Goal: Communication & Community: Answer question/provide support

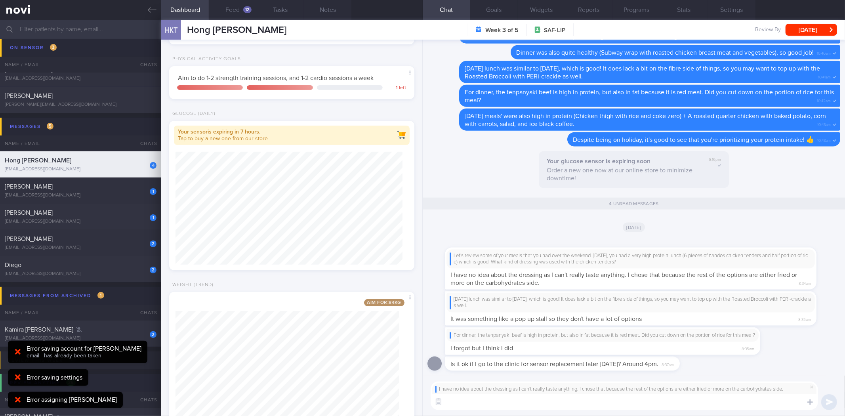
scroll to position [123, 224]
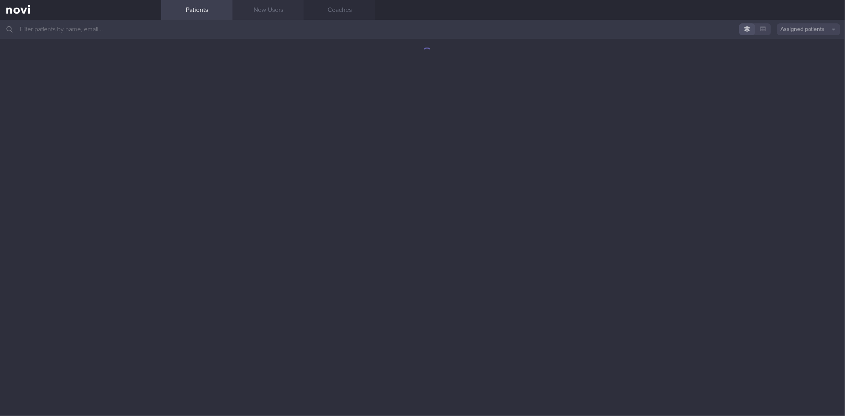
click at [257, 3] on link "New Users" at bounding box center [267, 10] width 71 height 20
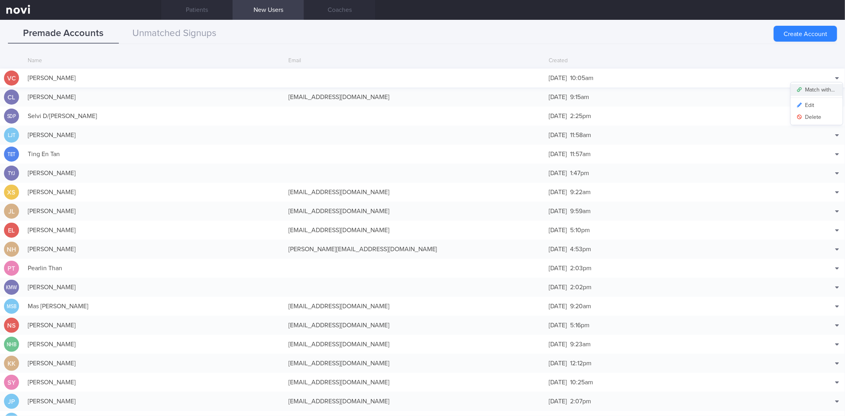
click at [820, 86] on button "Match with..." at bounding box center [817, 90] width 52 height 12
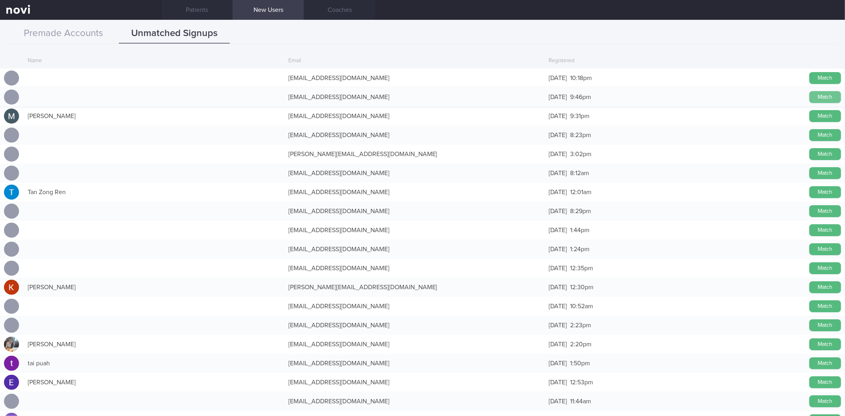
click at [820, 98] on button "Match" at bounding box center [825, 97] width 32 height 12
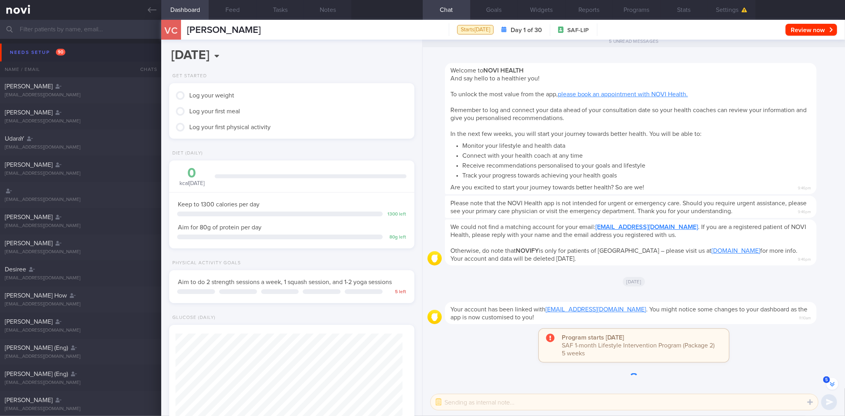
scroll to position [-9, 0]
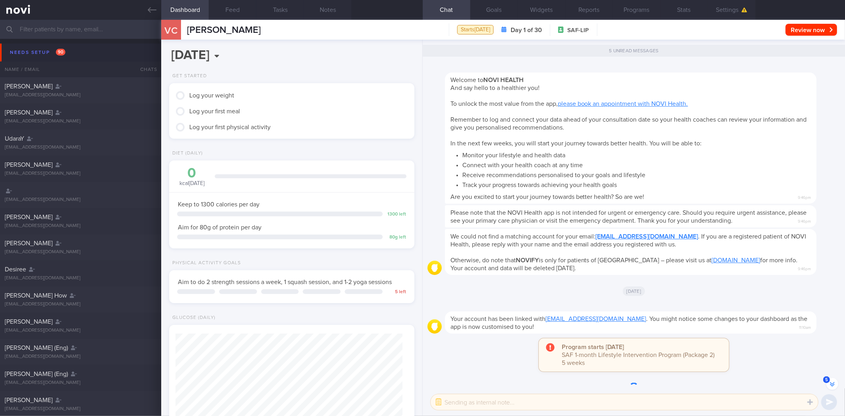
click at [589, 402] on textarea at bounding box center [624, 402] width 387 height 16
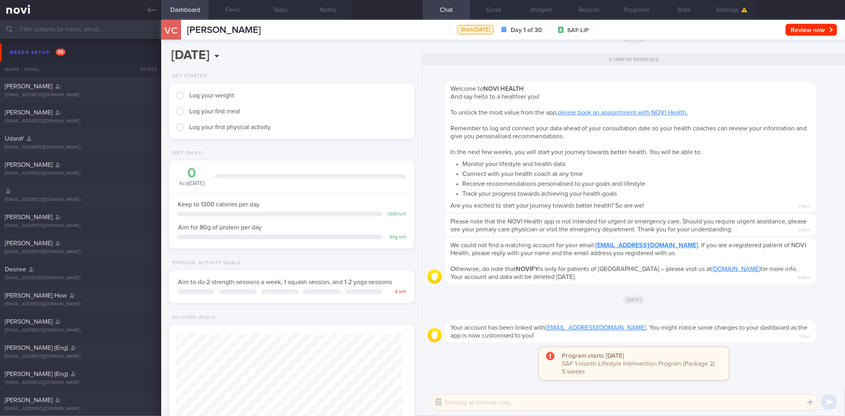
click at [444, 398] on button "button" at bounding box center [438, 402] width 14 height 14
click at [467, 401] on textarea at bounding box center [624, 402] width 387 height 16
click at [440, 402] on button "button" at bounding box center [438, 402] width 14 height 14
click at [749, 4] on button "Settings" at bounding box center [732, 10] width 48 height 20
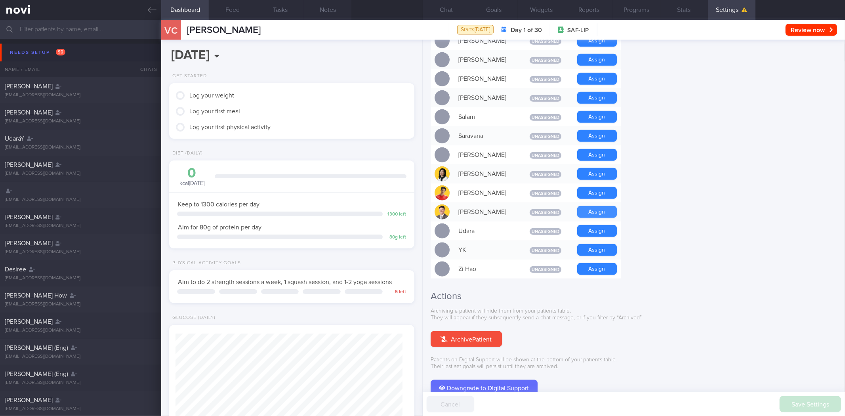
scroll to position [616, 0]
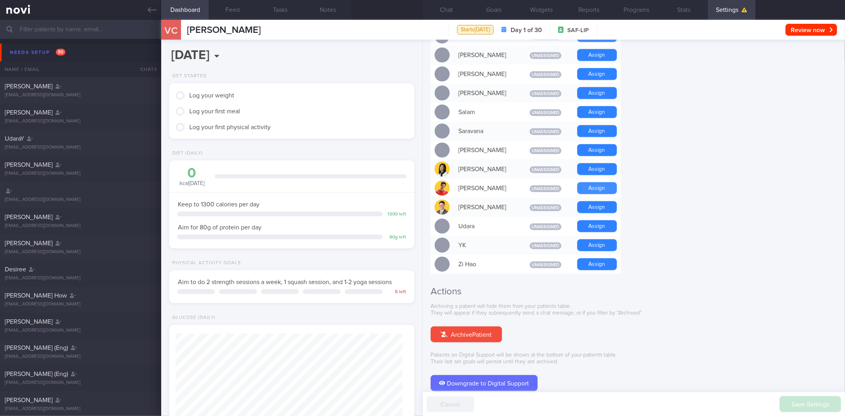
click at [592, 182] on button "Assign" at bounding box center [597, 188] width 40 height 12
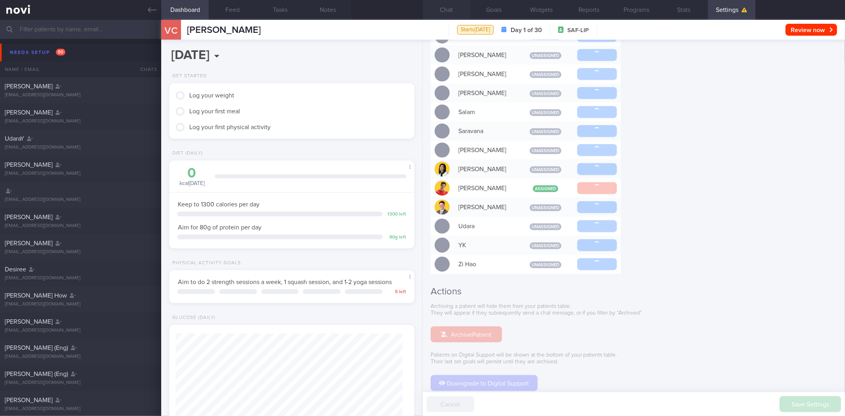
click at [448, 9] on button "Chat" at bounding box center [447, 10] width 48 height 20
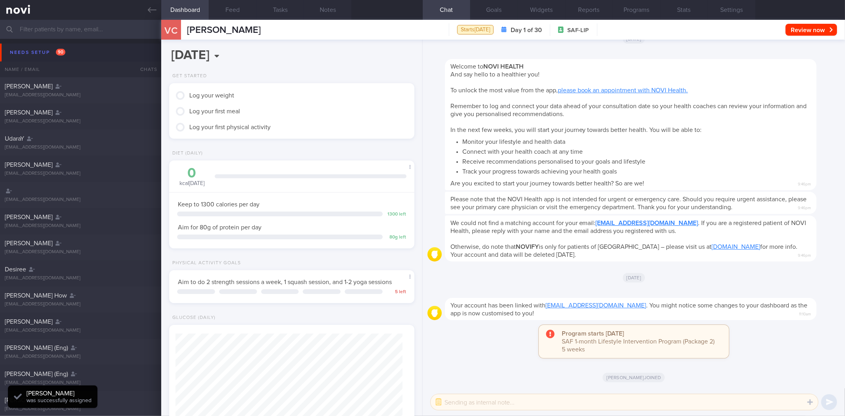
scroll to position [599, 0]
click at [433, 398] on button "button" at bounding box center [438, 402] width 14 height 14
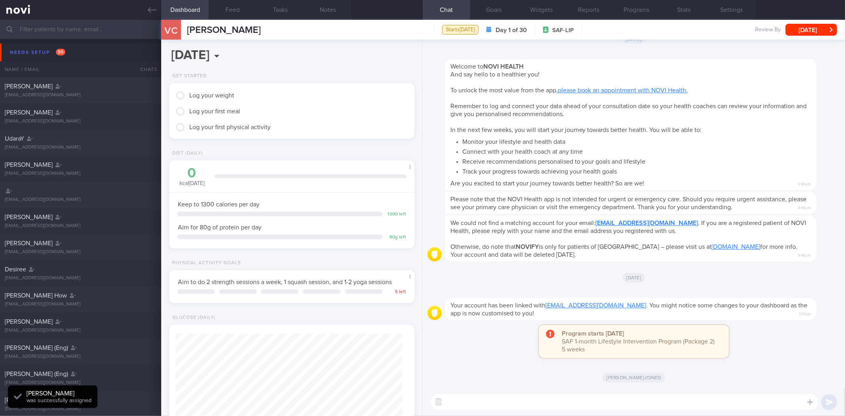
scroll to position [113, 227]
click at [462, 403] on textarea at bounding box center [624, 402] width 387 height 16
type textarea "Hi"
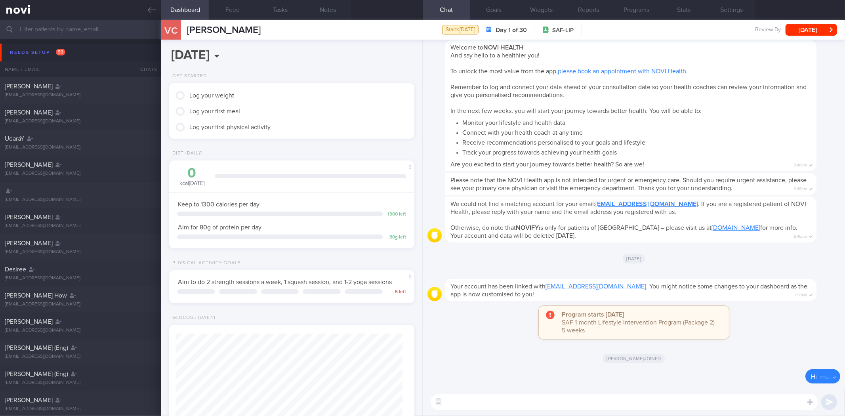
click at [473, 400] on textarea at bounding box center [624, 402] width 387 height 16
click at [505, 11] on button "Goals" at bounding box center [494, 10] width 48 height 20
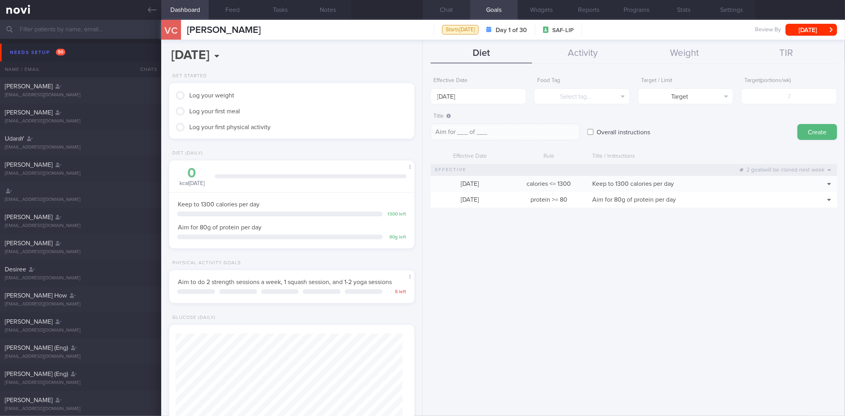
click at [454, 12] on button "Chat" at bounding box center [447, 10] width 48 height 20
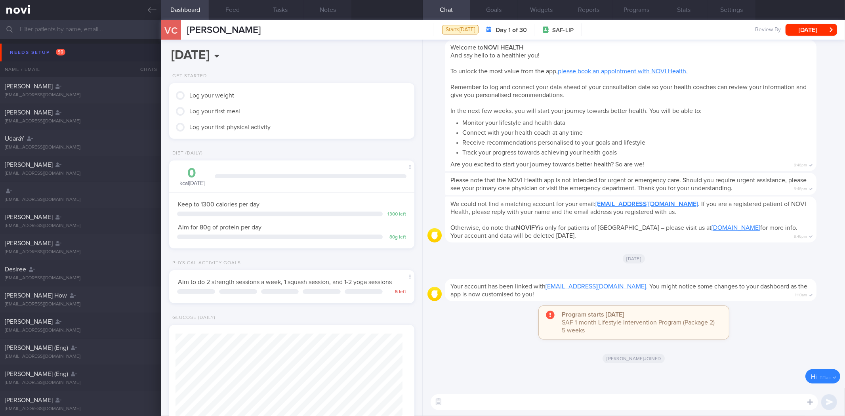
scroll to position [599, 0]
click at [318, 6] on button "Notes" at bounding box center [328, 10] width 48 height 20
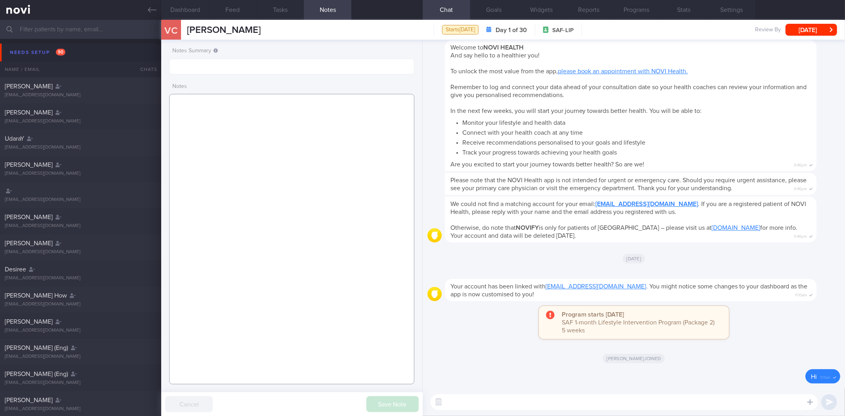
click at [299, 138] on textarea at bounding box center [291, 239] width 245 height 290
paste textarea "28 Aug 2025, 10:01 am Ms VANESSA CHIA JIA YI (ME2/ RSN) S9245302B 26 Nov 1992 S…"
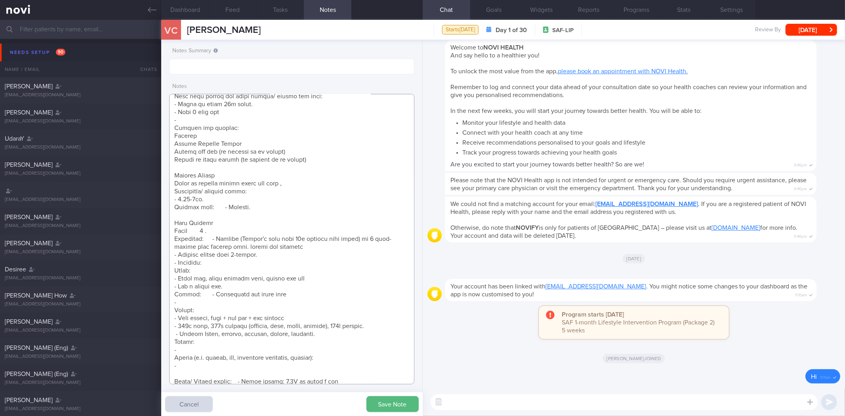
scroll to position [88, 0]
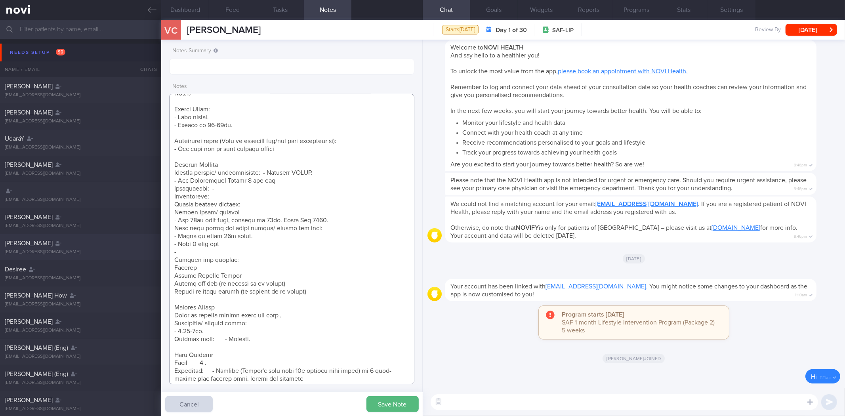
drag, startPoint x: 330, startPoint y: 296, endPoint x: 159, endPoint y: 253, distance: 176.8
click at [159, 253] on div "Patients New Users Coaches Assigned patients Assigned patients All active patie…" at bounding box center [422, 218] width 845 height 396
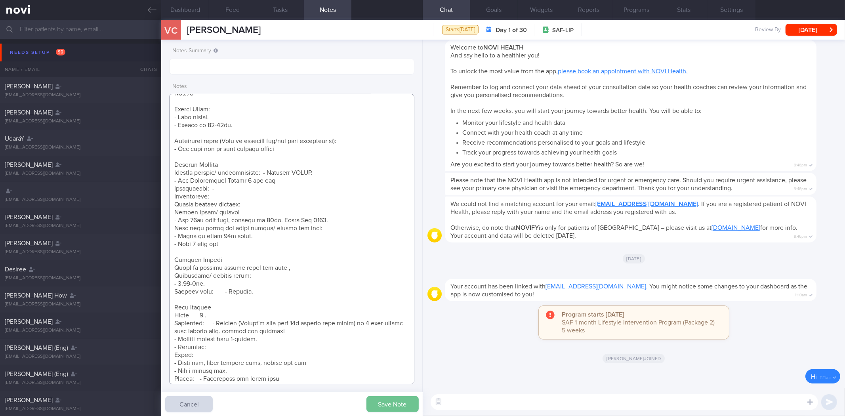
type textarea "28 Aug 2025, 10:01 am Ms VANESSA CHIA JIA YI (ME2/ RSN) S9245302B 26 Nov 1992 S…"
click at [395, 404] on button "Save Note" at bounding box center [392, 404] width 52 height 16
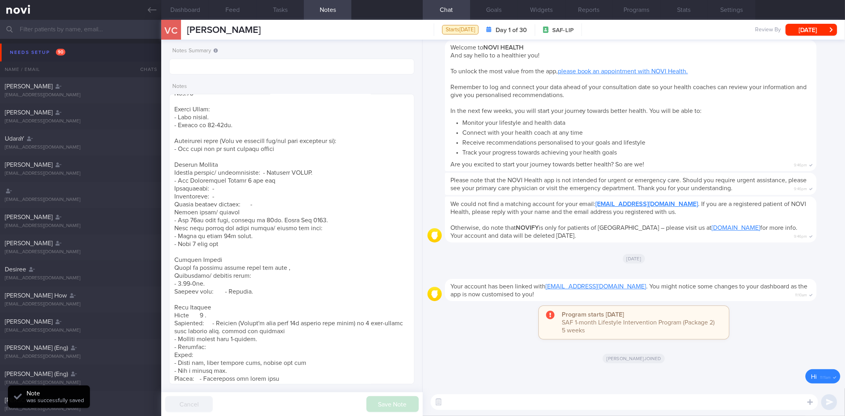
click at [543, 402] on textarea at bounding box center [624, 402] width 387 height 16
click at [442, 400] on button "button" at bounding box center [438, 402] width 14 height 14
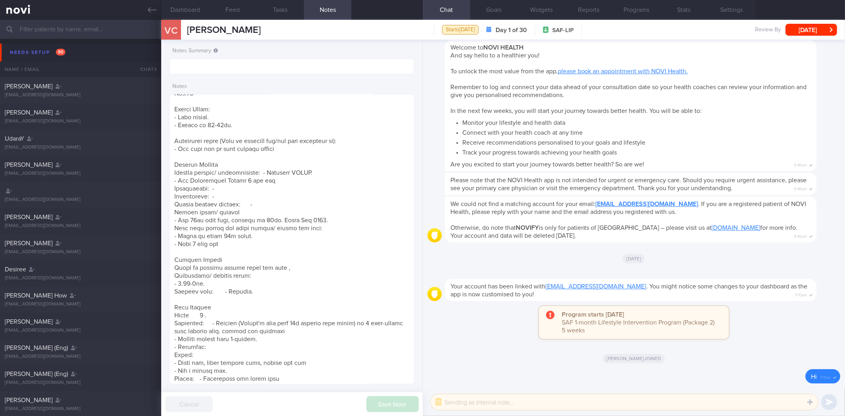
click at [464, 400] on textarea at bounding box center [624, 402] width 387 height 16
paste textarea "Hi , It was a pleasure speaking with you today. The Lifestyle Improvement Progr…"
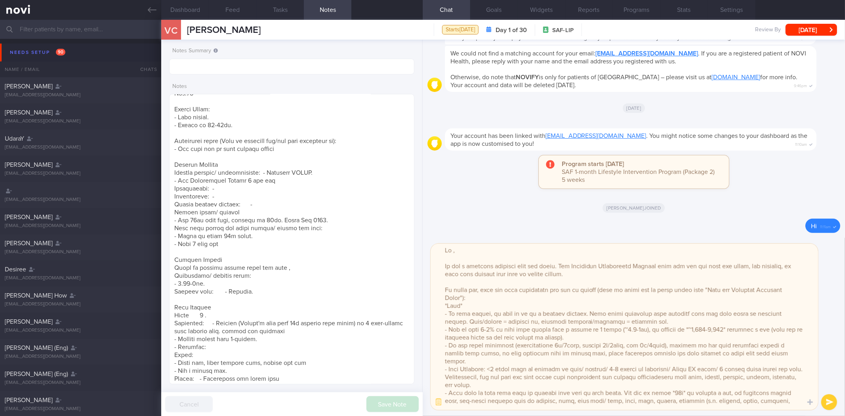
scroll to position [0, 0]
click at [455, 244] on textarea at bounding box center [624, 327] width 387 height 166
click at [519, 303] on textarea at bounding box center [624, 327] width 387 height 166
drag, startPoint x: 633, startPoint y: 332, endPoint x: 648, endPoint y: 332, distance: 15.1
click at [633, 332] on textarea at bounding box center [624, 327] width 387 height 166
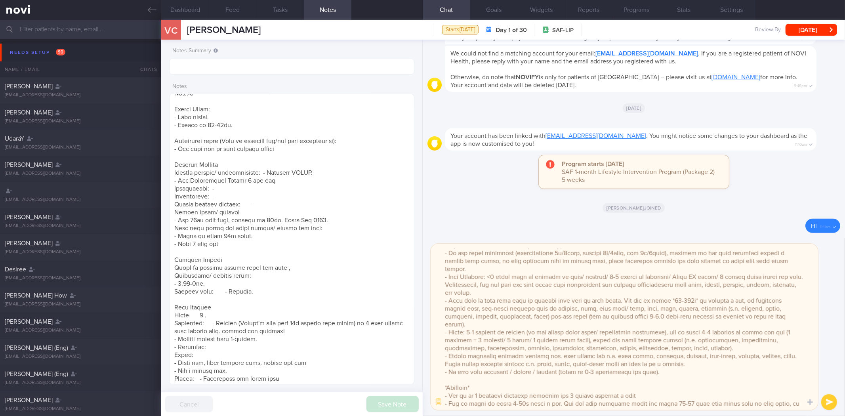
scroll to position [102, 0]
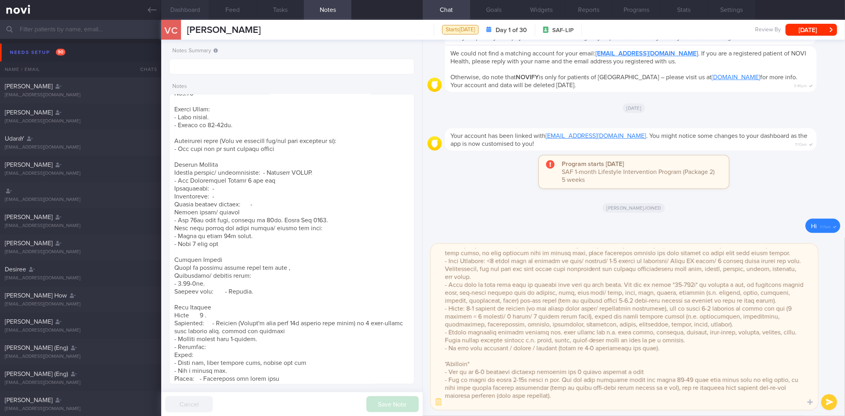
click at [188, 11] on button "Dashboard" at bounding box center [185, 10] width 48 height 20
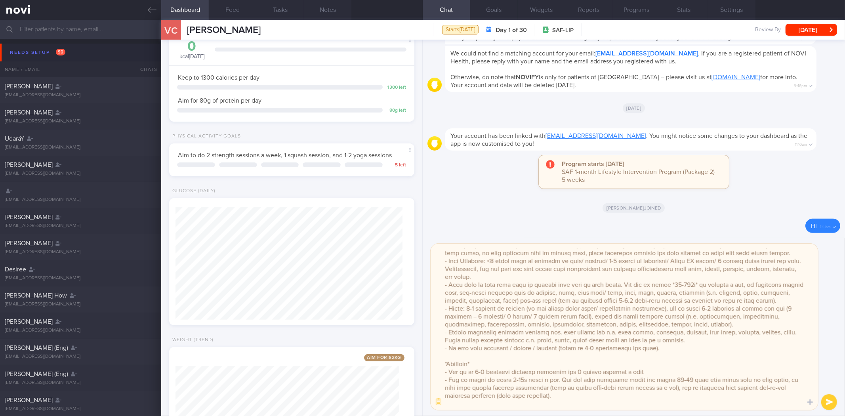
scroll to position [176, 0]
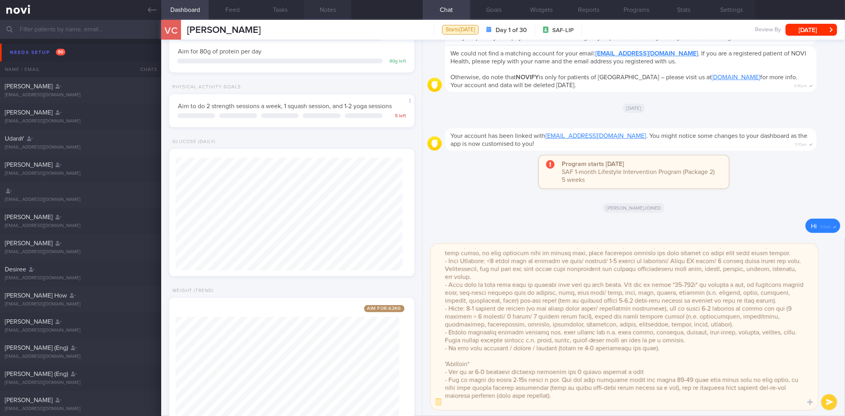
click at [345, 17] on button "Notes" at bounding box center [328, 10] width 48 height 20
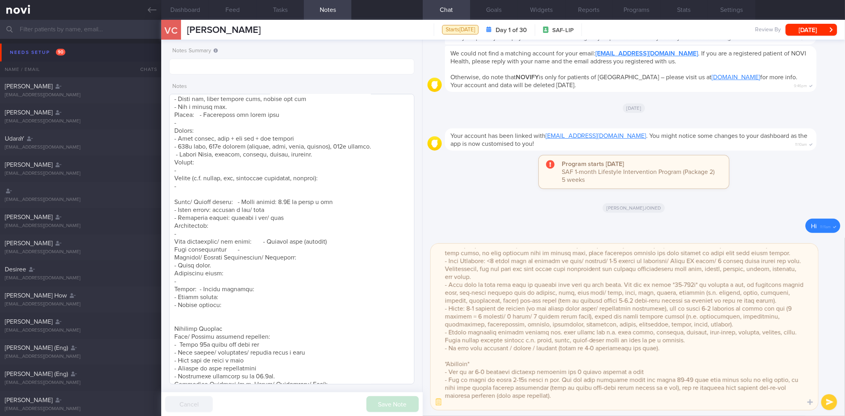
scroll to position [494, 0]
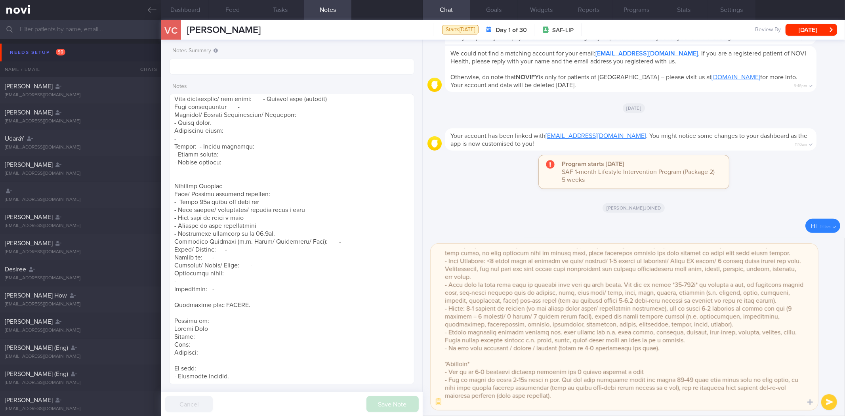
click at [679, 339] on textarea at bounding box center [624, 327] width 387 height 166
click at [679, 342] on textarea at bounding box center [624, 327] width 387 height 166
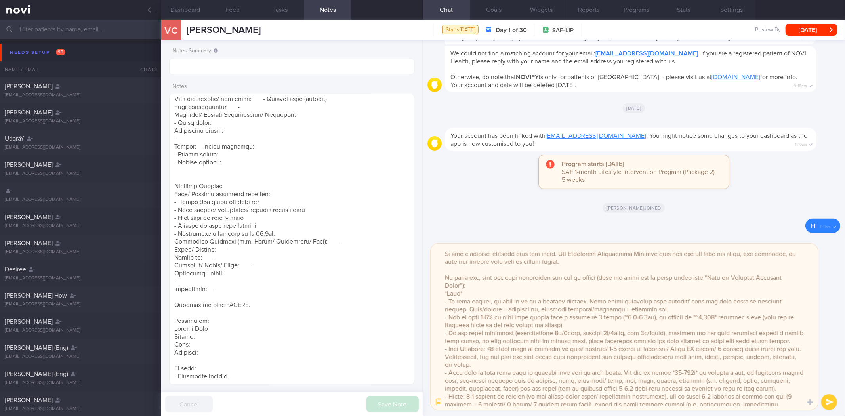
scroll to position [146, 0]
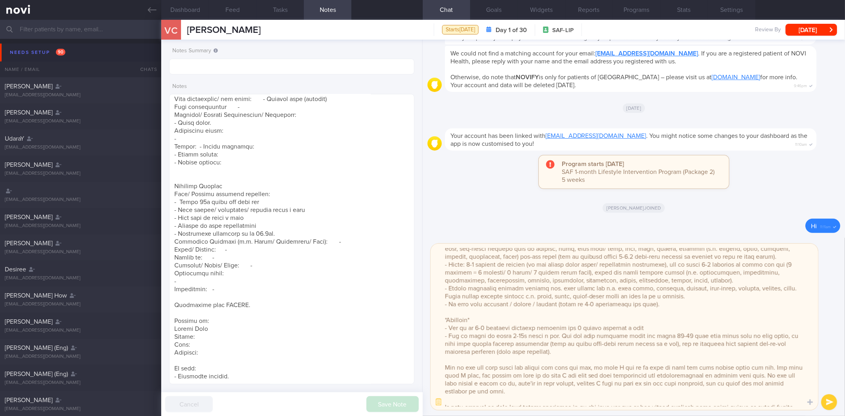
click at [677, 304] on textarea at bounding box center [624, 327] width 387 height 166
click at [448, 335] on textarea at bounding box center [624, 327] width 387 height 166
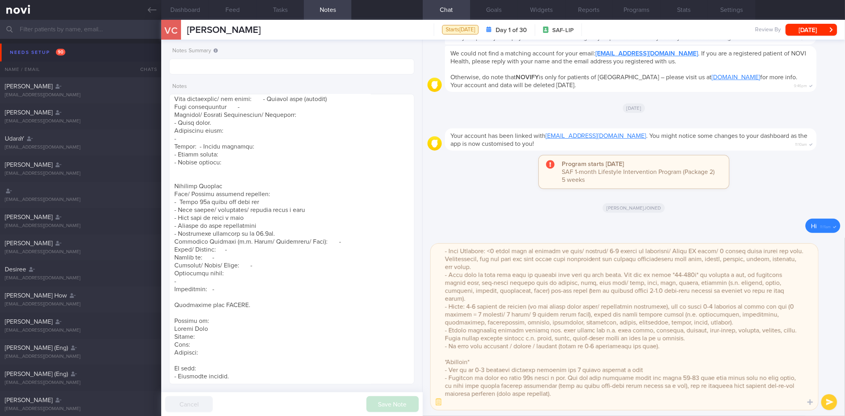
scroll to position [112, 0]
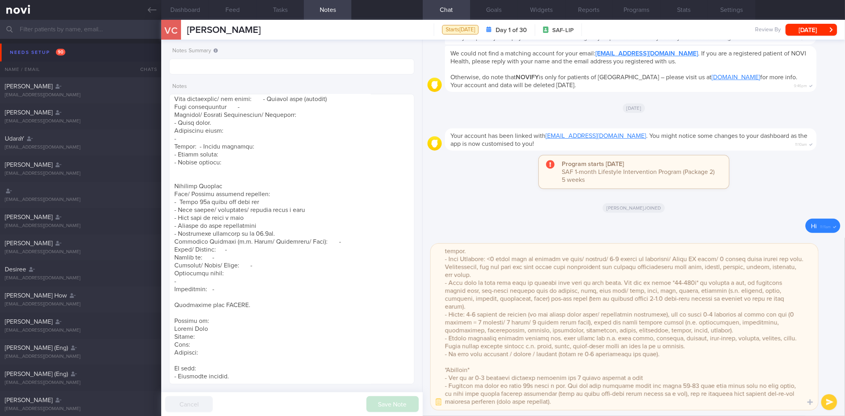
click at [618, 362] on textarea at bounding box center [624, 327] width 387 height 166
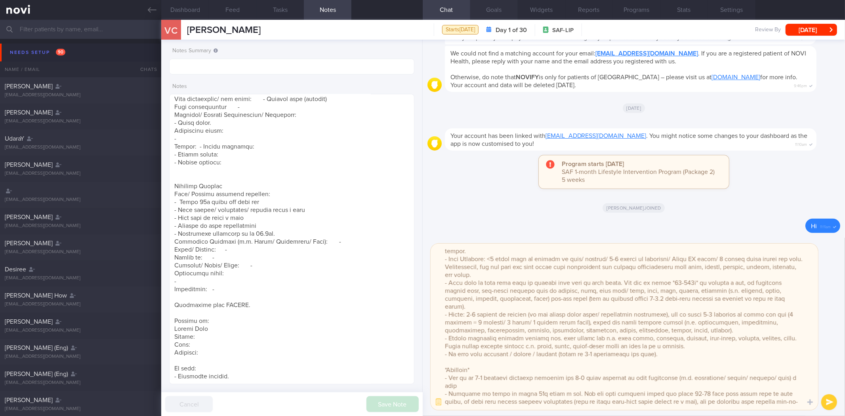
type textarea "Hi [PERSON_NAME], It was a pleasure speaking with you [DATE]. The Lifestyle Imp…"
click at [503, 3] on button "Goals" at bounding box center [494, 10] width 48 height 20
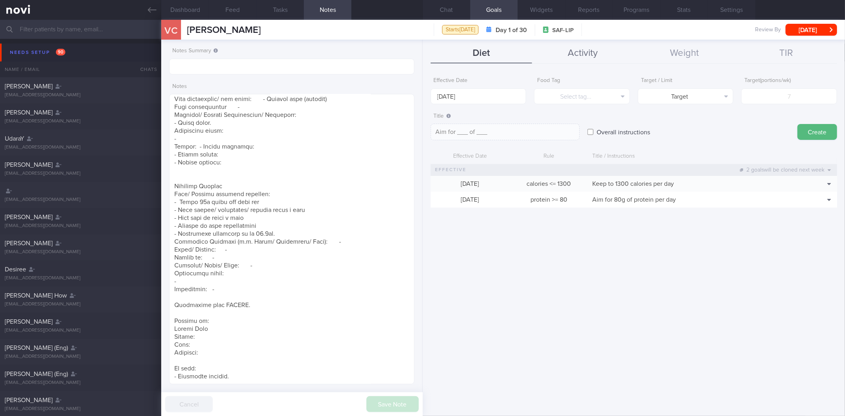
click at [589, 47] on button "Activity" at bounding box center [583, 54] width 102 height 20
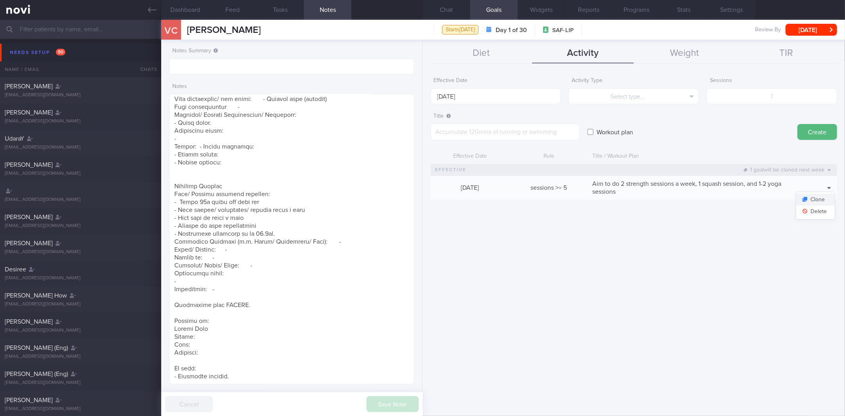
click at [823, 196] on button "Clone" at bounding box center [815, 200] width 38 height 12
type input "5"
type textarea "Aim to do 2 strength sessions a week, 1 squash session, and 1-2 yoga sessions"
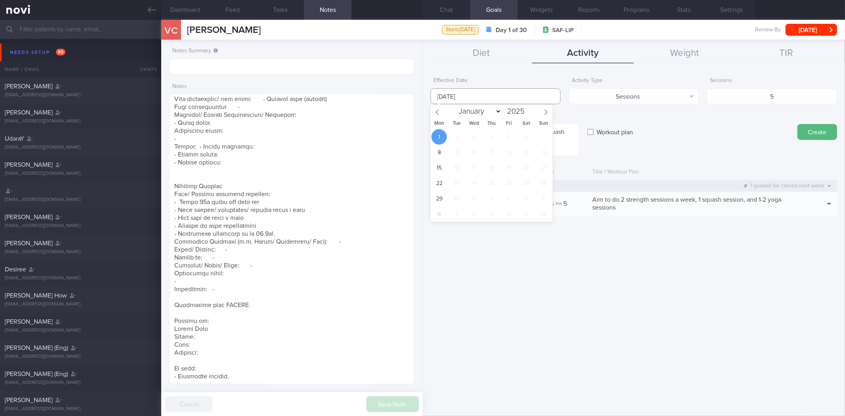
drag, startPoint x: 475, startPoint y: 91, endPoint x: 438, endPoint y: 140, distance: 60.8
click at [475, 92] on input "[DATE]" at bounding box center [496, 96] width 130 height 16
click at [437, 116] on span at bounding box center [437, 111] width 13 height 13
select select "7"
click at [438, 191] on span "18" at bounding box center [438, 182] width 15 height 15
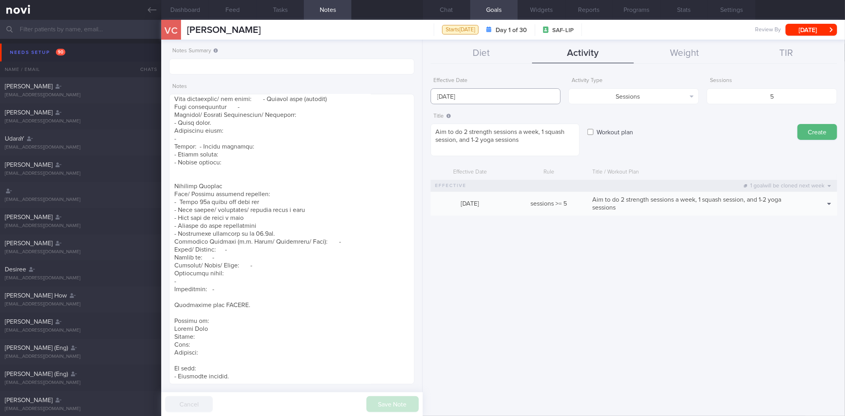
click at [464, 95] on input "18 Aug 2025" at bounding box center [496, 96] width 130 height 16
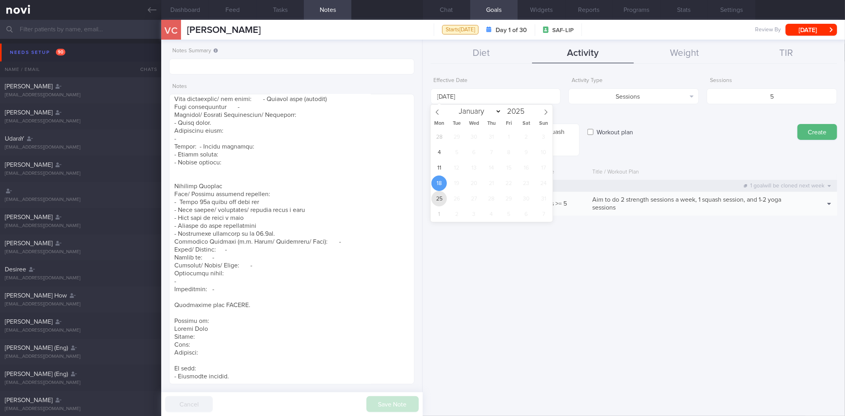
click at [436, 195] on span "25" at bounding box center [438, 198] width 15 height 15
type input "[DATE]"
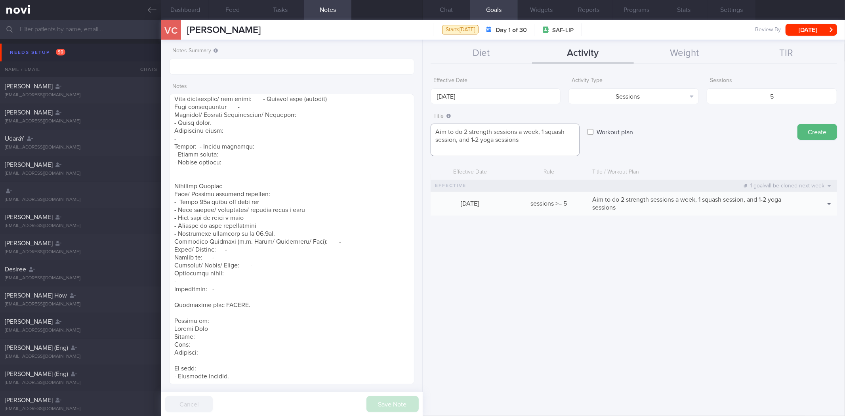
click at [493, 141] on textarea "Aim to do 2 strength sessions a week, 1 squash session, and 1-2 yoga sessions" at bounding box center [505, 140] width 149 height 32
paste textarea "1-2 strength training sessions and 2-3 other sessions of your preference (e.g. …"
click at [535, 158] on textarea "Aim to do 1-2 strength training sessions and 2-3 other sessions of your prefere…" at bounding box center [505, 144] width 149 height 40
type textarea "Aim to do 1-2 strength training sessions and 2-3 other sessions of your prefere…"
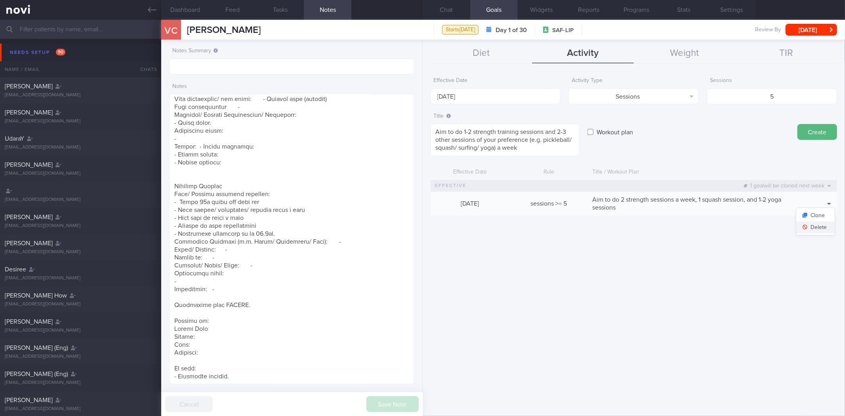
click at [826, 222] on button "Delete" at bounding box center [815, 227] width 38 height 12
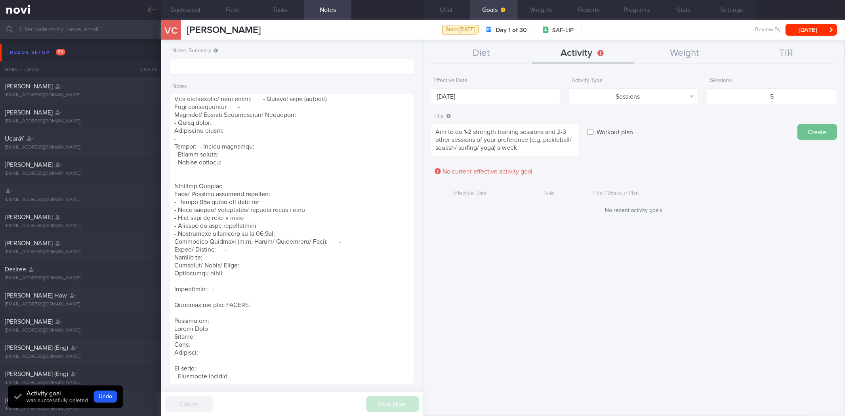
click at [820, 131] on button "Create" at bounding box center [817, 132] width 40 height 16
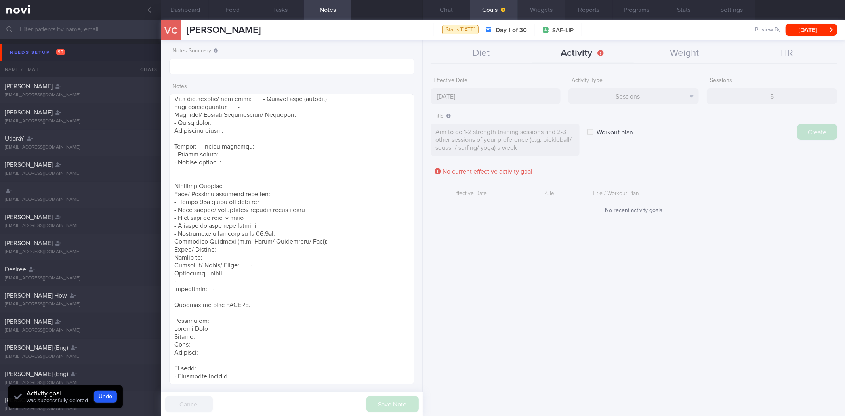
type input "[DATE]"
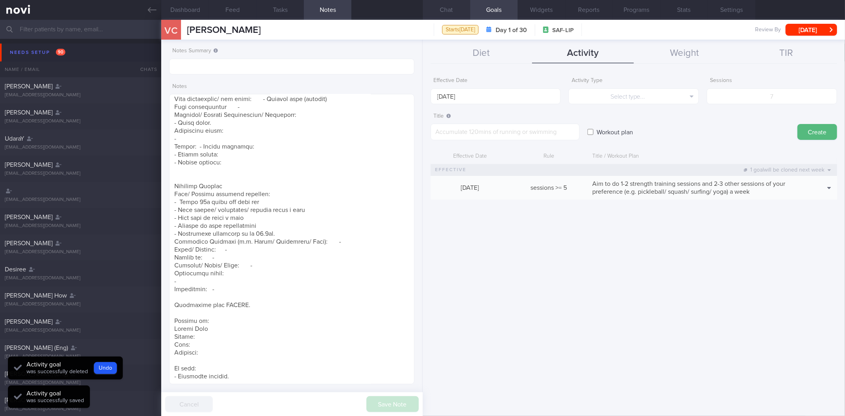
click at [450, 8] on button "Chat" at bounding box center [447, 10] width 48 height 20
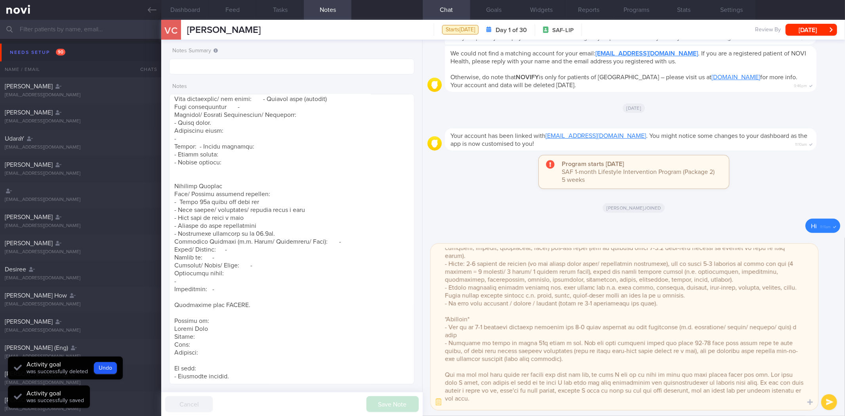
scroll to position [173, 0]
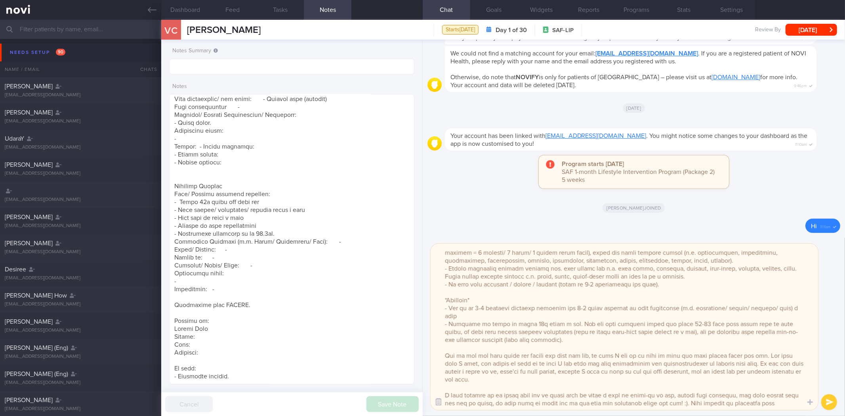
click at [440, 402] on button "button" at bounding box center [438, 402] width 14 height 14
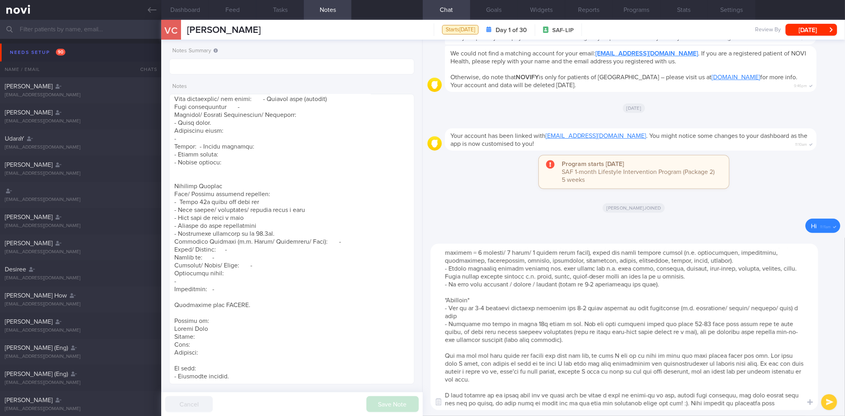
drag, startPoint x: 562, startPoint y: 331, endPoint x: 555, endPoint y: 330, distance: 7.6
click at [555, 330] on textarea at bounding box center [624, 327] width 387 height 166
click at [555, 332] on textarea at bounding box center [624, 327] width 387 height 166
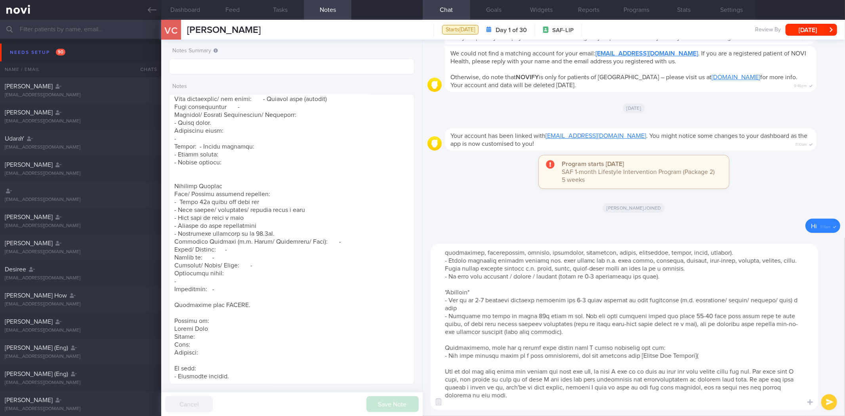
paste textarea "[URL][DOMAIN_NAME]"
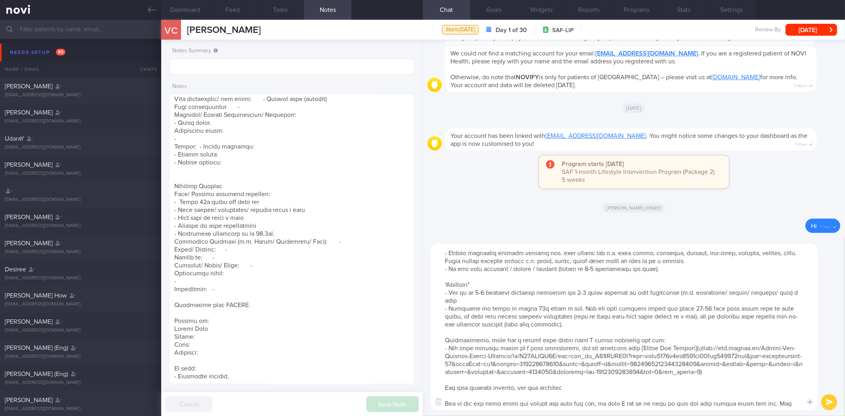
scroll to position [189, 0]
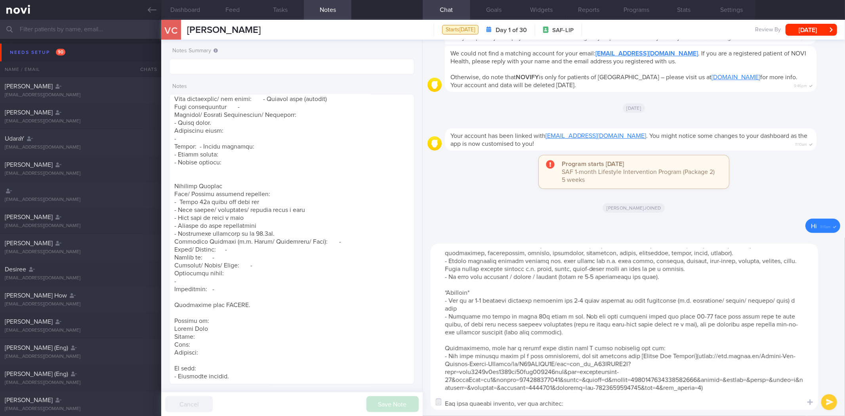
paste textarea "- [Edamame Noodles](https://sg.iherb.com/pr/seapoint-farms-organic-edamame-spag…"
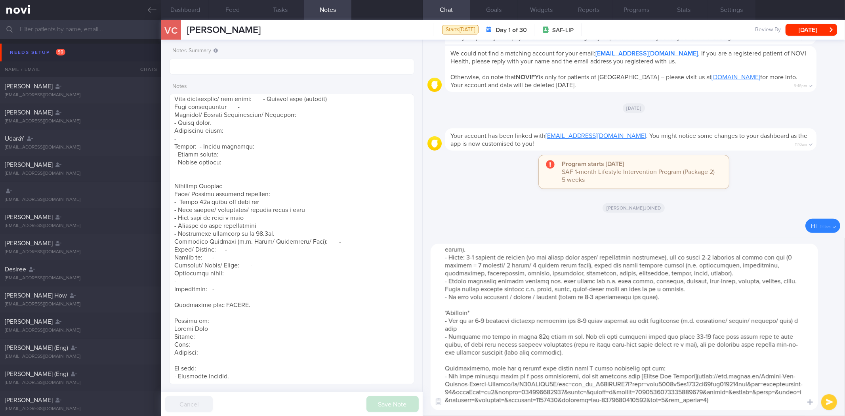
scroll to position [168, 0]
drag, startPoint x: 501, startPoint y: 375, endPoint x: 442, endPoint y: 349, distance: 64.5
click at [442, 349] on textarea at bounding box center [624, 327] width 387 height 166
click at [470, 337] on textarea at bounding box center [624, 327] width 387 height 166
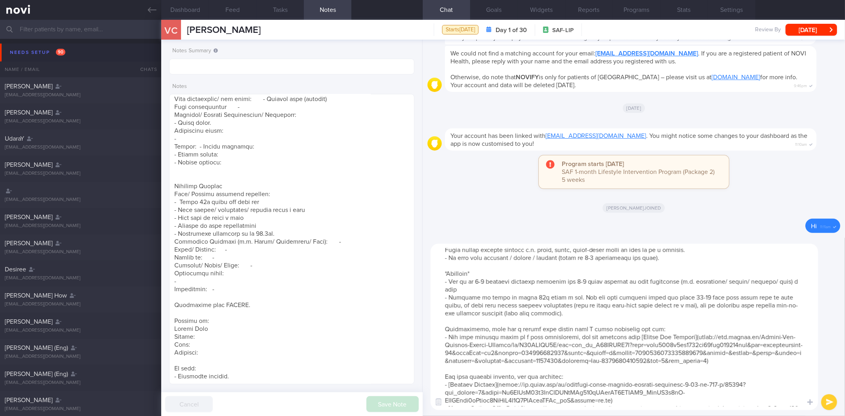
scroll to position [164, 0]
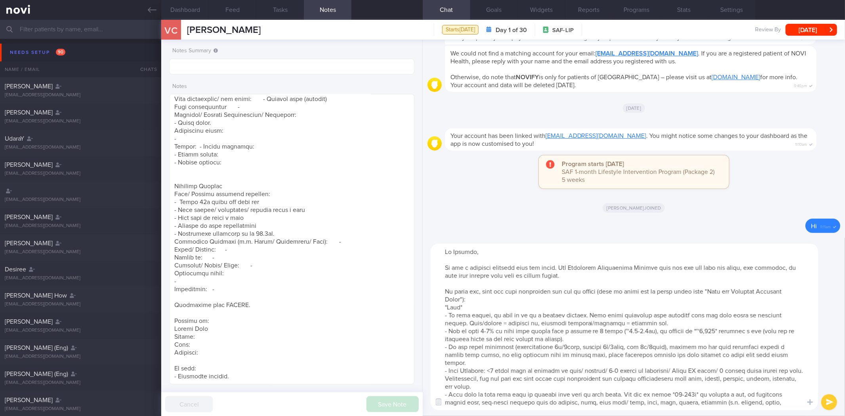
drag, startPoint x: 494, startPoint y: 333, endPoint x: 442, endPoint y: 362, distance: 59.2
click at [442, 362] on textarea at bounding box center [624, 327] width 387 height 166
type textarea "Hi Vanessa, It was a pleasure speaking with you today. The Lifestyle Improvemen…"
click at [246, 377] on textarea at bounding box center [291, 239] width 245 height 290
drag, startPoint x: 221, startPoint y: 356, endPoint x: 172, endPoint y: 288, distance: 83.7
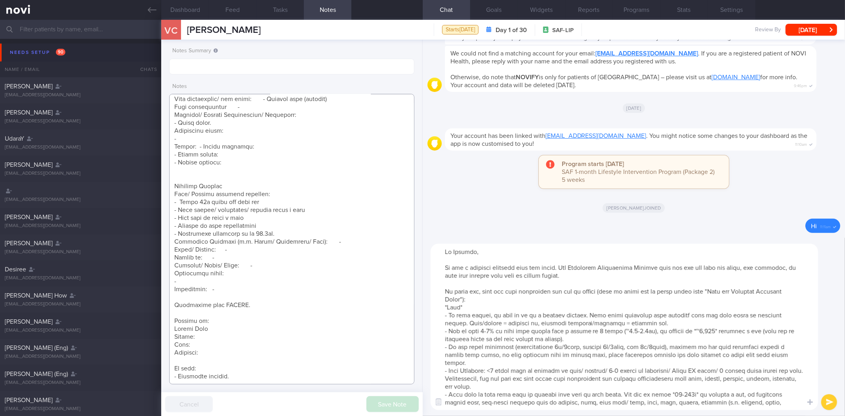
click at [172, 288] on textarea at bounding box center [291, 239] width 245 height 290
paste textarea "- Carb Portions: <1 small bowl or fistful of rice/ noodles/ 2-3 slices of whole…"
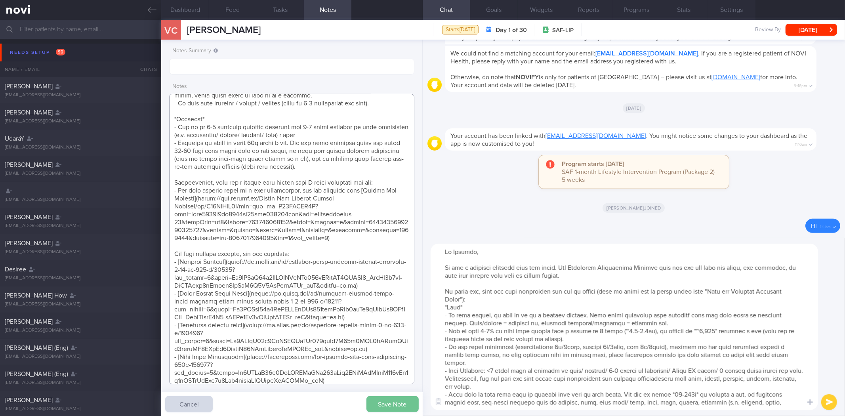
type textarea "28 Aug 2025, 10:01 am Ms VANESSA CHIA JIA YI (ME2/ RSN) S9245302B 26 Nov 1992 S…"
click at [389, 403] on button "Save Note" at bounding box center [392, 404] width 52 height 16
click at [528, 366] on textarea at bounding box center [624, 327] width 387 height 166
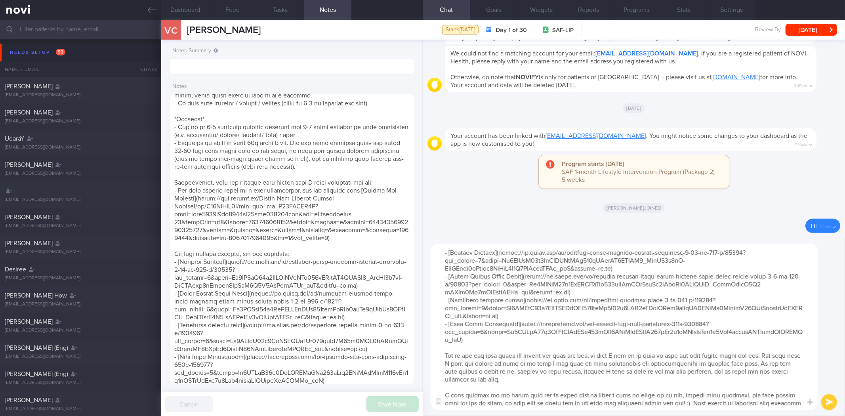
click at [539, 389] on textarea at bounding box center [624, 327] width 387 height 166
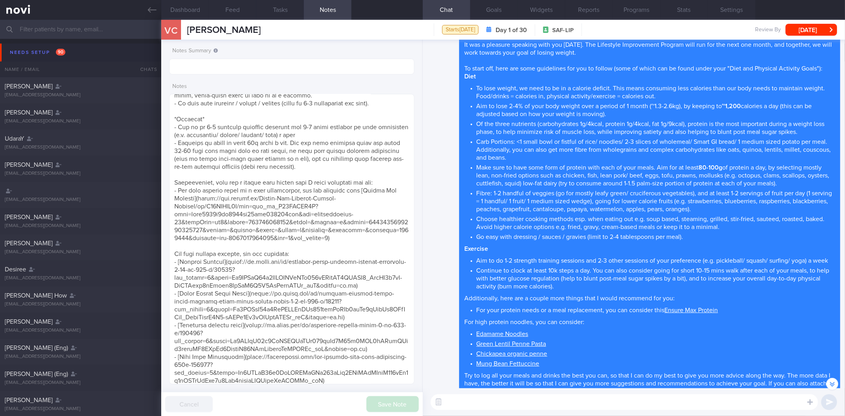
scroll to position [-88, 0]
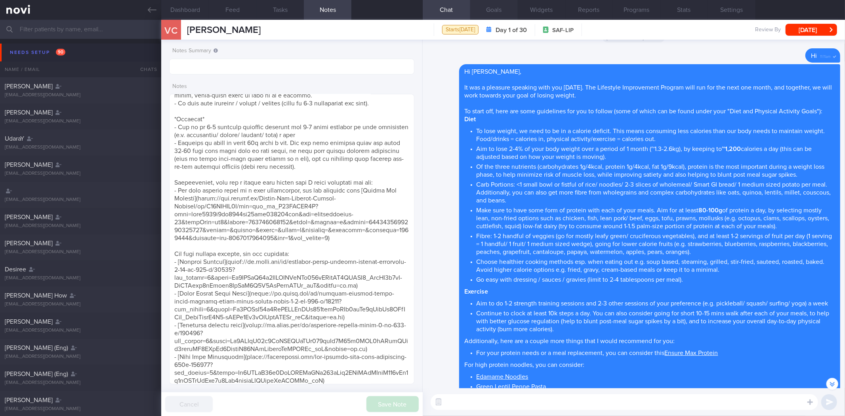
click at [493, 10] on button "Goals" at bounding box center [494, 10] width 48 height 20
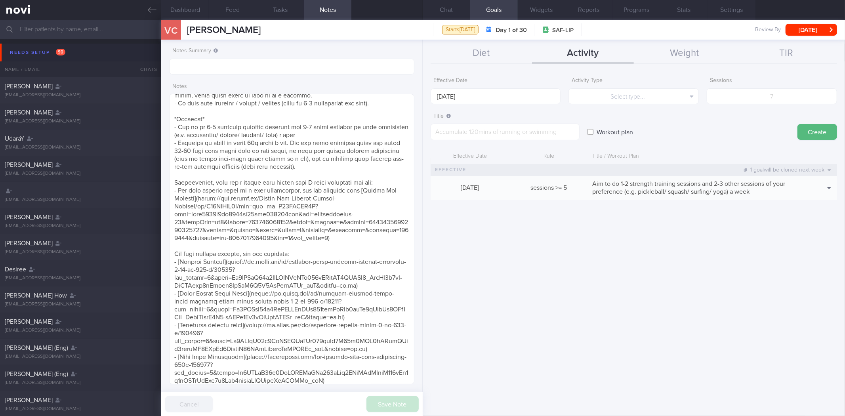
click at [597, 120] on div "Workout plan" at bounding box center [688, 124] width 202 height 31
click at [597, 129] on label "Workout plan" at bounding box center [615, 132] width 44 height 16
click at [593, 129] on input "Workout plan" at bounding box center [590, 132] width 6 height 16
checkbox input "true"
click at [532, 133] on textarea at bounding box center [505, 132] width 149 height 17
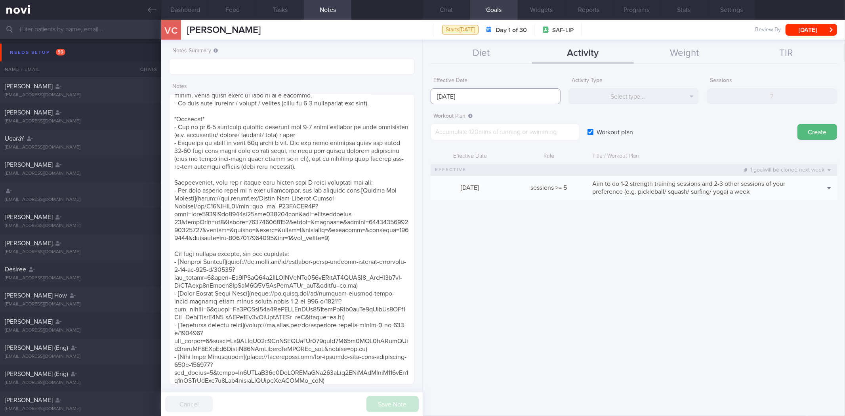
click at [497, 103] on body "You are offline! Some functionality will be unavailable Patients New Users Coac…" at bounding box center [422, 208] width 845 height 416
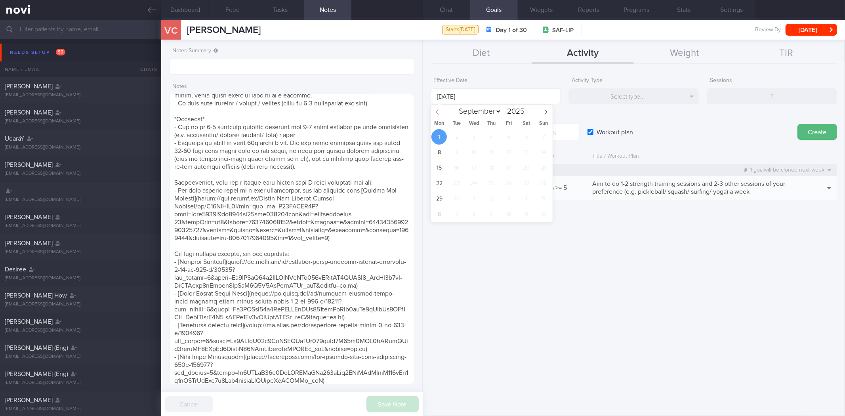
click at [440, 113] on span at bounding box center [437, 111] width 13 height 13
select select "7"
click at [442, 200] on span "25" at bounding box center [438, 198] width 15 height 15
type input "25 Aug 2025"
drag, startPoint x: 613, startPoint y: 264, endPoint x: 545, endPoint y: 178, distance: 109.9
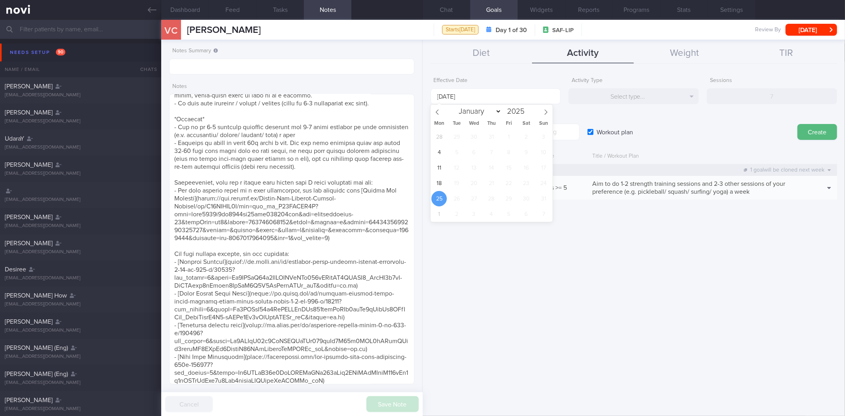
click at [613, 264] on div "Effective Date 25 Aug 2025 Activity Type Select type... Select type... Duration…" at bounding box center [634, 241] width 422 height 349
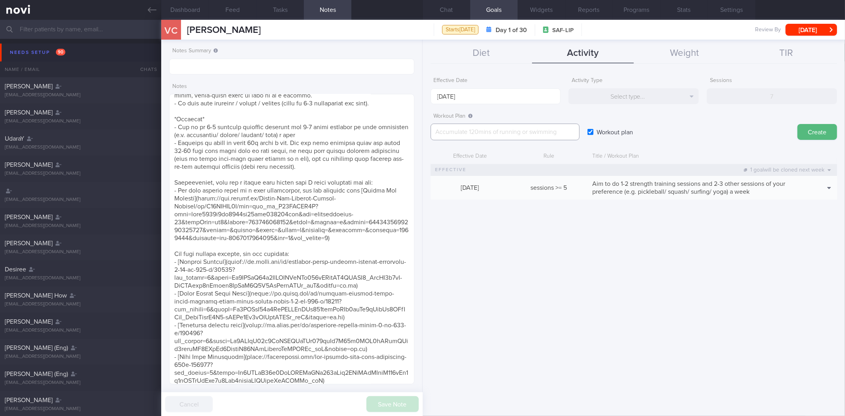
click at [497, 132] on textarea at bounding box center [505, 132] width 149 height 17
paste textarea "*Workout Instructions* *Move from one exercise to the next (e.g. Dumbbell Squat…"
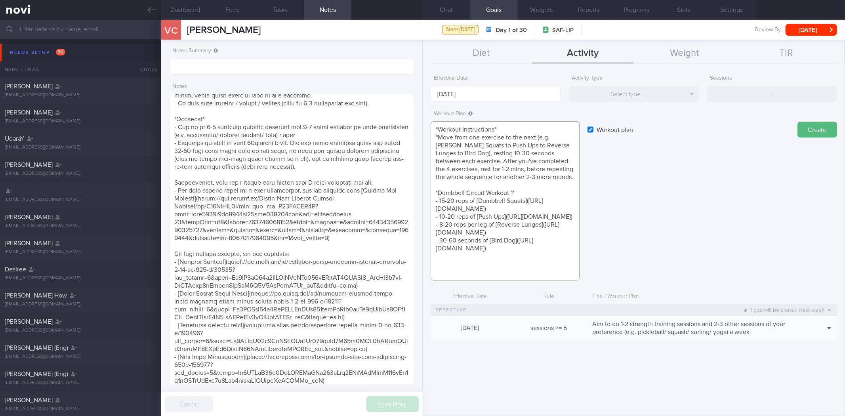
scroll to position [8, 0]
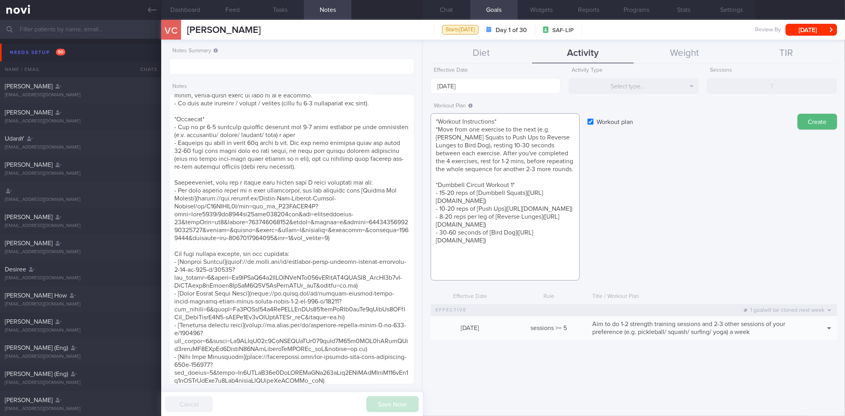
click at [460, 216] on textarea "*Workout Instructions* *Move from one exercise to the next (e.g. Dumbbell Squat…" at bounding box center [505, 196] width 149 height 167
paste textarea "8-20 reps of [Incline Push Ups](https://youtu.be/WN2taRm1OWk"
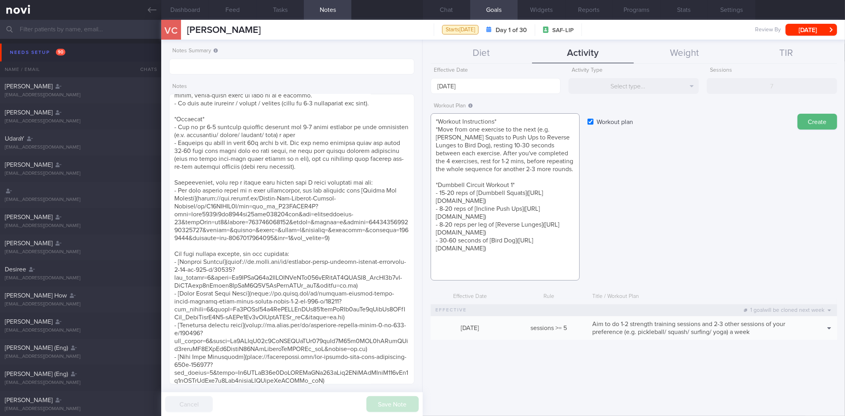
click at [536, 256] on textarea "*Workout Instructions* *Move from one exercise to the next (e.g. Dumbbell Squat…" at bounding box center [505, 196] width 149 height 167
click at [528, 269] on textarea "*Workout Instructions* *Move from one exercise to the next (e.g. Dumbbell Squat…" at bounding box center [505, 196] width 149 height 167
paste textarea "*Dumbbell Strength Workout 2* - 8-20 reps per leg of [Chair Step Ups](https://w…"
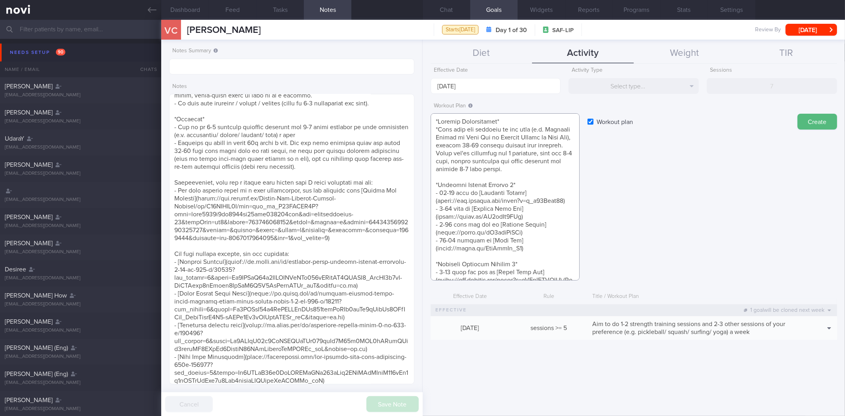
scroll to position [24, 0]
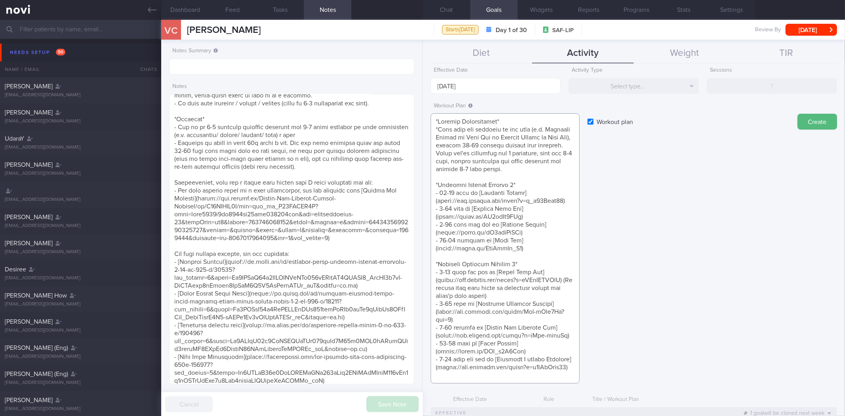
click at [516, 255] on textarea at bounding box center [505, 248] width 149 height 270
click at [539, 248] on textarea at bounding box center [505, 248] width 149 height 270
click at [545, 241] on textarea at bounding box center [505, 248] width 149 height 270
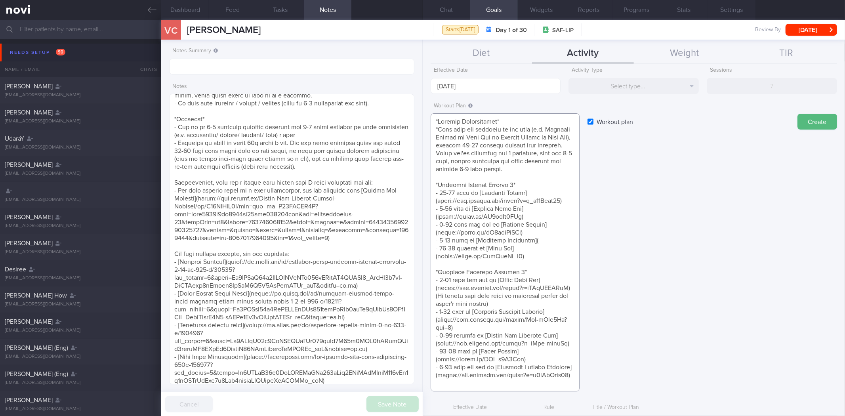
click at [511, 231] on textarea at bounding box center [505, 252] width 149 height 278
paste textarea "Romanian Deadlift](https://www.youtube.com/watch?v=gdm5QIdmKsA)"
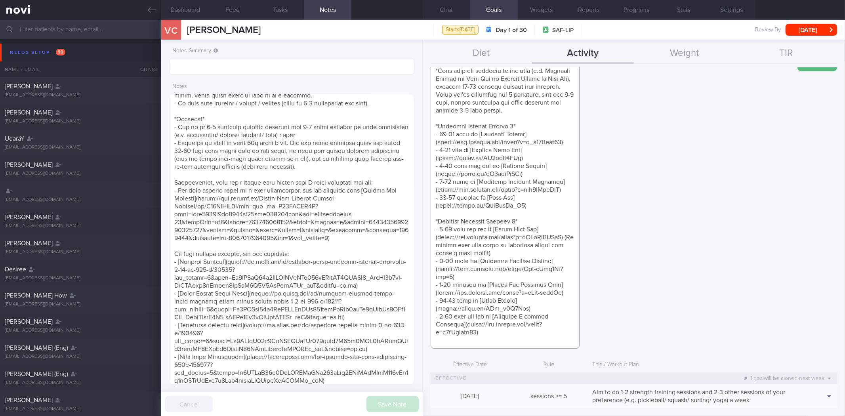
scroll to position [0, 0]
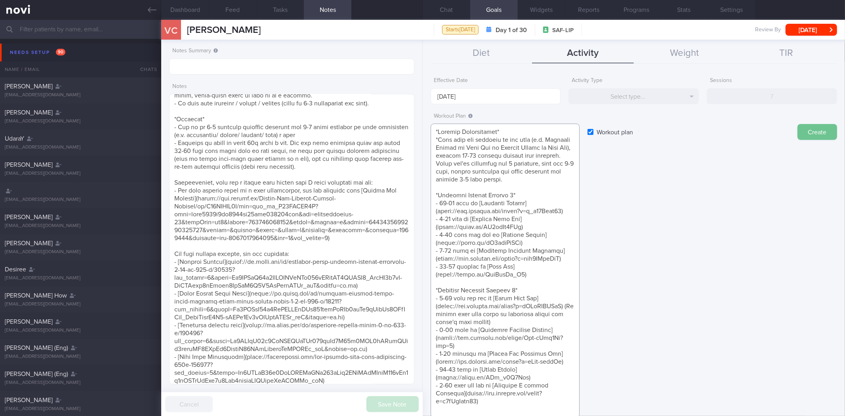
type textarea "*Workout Instructions* *Move from one exercise to the next (e.g. Dumbbell Squat…"
click at [814, 129] on button "Create" at bounding box center [817, 132] width 40 height 16
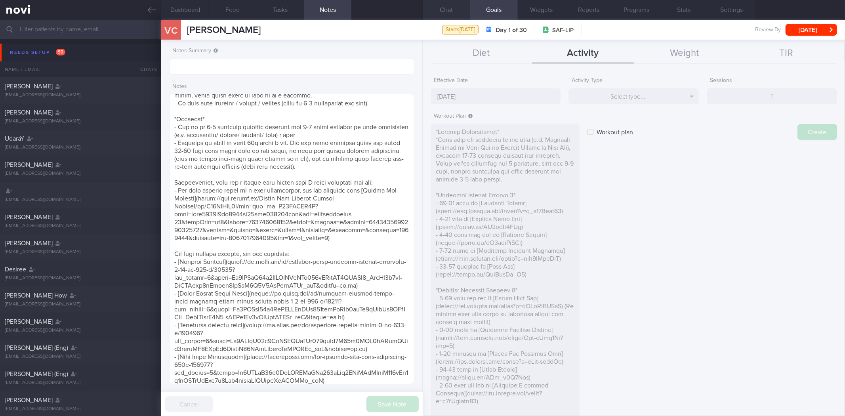
type input "1 Sep 2025"
checkbox input "false"
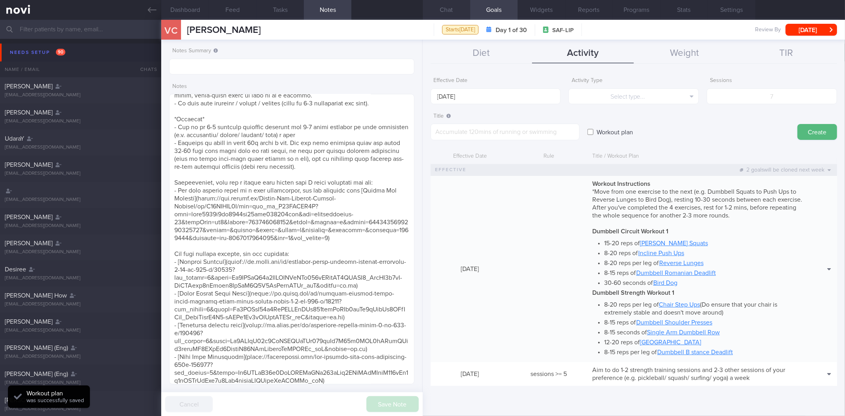
click at [445, 8] on button "Chat" at bounding box center [447, 10] width 48 height 20
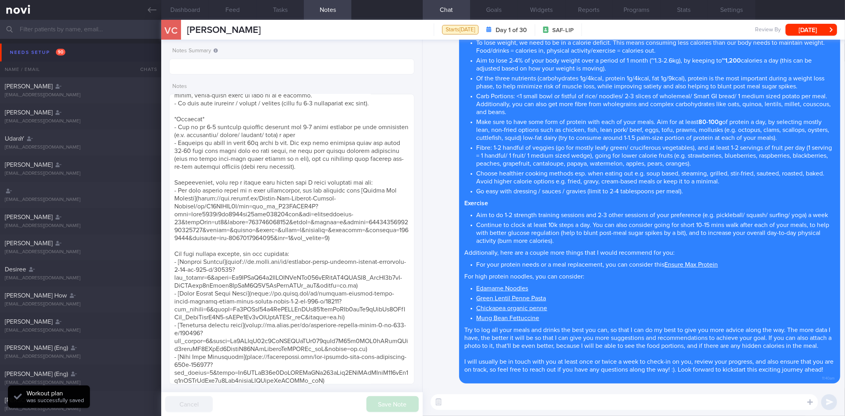
click at [616, 400] on textarea at bounding box center [624, 402] width 387 height 16
type textarea "I've also"
click at [192, 1] on button "Dashboard" at bounding box center [185, 10] width 48 height 20
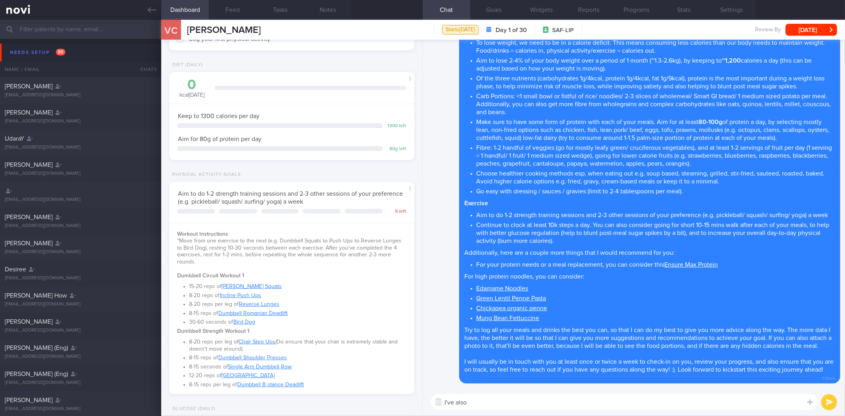
scroll to position [88, 0]
click at [395, 204] on button "Share" at bounding box center [393, 200] width 38 height 12
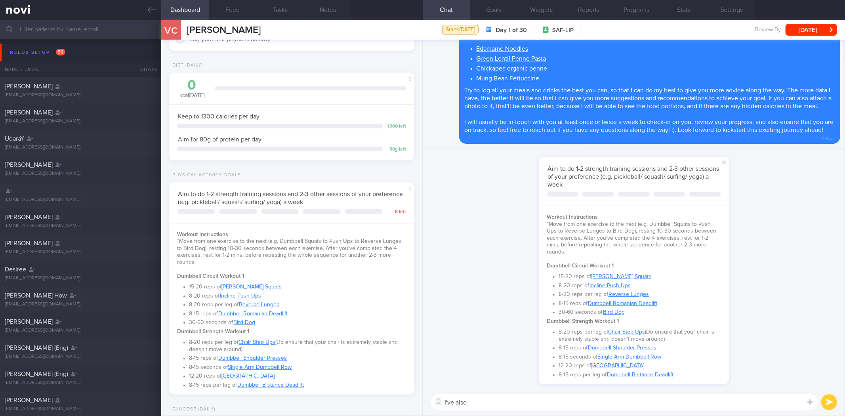
click at [539, 398] on textarea "I've also" at bounding box center [624, 402] width 387 height 16
click at [509, 10] on button "Goals" at bounding box center [494, 10] width 48 height 20
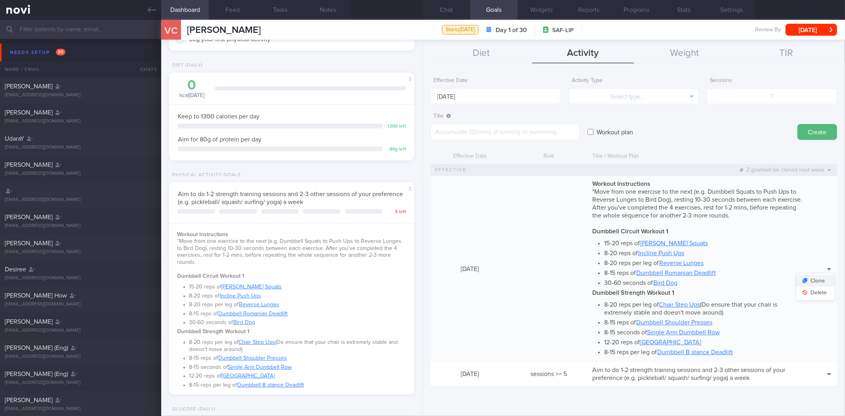
click at [817, 281] on button "Clone" at bounding box center [815, 281] width 38 height 12
type textarea "*Workout Instructions* *Move from one exercise to the next (e.g. Dumbbell Squat…"
checkbox input "true"
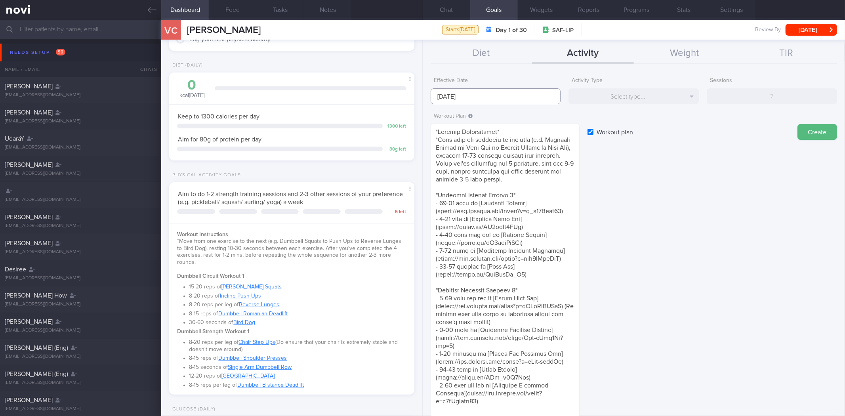
drag, startPoint x: 455, startPoint y: 91, endPoint x: 457, endPoint y: 98, distance: 7.4
click at [455, 90] on input "1 Sep 2025" at bounding box center [496, 96] width 130 height 16
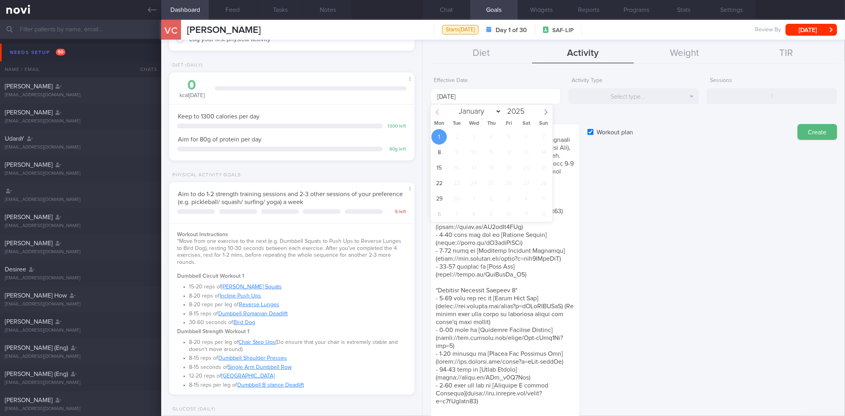
click at [437, 112] on icon at bounding box center [437, 112] width 6 height 6
select select "7"
click at [438, 194] on span "25" at bounding box center [438, 198] width 15 height 15
type input "25 Aug 2025"
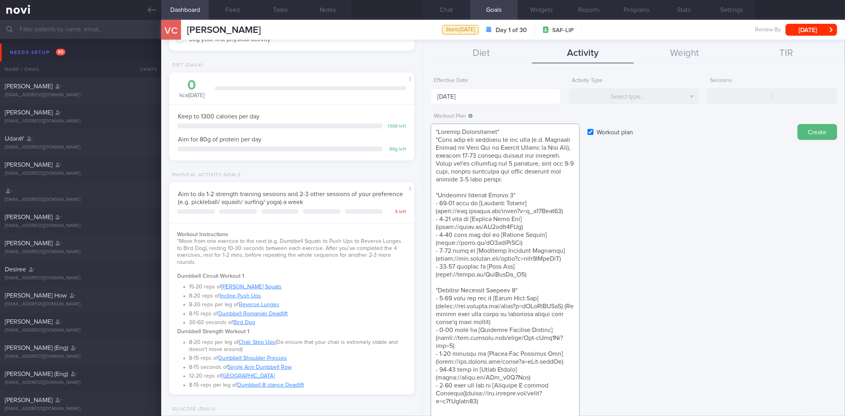
click at [507, 132] on textarea at bounding box center [505, 271] width 149 height 294
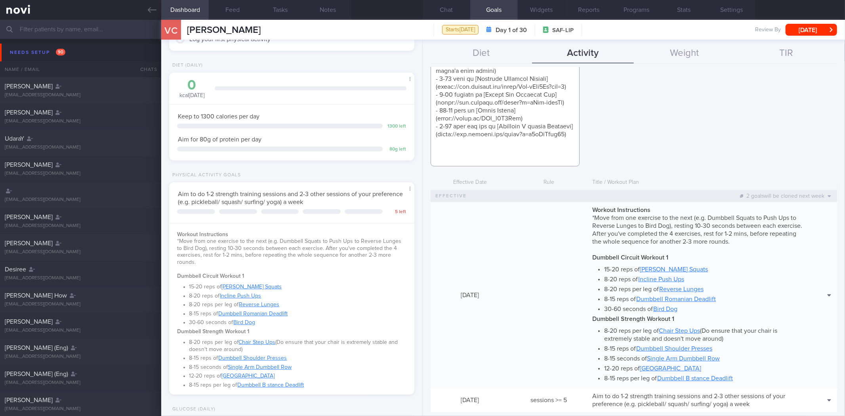
scroll to position [406, 0]
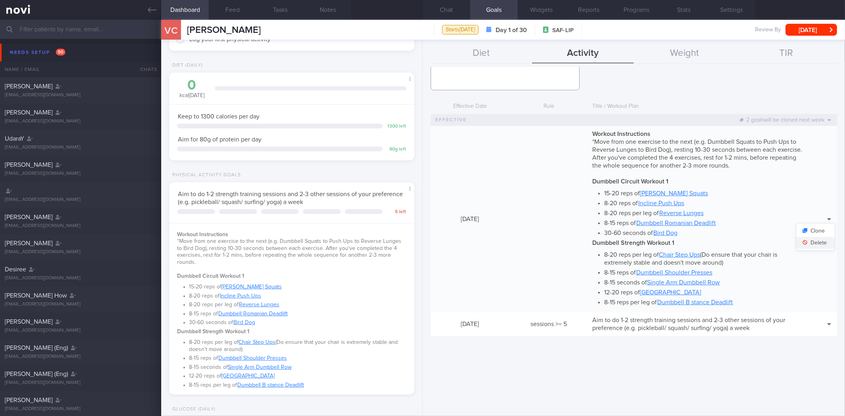
type textarea "*Workout Instructions* *For the Dumbbell Circuit Workout, move from one exercis…"
click at [813, 237] on button "Delete" at bounding box center [815, 243] width 38 height 12
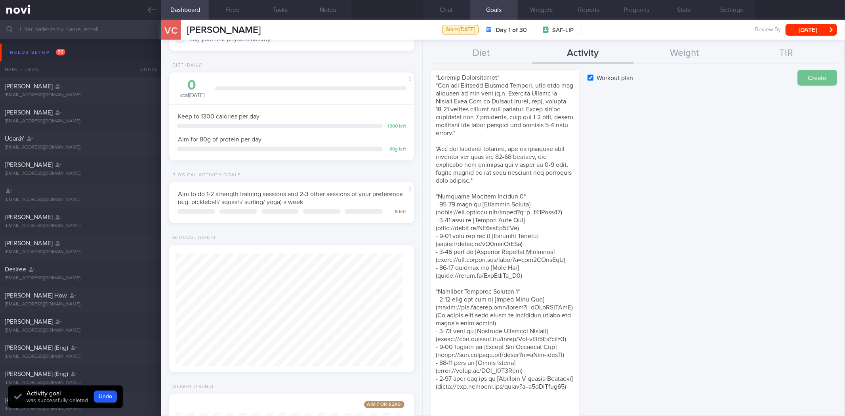
click at [819, 75] on button "Create" at bounding box center [817, 78] width 40 height 16
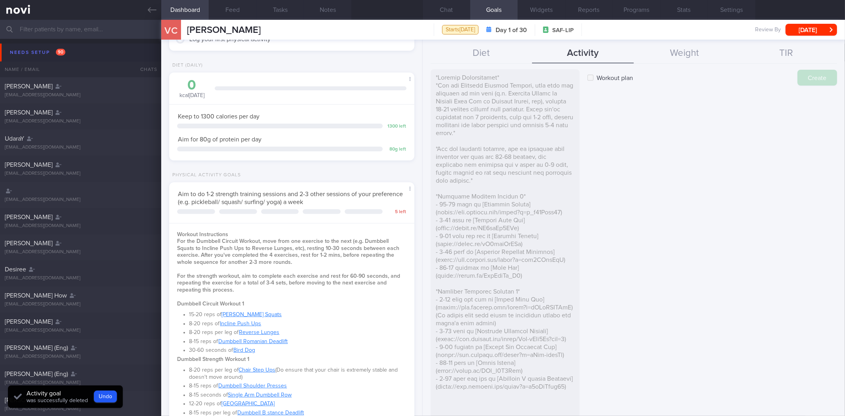
type input "1 Sep 2025"
checkbox input "false"
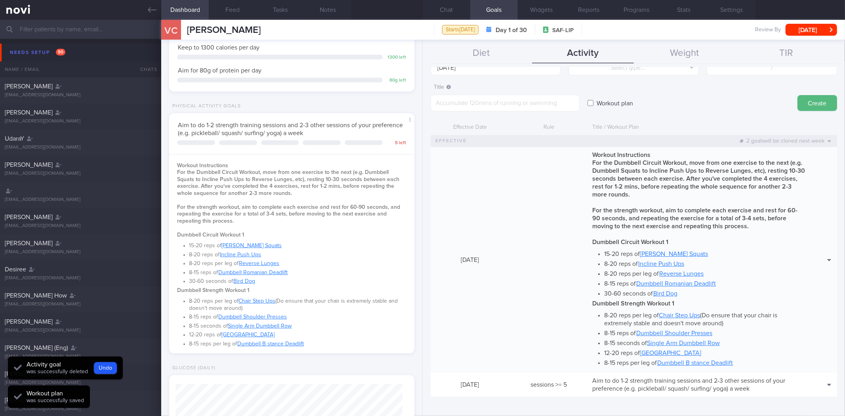
scroll to position [264, 0]
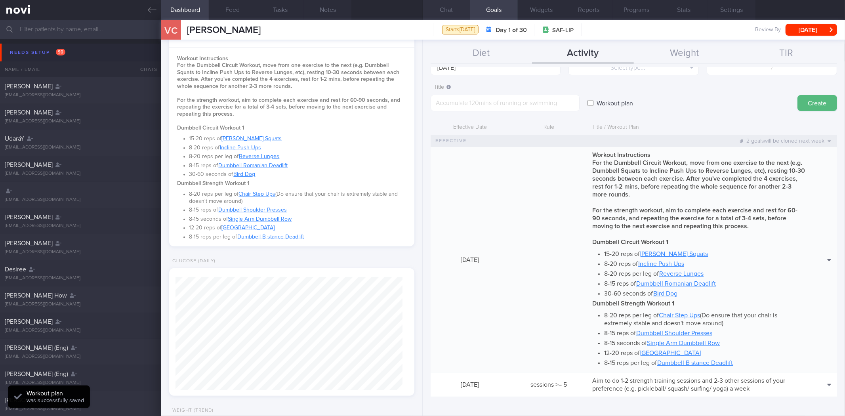
click at [444, 9] on button "Chat" at bounding box center [447, 10] width 48 height 20
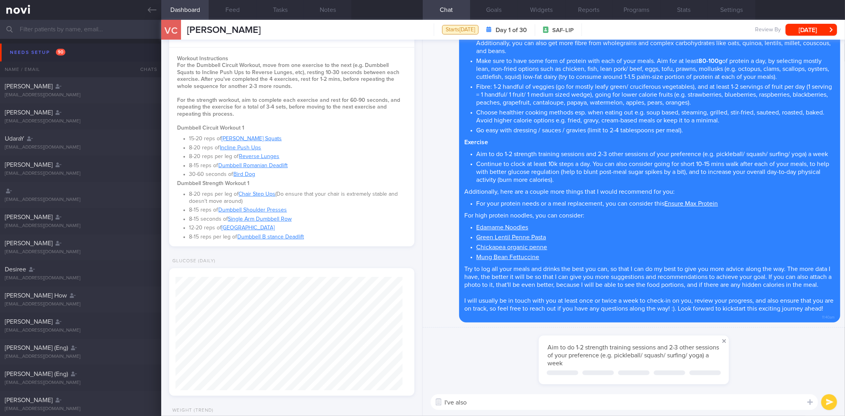
click at [719, 339] on span at bounding box center [724, 341] width 10 height 10
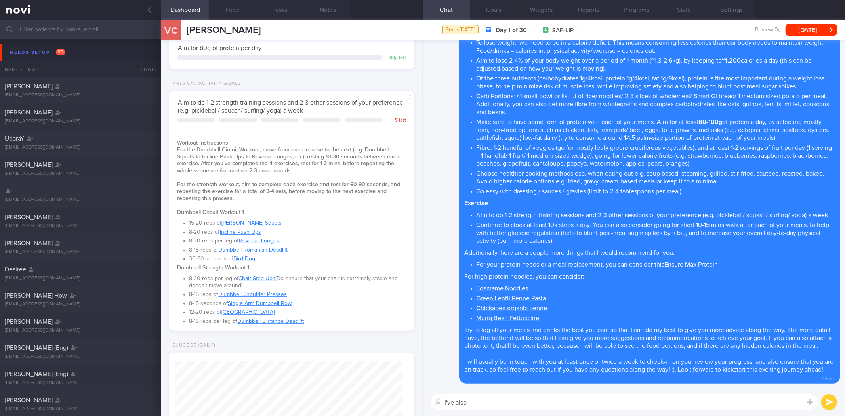
scroll to position [132, 0]
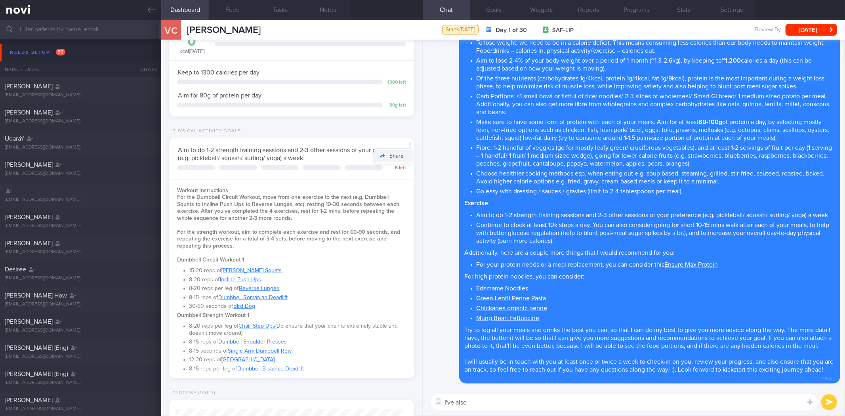
click at [399, 157] on button "Share" at bounding box center [393, 156] width 38 height 12
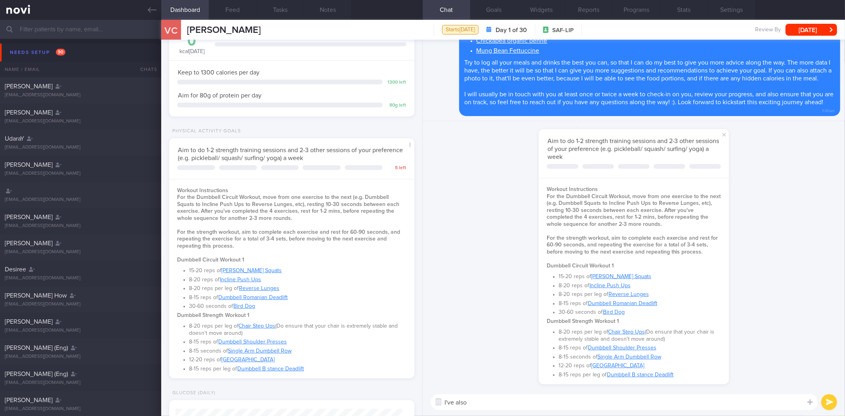
click at [490, 402] on textarea "I've also" at bounding box center [624, 402] width 387 height 16
type textarea "I've also set up your workouts for you, so feel free to try them out and let me…"
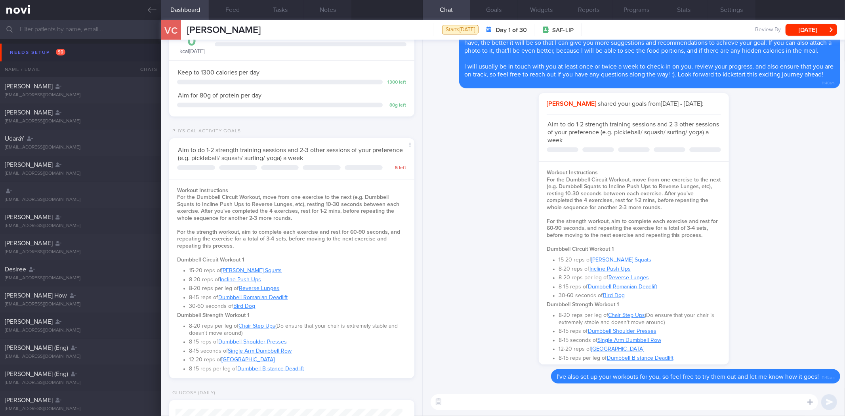
click at [820, 37] on div "VC Vanessa Chia Vanessa Chia chiavanessajy@gmail.com Starts today Day 1 of 30 S…" at bounding box center [503, 30] width 684 height 20
click at [809, 31] on button "[DATE]" at bounding box center [810, 30] width 51 height 12
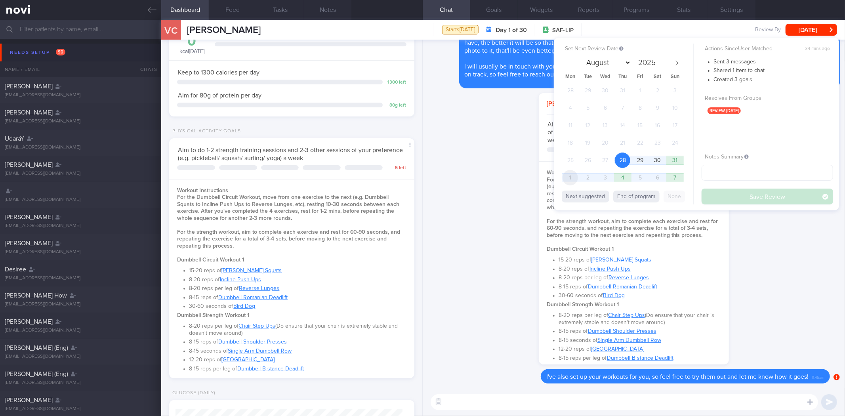
click at [570, 181] on span "1" at bounding box center [569, 177] width 15 height 15
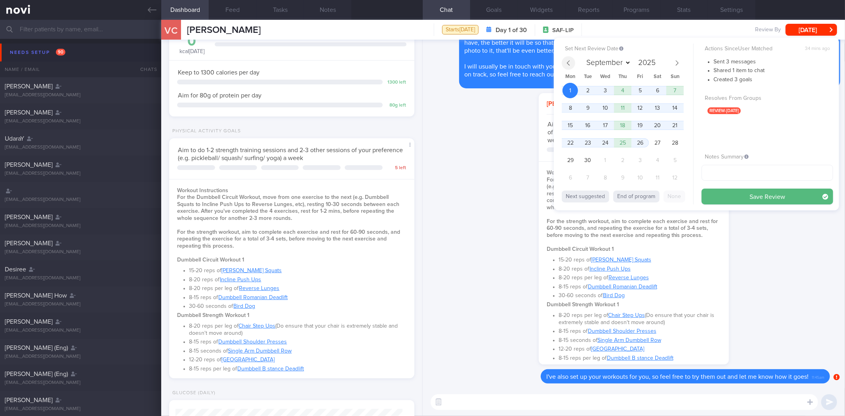
click at [571, 63] on icon at bounding box center [569, 63] width 6 height 6
select select "7"
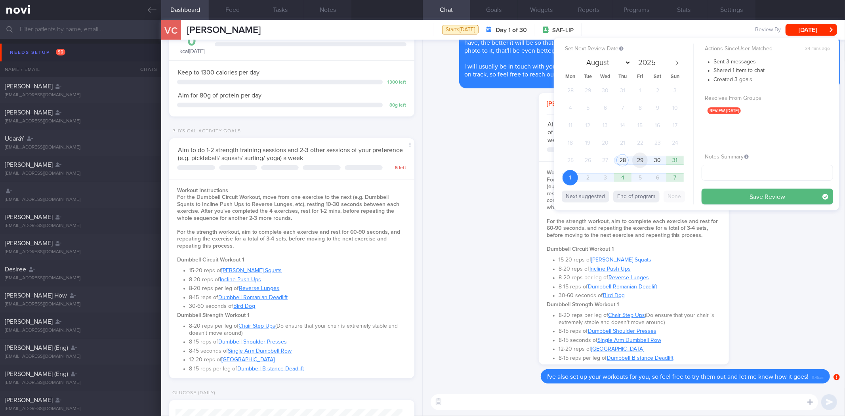
click at [636, 157] on span "29" at bounding box center [639, 159] width 15 height 15
click at [749, 200] on button "Save Review" at bounding box center [766, 197] width 131 height 16
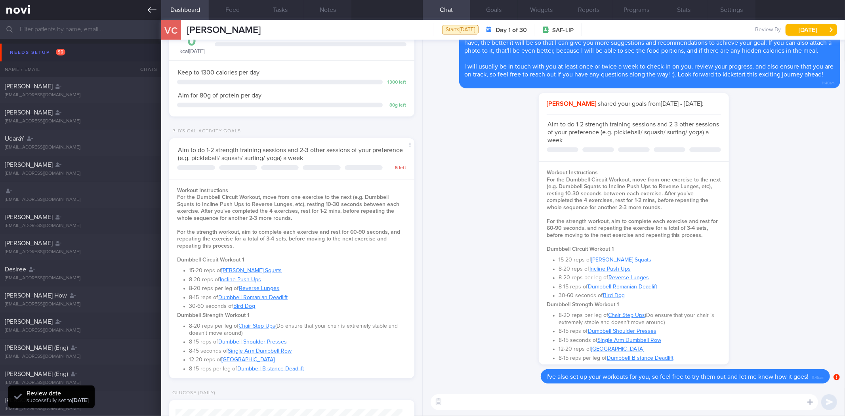
scroll to position [113, 227]
drag, startPoint x: 157, startPoint y: 11, endPoint x: 137, endPoint y: 3, distance: 21.2
click at [157, 11] on link at bounding box center [80, 10] width 161 height 20
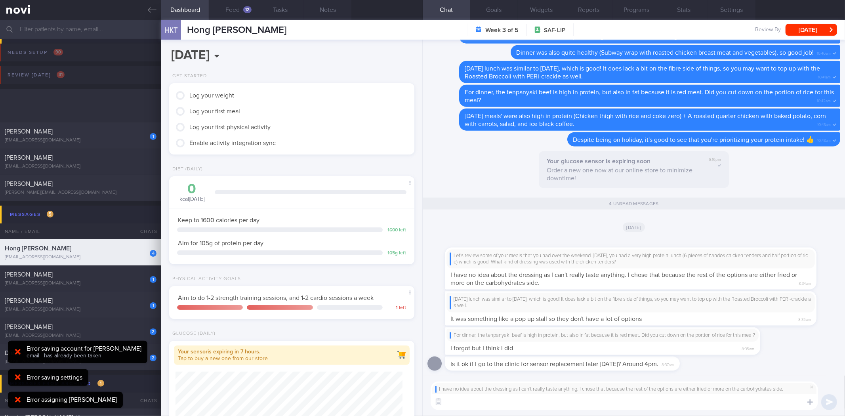
scroll to position [123, 224]
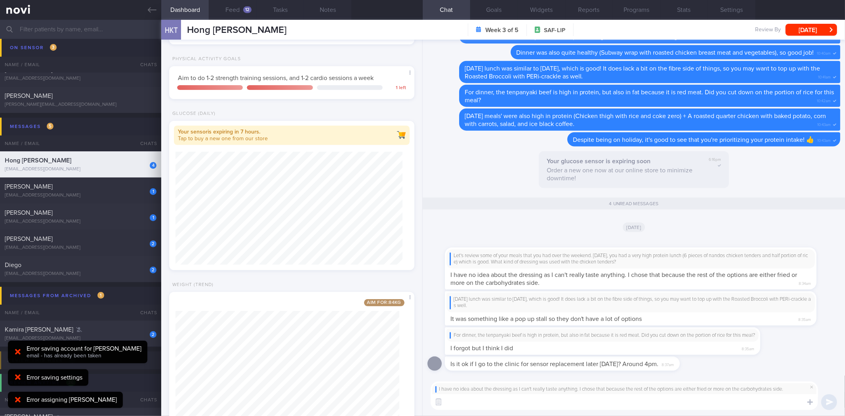
click at [625, 395] on textarea at bounding box center [624, 402] width 387 height 16
click at [521, 405] on textarea at bounding box center [624, 402] width 387 height 16
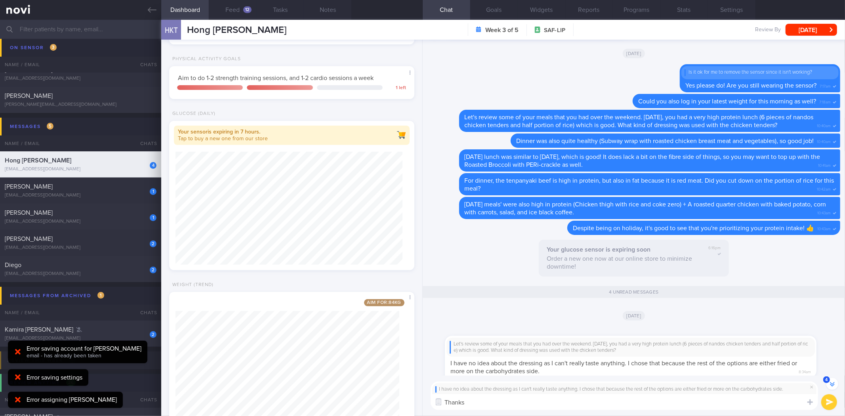
scroll to position [-264, 0]
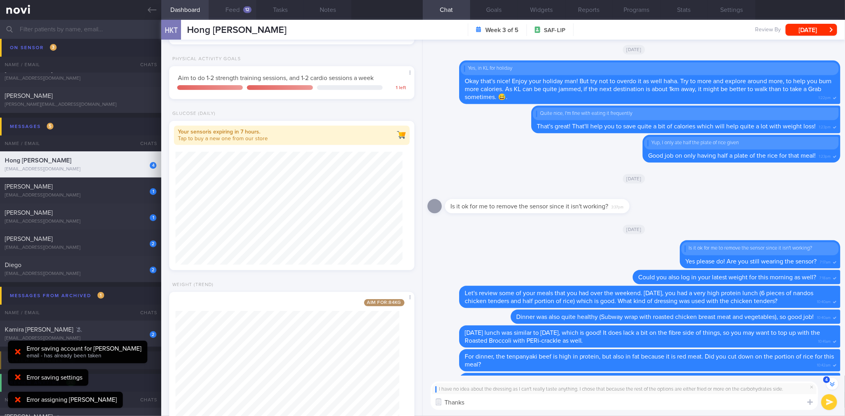
type textarea "Thanks"
click at [240, 6] on button "Feed 12" at bounding box center [233, 10] width 48 height 20
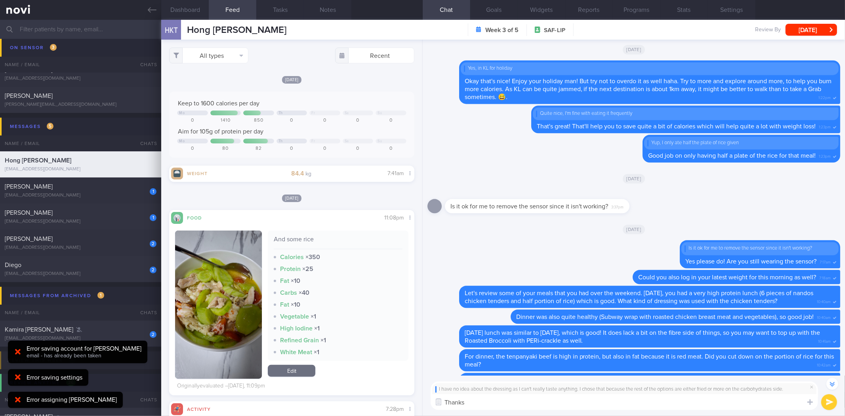
click at [219, 71] on div "All types Food Activity Glucose Weight Medicine Blood Pressure CGM Install Rece…" at bounding box center [291, 228] width 261 height 376
click at [231, 64] on div "All types Food Activity Glucose Weight Medicine Blood Pressure CGM Install Rece…" at bounding box center [291, 228] width 261 height 376
click at [236, 53] on button "All types" at bounding box center [208, 56] width 79 height 16
click at [234, 56] on button "All types" at bounding box center [208, 56] width 79 height 16
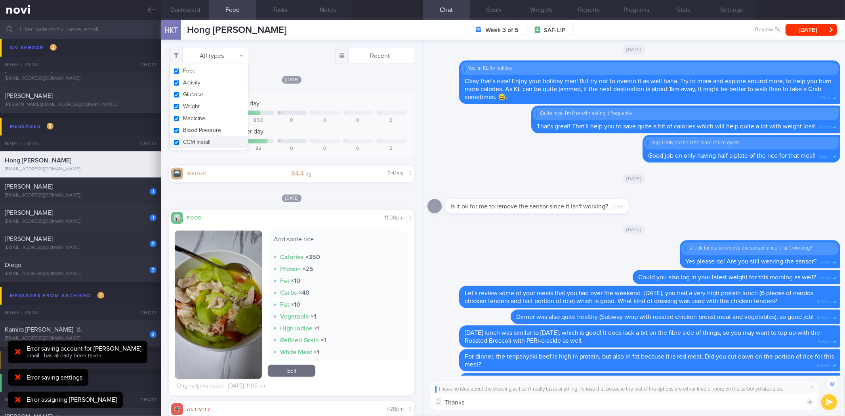
click at [220, 73] on button "Food" at bounding box center [209, 71] width 78 height 12
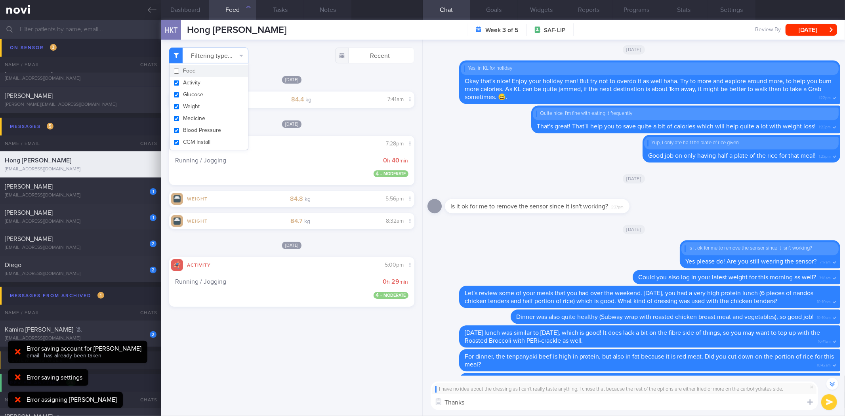
checkbox input "false"
click at [223, 83] on button "Activity" at bounding box center [209, 83] width 78 height 12
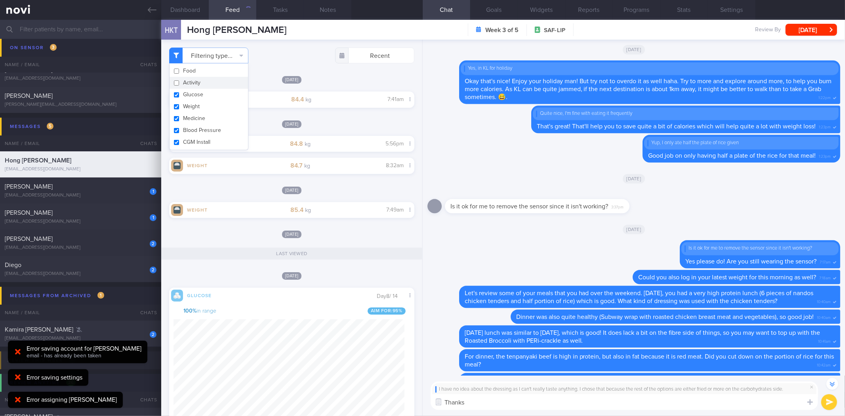
scroll to position [142, 231]
click at [223, 83] on button "Activity" at bounding box center [209, 83] width 78 height 12
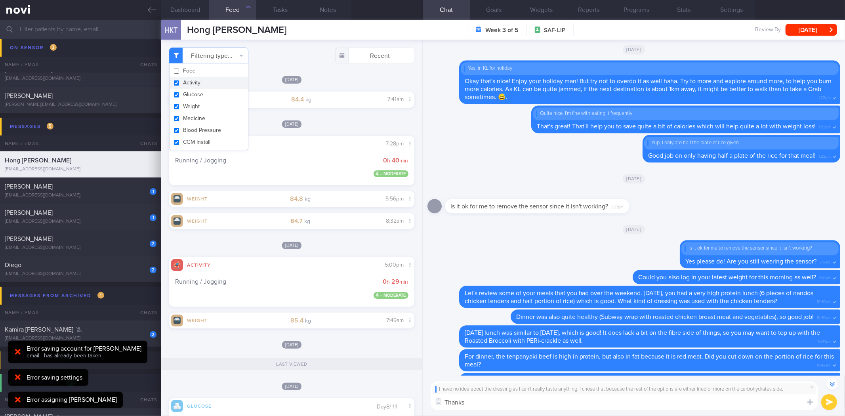
checkbox input "true"
click at [209, 74] on button "Food" at bounding box center [209, 71] width 78 height 12
checkbox input "true"
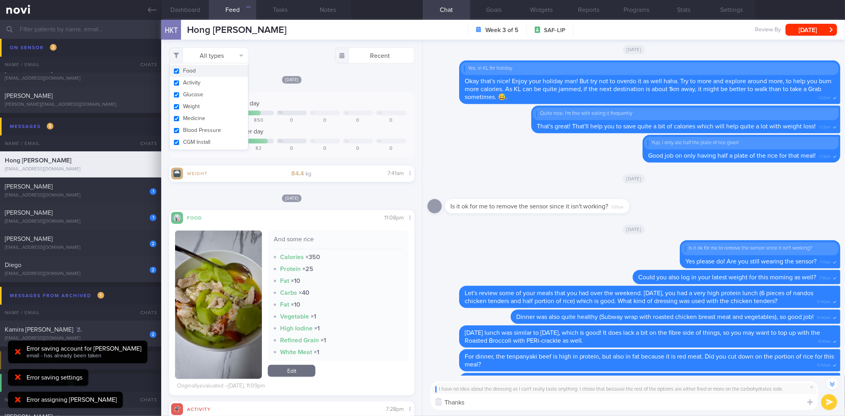
click at [318, 92] on div "Keep to 1600 calories per day Mo Th Fr Sa Su 0 1410 850 0 0 0 0 Aim for 105g of…" at bounding box center [291, 124] width 245 height 66
click at [537, 402] on textarea "Thanks" at bounding box center [624, 402] width 387 height 16
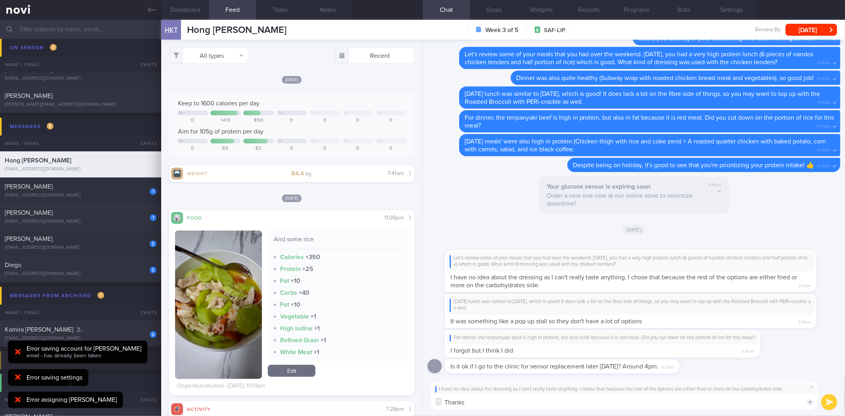
scroll to position [0, 0]
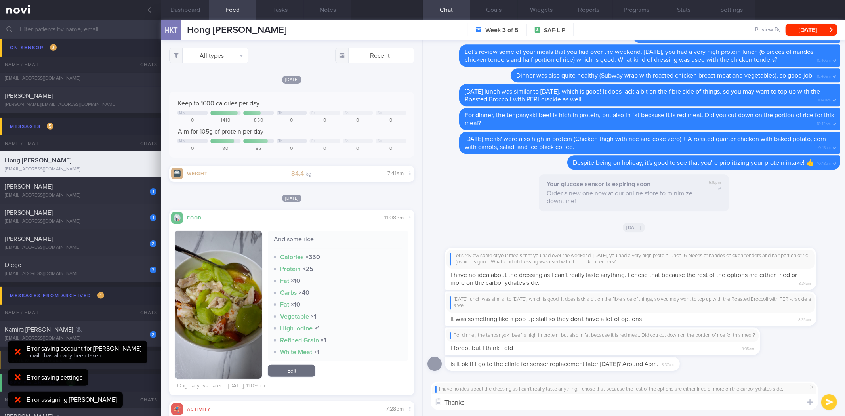
click at [570, 407] on textarea "Thanks" at bounding box center [624, 402] width 387 height 16
type textarea "Okay that's fine if that was the best option at that point in time. 👍"
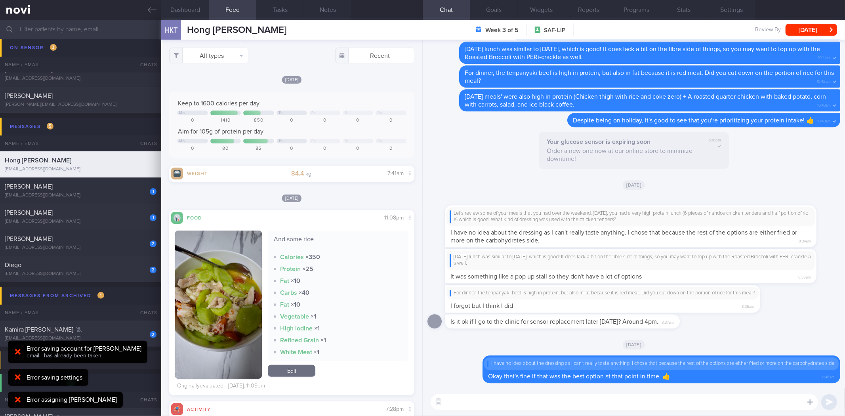
scroll to position [0, 0]
drag, startPoint x: 583, startPoint y: 274, endPoint x: 722, endPoint y: 273, distance: 138.6
click at [722, 273] on div "Saturday's lunch was similar to Friday's, which is good! It does lack a bit on …" at bounding box center [631, 266] width 372 height 34
click at [623, 263] on div "[DATE] lunch was similar to [DATE], which is good! It does lack a bit on the fi…" at bounding box center [631, 260] width 362 height 13
drag, startPoint x: 577, startPoint y: 263, endPoint x: 688, endPoint y: 328, distance: 129.4
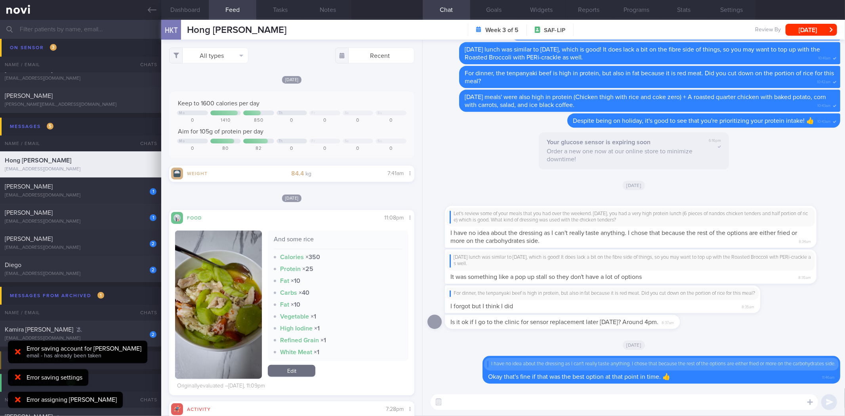
click at [844, 283] on div "Delete I have no idea about the dressing as I can't really taste anything. I ch…" at bounding box center [634, 214] width 422 height 349
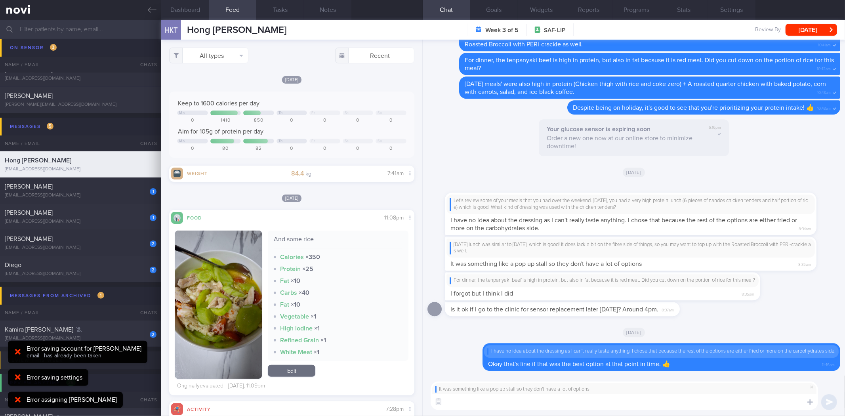
click at [570, 402] on textarea at bounding box center [624, 402] width 387 height 16
type textarea "[PERSON_NAME] then I guess there's not much to be done for that as well. No wor…"
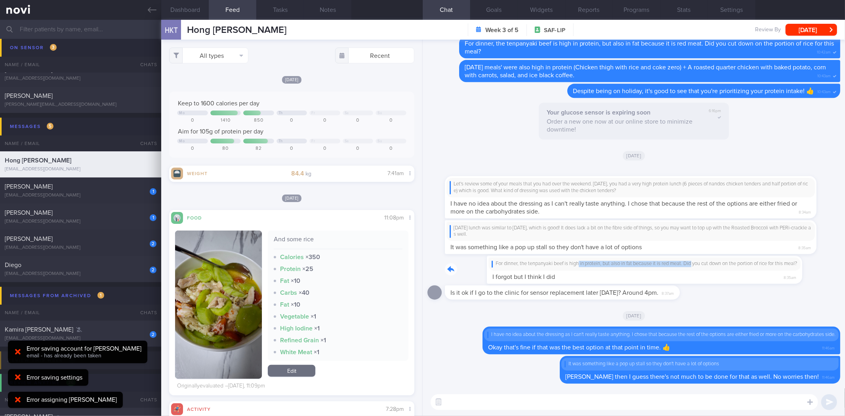
drag, startPoint x: 537, startPoint y: 267, endPoint x: 653, endPoint y: 269, distance: 115.3
click at [653, 269] on div "For dinner, the tenpanyaki beef is high in protein, but also in fat because it …" at bounding box center [614, 269] width 339 height 28
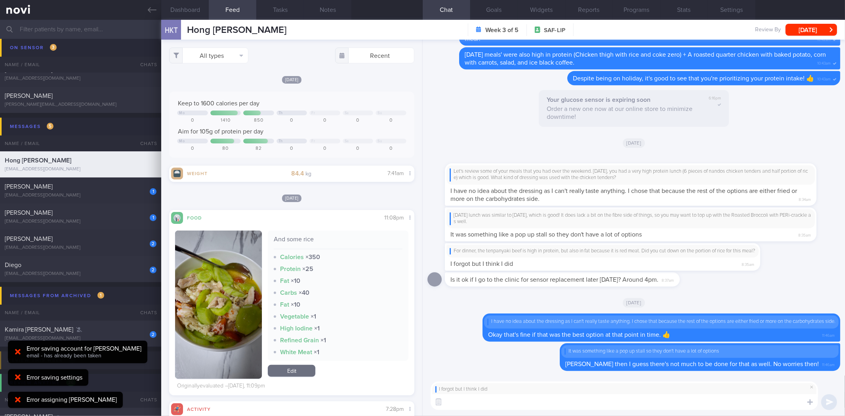
click at [559, 398] on textarea at bounding box center [624, 402] width 387 height 16
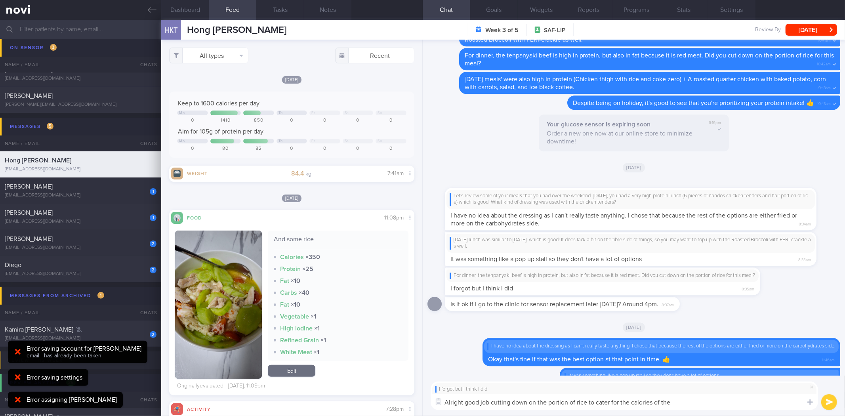
scroll to position [0, 0]
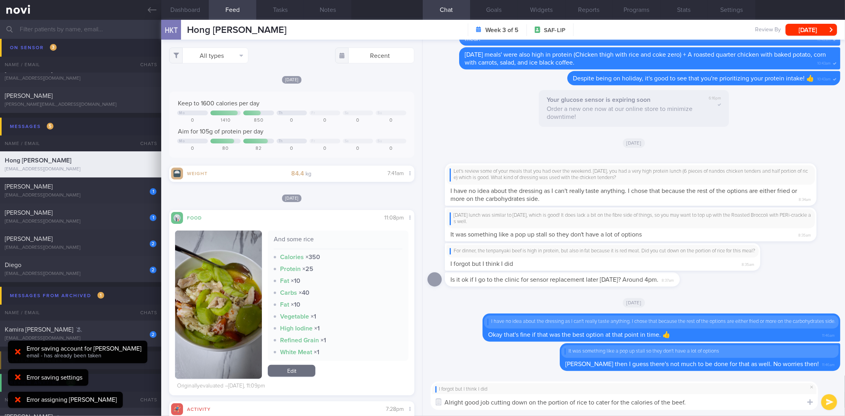
type textarea "Alright good job cutting down on the portion of rice to cater for the calories …"
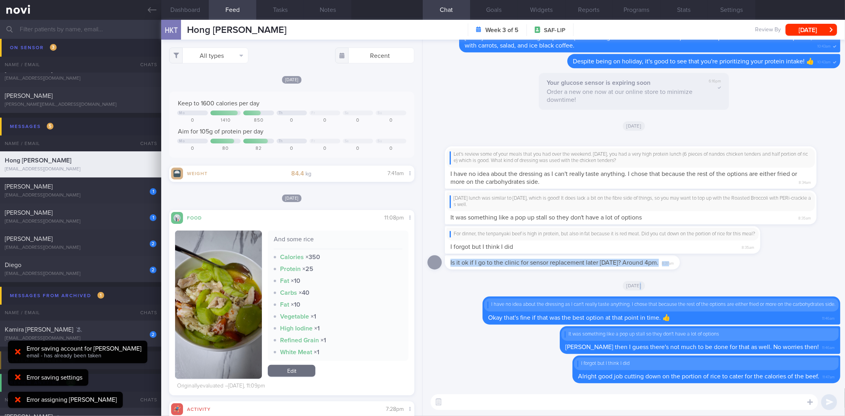
drag, startPoint x: 667, startPoint y: 267, endPoint x: 844, endPoint y: 280, distance: 177.9
click at [844, 280] on div "Delete I forgot but I think I did Alright good job cutting down on the portion …" at bounding box center [634, 214] width 422 height 349
click at [680, 267] on div "Is it ok if I go to the clinic for sensor replacement later today? Around 4pm. …" at bounding box center [574, 262] width 259 height 14
click at [663, 264] on span "8:37am" at bounding box center [668, 263] width 12 height 8
click at [677, 263] on div "Is it ok if I go to the clinic for sensor replacement later today? Around 4pm. …" at bounding box center [574, 262] width 259 height 14
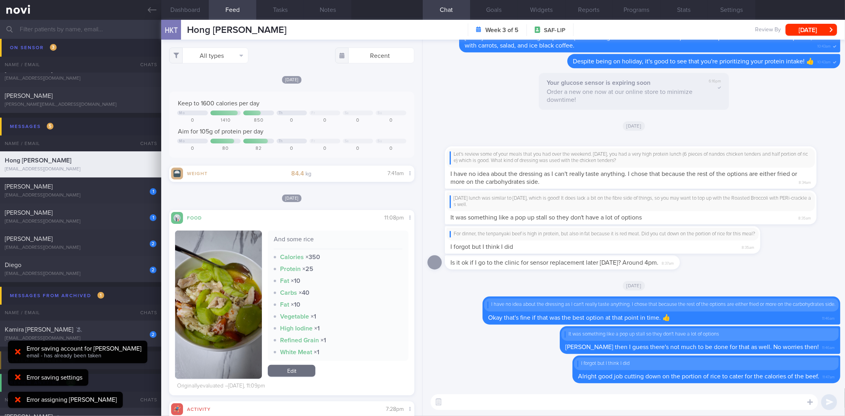
drag, startPoint x: 675, startPoint y: 264, endPoint x: 815, endPoint y: 265, distance: 139.4
click at [815, 265] on div "Is it ok if I go to the clinic for sensor replacement later today? Around 4pm. …" at bounding box center [633, 264] width 413 height 19
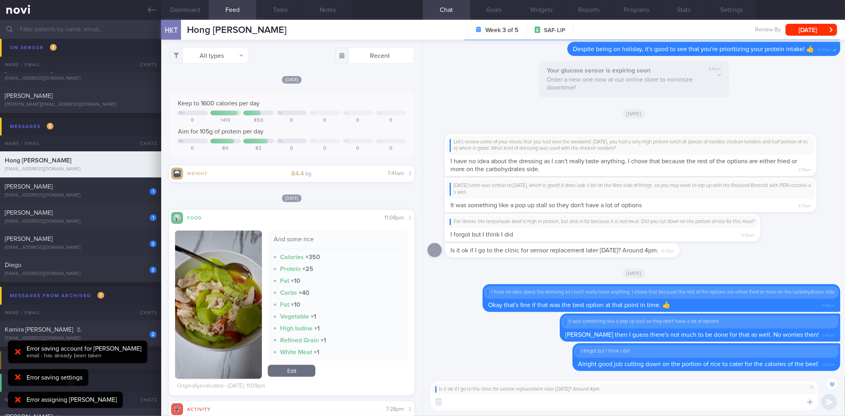
scroll to position [-12, 0]
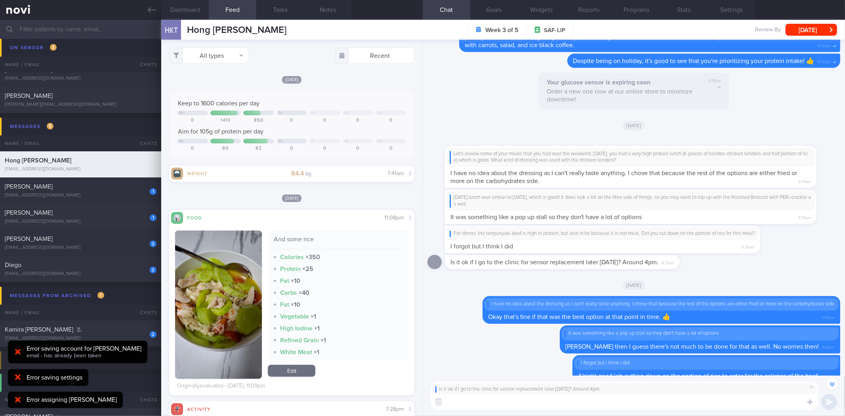
click at [598, 409] on textarea at bounding box center [624, 402] width 387 height 16
type textarea "Sure! You can drop by from Mondays to Fridays, 9am to 5.30pm (excluding PHs)."
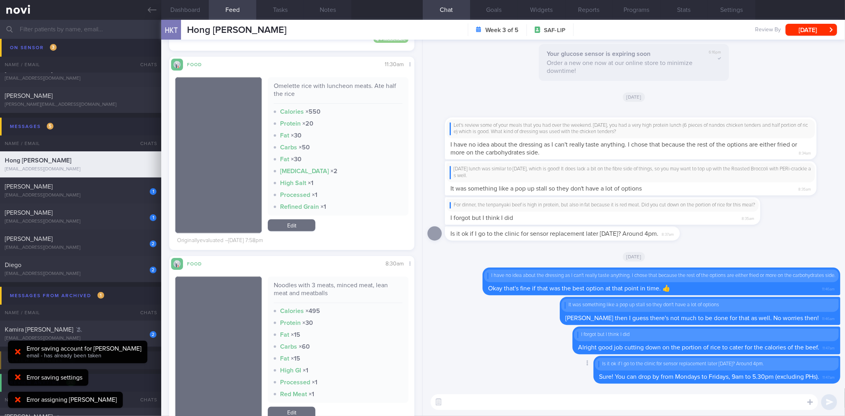
scroll to position [1064, 0]
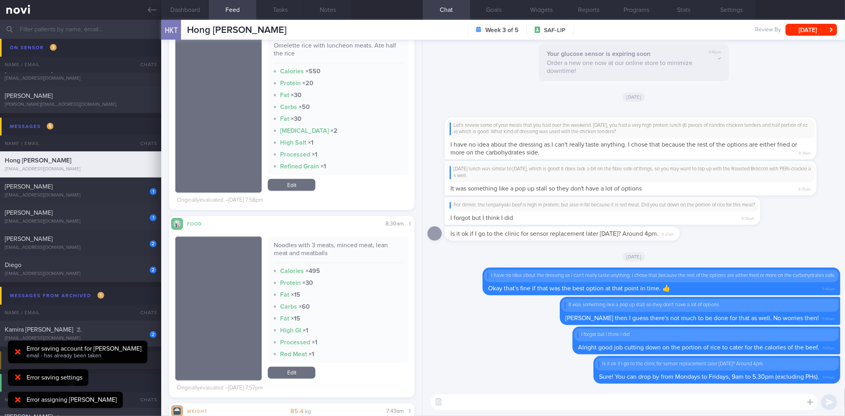
click at [488, 407] on textarea at bounding box center [624, 402] width 387 height 16
click at [569, 407] on textarea at bounding box center [624, 402] width 387 height 16
click at [319, 246] on div "Noodles with 3 meats, minced meat, lean meat and meatballs" at bounding box center [338, 252] width 128 height 22
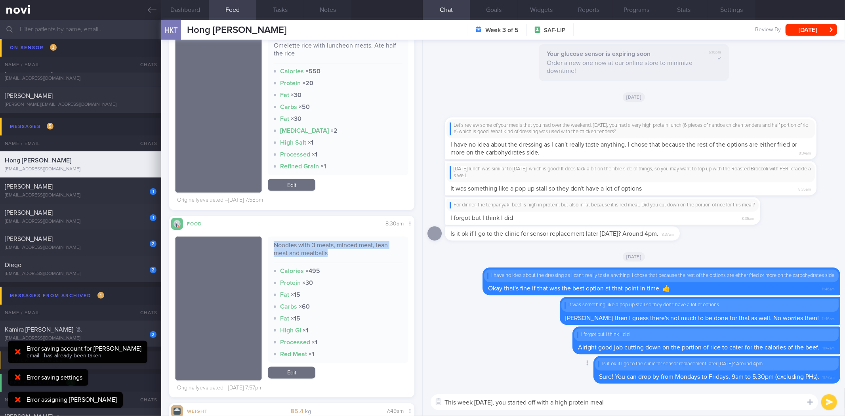
copy div "Noodles with 3 meats, minced meat, lean meat and meatballs"
click at [639, 400] on textarea "This week on Tuesday, you started off with a high protein meal" at bounding box center [624, 402] width 387 height 16
paste textarea "Noodles with 3 meats, minced meat, lean meat and meatballs"
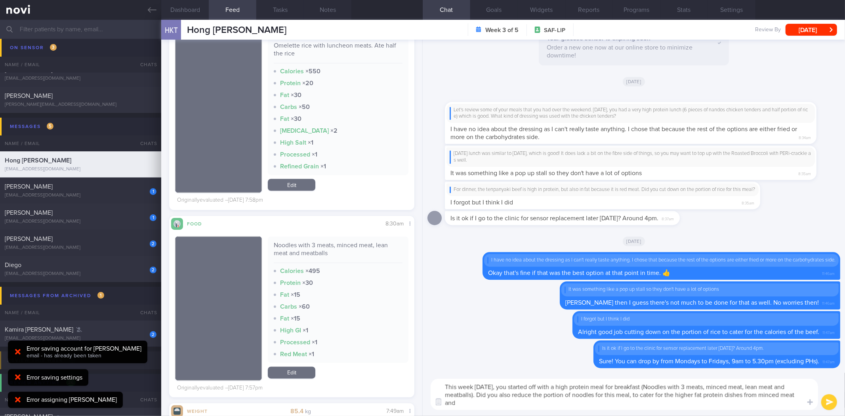
scroll to position [0, 0]
type textarea "This week on Tuesday, you started off with a high protein meal for breakfast (N…"
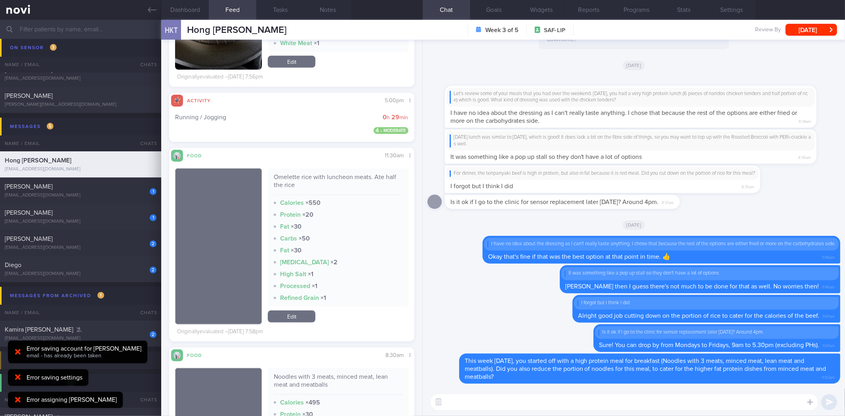
scroll to position [888, 0]
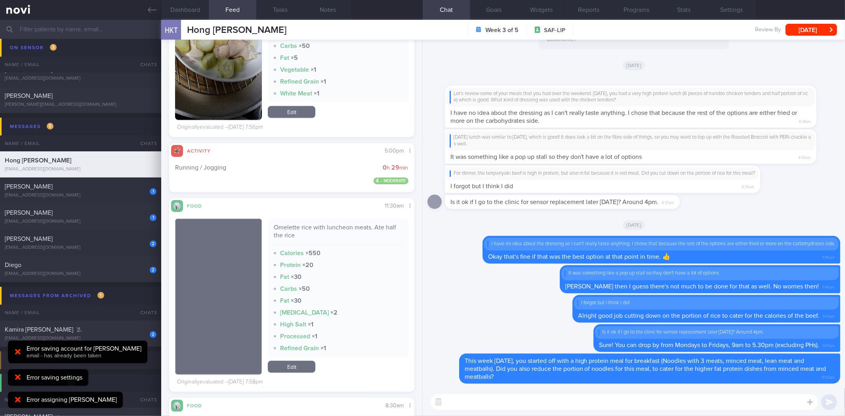
click at [295, 227] on div "Omelette rice with luncheon meats. Ate half the rice" at bounding box center [338, 234] width 128 height 22
copy div "Omelette rice with luncheon meats. Ate half the rice"
click at [537, 403] on textarea at bounding box center [624, 402] width 387 height 16
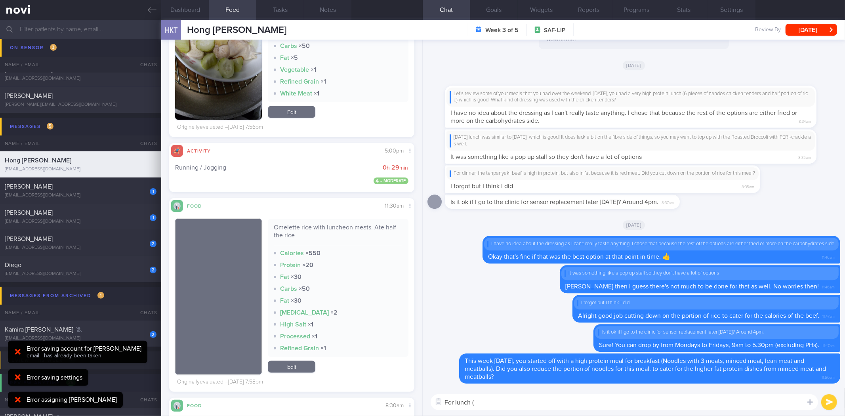
paste textarea "Omelette rice with luncheon meats. Ate half the rice"
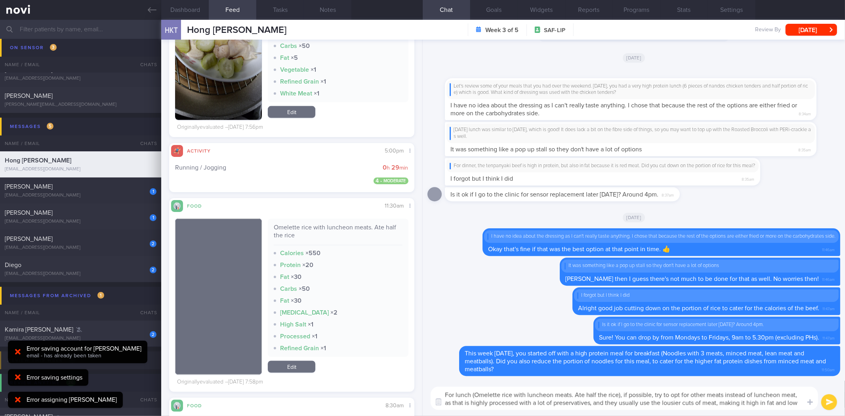
scroll to position [0, 0]
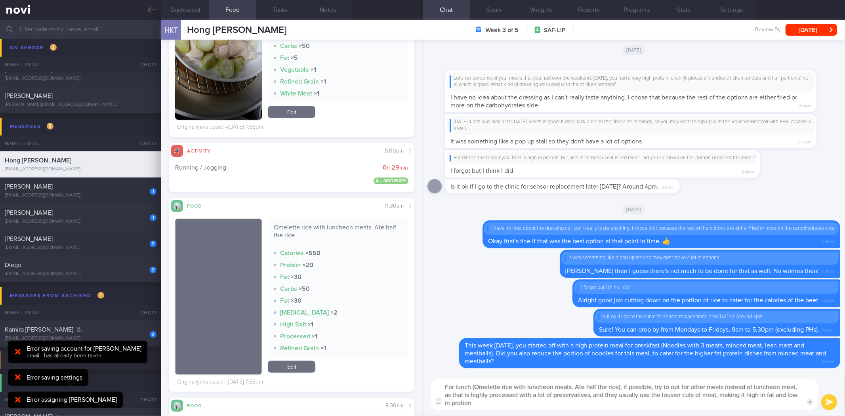
type textarea "For lunch (Omelette rice with luncheon meats. Ate half the rice), if possible, …"
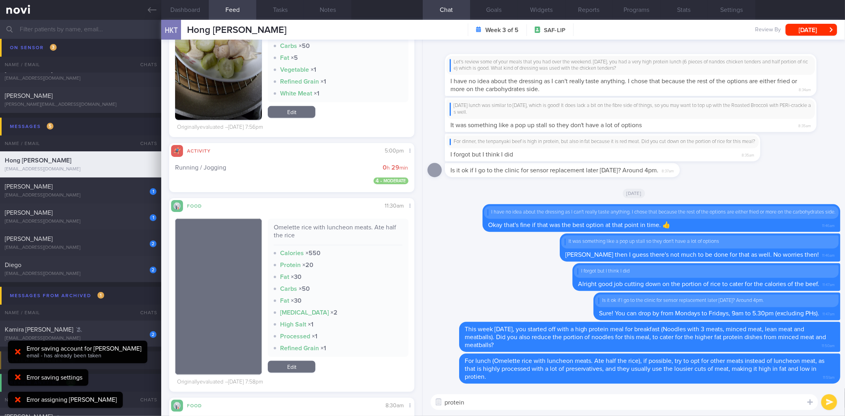
type textarea "protein*"
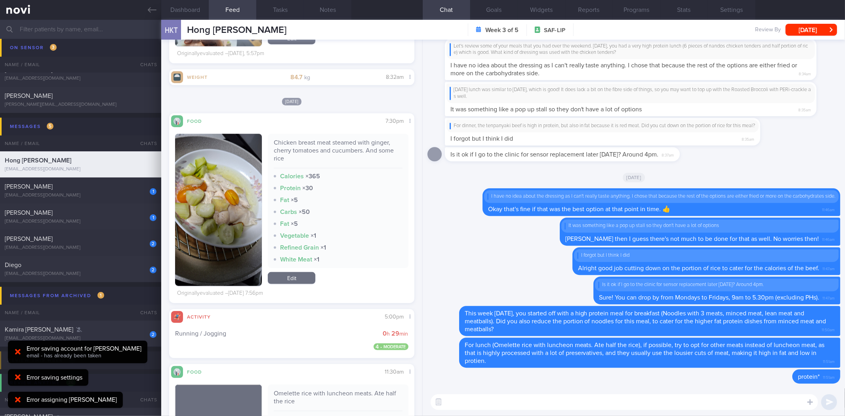
scroll to position [668, 0]
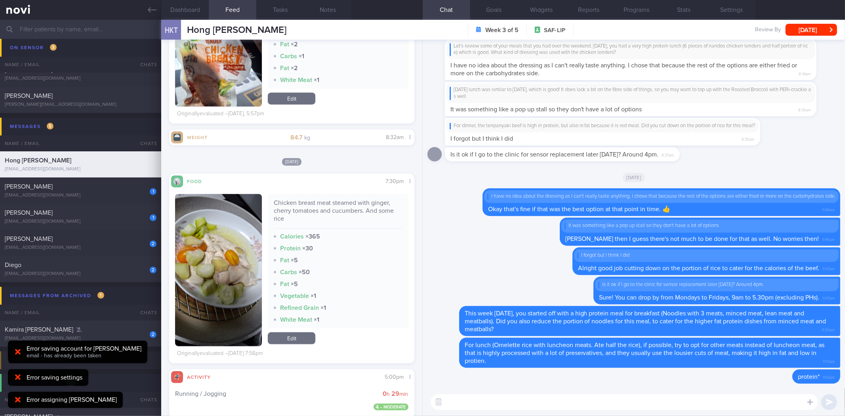
click at [339, 206] on div "Chicken breast meat steamed with ginger, cherry tomatoes and cucumbers. And som…" at bounding box center [338, 214] width 128 height 30
copy div "Chicken breast meat steamed with ginger, cherry tomatoes and cucumbers. And som…"
click at [478, 404] on textarea at bounding box center [624, 402] width 387 height 16
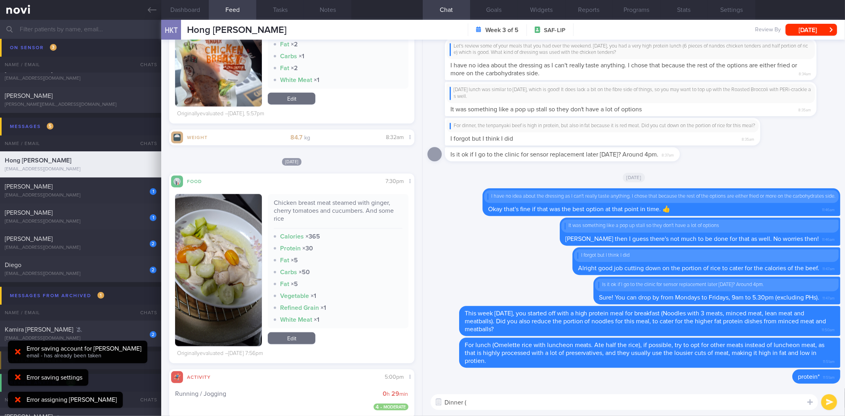
paste textarea "Chicken breast meat steamed with ginger, cherry tomatoes and cucumbers. And som…"
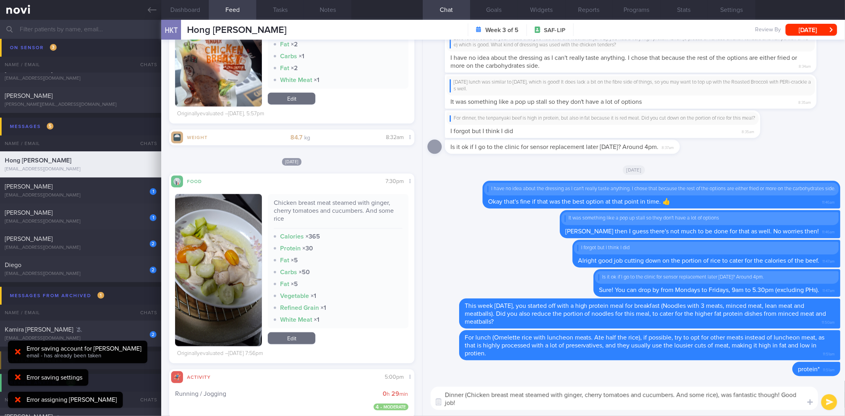
type textarea "Dinner (Chicken breast meat steamed with ginger, cherry tomatoes and cucumbers.…"
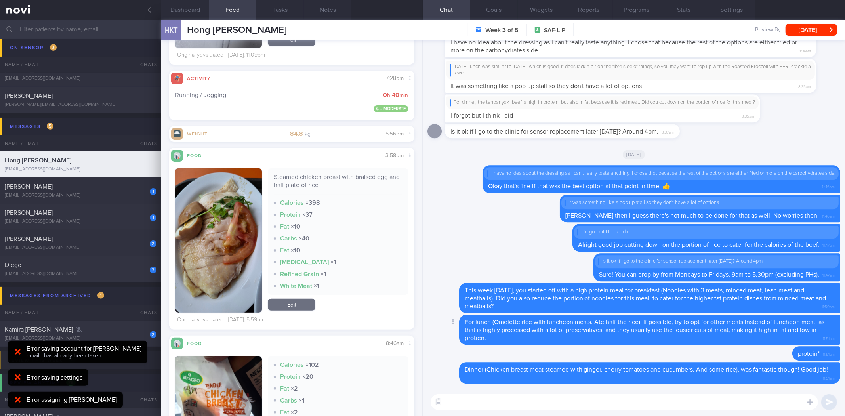
scroll to position [308, 0]
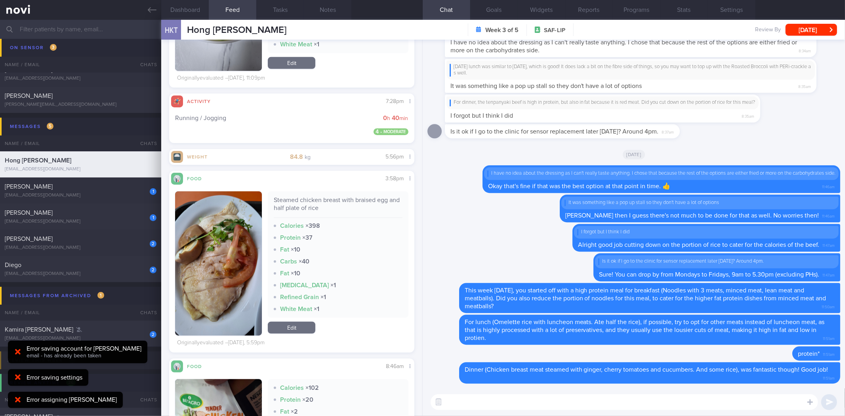
click at [524, 404] on textarea at bounding box center [624, 402] width 387 height 16
click at [302, 194] on div "Steamed chicken breast with braised egg and half plate of rice Calories × 398 P…" at bounding box center [338, 254] width 140 height 126
copy div "Steamed chicken breast with braised egg and half plate of rice"
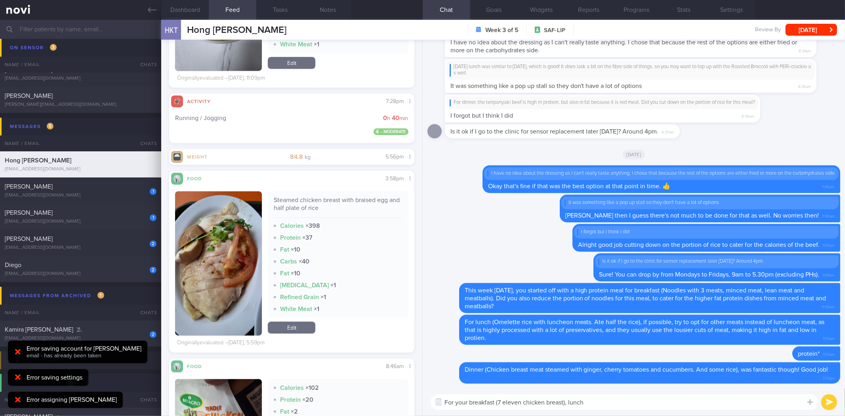
click at [604, 404] on textarea "For your breakfast (7 eleven chicken breast), lunch" at bounding box center [624, 402] width 387 height 16
paste textarea "Steamed chicken breast with braised egg and half plate of rice"
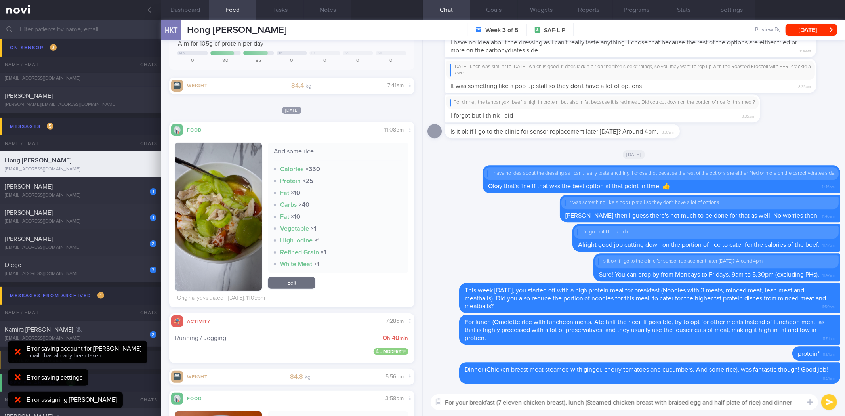
scroll to position [0, 0]
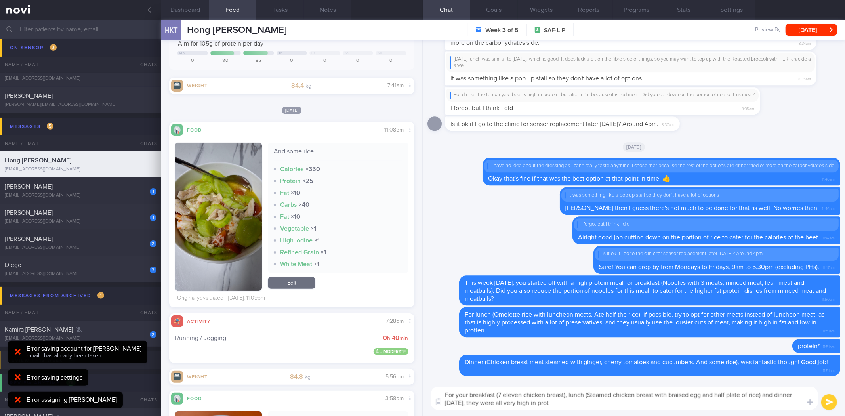
type textarea "For your breakfast (7 eleven chicken breast), lunch (Steamed chicken breast wit…"
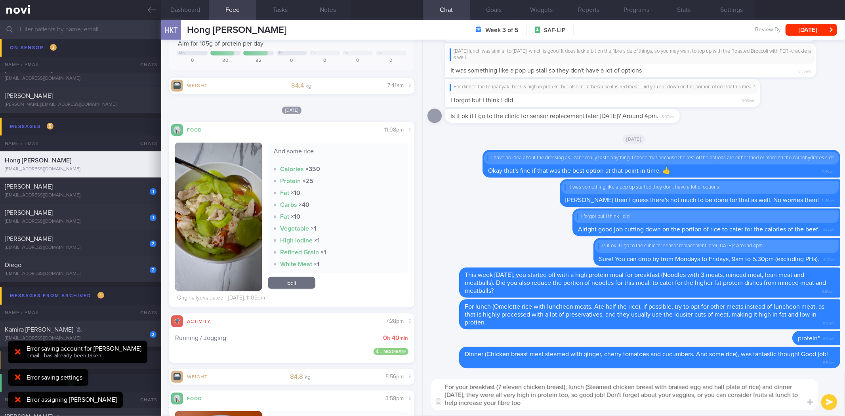
type textarea "For your breakfast (7 eleven chicken breast), lunch (Steamed chicken breast wit…"
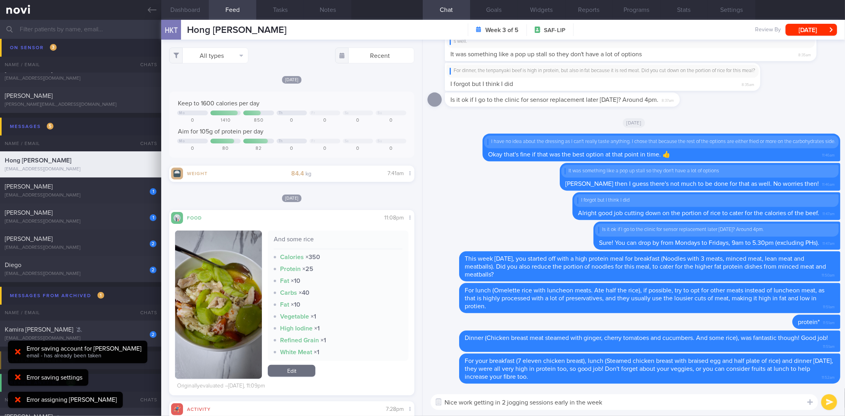
type textarea "Nice work getting in 2 jogging sessions early in the week!"
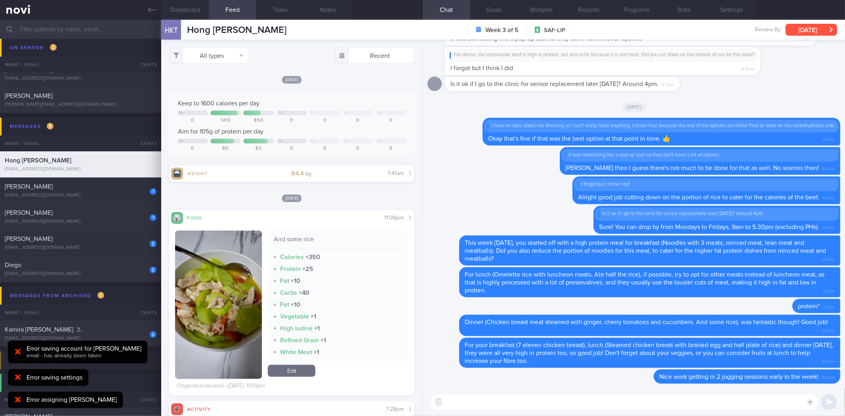
click at [795, 27] on button "[DATE]" at bounding box center [810, 30] width 51 height 12
click at [180, 6] on button "Dashboard" at bounding box center [185, 10] width 48 height 20
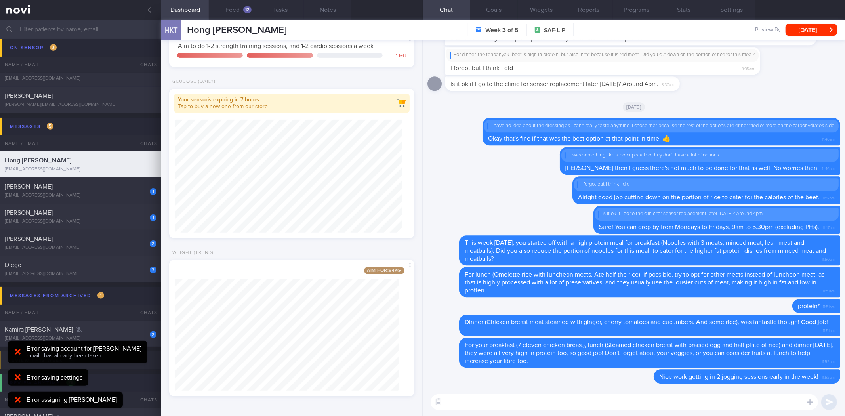
scroll to position [120, 0]
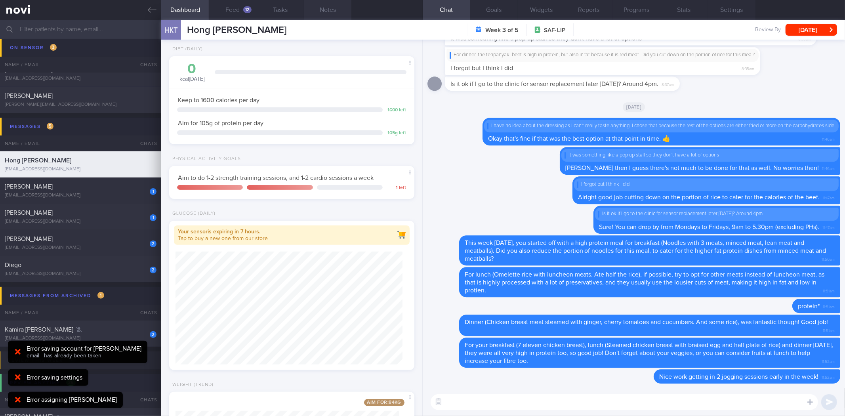
click at [319, 17] on button "Notes" at bounding box center [328, 10] width 48 height 20
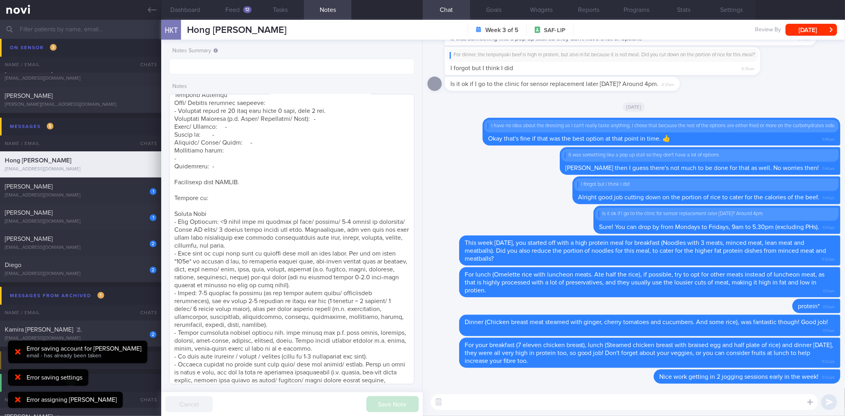
scroll to position [669, 0]
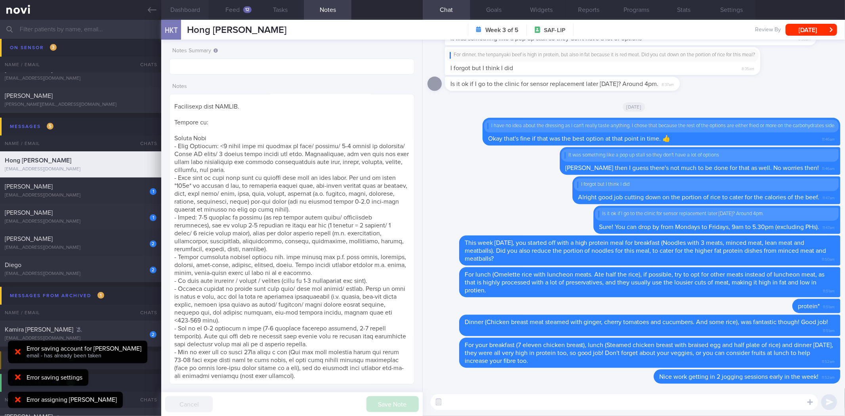
click at [188, 15] on button "Dashboard" at bounding box center [185, 10] width 48 height 20
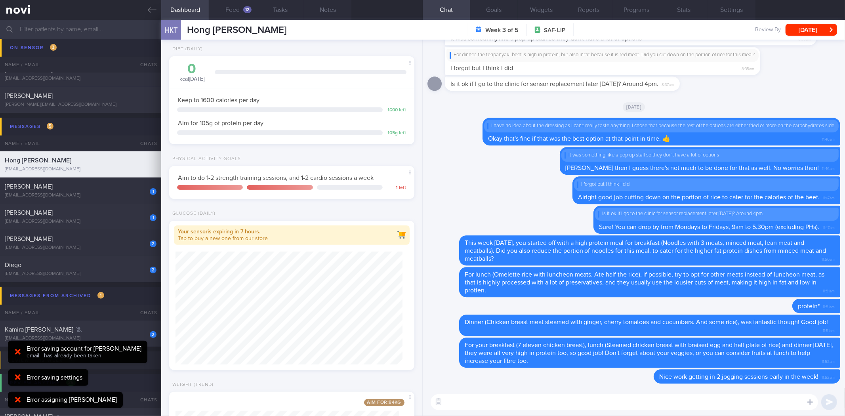
click at [553, 408] on textarea at bounding box center [624, 402] width 387 height 16
type textarea "Don't forget to add in a strength training session for a more balanced training…"
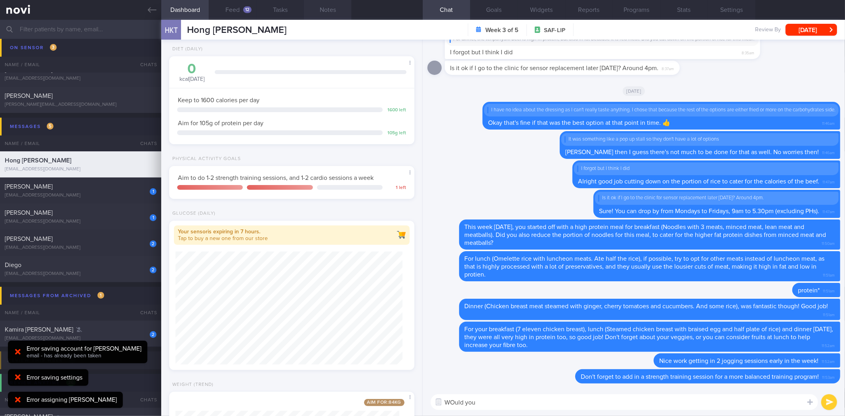
click at [309, 6] on button "Notes" at bounding box center [328, 10] width 48 height 20
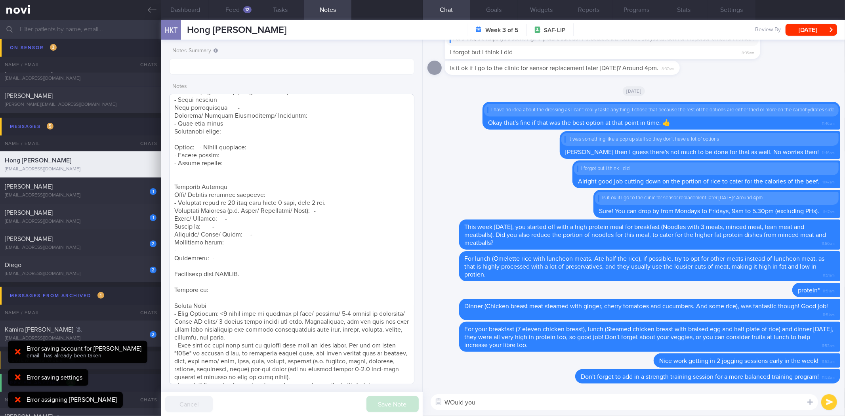
scroll to position [405, 0]
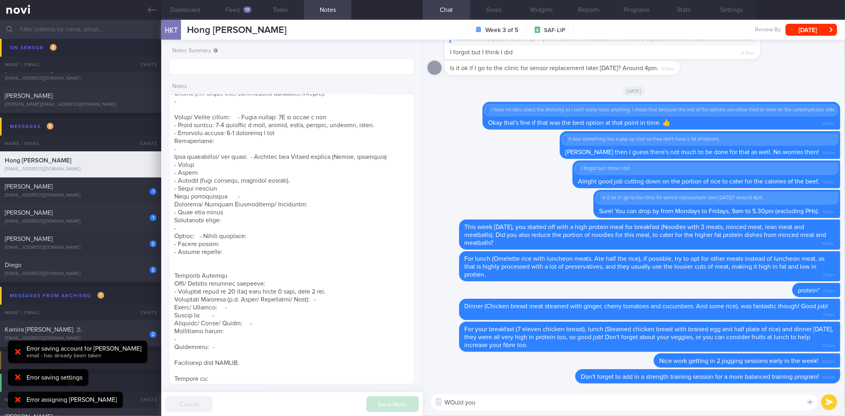
click at [506, 406] on textarea "WOuld you" at bounding box center [624, 402] width 387 height 16
click at [454, 403] on textarea "WOuld you" at bounding box center [624, 402] width 387 height 16
type textarea "Would you like me to send you some bodyweight exercises for you to try as part …"
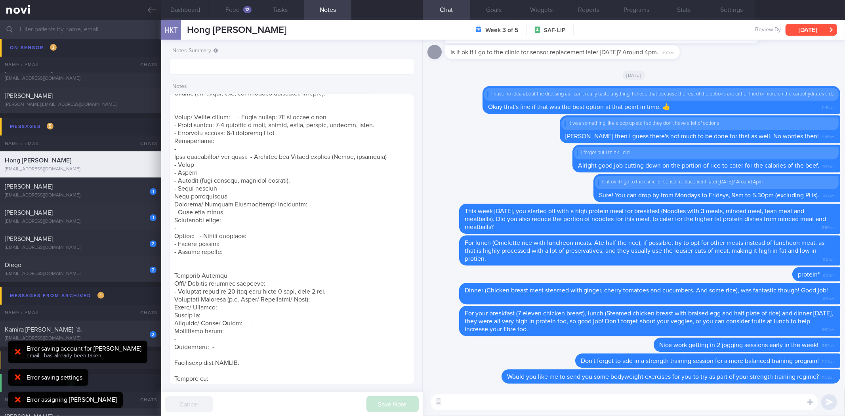
click at [808, 29] on button "[DATE]" at bounding box center [810, 30] width 51 height 12
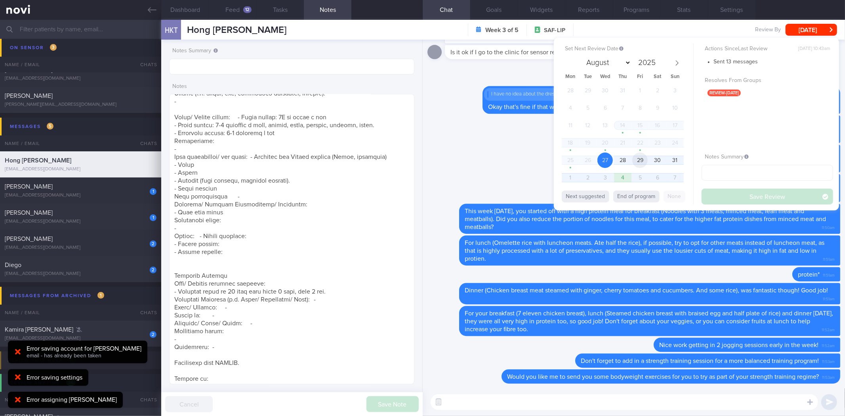
click at [638, 159] on span "29" at bounding box center [639, 159] width 15 height 15
click at [715, 203] on button "Save Review" at bounding box center [766, 197] width 131 height 16
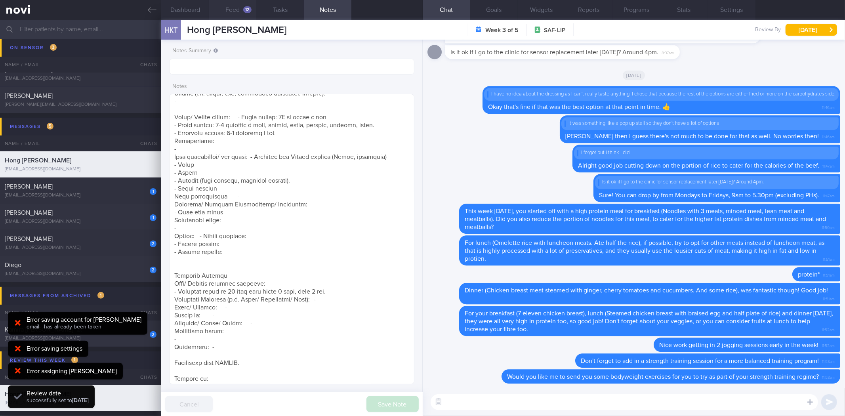
scroll to position [113, 227]
drag, startPoint x: 139, startPoint y: 14, endPoint x: 129, endPoint y: 103, distance: 89.4
click at [140, 13] on link at bounding box center [80, 10] width 161 height 20
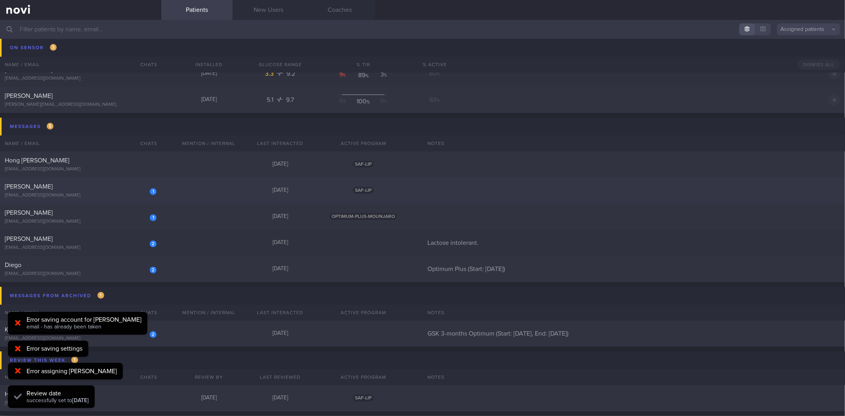
click at [112, 185] on div "[PERSON_NAME]" at bounding box center [80, 187] width 150 height 8
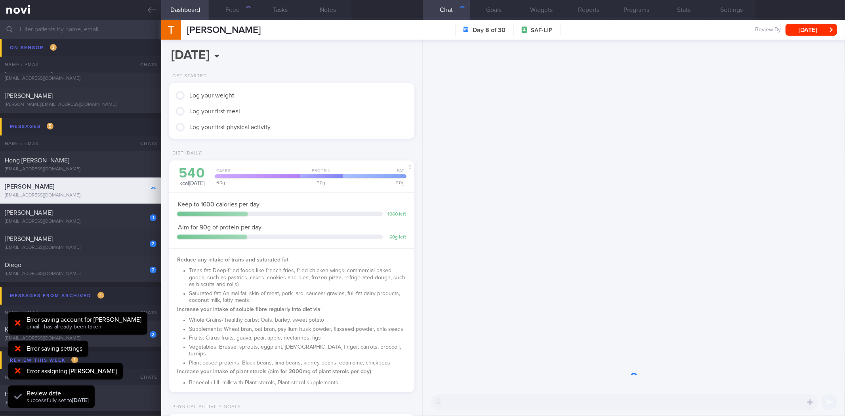
scroll to position [123, 224]
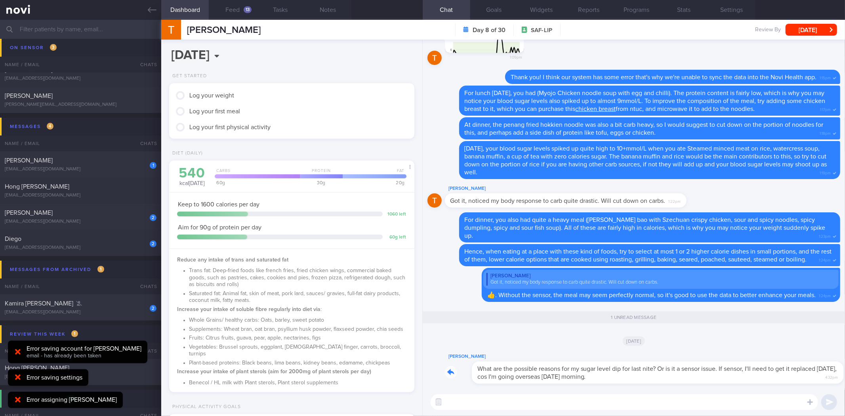
drag, startPoint x: 621, startPoint y: 379, endPoint x: 663, endPoint y: 368, distance: 43.8
click at [665, 374] on div "Terrence Siah What are the possible reasons for my sugar level dip for last nit…" at bounding box center [642, 368] width 395 height 32
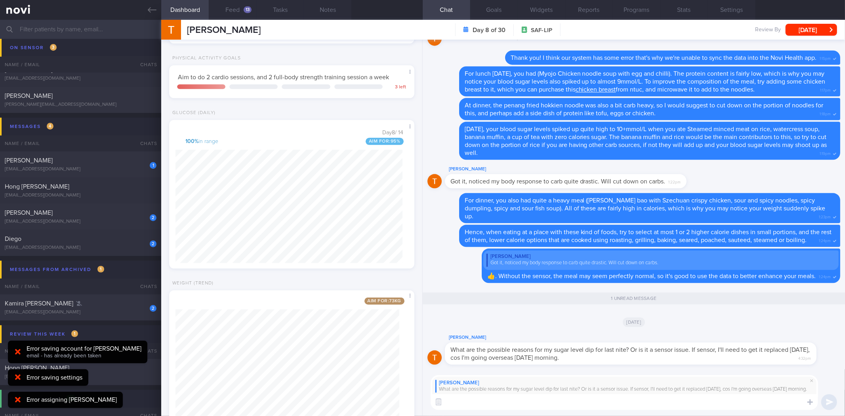
scroll to position [335, 0]
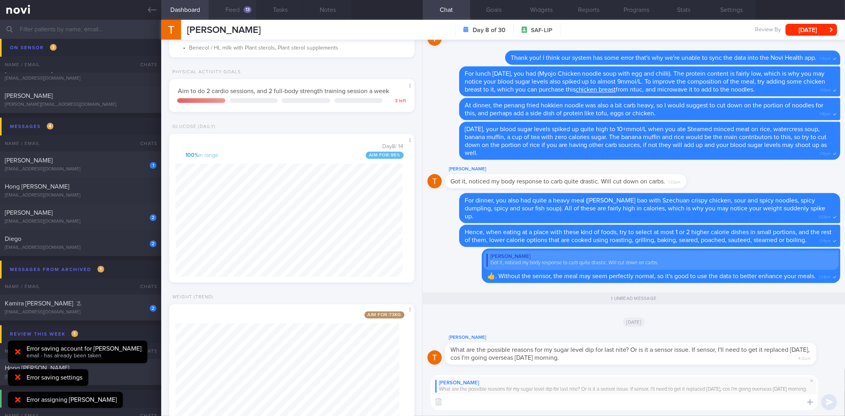
click at [238, 13] on button "Feed 13" at bounding box center [233, 10] width 48 height 20
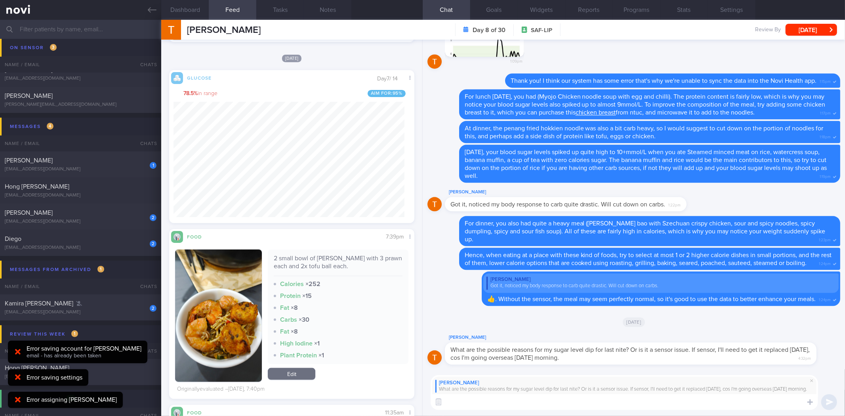
scroll to position [623, 0]
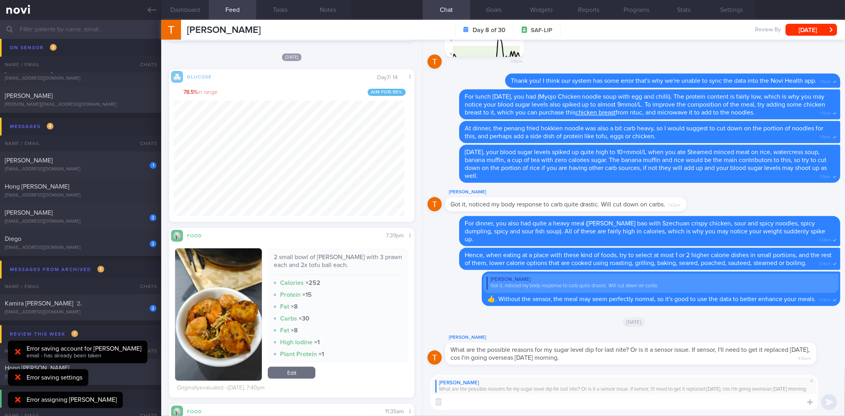
click at [209, 0] on button "Feed 13" at bounding box center [233, 10] width 48 height 20
click at [577, 407] on textarea at bounding box center [624, 402] width 387 height 16
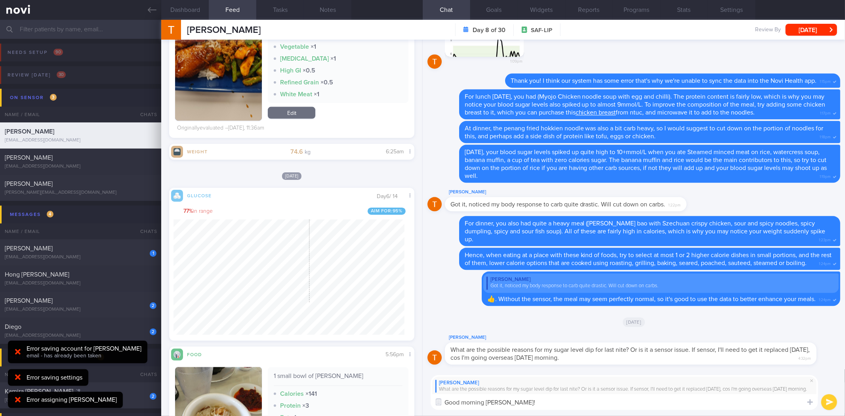
scroll to position [1144, 0]
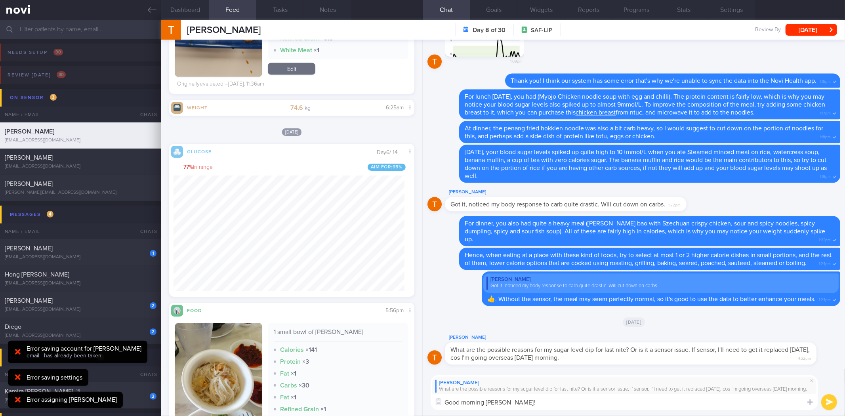
click at [536, 403] on textarea "Good morning Terrence!" at bounding box center [624, 402] width 387 height 16
paste textarea "Why the FreeStyle Libre sensor might show a low reading Compression Lows: Press…"
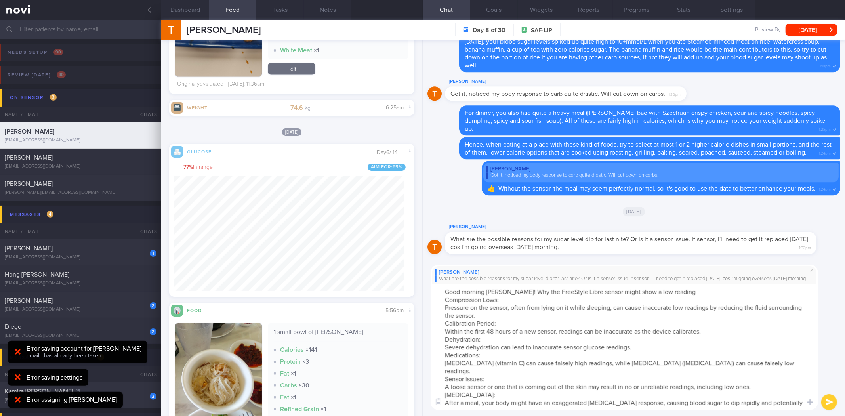
click at [521, 290] on textarea "Good morning Terrence! Why the FreeStyle Libre sensor might show a low reading …" at bounding box center [624, 347] width 387 height 126
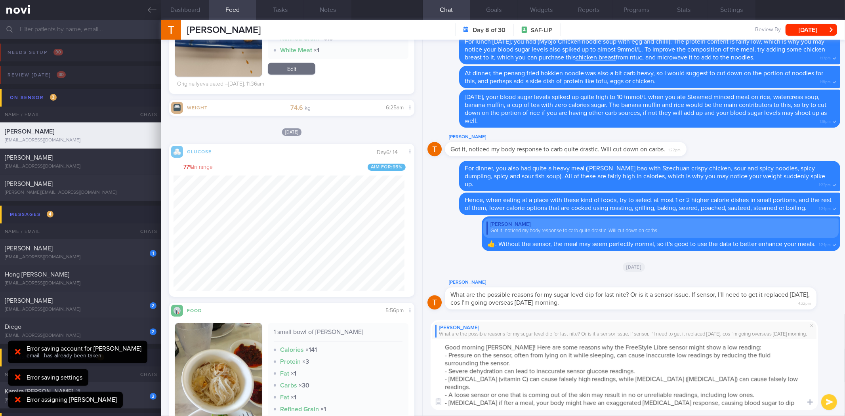
type textarea "Good morning Terrence! Here are some reasons why the FreeStyle Libre sensor mig…"
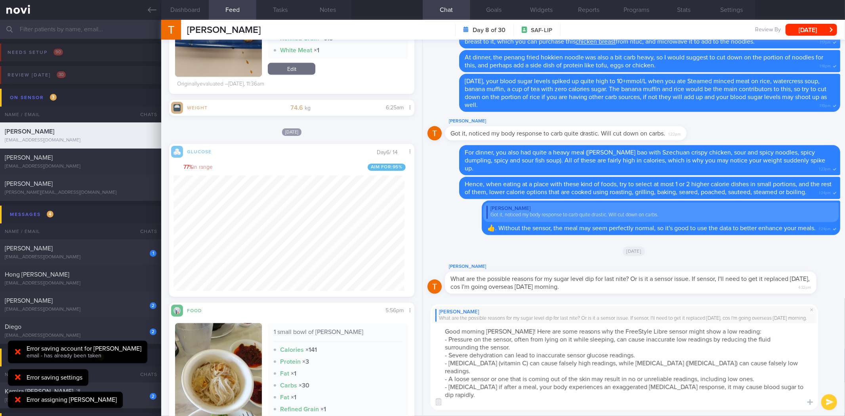
click at [578, 406] on textarea "Good morning [PERSON_NAME]! Here are some reasons why the FreeStyle Libre senso…" at bounding box center [624, 366] width 387 height 87
paste textarea "feeling hungry. sweating. dizziness. tiredness (fatigue) blurred vision. trembl…"
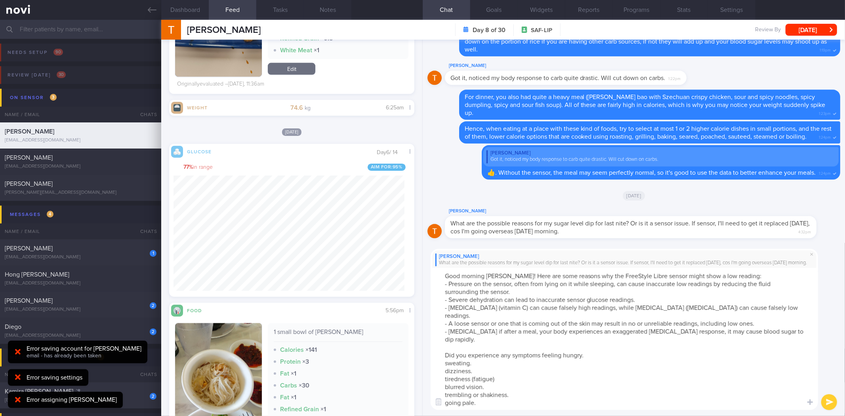
click at [541, 349] on textarea "Good morning [PERSON_NAME]! Here are some reasons why the FreeStyle Libre senso…" at bounding box center [624, 339] width 387 height 142
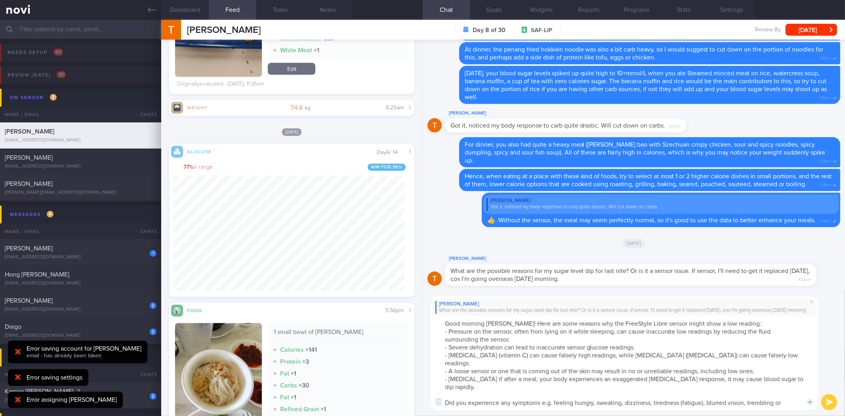
type textarea "Good morning [PERSON_NAME]! Here are some reasons why the FreeStyle Libre senso…"
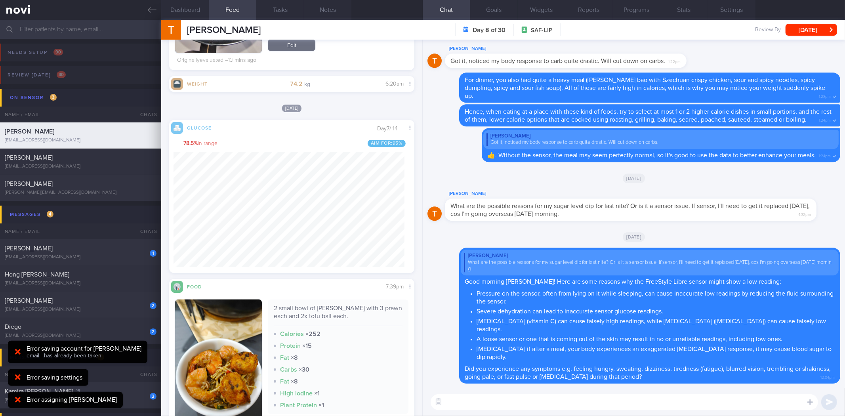
scroll to position [142, 231]
click at [628, 406] on textarea "The sensor reading may also tend to read lower if you" at bounding box center [624, 402] width 387 height 16
click at [628, 406] on textarea "The sensor reading may also tend to read lower if your b" at bounding box center [624, 402] width 387 height 16
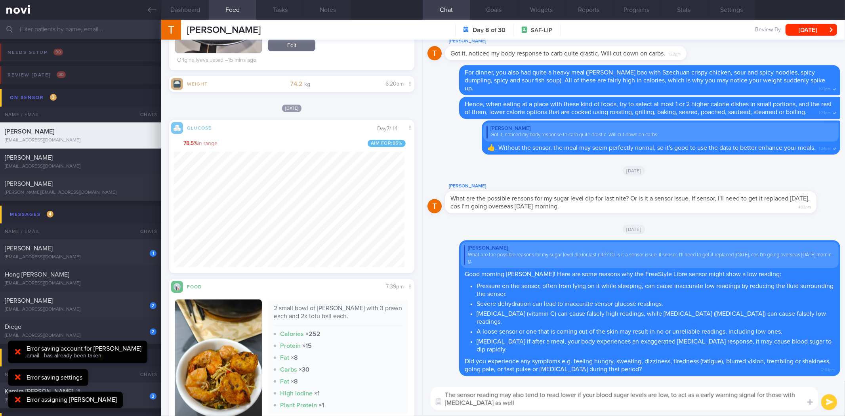
type textarea "The sensor reading may also tend to read lower if your blood sugar levels are l…"
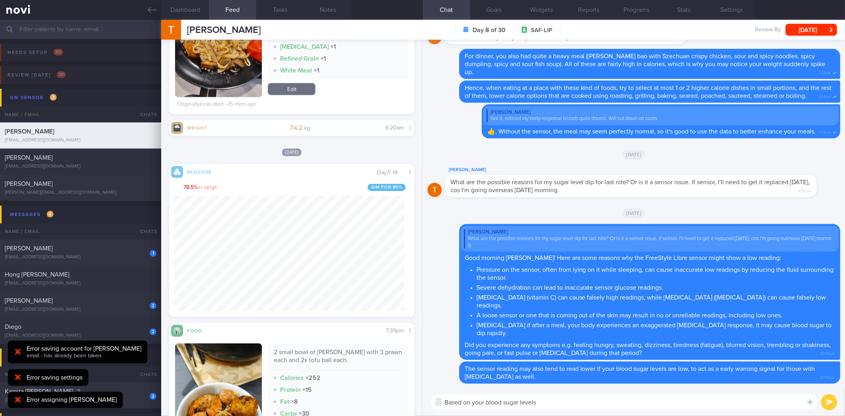
click at [593, 409] on textarea "Based on your blood sugar levels" at bounding box center [624, 402] width 387 height 16
type textarea "Based on your blood sugar levels [DATE], it seemed to be somewhat back to norma…"
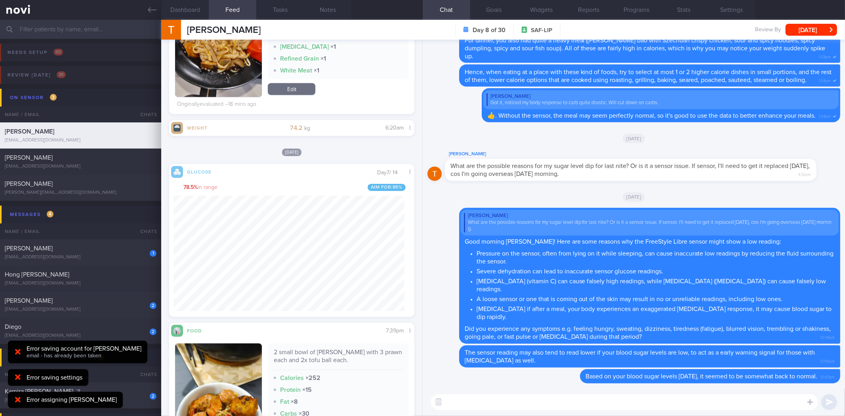
click at [482, 408] on textarea at bounding box center [624, 402] width 387 height 16
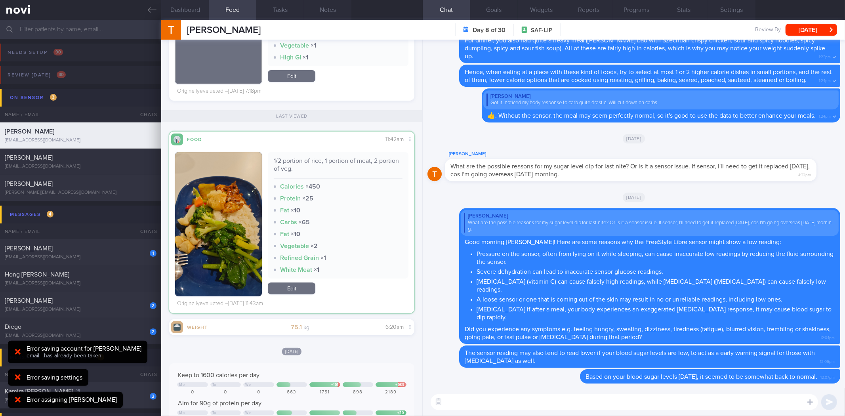
click at [733, 410] on div "​ ​" at bounding box center [634, 402] width 422 height 28
click at [716, 397] on textarea at bounding box center [624, 402] width 387 height 16
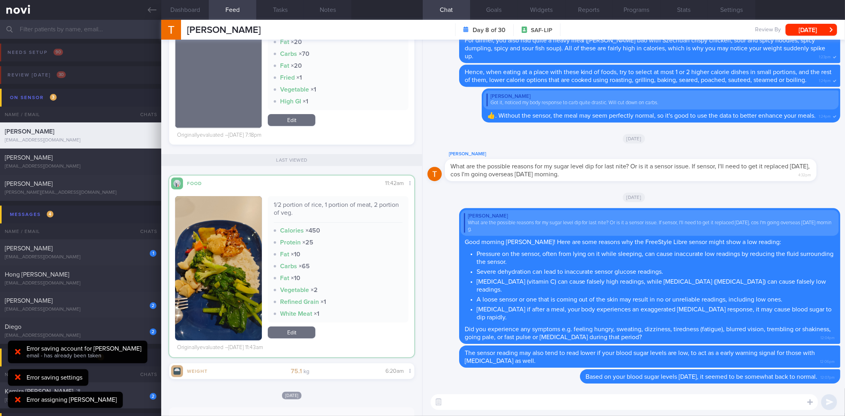
scroll to position [2394, 0]
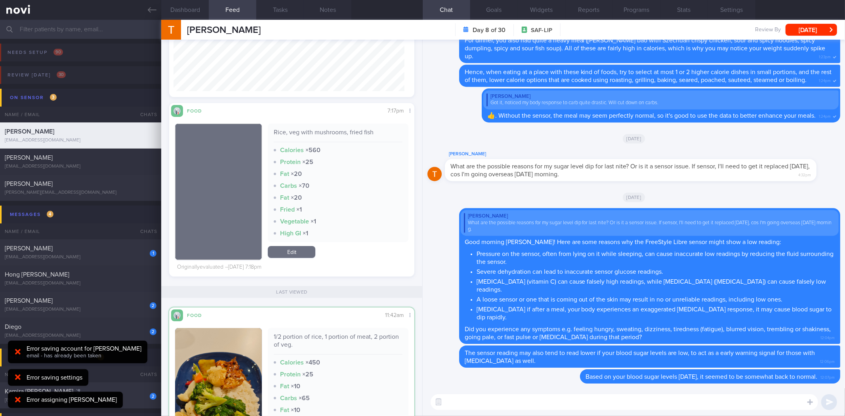
click at [188, 21] on div "[PERSON_NAME] [PERSON_NAME] [EMAIL_ADDRESS][DOMAIN_NAME]" at bounding box center [210, 30] width 99 height 20
click at [192, 10] on button "Dashboard" at bounding box center [185, 10] width 48 height 20
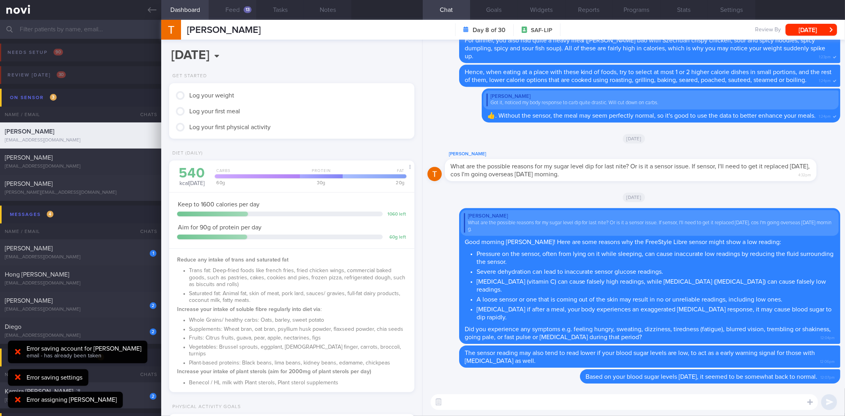
click at [236, 5] on button "Feed 13" at bounding box center [233, 10] width 48 height 20
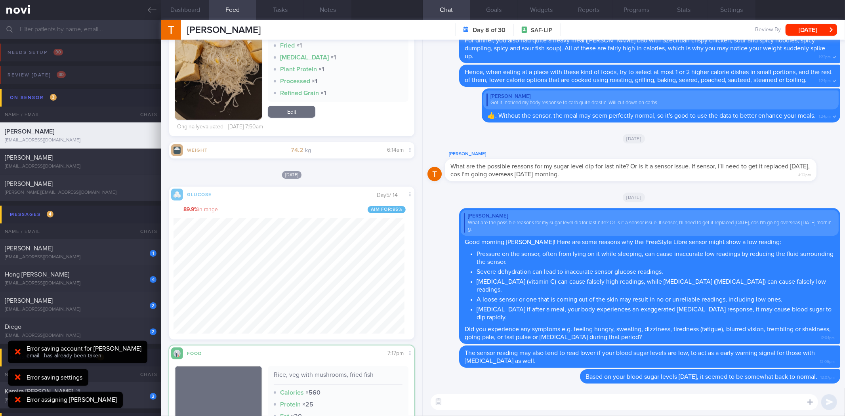
scroll to position [142, 231]
click at [522, 395] on textarea at bounding box center [624, 402] width 387 height 16
type textarea "Let's go through you"
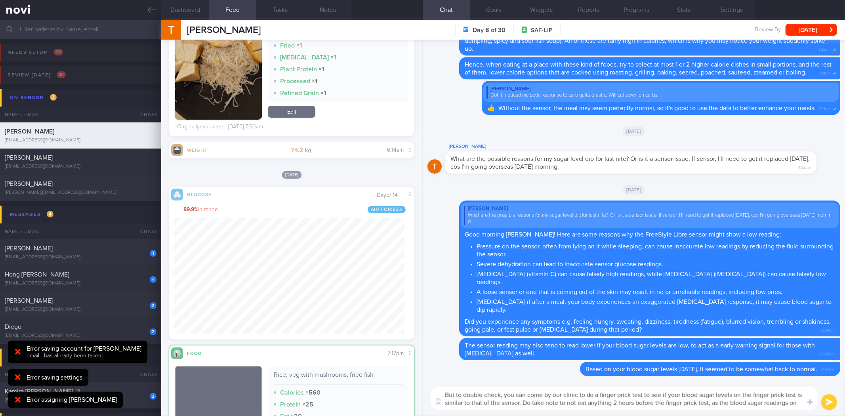
scroll to position [0, 0]
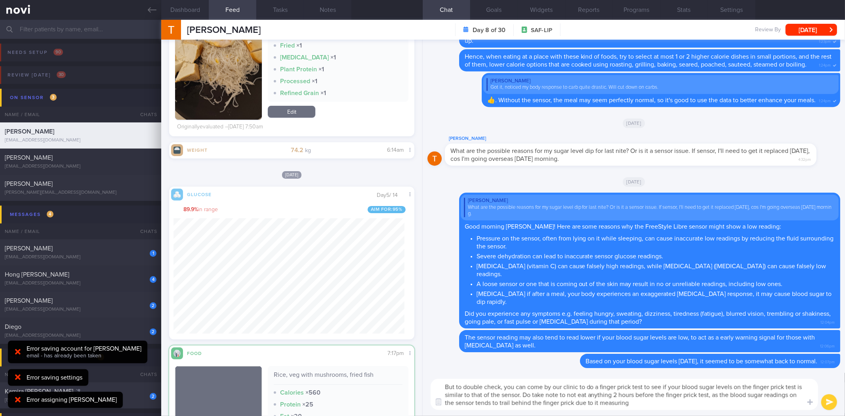
click at [663, 405] on textarea "But to double check, you can come by our clinic to do a finger prick test to se…" at bounding box center [624, 394] width 387 height 31
paste textarea "because CGMs measure glucose in interstitial fluid (ISF), the fluid surrounding…"
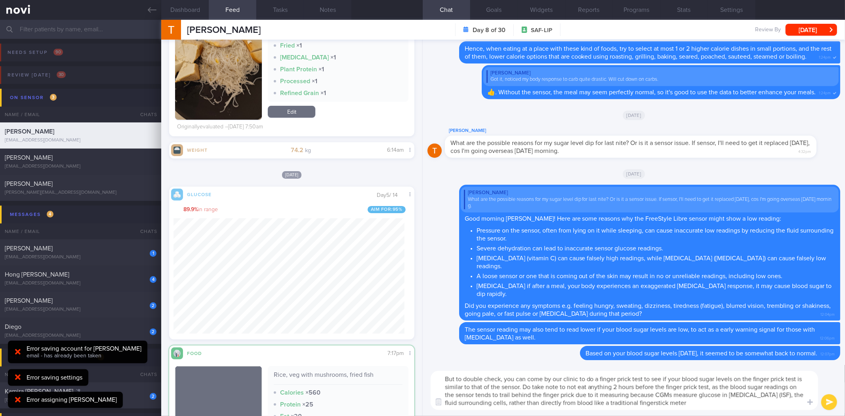
click at [633, 392] on textarea "But to double check, you can come by our clinic to do a finger prick test to se…" at bounding box center [624, 390] width 387 height 39
type textarea "But to double check, you can come by our clinic to do a finger prick test to se…"
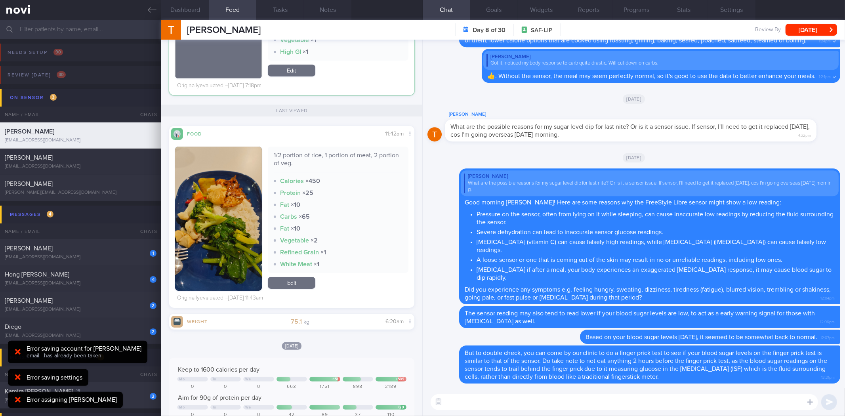
scroll to position [142, 231]
click at [332, 10] on button "Notes" at bounding box center [328, 10] width 48 height 20
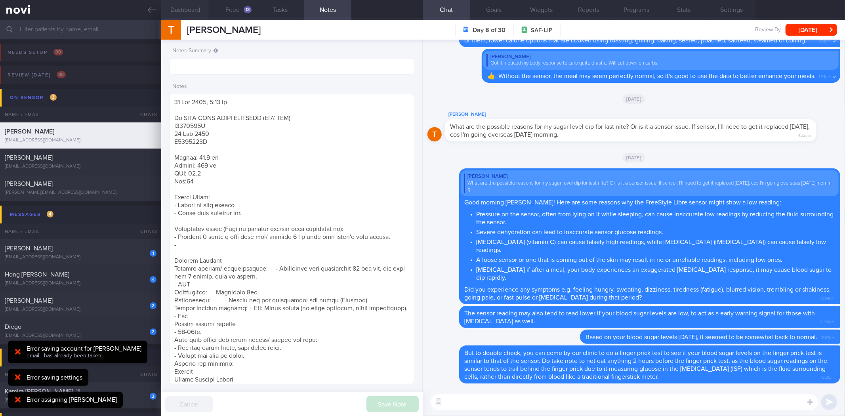
click at [199, 16] on button "Dashboard" at bounding box center [185, 10] width 48 height 20
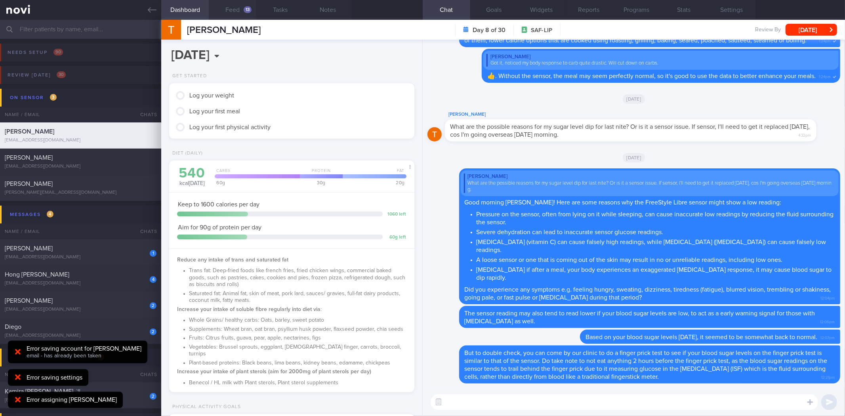
click at [232, 16] on button "Feed 13" at bounding box center [233, 10] width 48 height 20
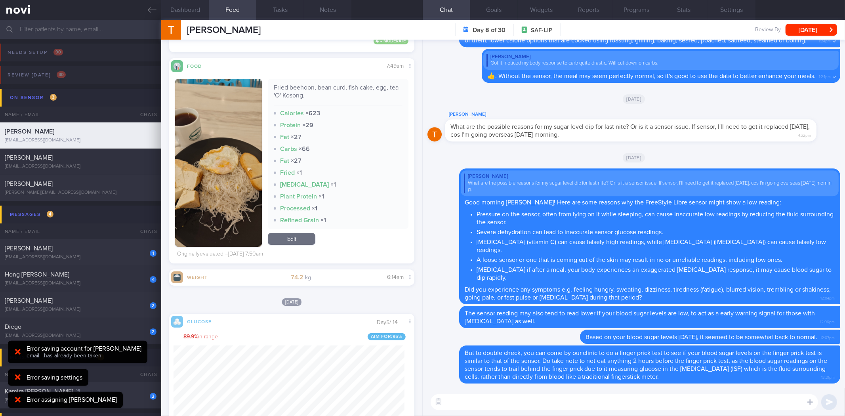
scroll to position [2028, 0]
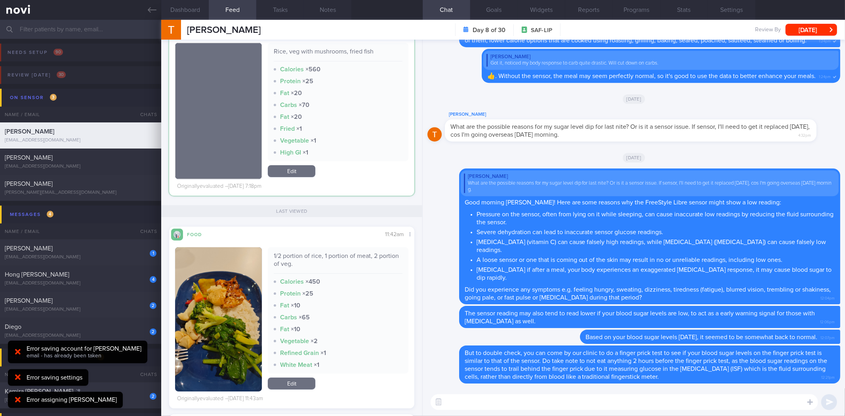
scroll to position [2248, 0]
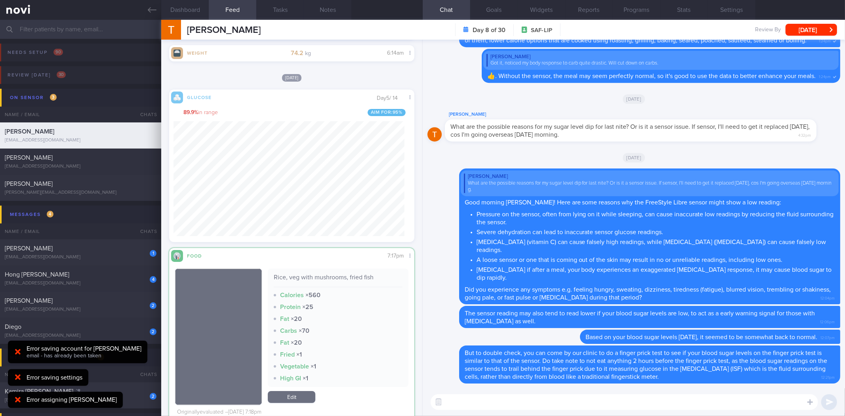
click at [674, 396] on textarea at bounding box center [624, 402] width 387 height 16
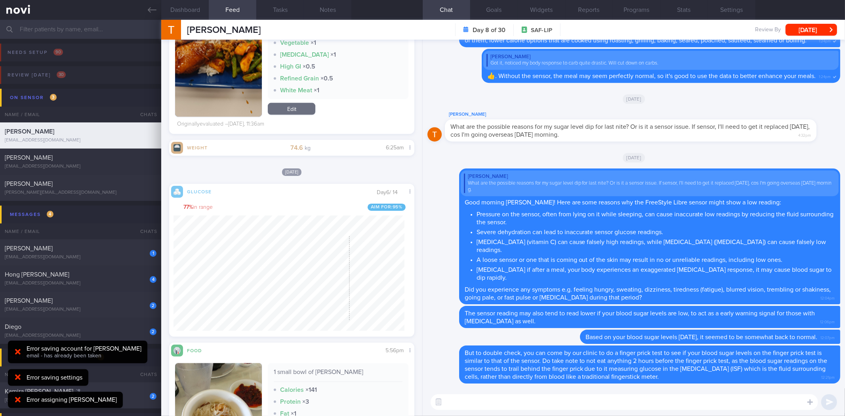
scroll to position [142, 231]
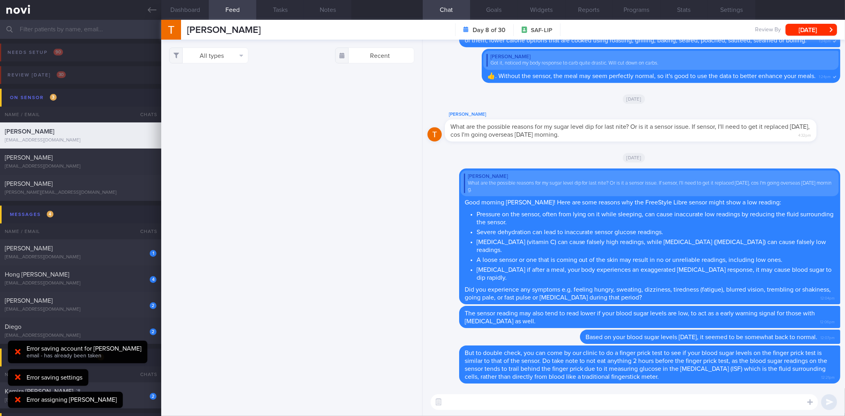
scroll to position [142, 231]
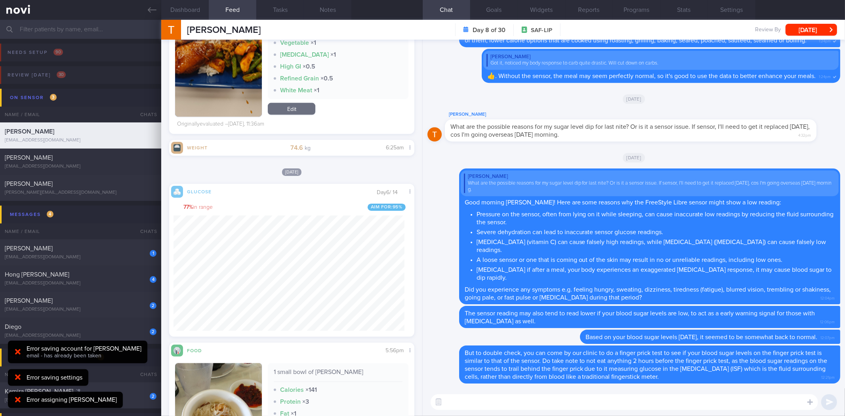
click at [476, 402] on textarea at bounding box center [624, 402] width 387 height 16
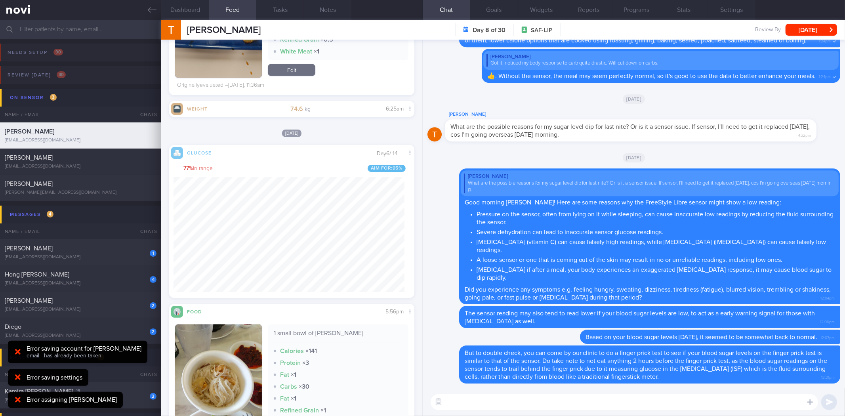
scroll to position [1192, 0]
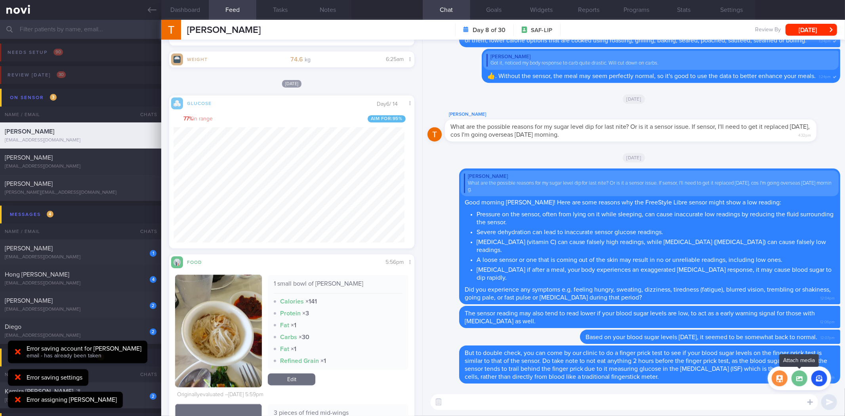
click at [793, 373] on label at bounding box center [799, 378] width 16 height 16
click at [0, 0] on input "file" at bounding box center [0, 0] width 0 height 0
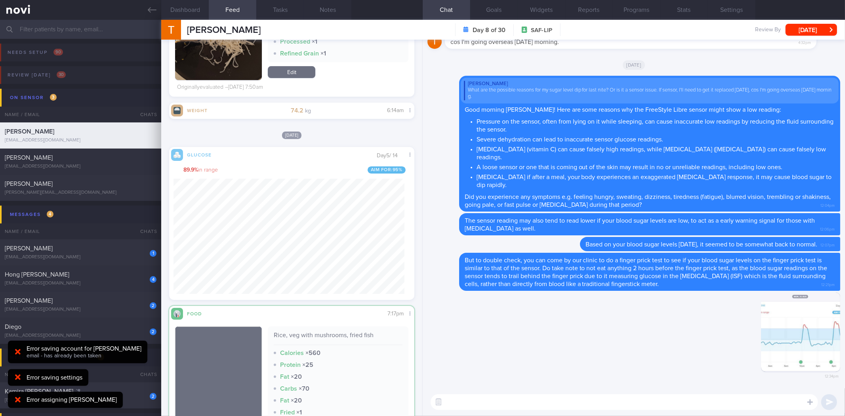
scroll to position [2204, 0]
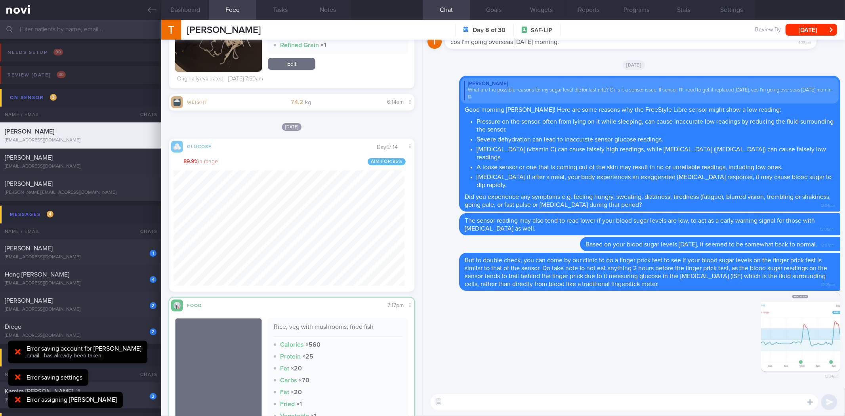
click at [529, 407] on textarea at bounding box center [624, 402] width 387 height 16
click at [531, 405] on textarea at bounding box center [624, 402] width 387 height 16
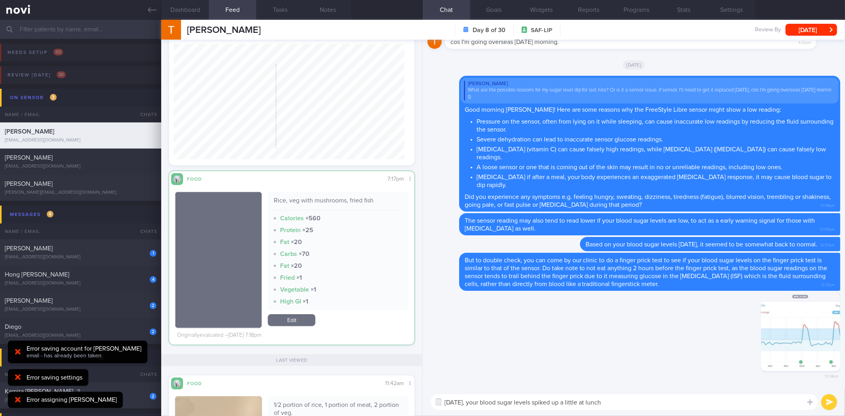
scroll to position [2424, 0]
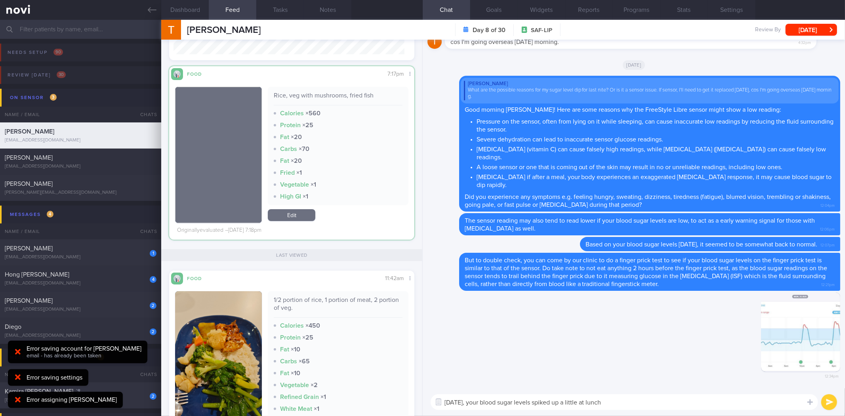
click at [308, 306] on div "1/2 portion of rice, 1 portion of meat, 2 portion of veg." at bounding box center [338, 307] width 128 height 22
click at [308, 305] on div "1/2 portion of rice, 1 portion of meat, 2 portion of veg." at bounding box center [338, 307] width 128 height 22
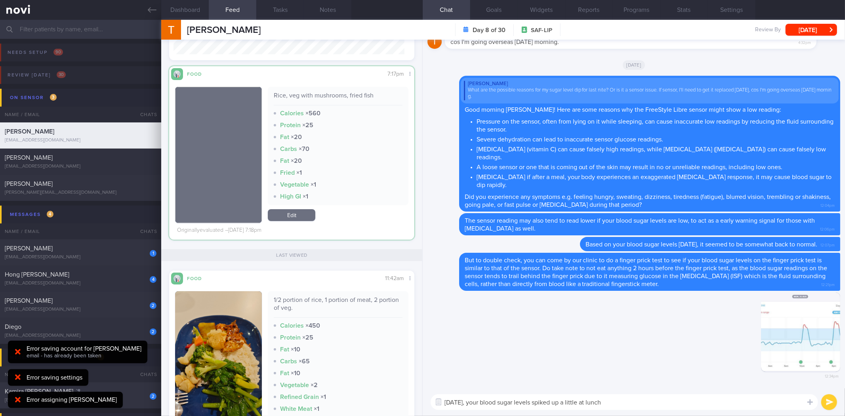
click at [640, 408] on textarea "On Monday, your blood sugar levels spiked up a little at lunch" at bounding box center [624, 402] width 387 height 16
paste textarea "1/2 portion of rice, 1 portion of meat, 2 portion of veg."
click at [341, 97] on div "Rice, veg with mushrooms, fried fish" at bounding box center [338, 98] width 128 height 14
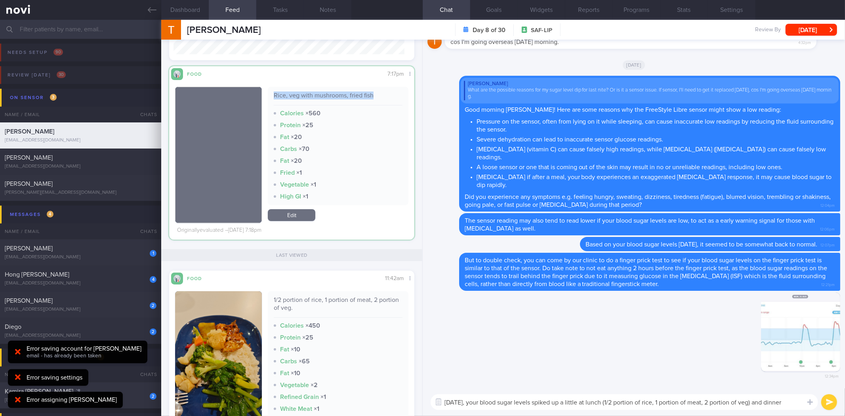
click at [341, 97] on div "Rice, veg with mushrooms, fried fish" at bounding box center [338, 98] width 128 height 14
copy div "Rice, veg with mushrooms, fried fish"
click at [796, 400] on textarea "On Monday, your blood sugar levels spiked up a little at lunch (1/2 portion of …" at bounding box center [624, 402] width 387 height 16
paste textarea "Rice, veg with mushrooms, fried fish"
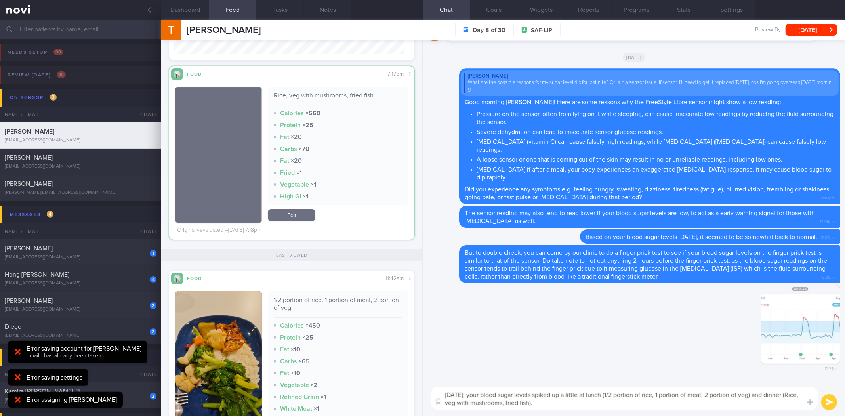
click at [245, 329] on img "button" at bounding box center [218, 363] width 87 height 144
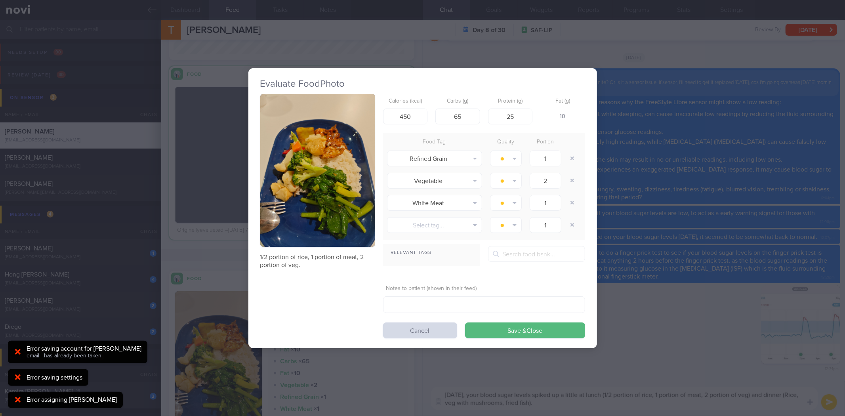
click at [290, 228] on img "button" at bounding box center [317, 170] width 115 height 153
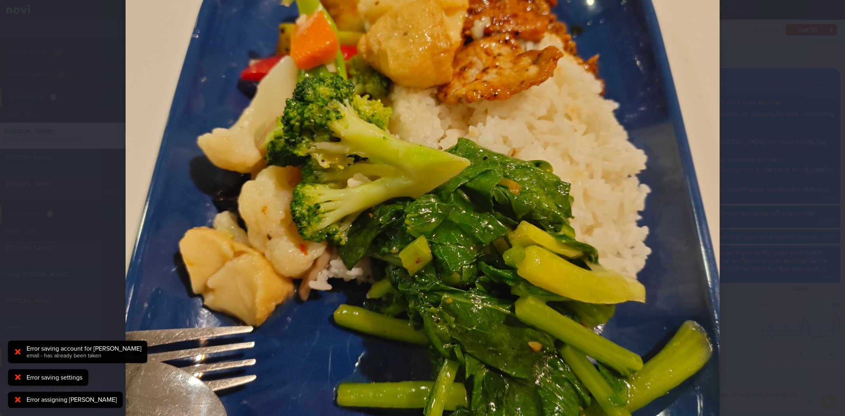
scroll to position [176, 0]
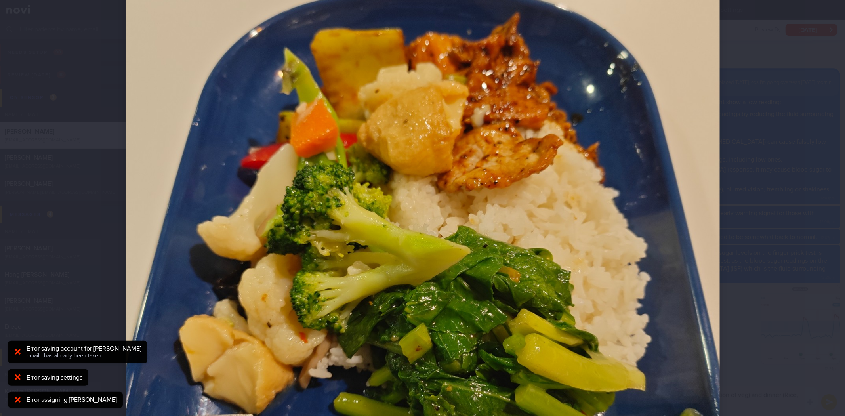
click at [759, 259] on div at bounding box center [422, 208] width 845 height 416
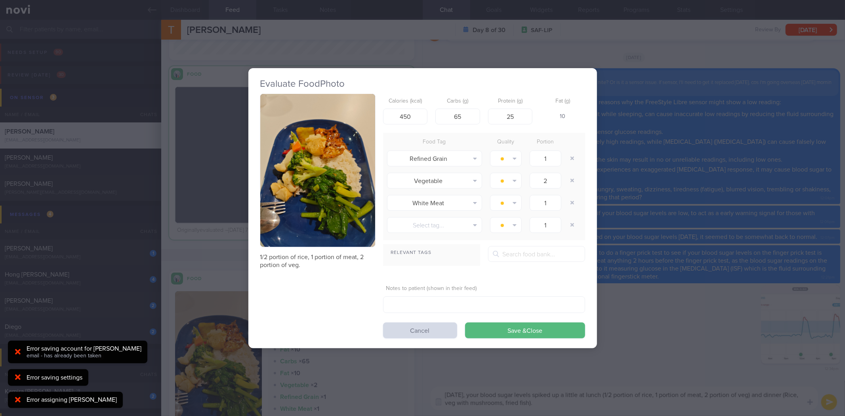
click at [759, 259] on div "Evaluate Food Photo 1/2 portion of rice, 1 portion of meat, 2 portion of veg. C…" at bounding box center [422, 208] width 845 height 416
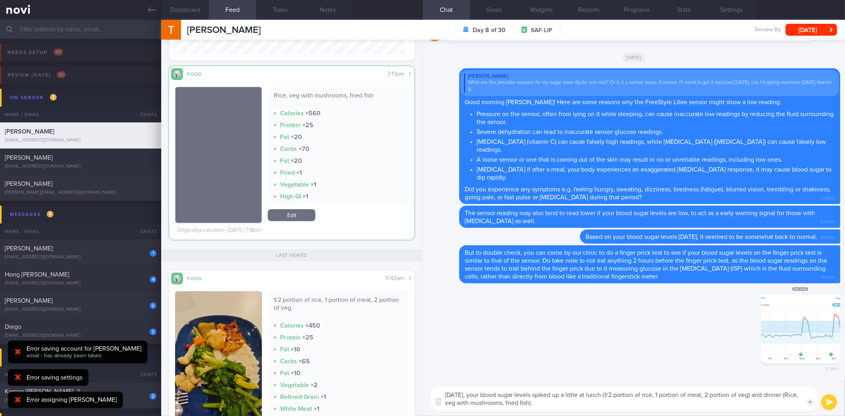
click at [602, 399] on textarea "[DATE], your blood sugar levels spiked up a little at lunch (1/2 portion of ric…" at bounding box center [624, 398] width 387 height 23
type textarea "[DATE], your blood sugar levels spiked up a little at lunch (1/2 portion of ric…"
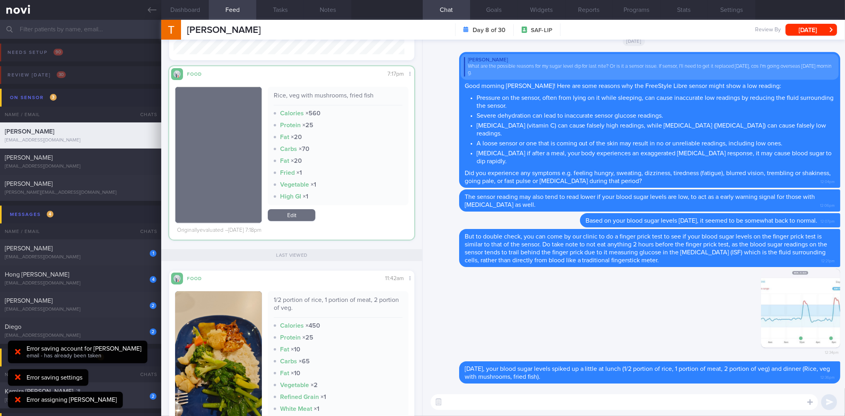
type textarea "A"
click at [227, 306] on img "button" at bounding box center [218, 363] width 87 height 144
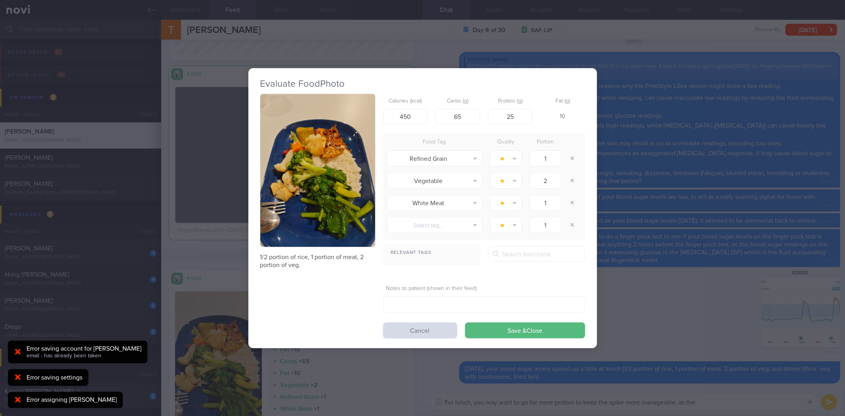
click at [357, 150] on img "button" at bounding box center [317, 170] width 115 height 153
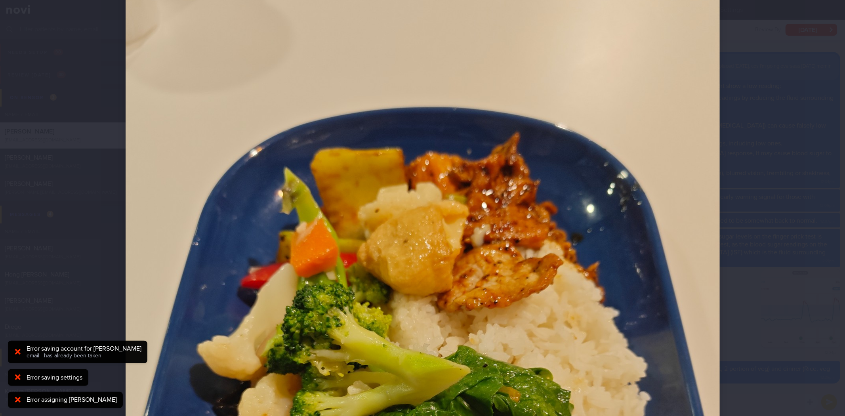
scroll to position [132, 0]
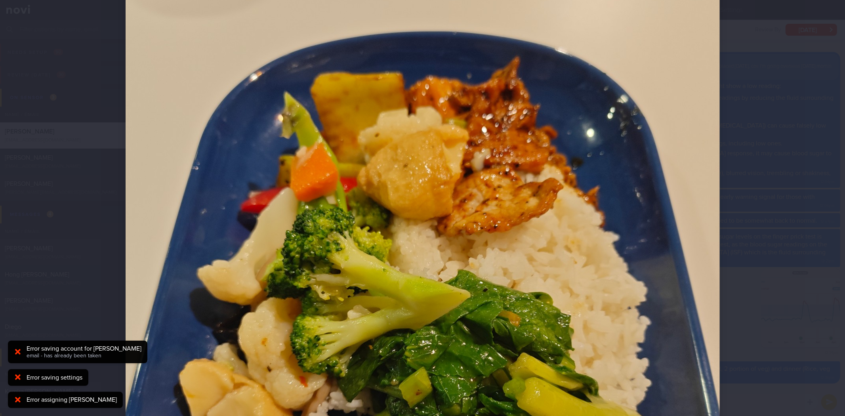
click at [752, 257] on div at bounding box center [422, 208] width 845 height 416
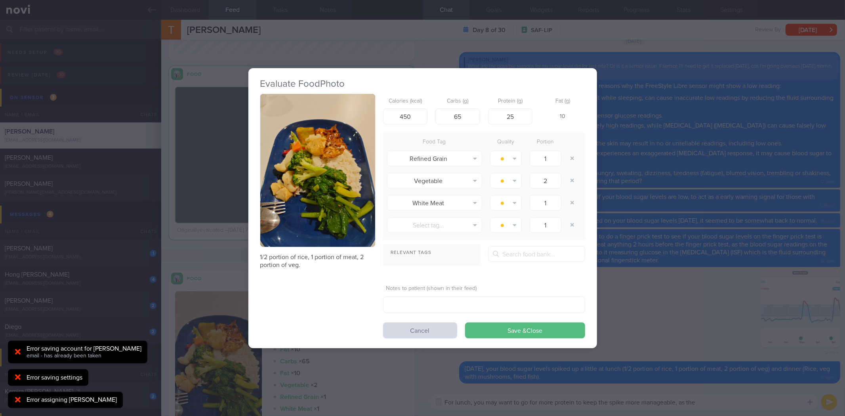
click at [752, 257] on div "Evaluate Food Photo 1/2 portion of rice, 1 portion of meat, 2 portion of veg. C…" at bounding box center [422, 208] width 845 height 416
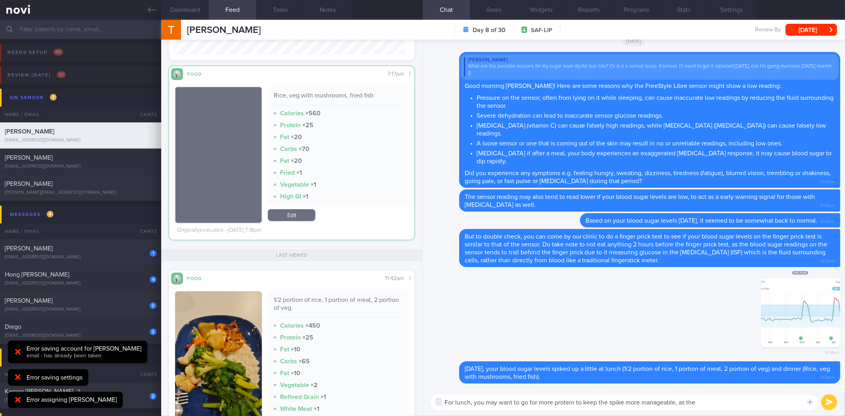
click at [741, 402] on textarea "For lunch, you may want to go for more protein to keep the spike more manageabl…" at bounding box center [624, 402] width 387 height 16
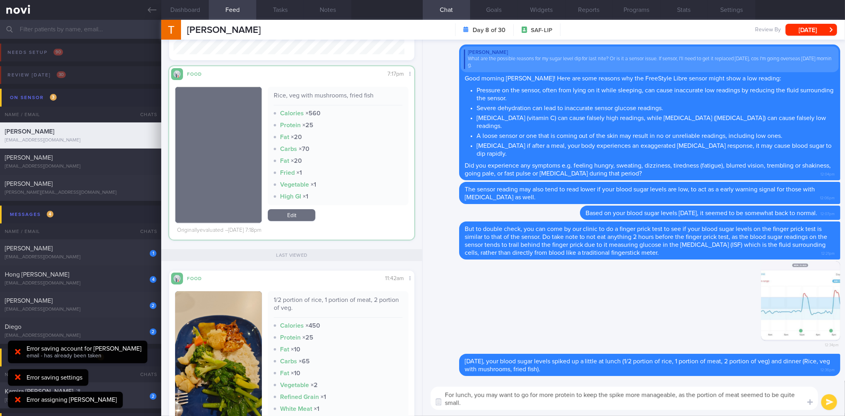
type textarea "For lunch, you may want to go for more protein to keep the spike more manageabl…"
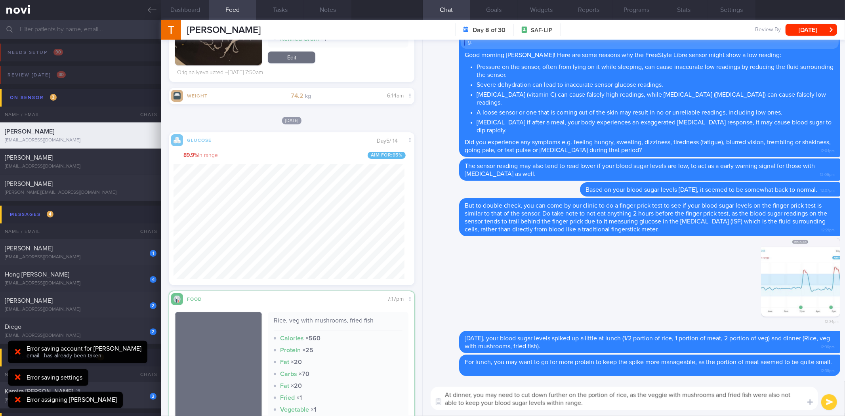
scroll to position [142, 231]
type textarea "At dinner, you may need to cut down further on the portion of rice, as the vegg…"
click at [318, 20] on div "Terrence Siah Terrence Siah terrence2711@gmail.com Day 8 of 30 SAF-LIP Review B…" at bounding box center [503, 30] width 684 height 20
click at [330, 9] on button "Notes" at bounding box center [328, 10] width 48 height 20
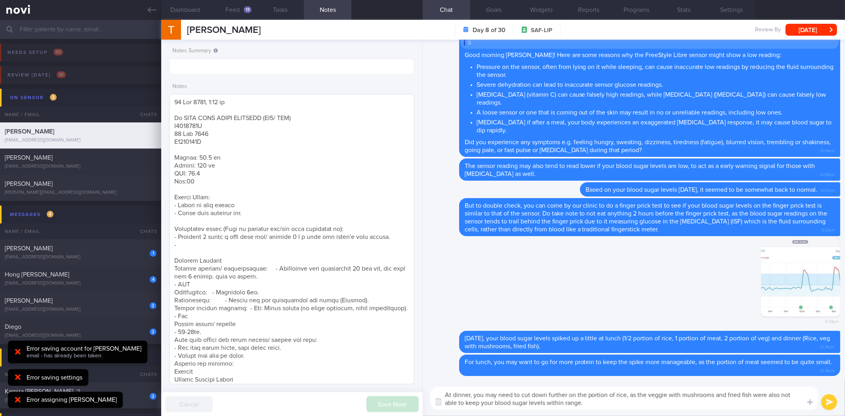
scroll to position [308, 0]
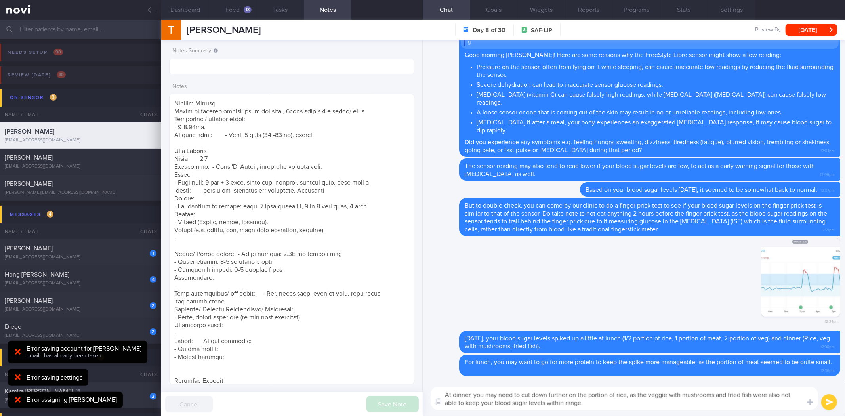
click at [625, 407] on textarea "At dinner, you may need to cut down further on the portion of rice, as the vegg…" at bounding box center [624, 398] width 387 height 23
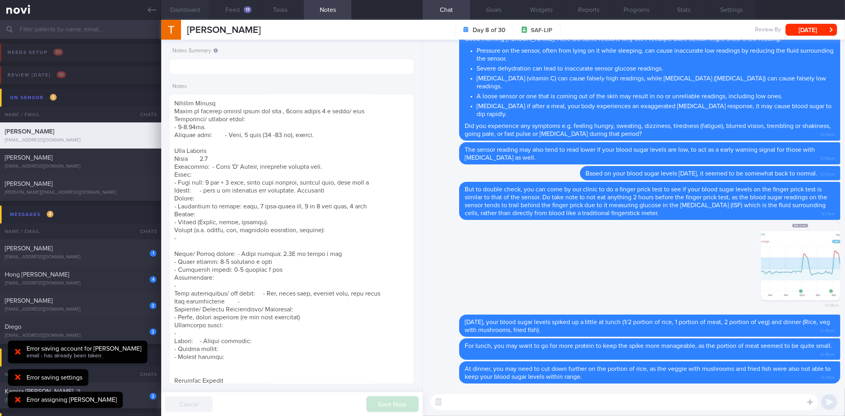
click at [192, 12] on button "Dashboard" at bounding box center [185, 10] width 48 height 20
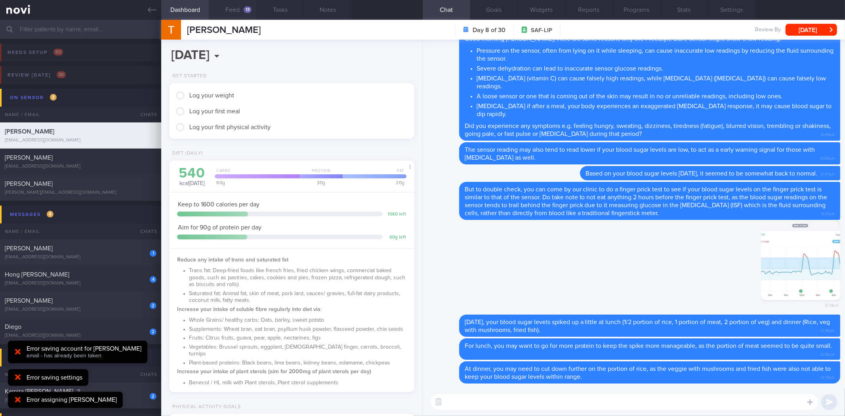
click at [240, 12] on button "Feed 13" at bounding box center [233, 10] width 48 height 20
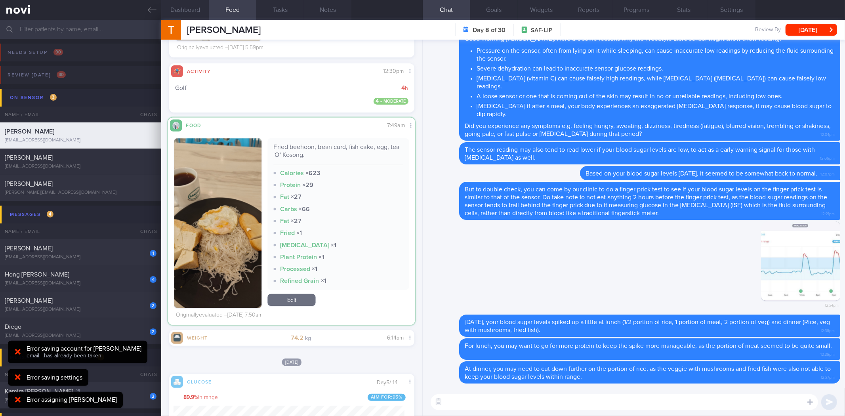
scroll to position [142, 231]
click at [305, 154] on div "Fried beehoon, bean curd, fish cake, egg, tea 'O' Kosong." at bounding box center [338, 155] width 128 height 22
click at [305, 148] on div "Fried beehoon, bean curd, fish cake, egg, tea 'O' Kosong." at bounding box center [338, 155] width 128 height 22
click at [309, 159] on div "Fried beehoon, bean curd, fish cake, egg, tea 'O' Kosong." at bounding box center [338, 155] width 128 height 22
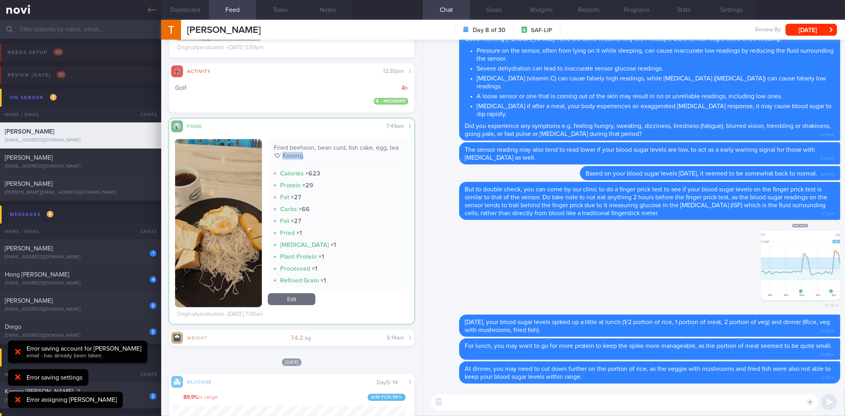
click at [309, 159] on div "Fried beehoon, bean curd, fish cake, egg, tea 'O' Kosong." at bounding box center [338, 155] width 128 height 22
copy div "Fried beehoon, bean curd, fish cake, egg, tea 'O' Kosong."
click at [484, 403] on textarea at bounding box center [624, 402] width 387 height 16
paste textarea "Fried beehoon, bean curd, fish cake, egg, tea 'O' Kosong."
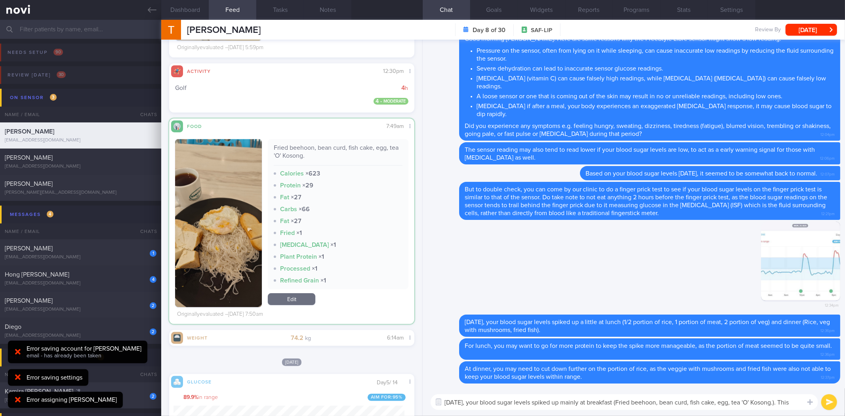
scroll to position [0, 0]
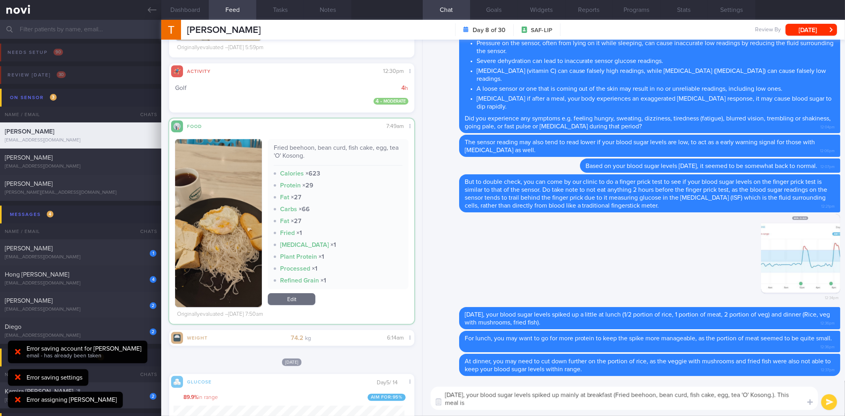
click at [506, 404] on textarea "On Tuesday, your blood sugar levels spiked up mainly at breakfast (Fried beehoo…" at bounding box center [624, 398] width 387 height 23
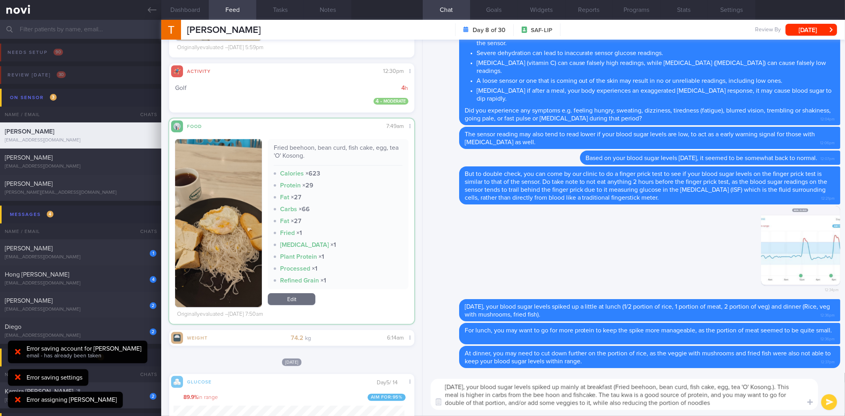
type textarea "On Tuesday, your blood sugar levels spiked up mainly at breakfast (Fried beehoo…"
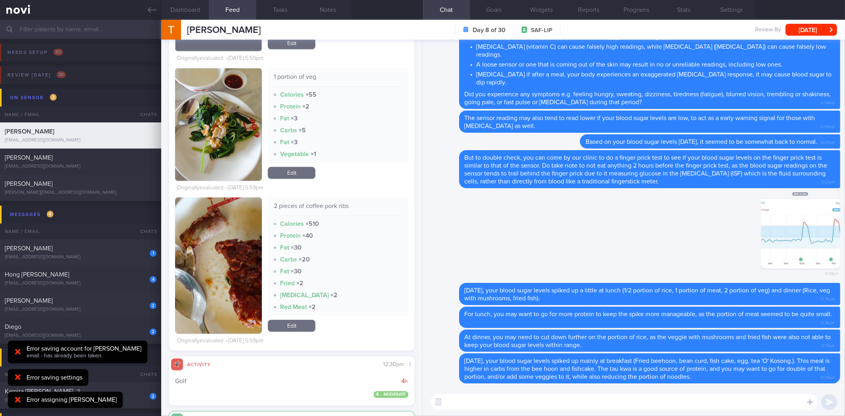
scroll to position [1693, 0]
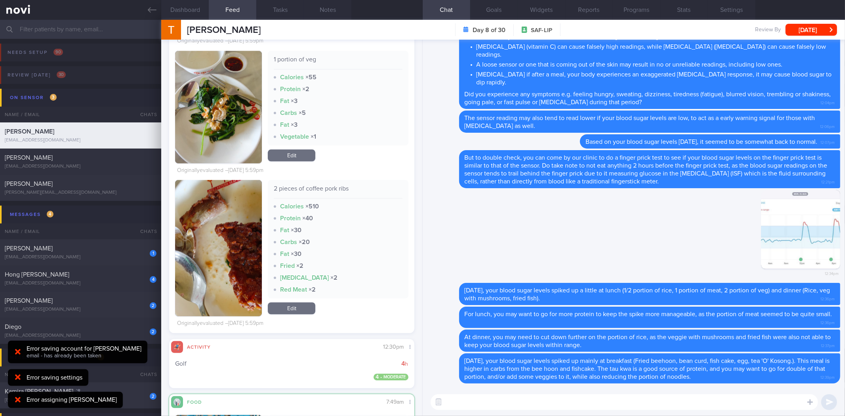
click at [333, 189] on div "2 pieces of coffee pork ribs" at bounding box center [338, 192] width 128 height 14
copy div "2 pieces of coffee pork ribs"
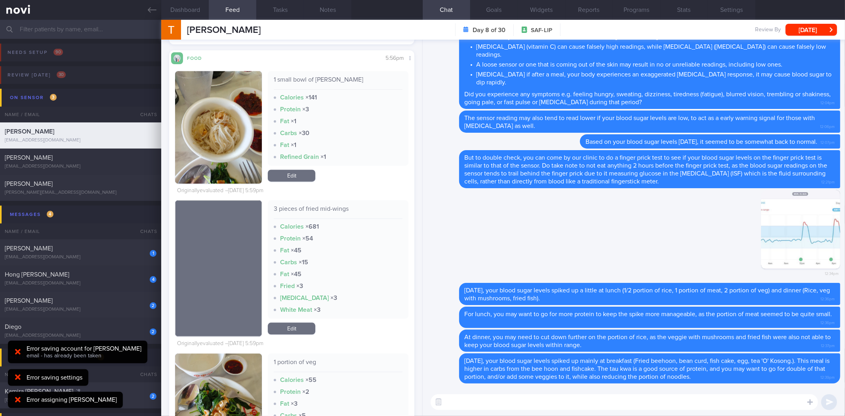
scroll to position [1429, 0]
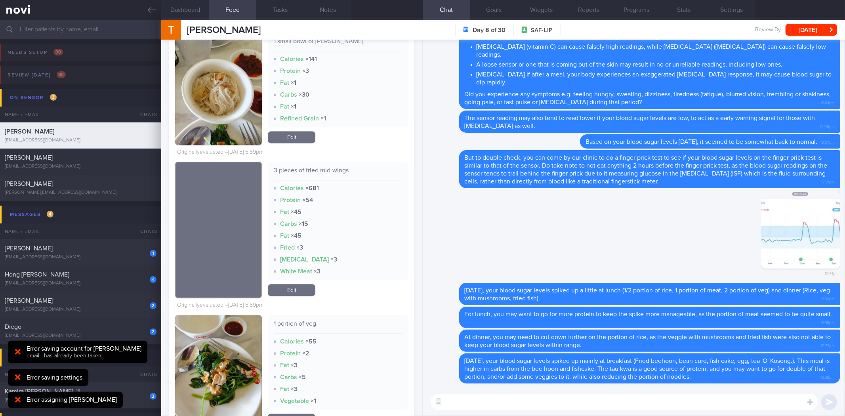
click at [314, 168] on div "3 pieces of fried mid-wings" at bounding box center [338, 173] width 128 height 14
copy div "3 pieces of fried mid-wings"
drag, startPoint x: 279, startPoint y: 292, endPoint x: 311, endPoint y: 265, distance: 40.8
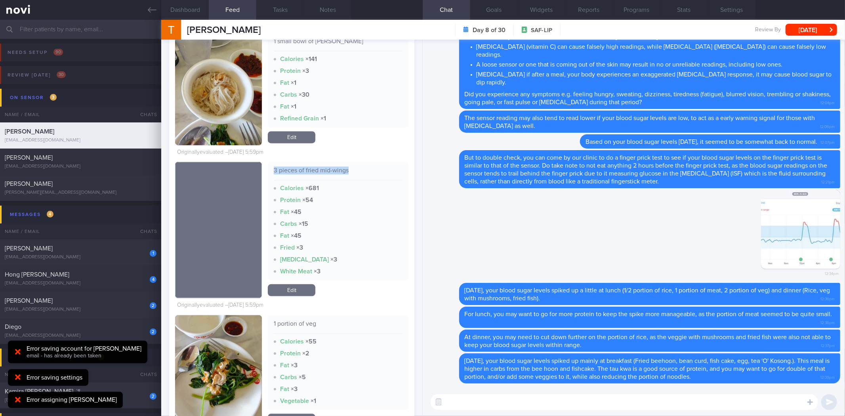
click at [279, 292] on link "Edit" at bounding box center [292, 290] width 48 height 12
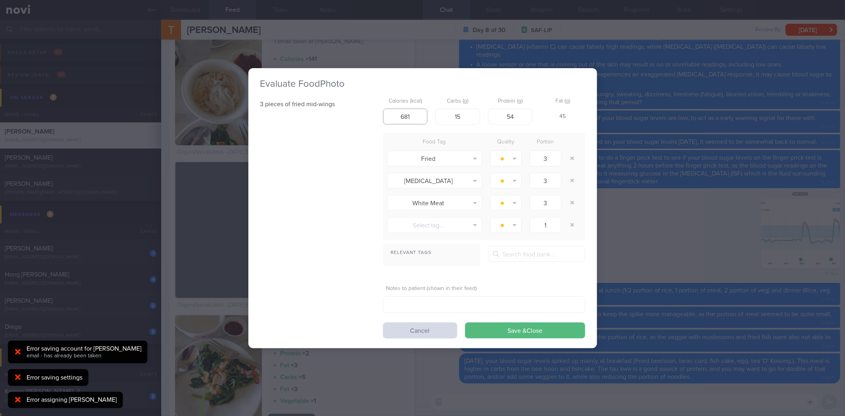
drag, startPoint x: 415, startPoint y: 113, endPoint x: 353, endPoint y: 117, distance: 62.3
click at [359, 117] on div "3 pieces of fried mid-wings Calories (kcal) 681 Carbs (g) 15 Protein (g) 54 Fat…" at bounding box center [422, 216] width 325 height 244
type input "480"
type input "32"
click at [539, 334] on button "Save & Close" at bounding box center [525, 330] width 120 height 16
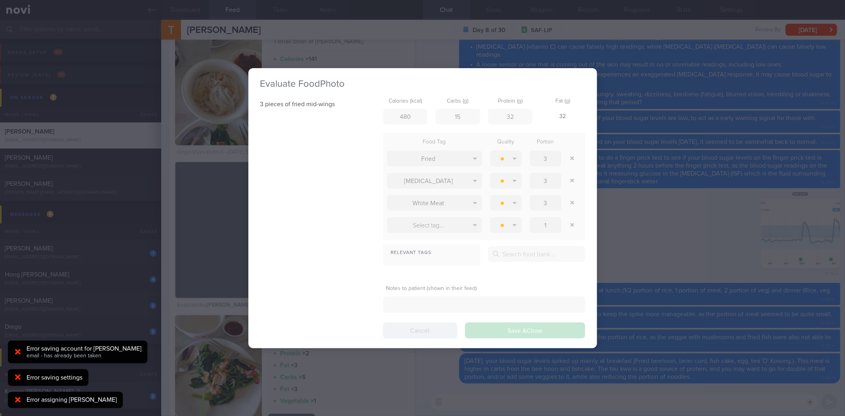
scroll to position [142, 231]
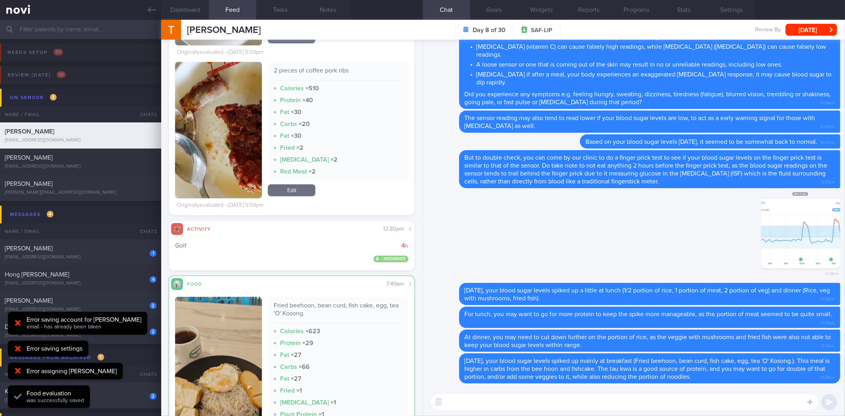
scroll to position [1737, 0]
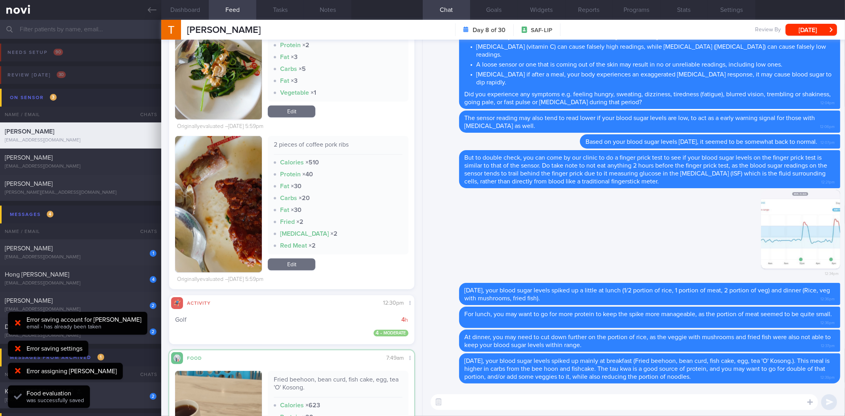
click at [294, 265] on link "Edit" at bounding box center [292, 264] width 48 height 12
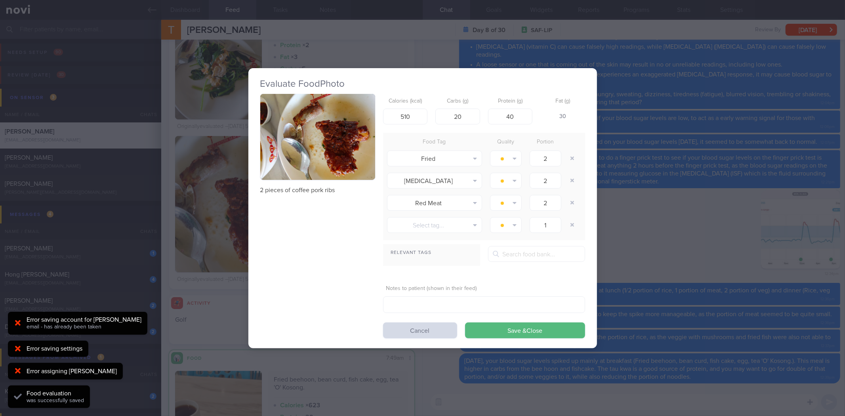
click at [317, 124] on button "button" at bounding box center [317, 137] width 115 height 86
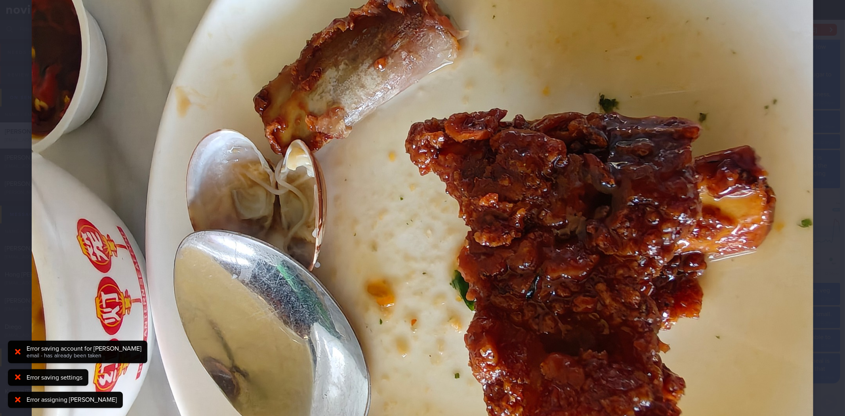
scroll to position [97, 0]
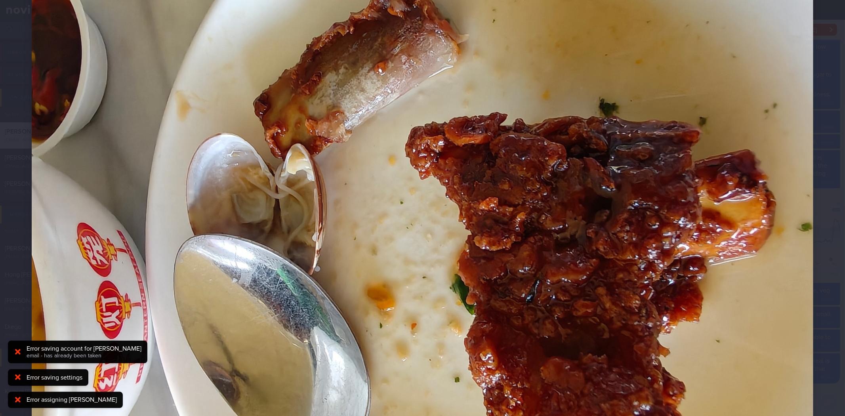
click at [806, 152] on img at bounding box center [422, 228] width 781 height 586
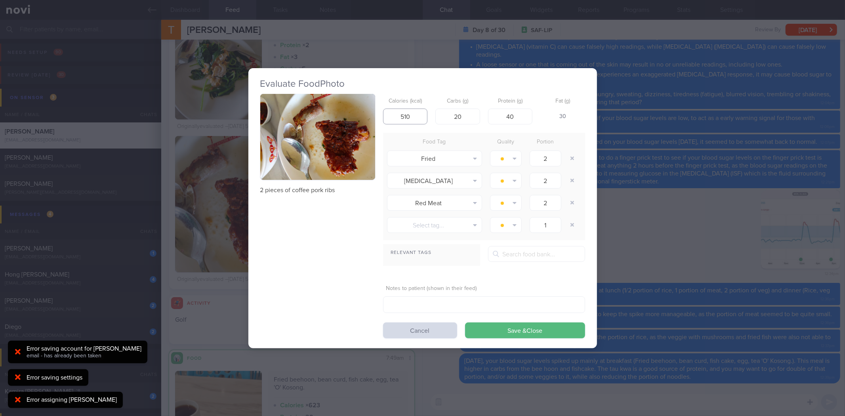
drag, startPoint x: 413, startPoint y: 116, endPoint x: 351, endPoint y: 116, distance: 62.6
click at [351, 116] on div "2 pieces of coffee pork ribs Calories (kcal) 510 Carbs (g) 20 Protein (g) 40 Fa…" at bounding box center [422, 216] width 325 height 244
type input "214"
type input "12"
type input "14"
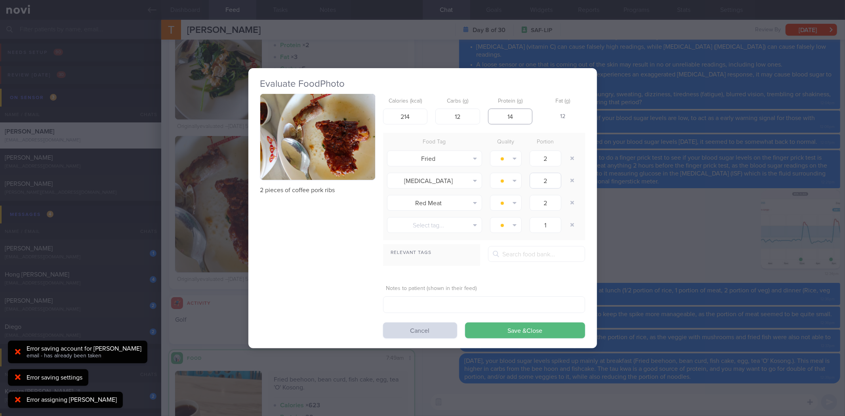
click at [465, 322] on button "Save & Close" at bounding box center [525, 330] width 120 height 16
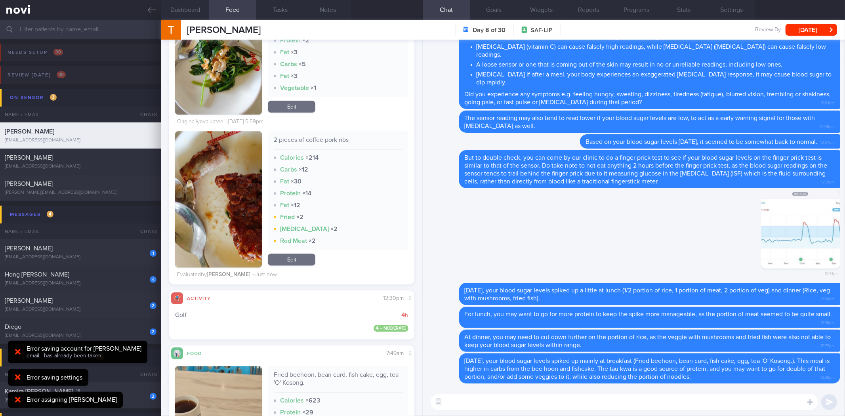
scroll to position [1744, 0]
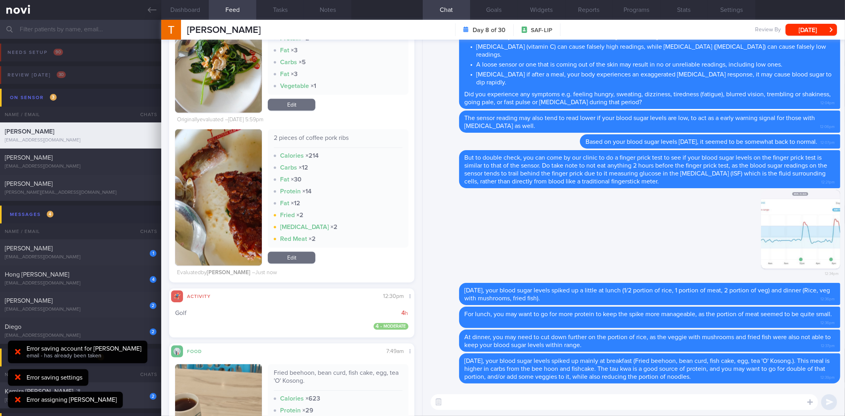
click at [490, 405] on textarea at bounding box center [624, 402] width 387 height 16
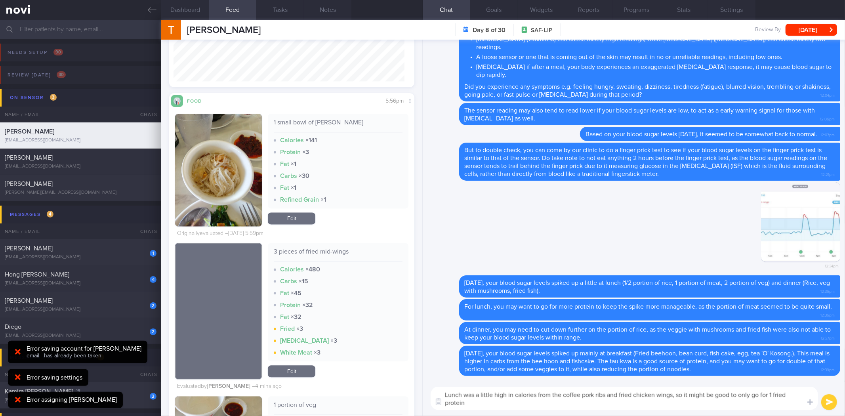
scroll to position [0, 0]
type textarea "Lunch was a little high in calories from the coffee pork ribs and fried chicken…"
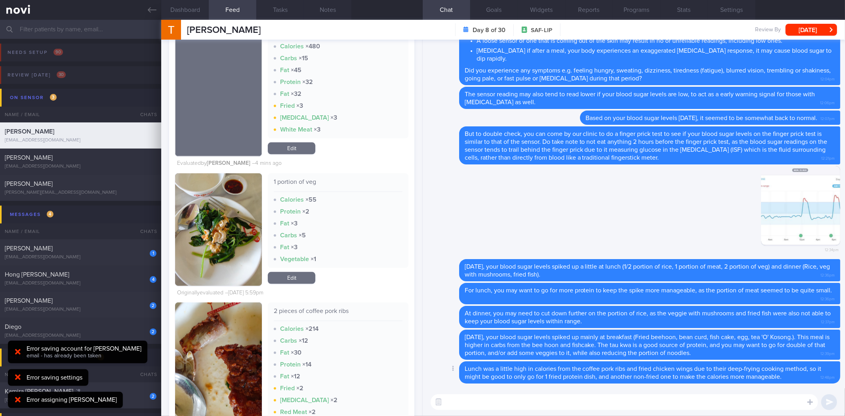
scroll to position [1480, 0]
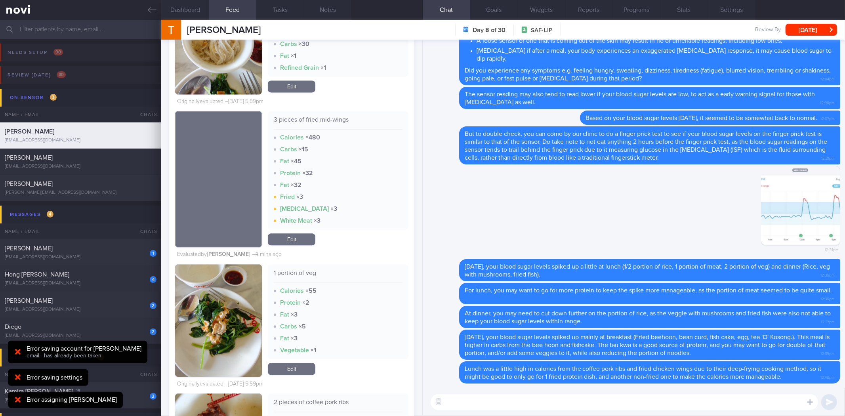
click at [514, 400] on textarea at bounding box center [624, 402] width 387 height 16
type textarea "Dinner*"
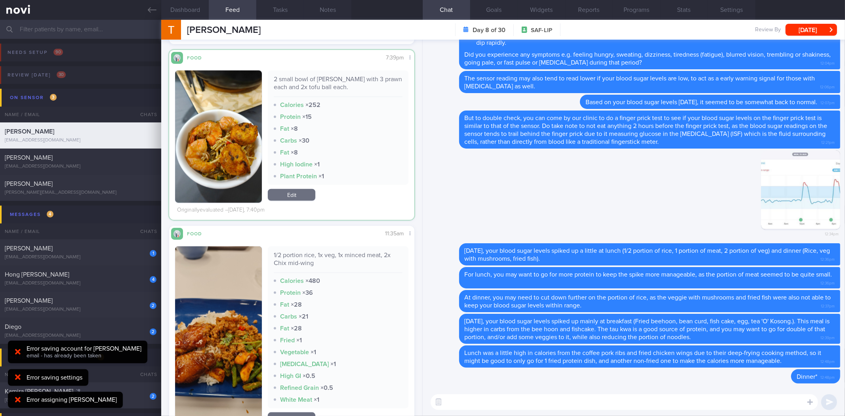
scroll to position [707, 0]
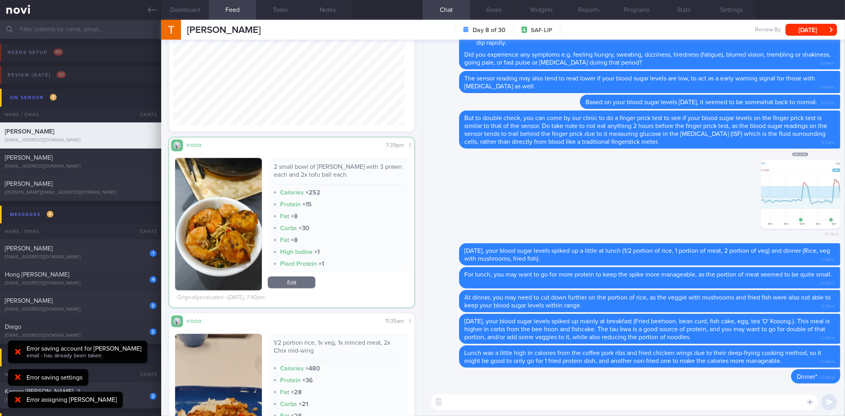
click at [486, 404] on textarea at bounding box center [624, 402] width 387 height 16
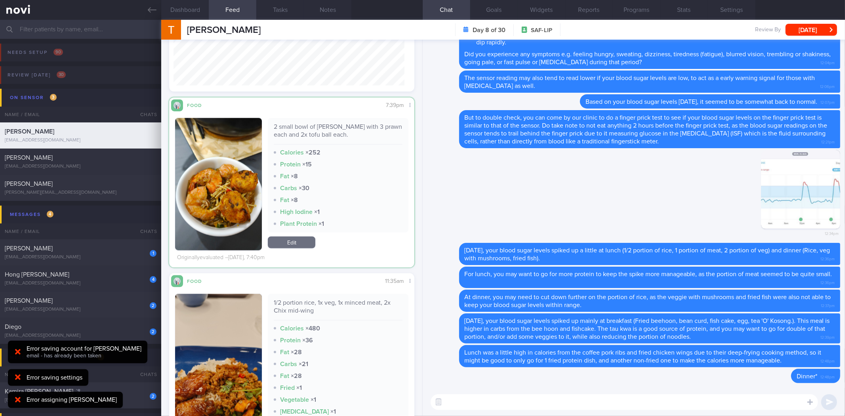
scroll to position [745, 0]
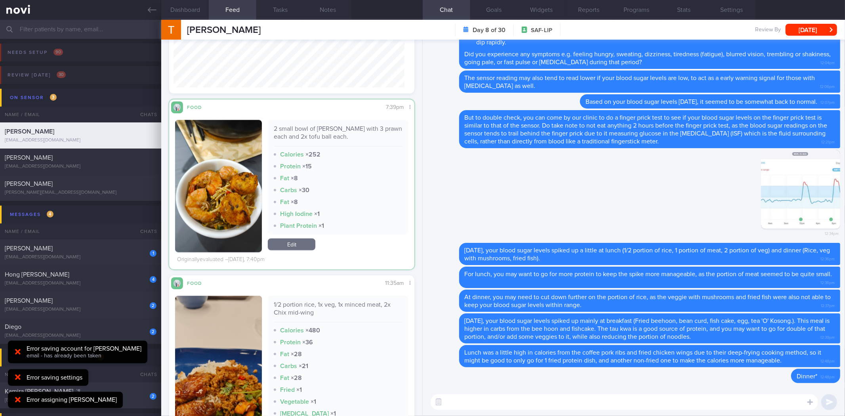
click at [322, 129] on div "2 small bowl of [PERSON_NAME] with 3 prawn each and 2x tofu ball each." at bounding box center [338, 136] width 128 height 22
copy div "2 small bowl of [PERSON_NAME] with 3 prawn each and 2x tofu ball each."
click at [497, 400] on textarea at bounding box center [624, 402] width 387 height 16
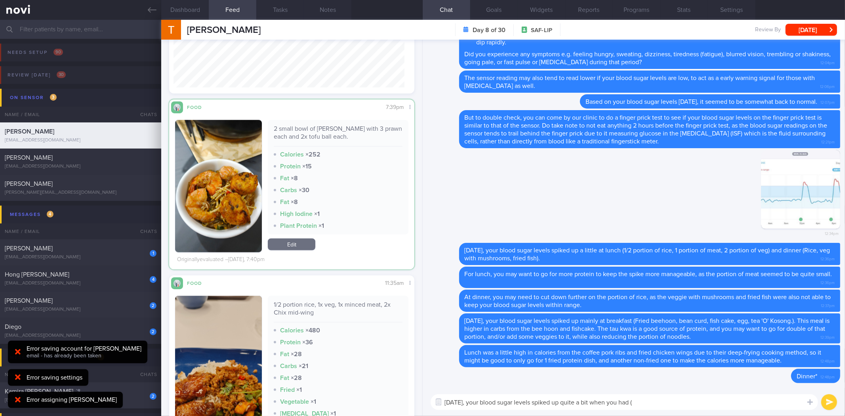
paste textarea "2 small bowl of [PERSON_NAME] with 3 prawn each and 2x tofu ball each."
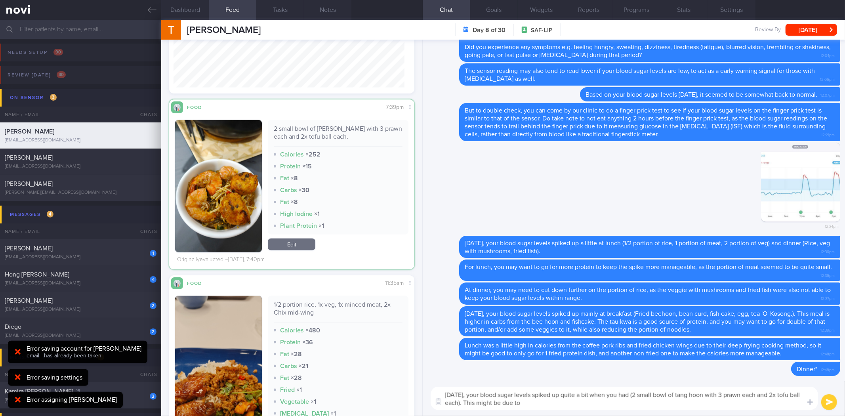
click at [215, 172] on button "button" at bounding box center [218, 186] width 87 height 132
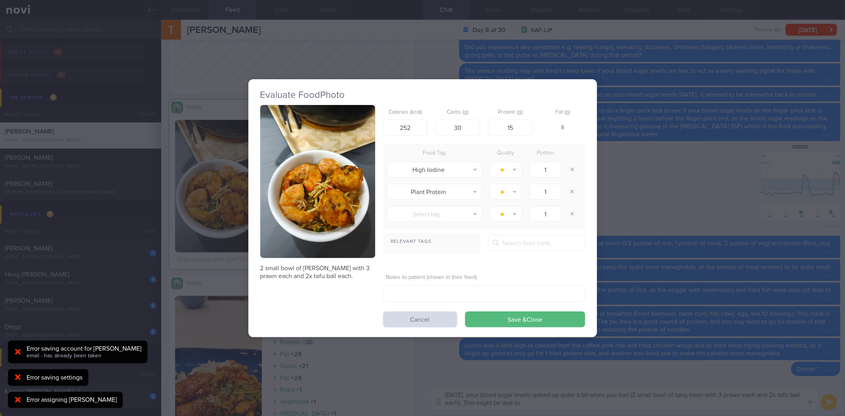
click at [324, 216] on button "button" at bounding box center [317, 181] width 115 height 153
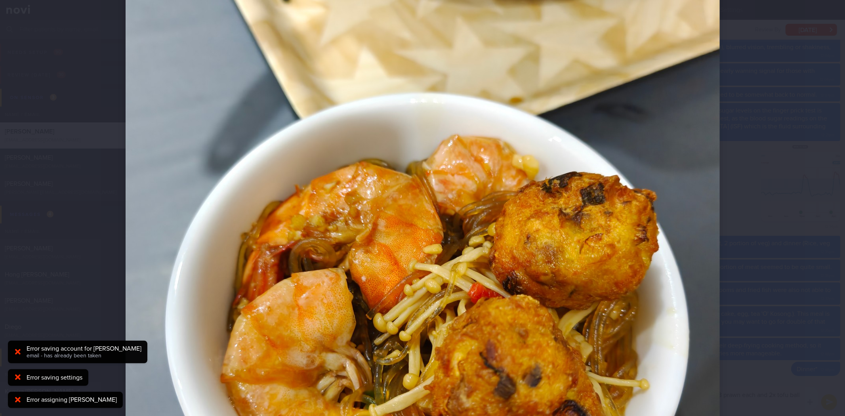
scroll to position [264, 0]
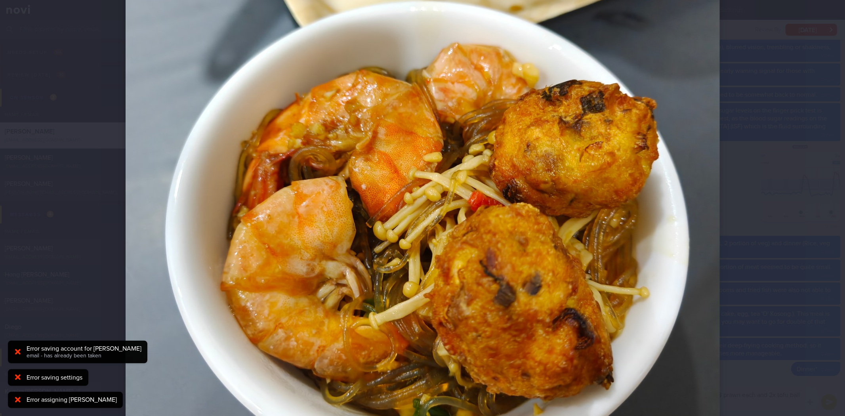
click at [754, 278] on div at bounding box center [422, 208] width 845 height 416
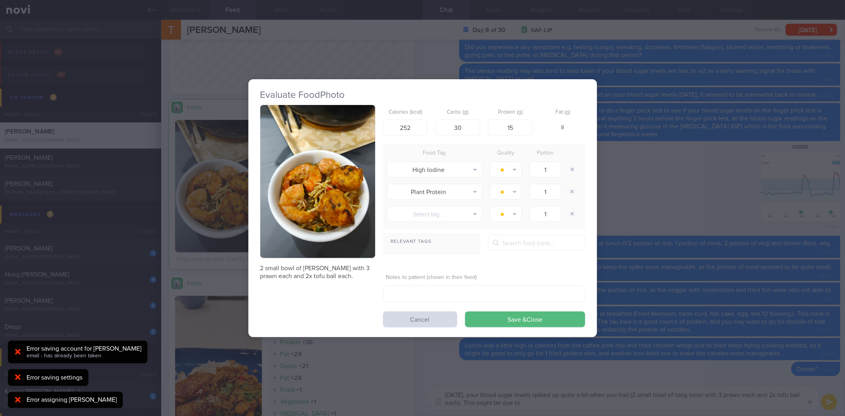
click at [707, 285] on div "Evaluate Food Photo 2 small bowl of tang hoon with 3 prawn each and 2x tofu bal…" at bounding box center [422, 208] width 845 height 416
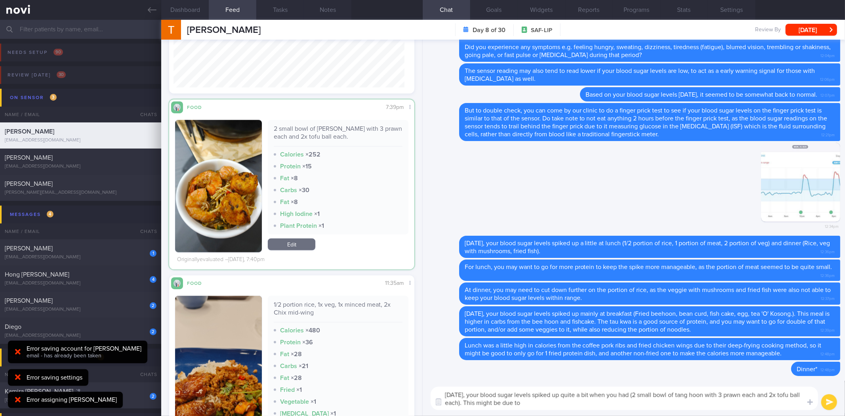
click at [617, 402] on textarea "[DATE], your blood sugar levels spiked up quite a bit when you had (2 small bow…" at bounding box center [624, 398] width 387 height 23
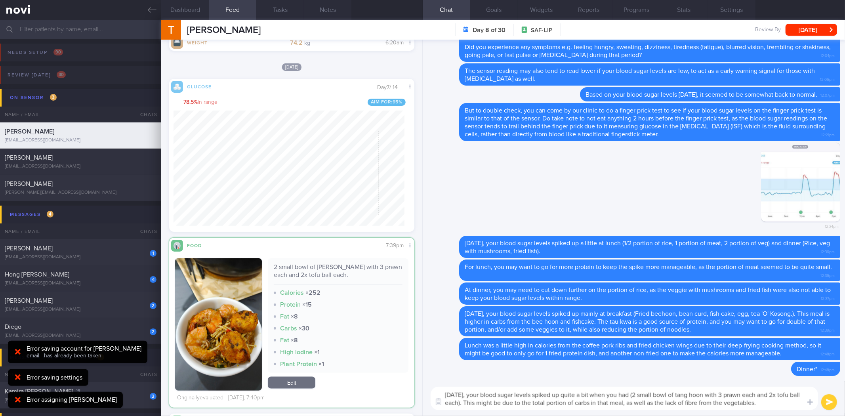
scroll to position [142, 231]
click at [778, 398] on textarea "[DATE], your blood sugar levels spiked up quite a bit when you had (2 small bow…" at bounding box center [624, 398] width 387 height 23
click at [566, 391] on textarea "[DATE], your blood sugar levels spiked up quite a bit when you had (2 small bow…" at bounding box center [624, 398] width 387 height 23
type textarea "[DATE], your blood sugar levels spiked up quite high to 11.1mmol/L when you had…"
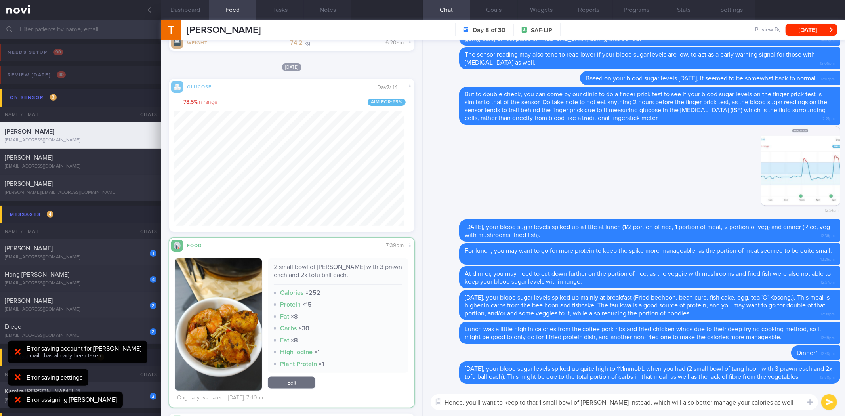
type textarea "Hence, you'll want to keep to that 1 small bowl of tang hoon instead, which wil…"
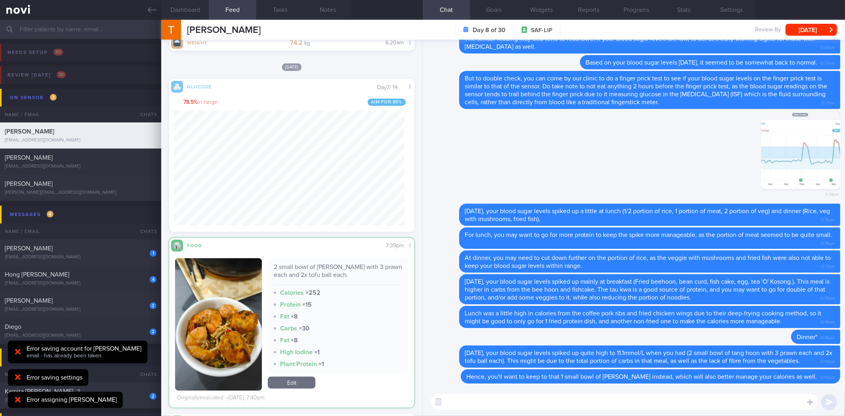
click at [325, 269] on div "2 small bowl of tang hoon with 3 prawn each and 2x tofu ball each." at bounding box center [338, 274] width 128 height 22
copy div "2 small bowl of tang hoon with 3 prawn each and 2x tofu ball each."
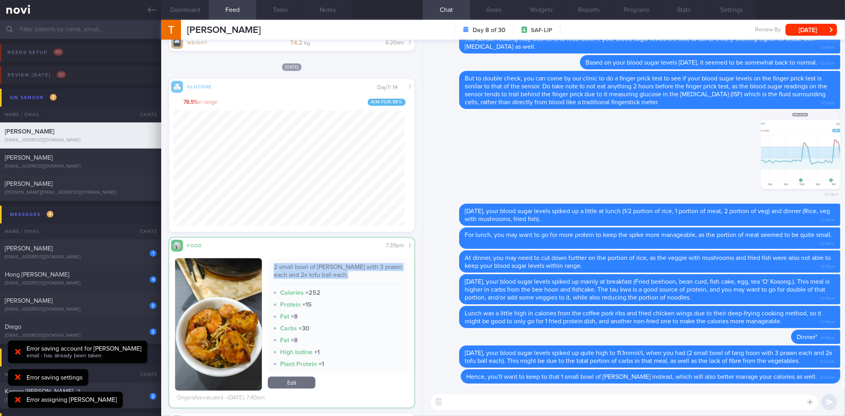
click at [301, 380] on link "Edit" at bounding box center [292, 383] width 48 height 12
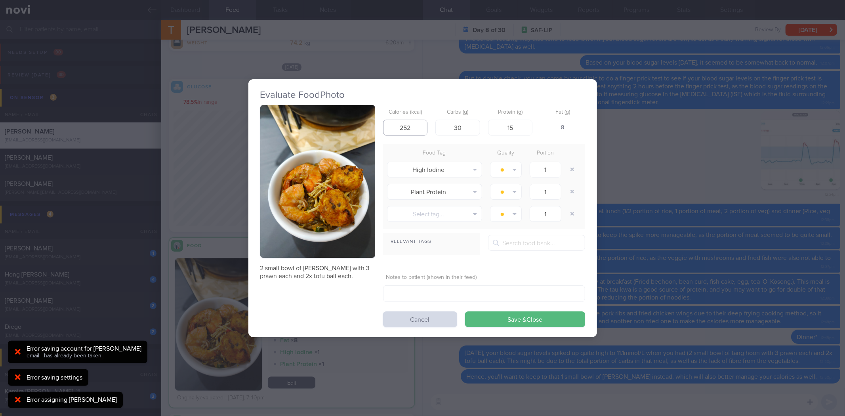
drag, startPoint x: 413, startPoint y: 121, endPoint x: 341, endPoint y: 122, distance: 72.1
click at [341, 122] on div "2 small bowl of tang hoon with 3 prawn each and 2x tofu ball each. Calories (kc…" at bounding box center [422, 216] width 325 height 222
type input "700"
type input "60"
type input "30"
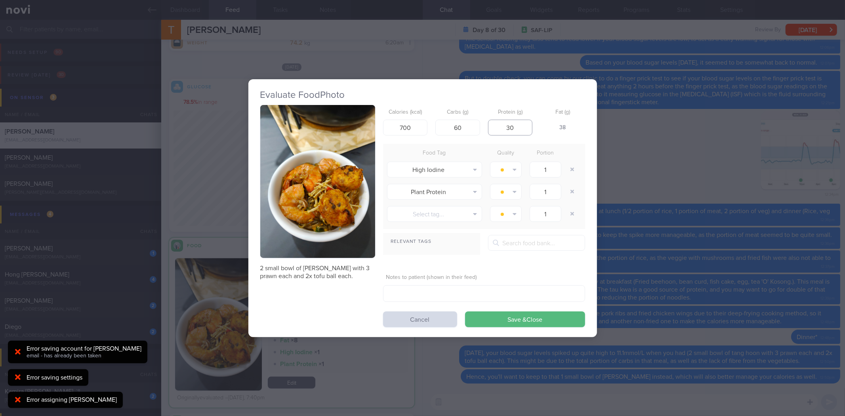
click at [465, 311] on button "Save & Close" at bounding box center [525, 319] width 120 height 16
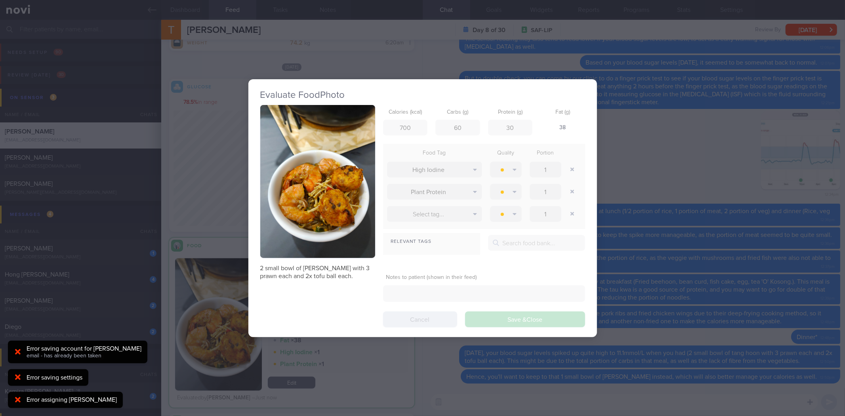
scroll to position [142, 231]
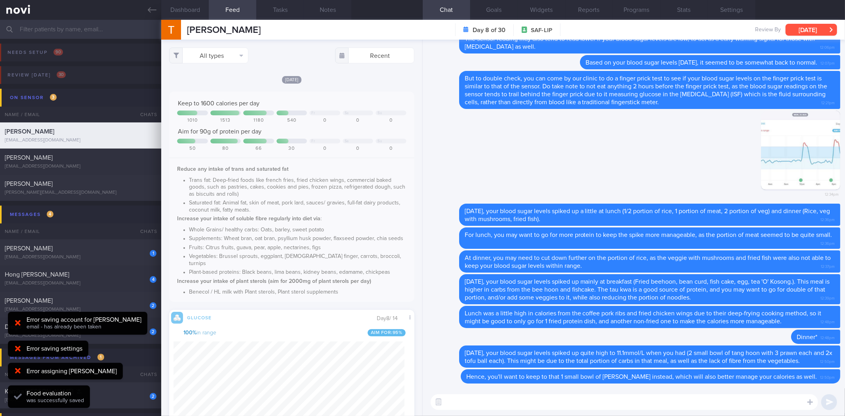
click at [797, 29] on button "[DATE]" at bounding box center [810, 30] width 51 height 12
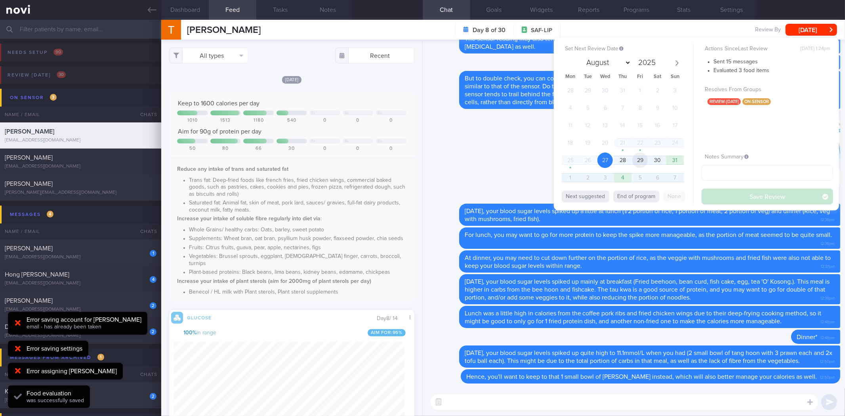
click at [644, 160] on span "29" at bounding box center [639, 159] width 15 height 15
click at [732, 198] on button "Save Review" at bounding box center [766, 197] width 131 height 16
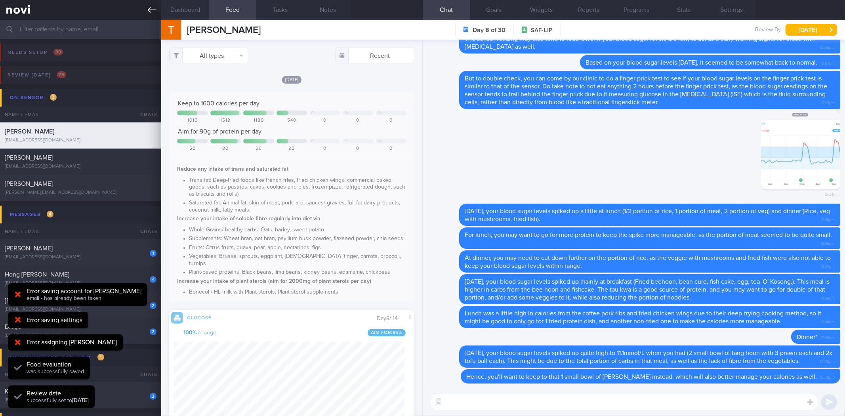
click at [153, 12] on icon at bounding box center [152, 10] width 9 height 9
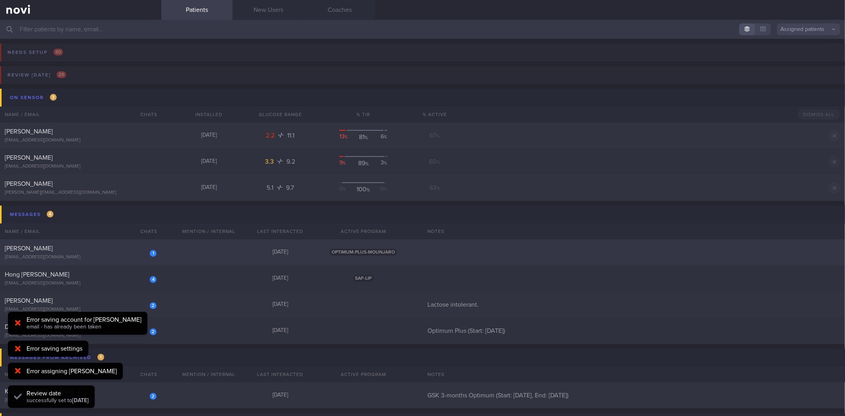
click at [132, 255] on div "[EMAIL_ADDRESS][DOMAIN_NAME]" at bounding box center [81, 257] width 152 height 6
select select "8"
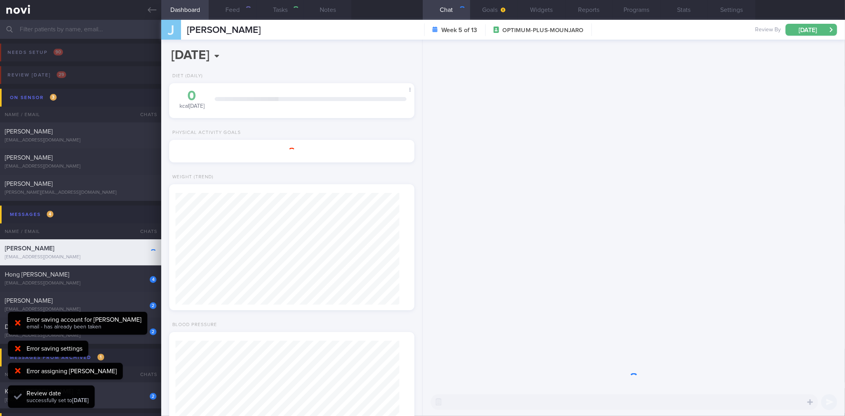
click at [62, 328] on span "email - has already been taken" at bounding box center [64, 327] width 75 height 6
click at [67, 345] on div "Error saving settings" at bounding box center [55, 349] width 56 height 8
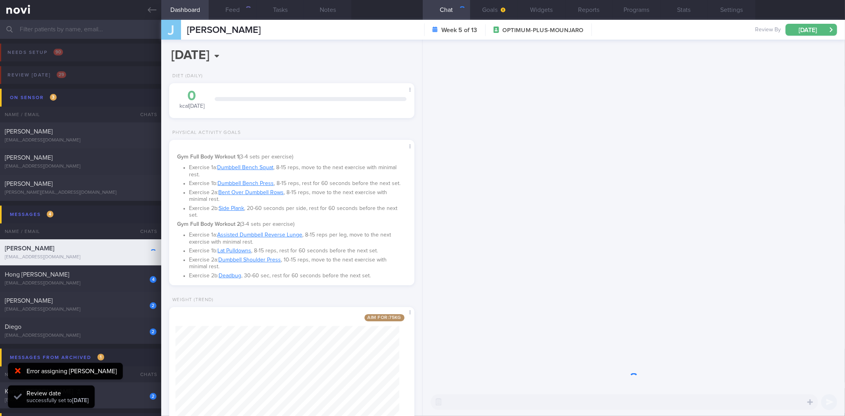
scroll to position [112, 224]
click at [72, 367] on div "Error assigning Sylvester" at bounding box center [72, 371] width 90 height 8
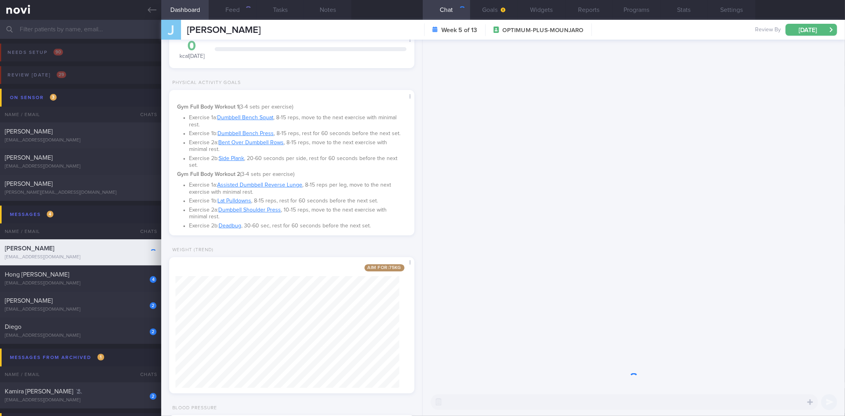
scroll to position [194, 0]
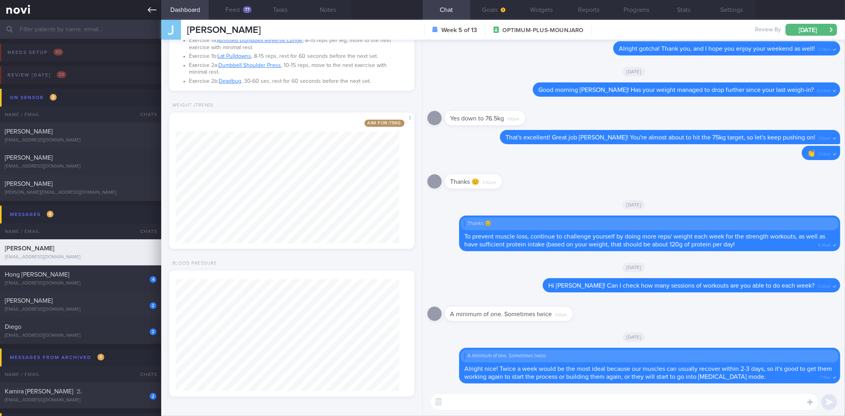
click at [149, 10] on icon at bounding box center [152, 10] width 9 height 6
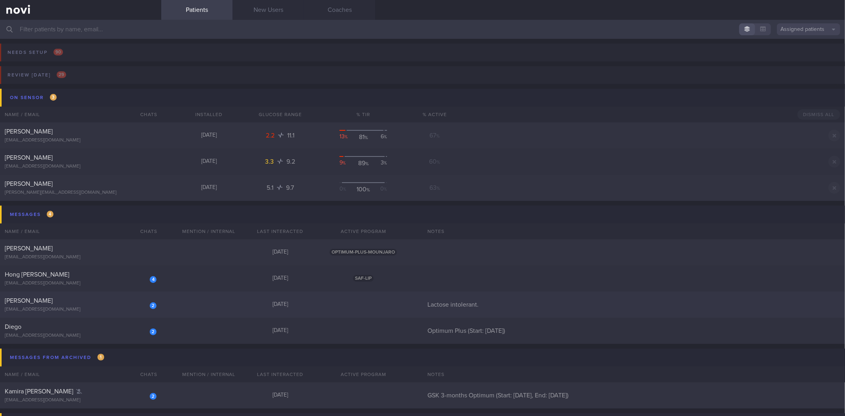
click at [111, 307] on div "[EMAIL_ADDRESS][DOMAIN_NAME]" at bounding box center [81, 310] width 152 height 6
select select "7"
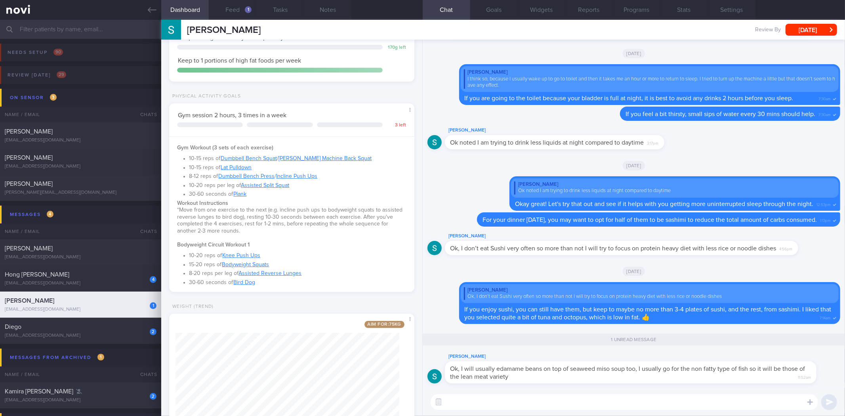
scroll to position [308, 0]
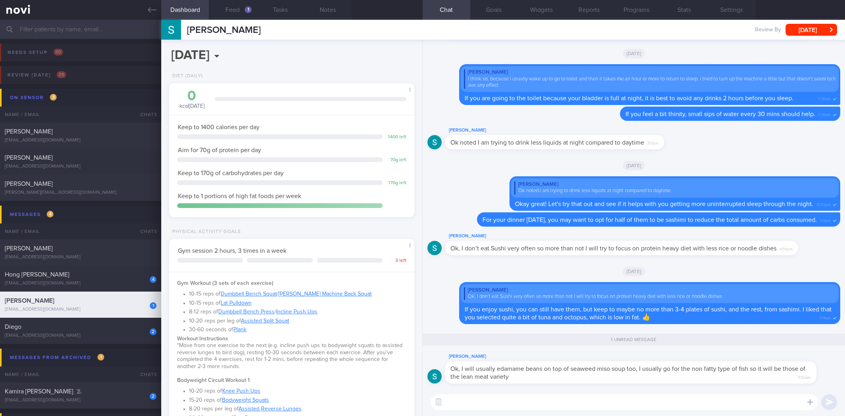
select select "7"
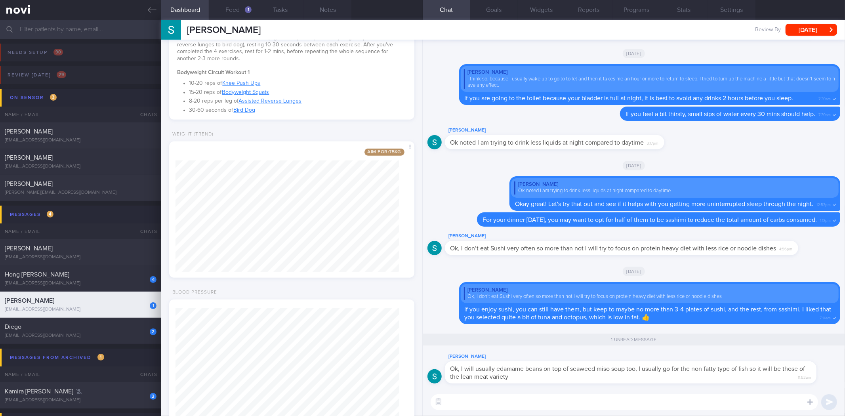
scroll to position [112, 224]
drag, startPoint x: 560, startPoint y: 374, endPoint x: 649, endPoint y: 381, distance: 89.0
click at [649, 381] on div "Ok, I will usually edamame beans on top of seaweed miso soup too, I usually go …" at bounding box center [631, 372] width 372 height 22
drag, startPoint x: 560, startPoint y: 379, endPoint x: 608, endPoint y: 374, distance: 47.9
click at [608, 374] on div "[PERSON_NAME] Ok, I will usually edamame beans on top of seaweed miso soup too,…" at bounding box center [642, 368] width 395 height 32
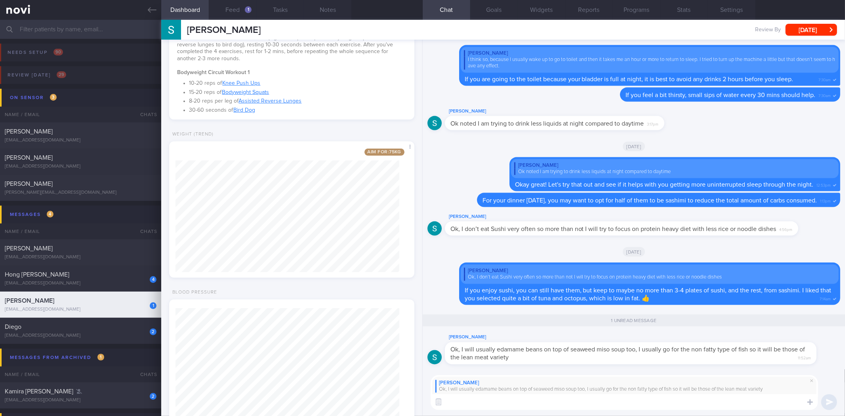
click at [591, 403] on textarea at bounding box center [624, 402] width 387 height 16
type textarea "Okay great! Edamame is a good source of protein and fibre too. :)"
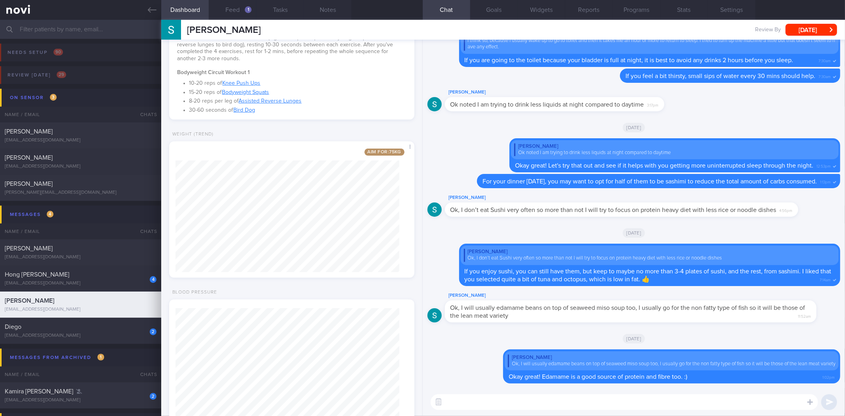
click at [819, 21] on div "[PERSON_NAME] Review By [DATE] Set Next Review Date [DATE] January February Mar…" at bounding box center [503, 30] width 684 height 20
click at [820, 24] on button "[DATE]" at bounding box center [810, 30] width 51 height 12
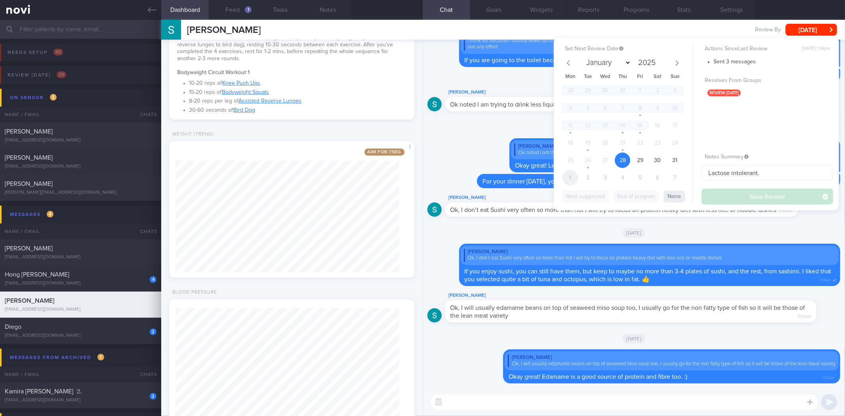
click at [573, 177] on span "1" at bounding box center [569, 177] width 15 height 15
click at [728, 195] on button "Save Review" at bounding box center [766, 197] width 131 height 16
select select "8"
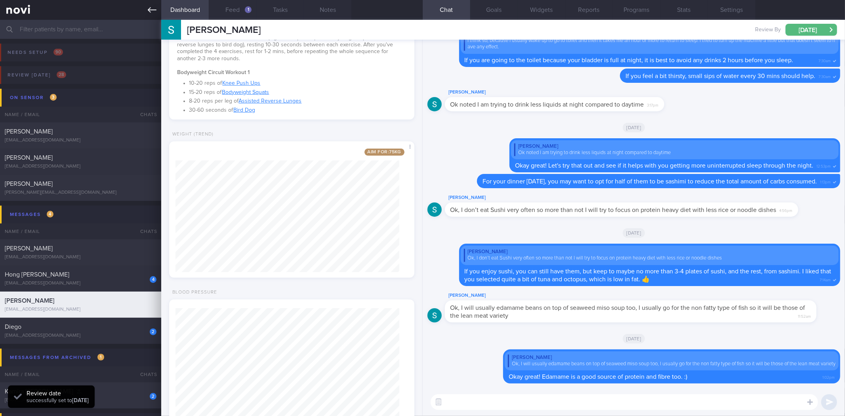
click at [160, 8] on link at bounding box center [80, 10] width 161 height 20
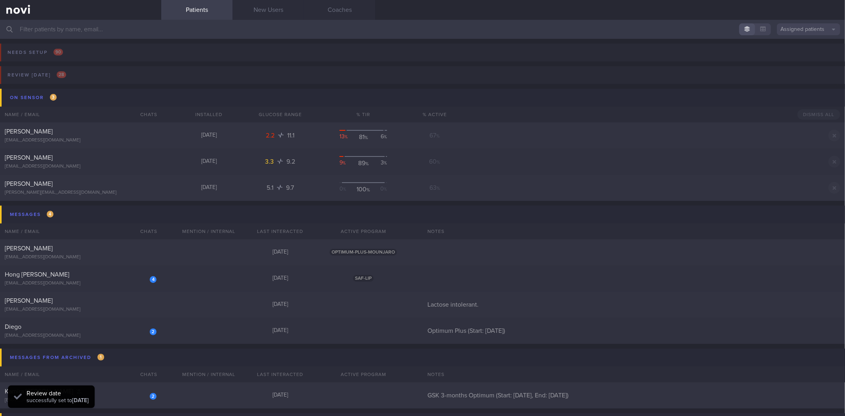
click at [152, 331] on div "2" at bounding box center [153, 331] width 7 height 7
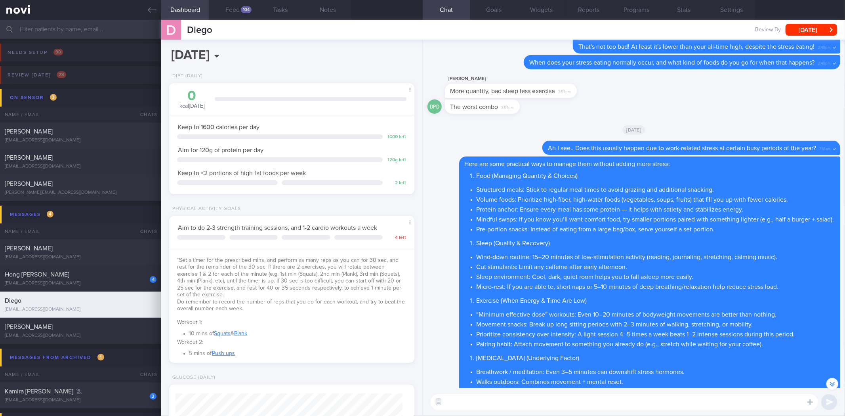
scroll to position [-132, 0]
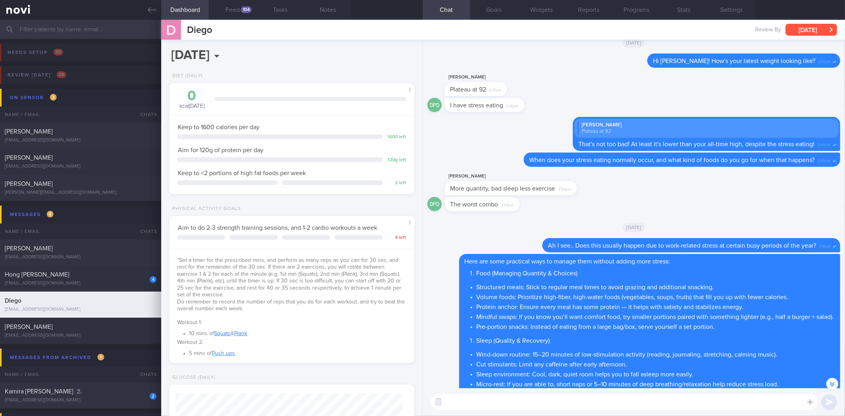
click at [821, 30] on button "[DATE]" at bounding box center [810, 30] width 51 height 12
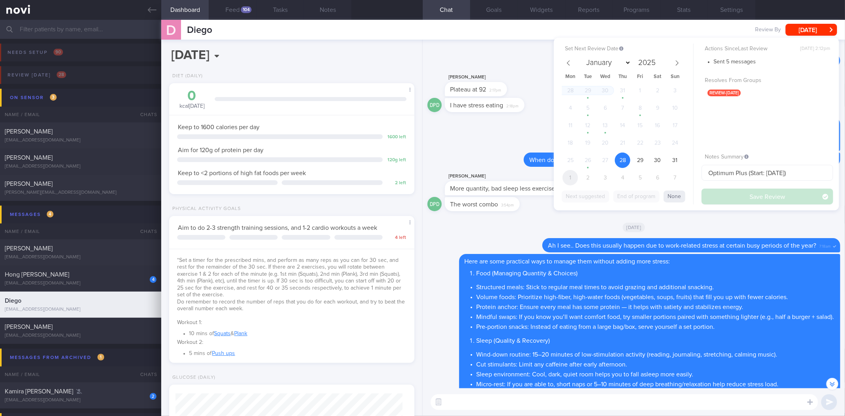
click at [571, 179] on span "1" at bounding box center [569, 177] width 15 height 15
select select "8"
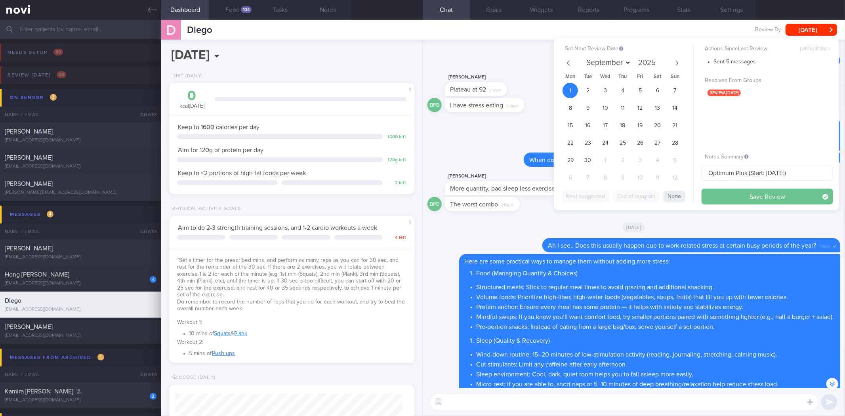
click at [745, 195] on button "Save Review" at bounding box center [766, 197] width 131 height 16
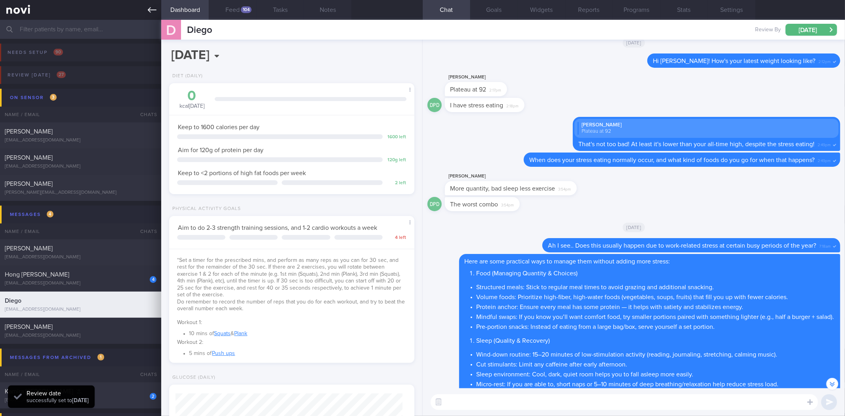
click at [156, 13] on icon at bounding box center [152, 10] width 9 height 9
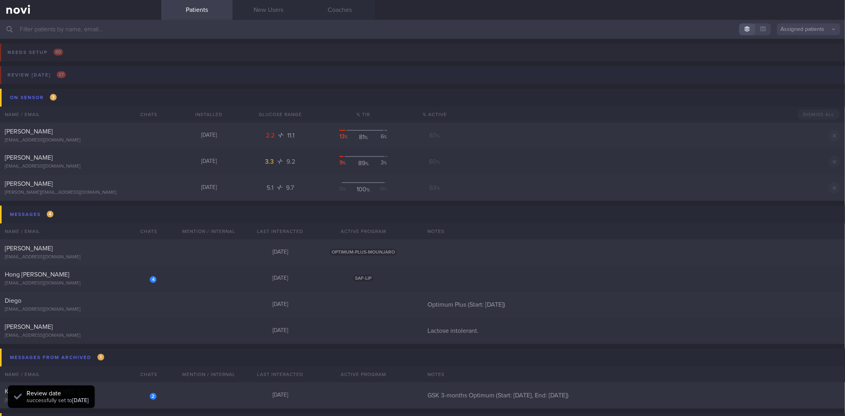
click at [84, 76] on button "Review today 27" at bounding box center [421, 77] width 847 height 23
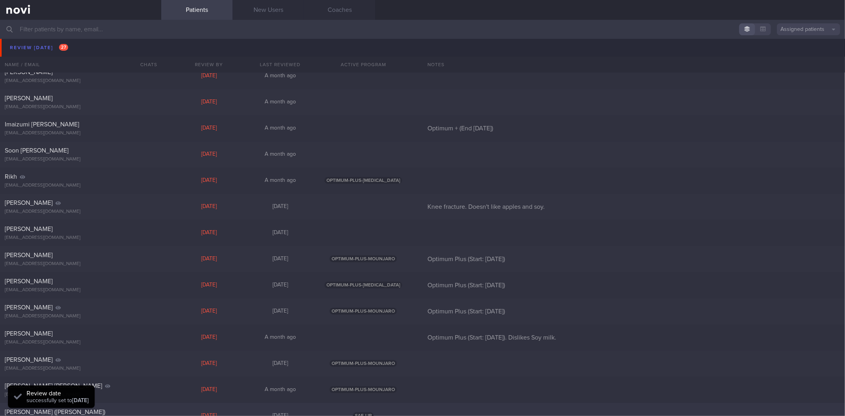
scroll to position [440, 0]
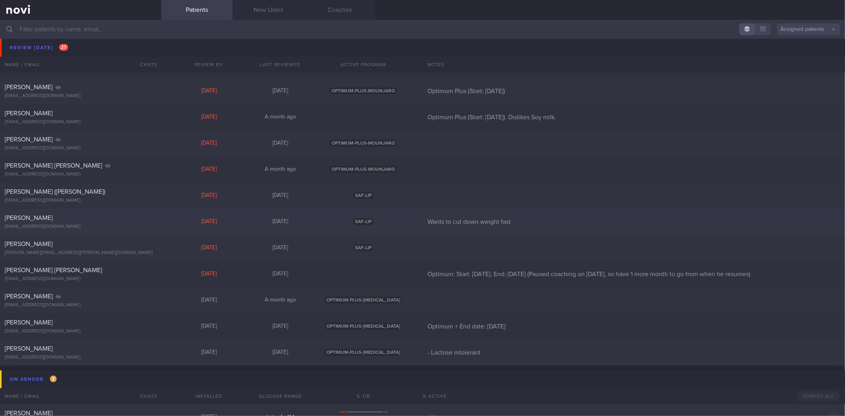
click at [128, 230] on div "Wei Zong Kao xanderkao@hotmail.sg Yesterday 4 days ago SAF-LIP Wants to cut dow…" at bounding box center [422, 222] width 845 height 26
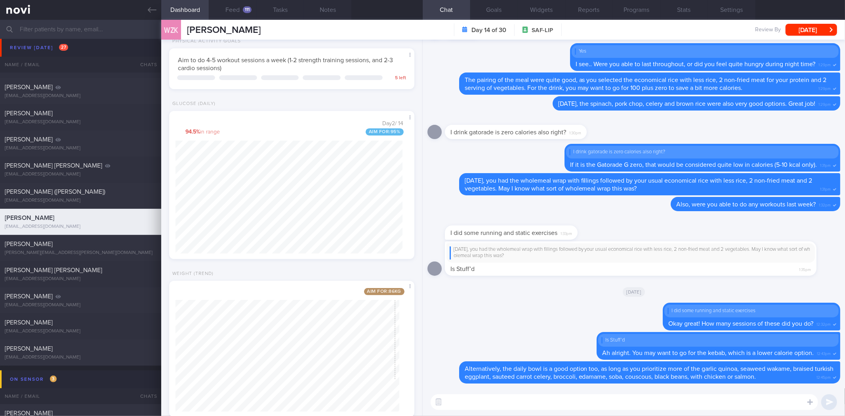
scroll to position [134, 227]
click at [348, 9] on button "Notes" at bounding box center [328, 10] width 48 height 20
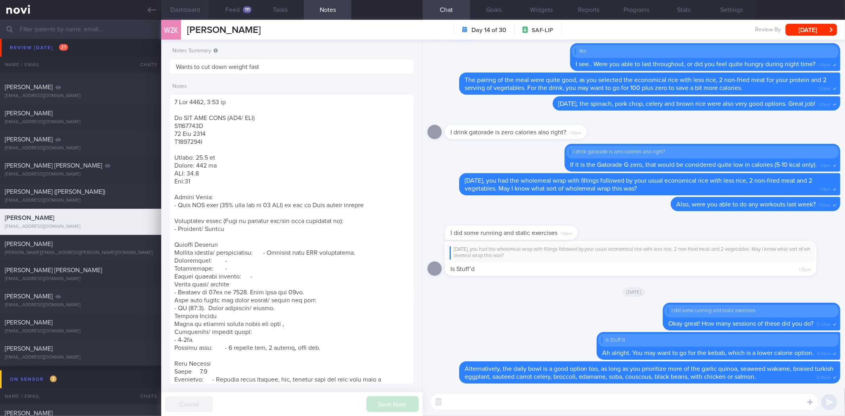
click at [189, 11] on button "Dashboard" at bounding box center [185, 10] width 48 height 20
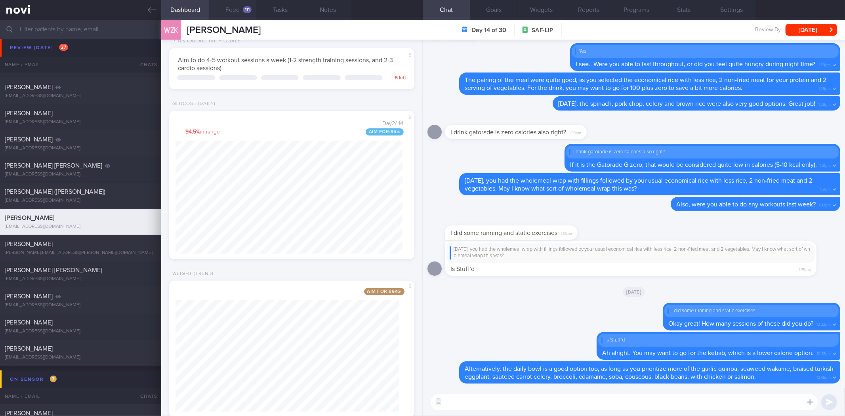
click at [246, 9] on div "111" at bounding box center [247, 9] width 9 height 7
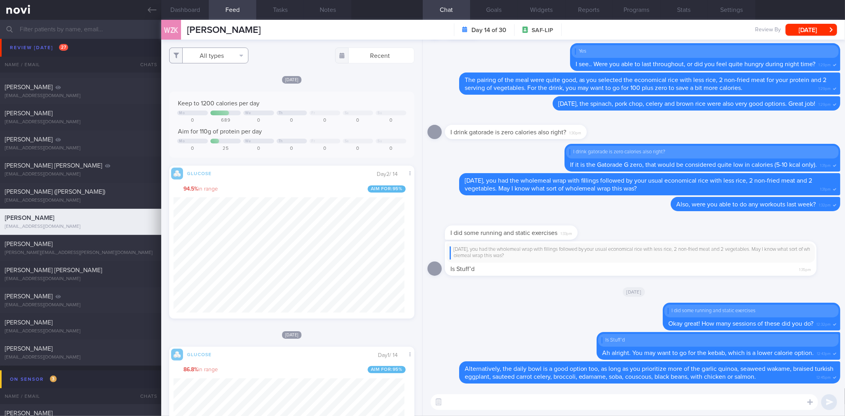
click at [223, 49] on button "All types" at bounding box center [208, 56] width 79 height 16
click at [216, 81] on button "Activity" at bounding box center [209, 83] width 78 height 12
checkbox input "false"
click at [219, 105] on button "Weight" at bounding box center [209, 107] width 78 height 12
click at [318, 90] on div "Today Keep to 1200 calories per day Mo We Th Fr Sa Su 0 689 0 0 0 0 0 Aim for 1…" at bounding box center [291, 196] width 245 height 243
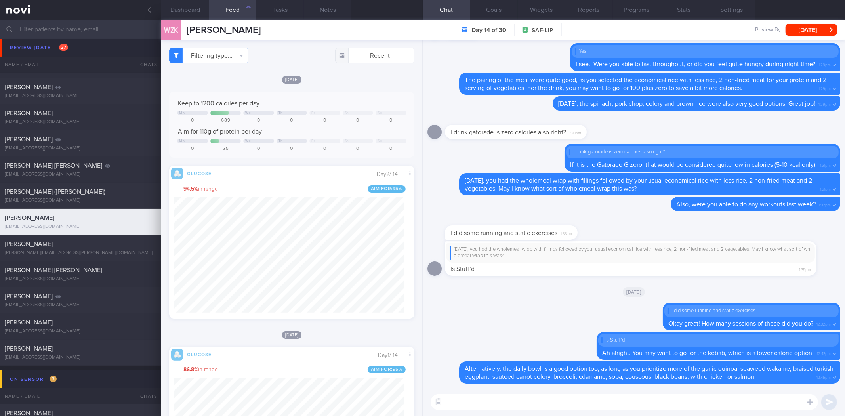
checkbox input "false"
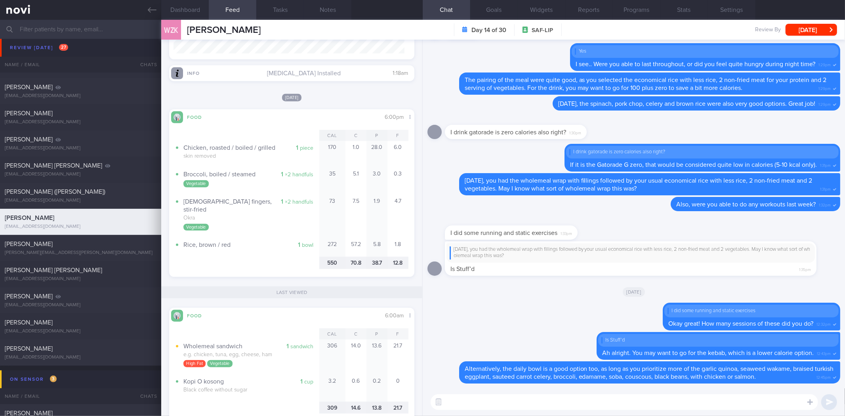
click at [500, 400] on textarea at bounding box center [624, 402] width 387 height 16
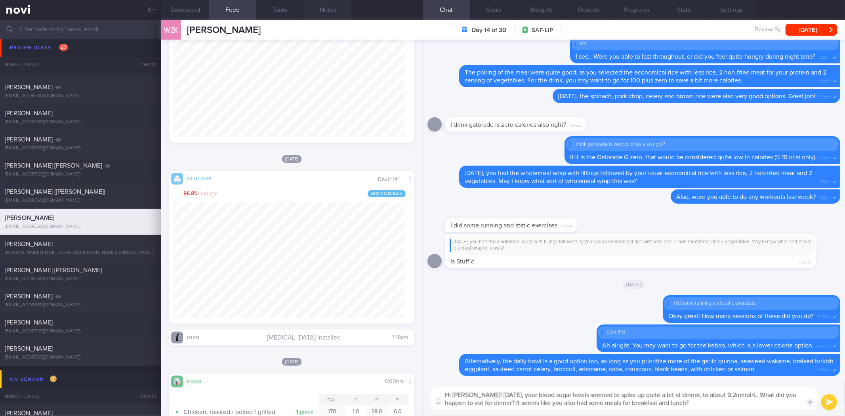
click at [331, 10] on button "Notes" at bounding box center [328, 10] width 48 height 20
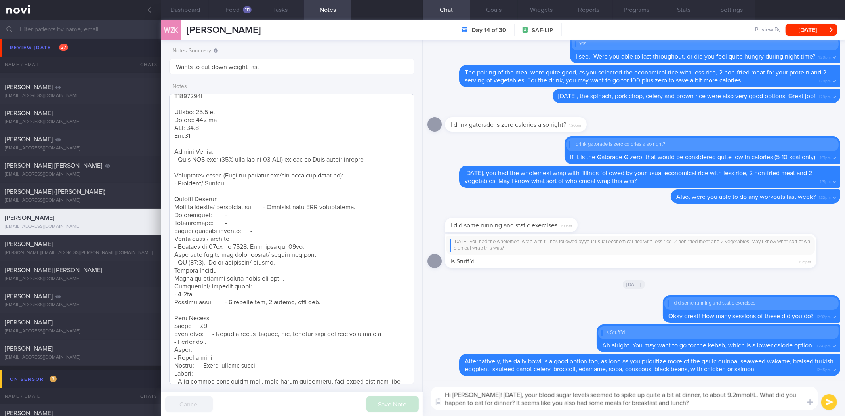
scroll to position [132, 0]
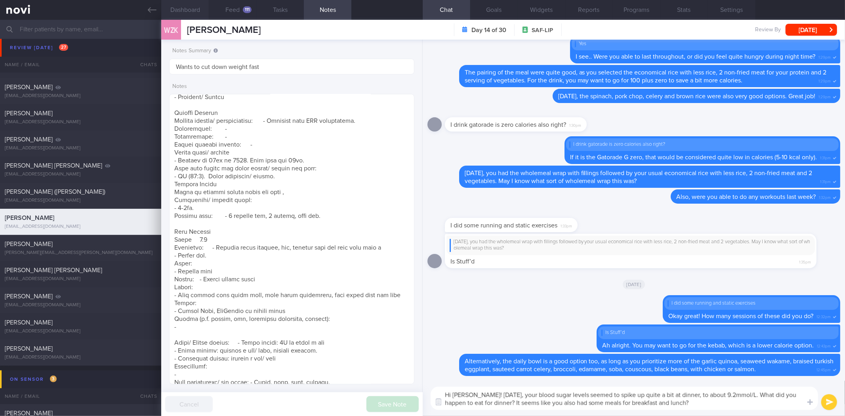
click at [196, 10] on button "Dashboard" at bounding box center [185, 10] width 48 height 20
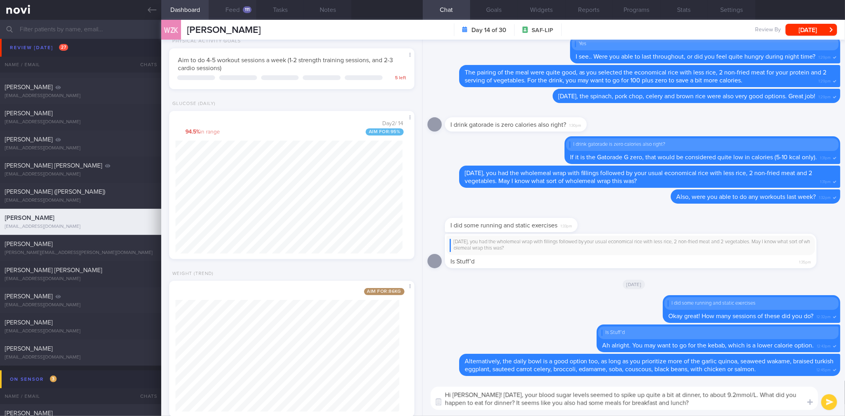
click at [246, 10] on div "111" at bounding box center [247, 9] width 9 height 7
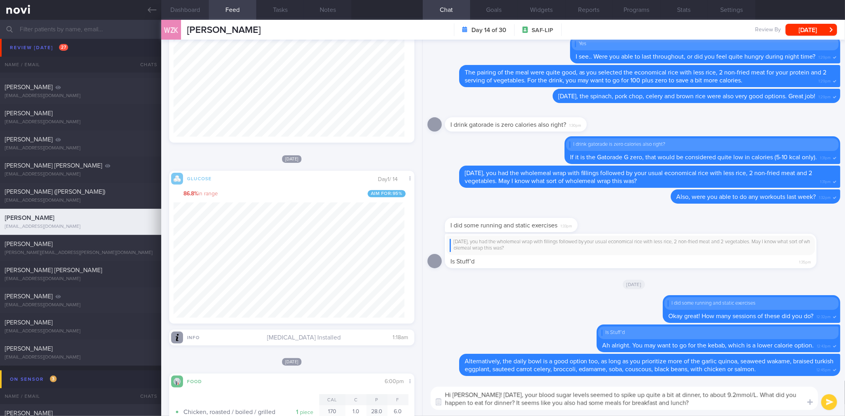
click at [185, 9] on button "Dashboard" at bounding box center [185, 10] width 48 height 20
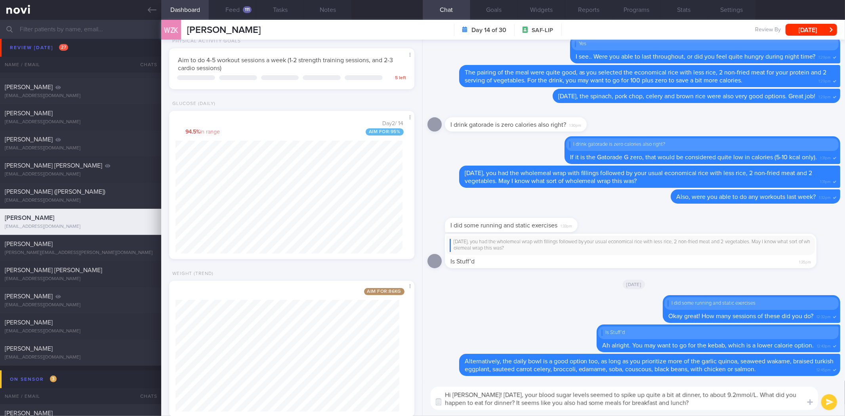
scroll to position [166, 0]
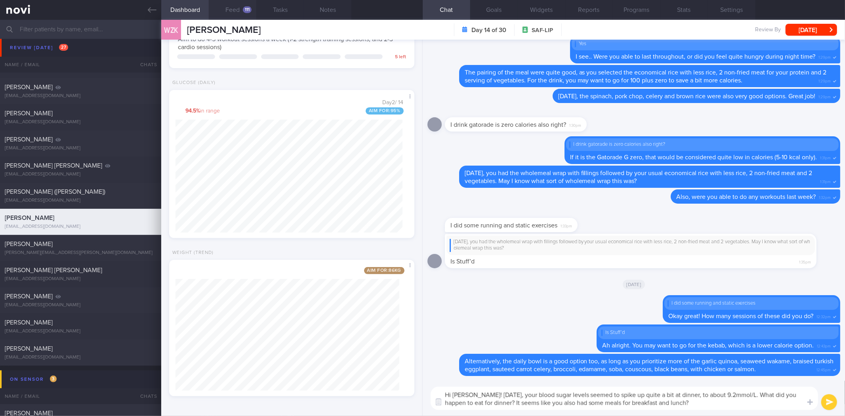
click at [222, 12] on button "Feed 111" at bounding box center [233, 10] width 48 height 20
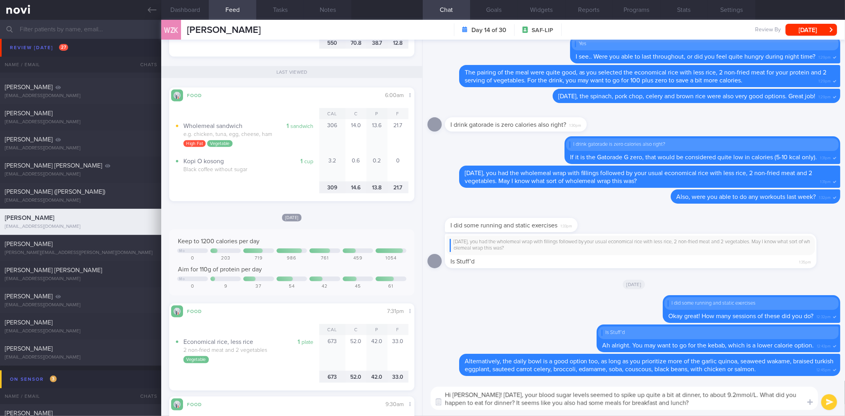
scroll to position [880, 0]
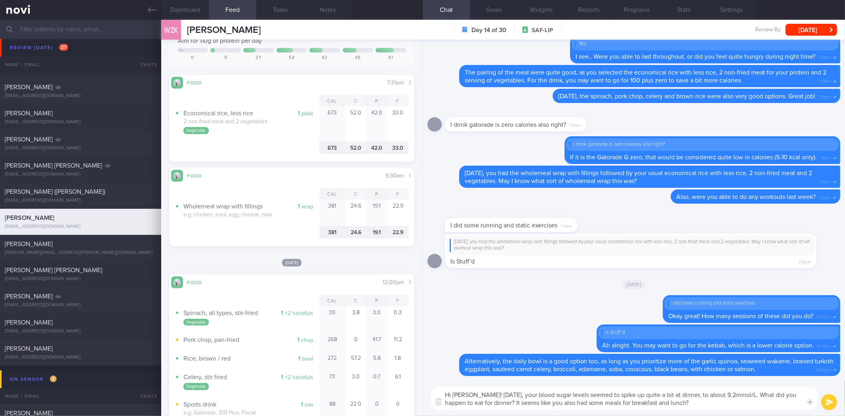
drag, startPoint x: 703, startPoint y: 401, endPoint x: 516, endPoint y: 410, distance: 186.4
click at [516, 410] on div "Hi Wei Kong! Yesterday, your blood sugar levels seemed to spike up quite a bit …" at bounding box center [634, 398] width 422 height 35
type textarea "Hi Wei Kong! Yesterday, your blood sugar levels seemed to spike up quite a bit …"
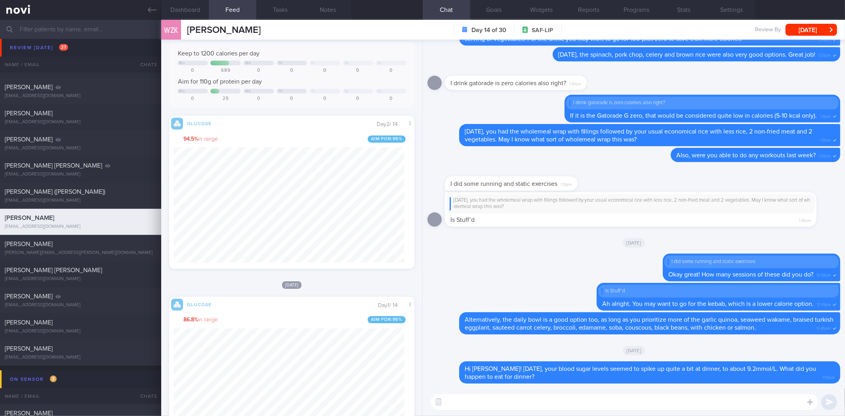
scroll to position [0, 0]
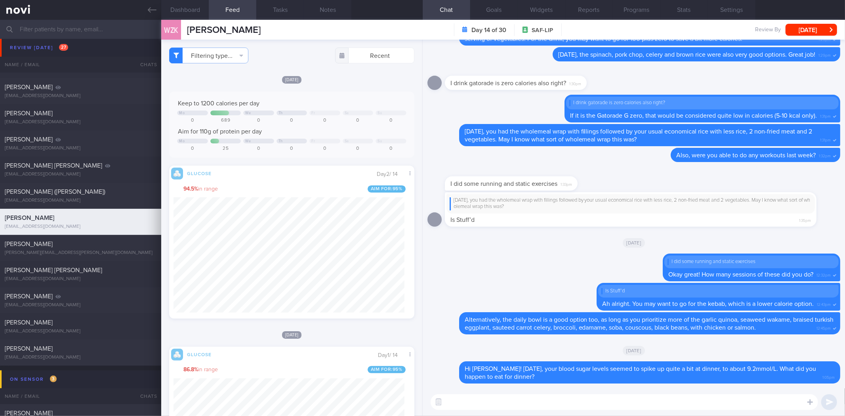
click at [813, 36] on div "WZK Wei Zong Kao Wei Zong Kao xanderkao@hotmail.sg Day 14 of 30 SAF-LIP Review …" at bounding box center [503, 30] width 684 height 20
click at [814, 32] on button "[DATE]" at bounding box center [810, 30] width 51 height 12
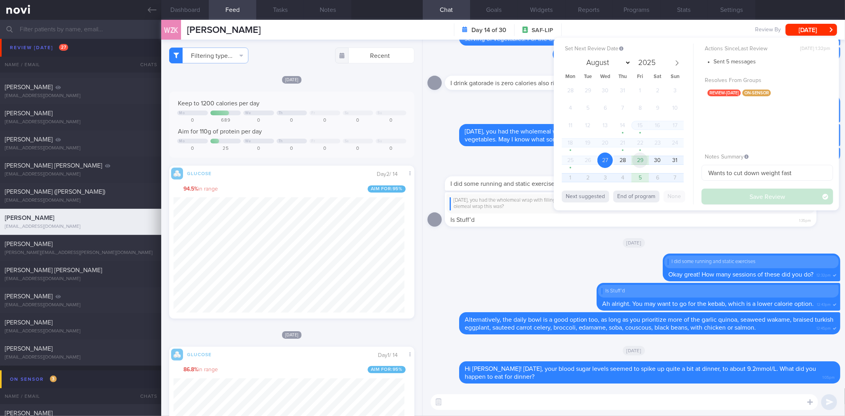
click at [636, 159] on span "29" at bounding box center [639, 159] width 15 height 15
click at [734, 191] on button "Save Review" at bounding box center [766, 197] width 131 height 16
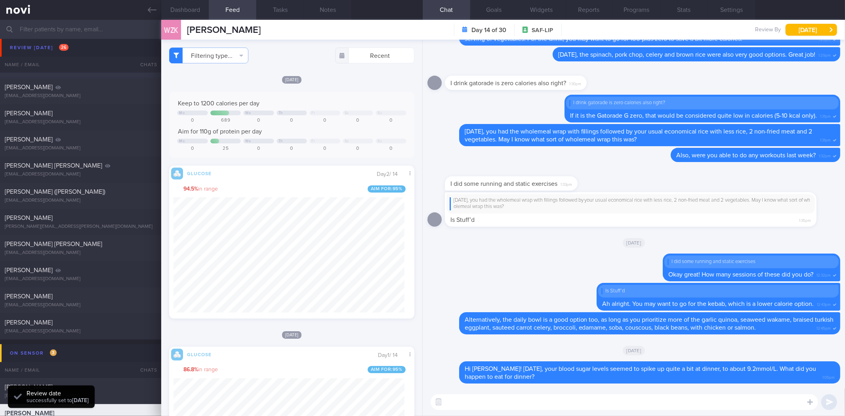
click at [149, 10] on icon at bounding box center [152, 10] width 9 height 9
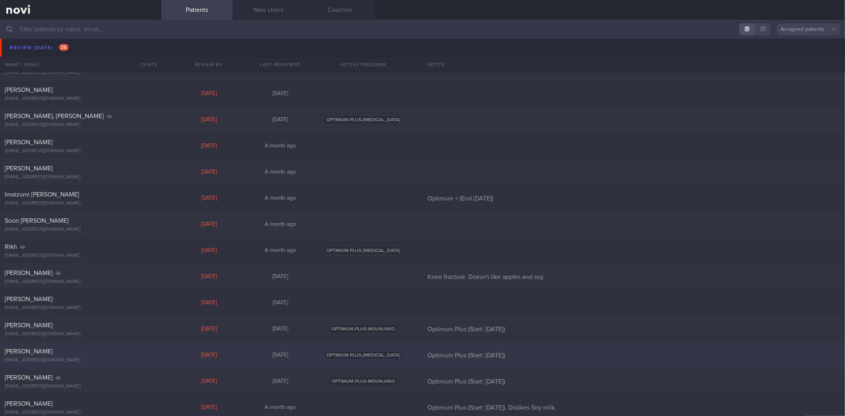
scroll to position [194, 0]
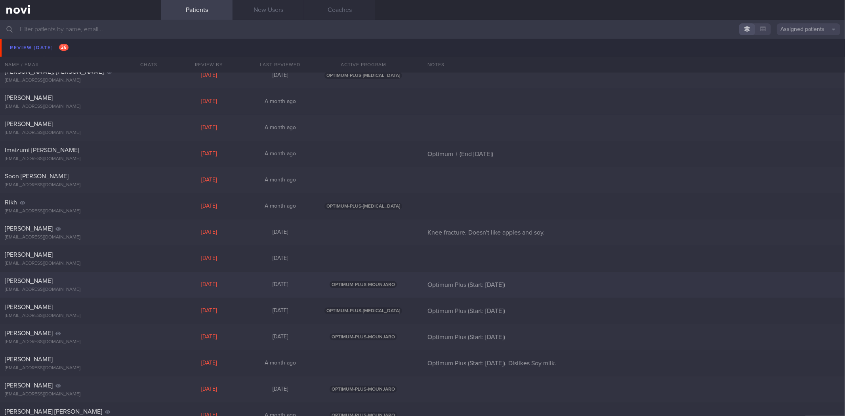
click at [103, 280] on div "[PERSON_NAME]" at bounding box center [80, 281] width 150 height 8
select select "7"
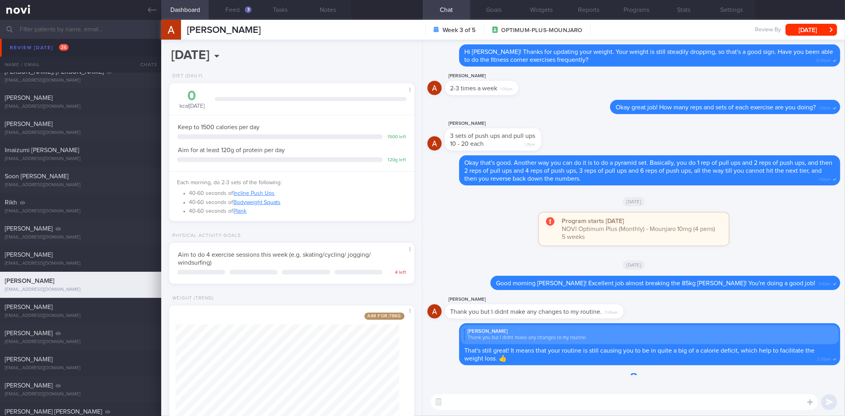
scroll to position [123, 224]
click at [568, 403] on textarea at bounding box center [624, 402] width 387 height 16
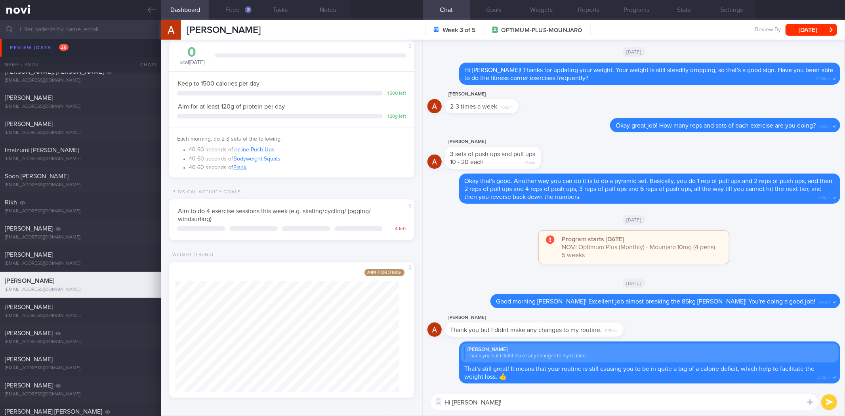
scroll to position [45, 0]
click at [235, 13] on button "Feed 3" at bounding box center [233, 10] width 48 height 20
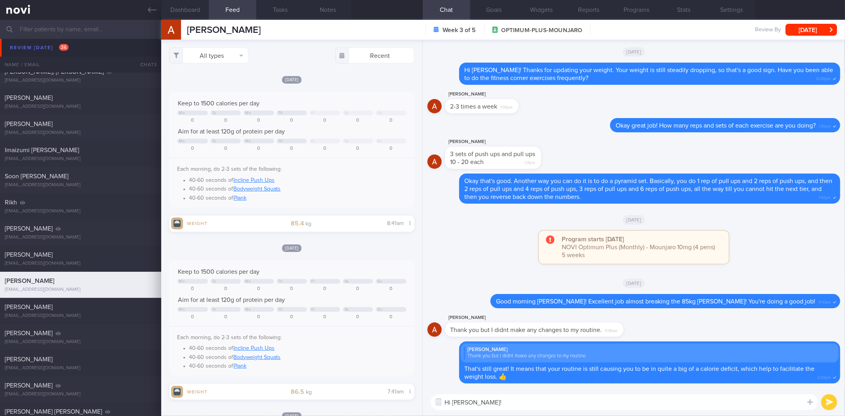
click at [552, 405] on textarea "Hi Anton!" at bounding box center [624, 402] width 387 height 16
click at [545, 398] on textarea "Hi Anton!" at bounding box center [624, 402] width 387 height 16
type textarea "Hi Anton! How do you find the push ups and pull ups? Are they getting easier to…"
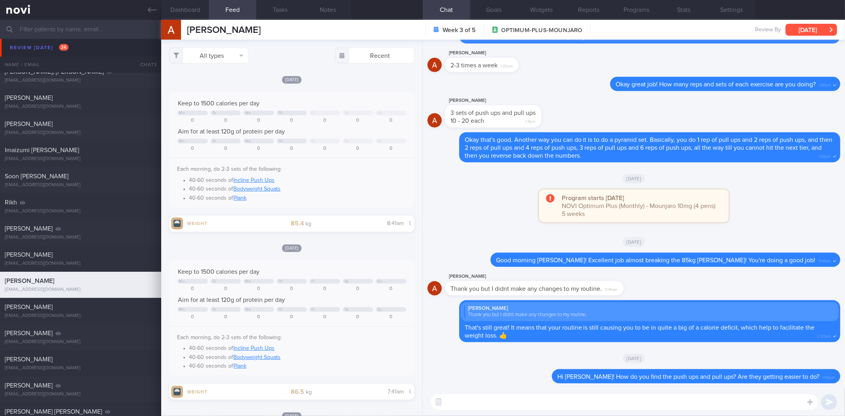
click at [808, 35] on button "Mon, 18 Aug" at bounding box center [810, 30] width 51 height 12
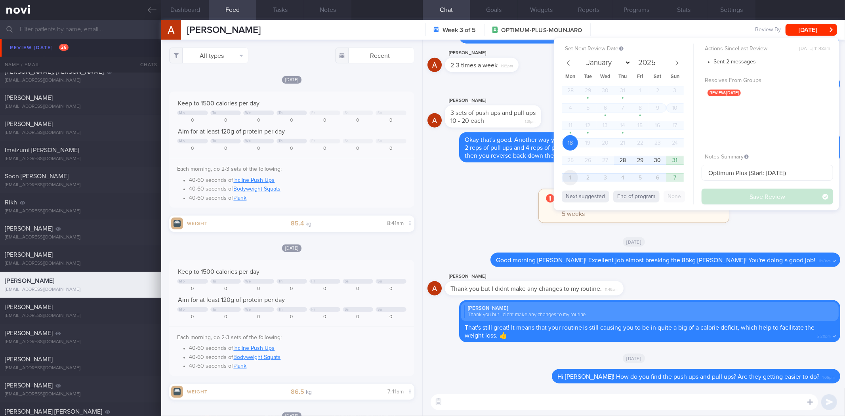
click at [573, 176] on span "1" at bounding box center [569, 177] width 15 height 15
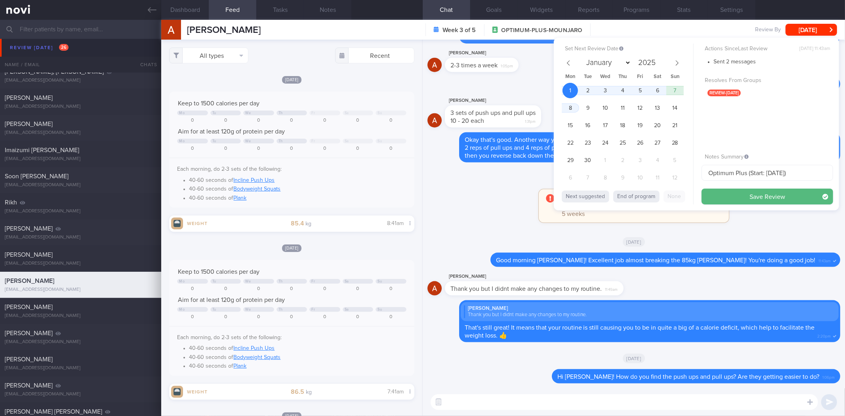
select select "8"
click at [718, 194] on button "Save Review" at bounding box center [766, 197] width 131 height 16
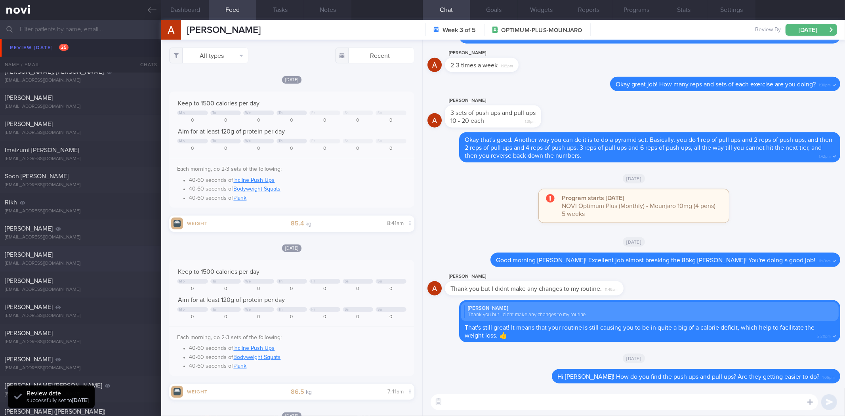
click at [153, 16] on link at bounding box center [80, 10] width 161 height 20
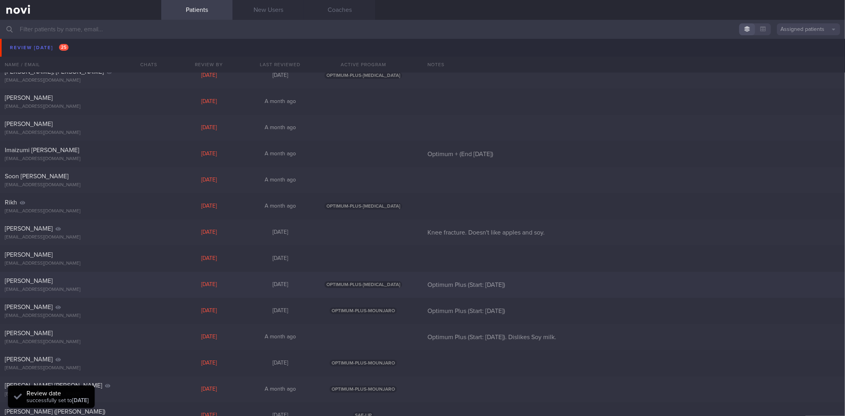
click at [109, 292] on div "[EMAIL_ADDRESS][DOMAIN_NAME]" at bounding box center [81, 290] width 152 height 6
select select "7"
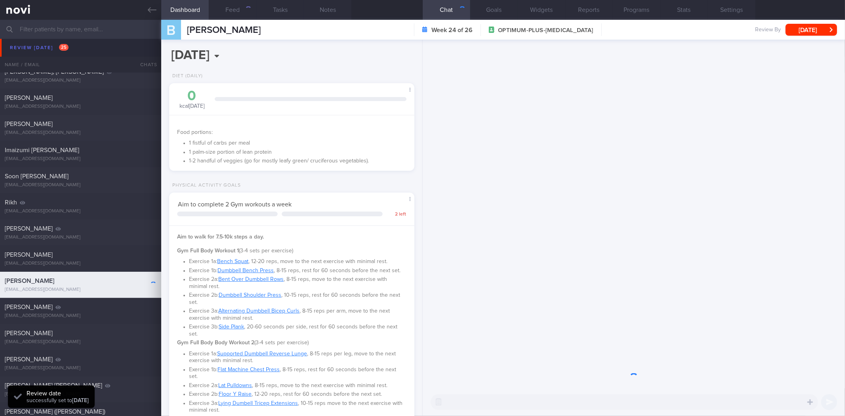
scroll to position [123, 224]
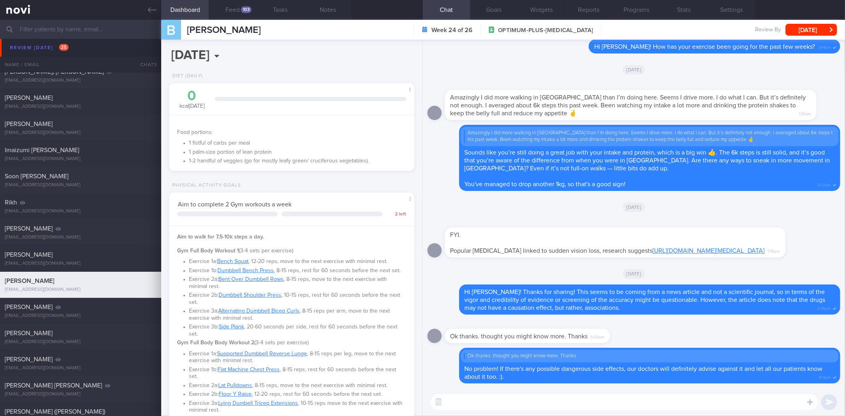
click at [587, 391] on div "​ ​" at bounding box center [634, 402] width 422 height 28
click at [585, 397] on textarea at bounding box center [624, 402] width 387 height 16
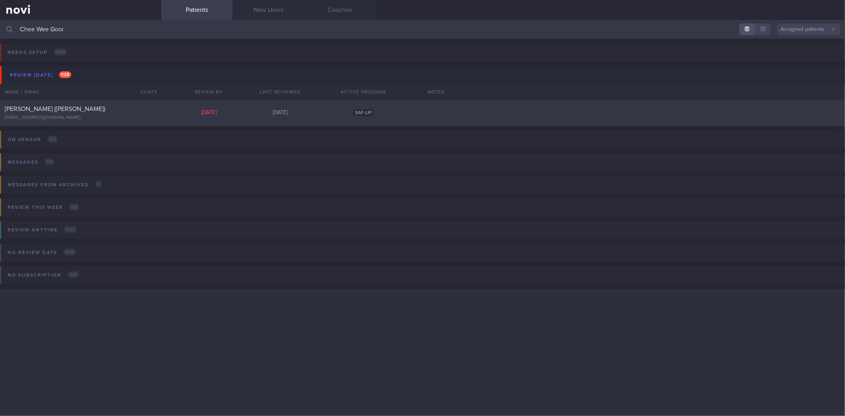
type input "Chee Wee Gooi"
click at [111, 100] on div "[PERSON_NAME] ([PERSON_NAME]) [EMAIL_ADDRESS][DOMAIN_NAME] [DATE] [DATE] SAF-LIP" at bounding box center [422, 113] width 845 height 26
select select "7"
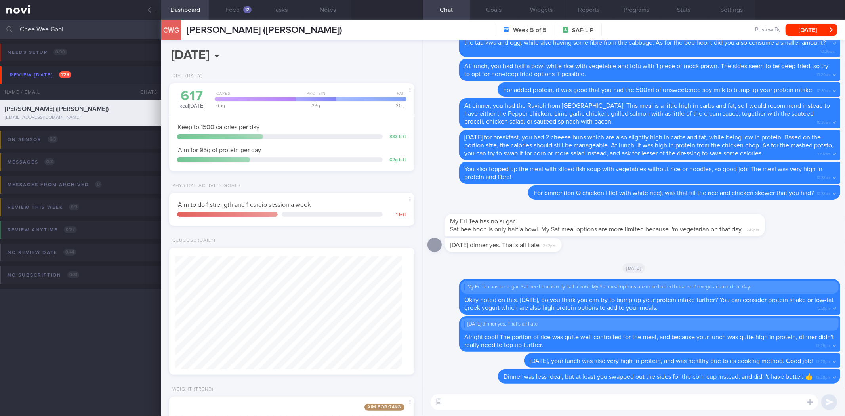
scroll to position [137, 0]
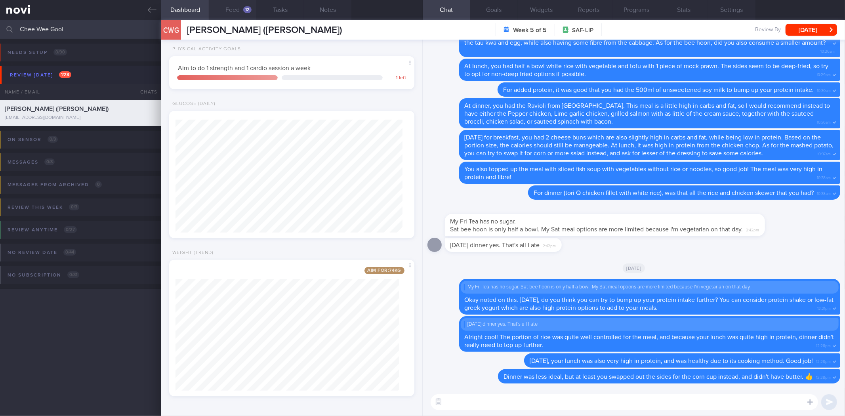
click at [244, 11] on div "12" at bounding box center [247, 9] width 8 height 7
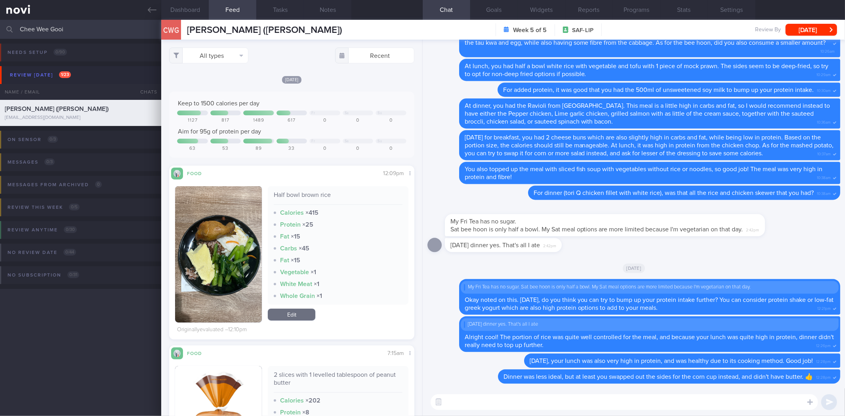
click at [520, 406] on textarea at bounding box center [624, 402] width 387 height 16
drag, startPoint x: 725, startPoint y: 8, endPoint x: 646, endPoint y: 12, distance: 78.9
click at [725, 9] on button "Settings" at bounding box center [732, 10] width 48 height 20
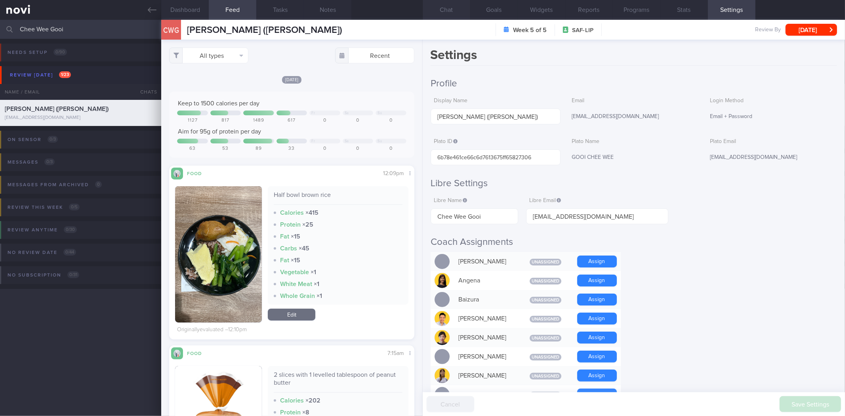
click at [461, 7] on button "Chat" at bounding box center [447, 10] width 48 height 20
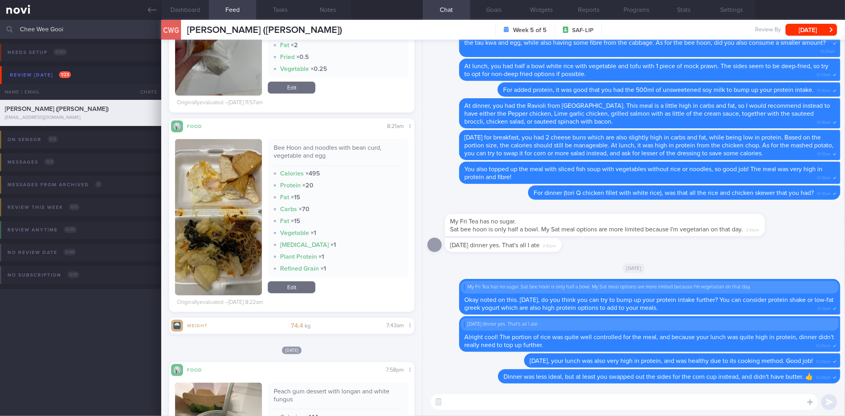
scroll to position [4904, 0]
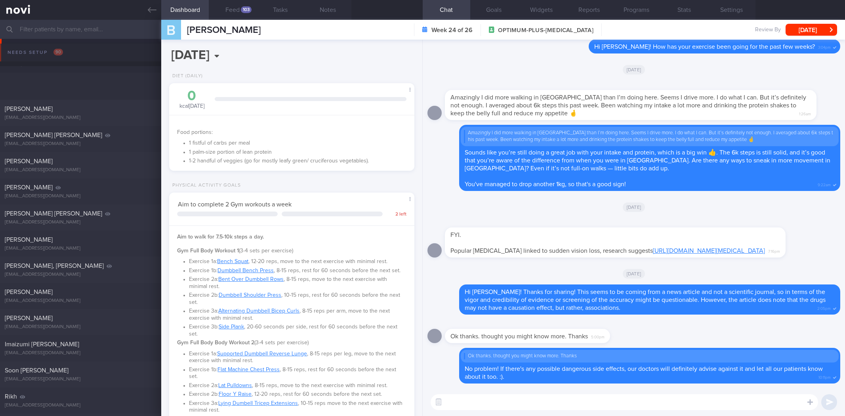
select select "7"
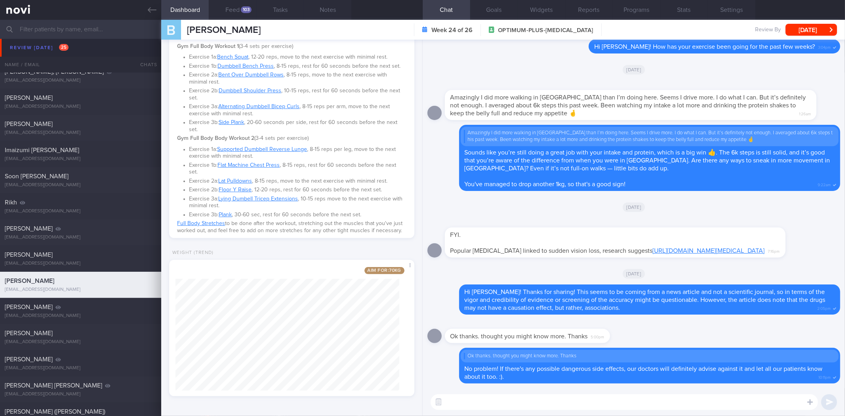
click at [484, 400] on textarea at bounding box center [624, 402] width 387 height 16
click at [631, 398] on textarea at bounding box center [624, 402] width 387 height 16
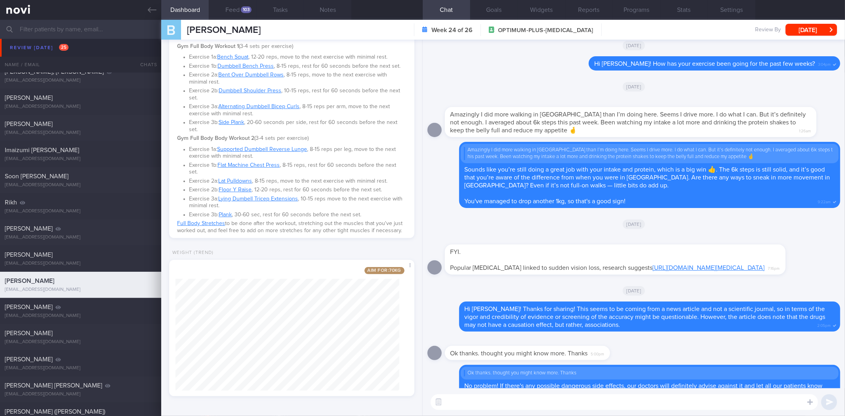
scroll to position [0, 0]
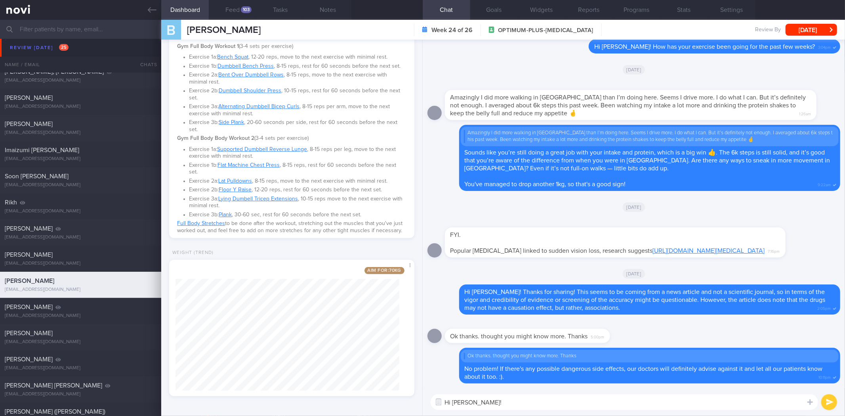
drag, startPoint x: 451, startPoint y: 244, endPoint x: 681, endPoint y: 246, distance: 230.5
click at [681, 248] on span "Popular [MEDICAL_DATA] linked to sudden vision loss, research suggests [URL][DO…" at bounding box center [607, 251] width 314 height 6
drag, startPoint x: 635, startPoint y: 230, endPoint x: 803, endPoint y: 223, distance: 168.9
click at [785, 227] on div "FYI. Popular [MEDICAL_DATA] linked to sudden vision loss, research suggests [UR…" at bounding box center [615, 242] width 341 height 30
click at [614, 227] on div "FYI. Popular [MEDICAL_DATA] linked to sudden vision loss, research suggests [UR…" at bounding box center [615, 242] width 341 height 30
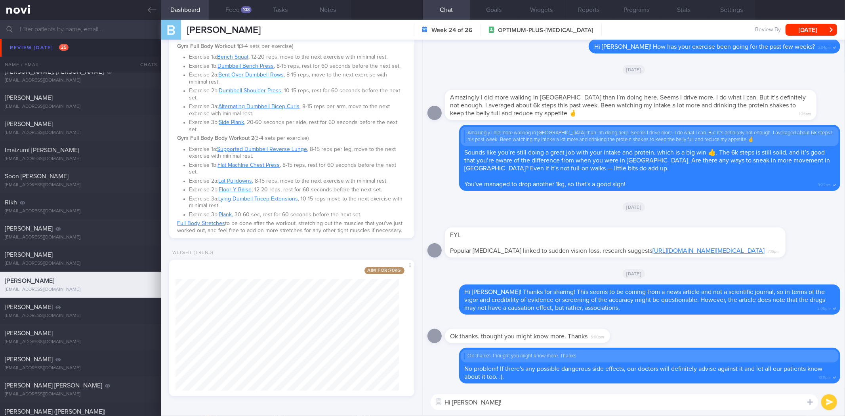
drag, startPoint x: 576, startPoint y: 232, endPoint x: 804, endPoint y: 254, distance: 228.7
click at [804, 254] on div "FYI. Popular [MEDICAL_DATA] linked to sudden vision loss, research suggests [UR…" at bounding box center [627, 238] width 364 height 40
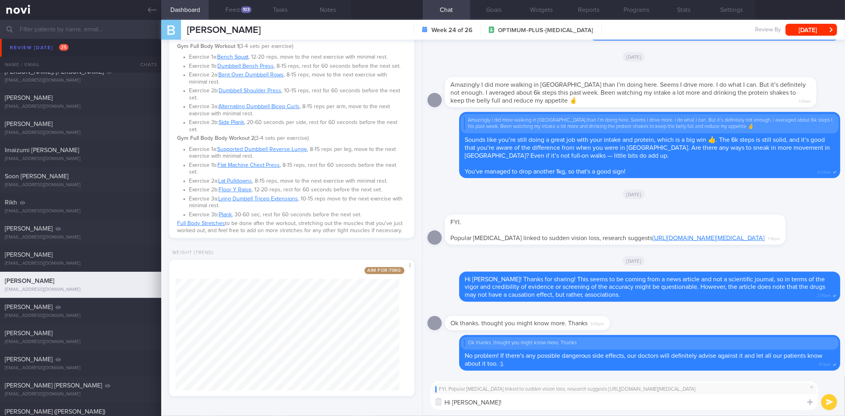
drag, startPoint x: 446, startPoint y: 382, endPoint x: 480, endPoint y: 389, distance: 34.8
click at [480, 389] on div "FYI. Popular [MEDICAL_DATA] linked to sudden vision loss, research suggests [UR…" at bounding box center [624, 389] width 378 height 6
copy div "Popular [MEDICAL_DATA] linked to sudden vision loss, research suggests [URL][DO…"
click at [476, 404] on textarea "Hi [PERSON_NAME]!" at bounding box center [624, 402] width 387 height 16
drag, startPoint x: 811, startPoint y: 381, endPoint x: 804, endPoint y: 383, distance: 7.0
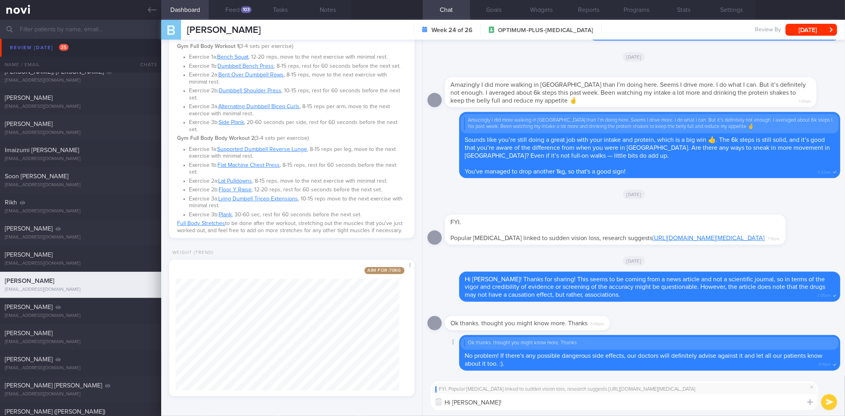
click at [811, 382] on span at bounding box center [812, 387] width 10 height 10
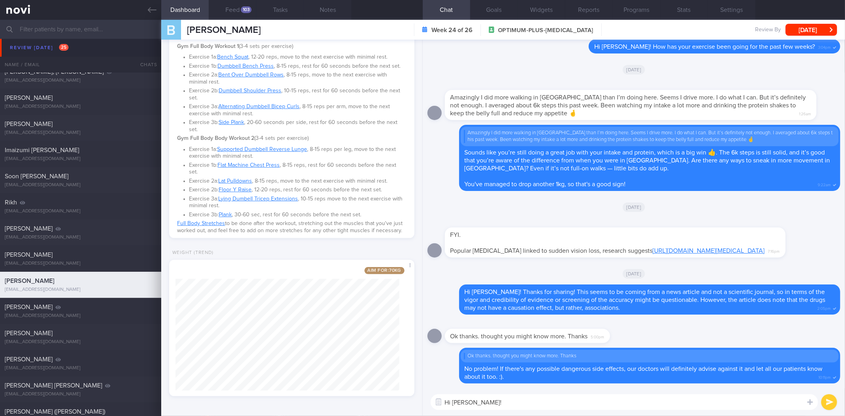
click at [712, 398] on textarea "Hi Bob!" at bounding box center [624, 402] width 387 height 16
click at [512, 402] on textarea "Hi Bob!" at bounding box center [624, 402] width 387 height 16
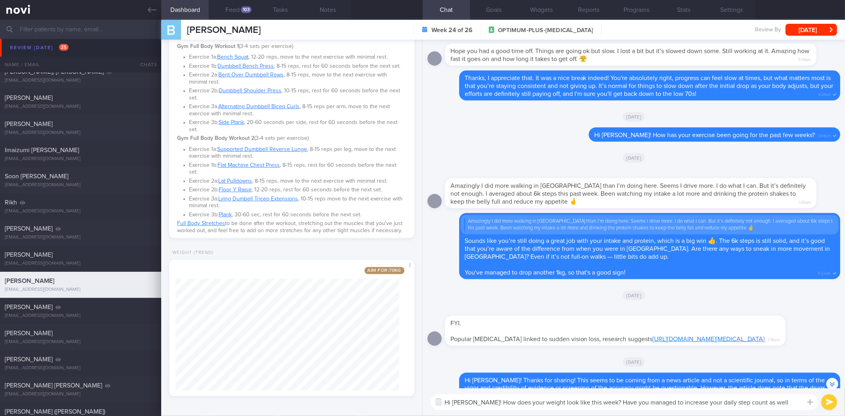
type textarea "Hi Bob! How does your weight look like this week? Have you managed to increase …"
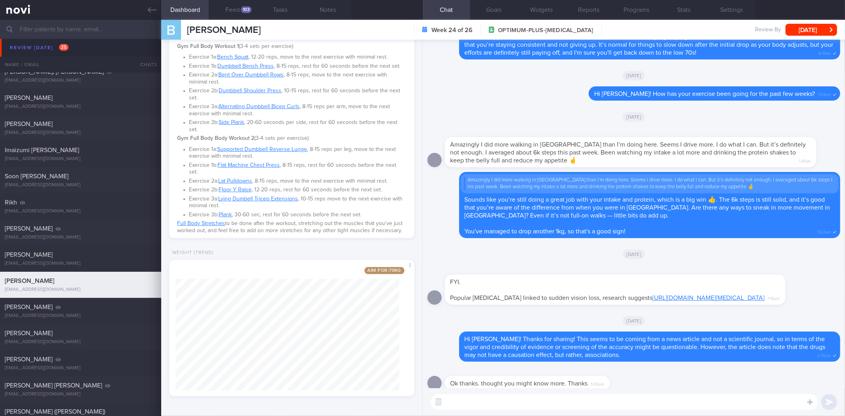
scroll to position [0, 0]
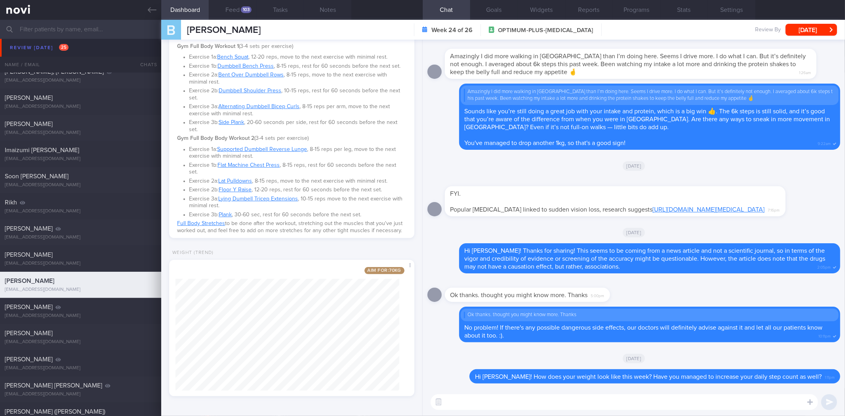
drag, startPoint x: 800, startPoint y: 33, endPoint x: 768, endPoint y: 50, distance: 36.3
click at [800, 33] on button "Mon, 18 Aug" at bounding box center [810, 30] width 51 height 12
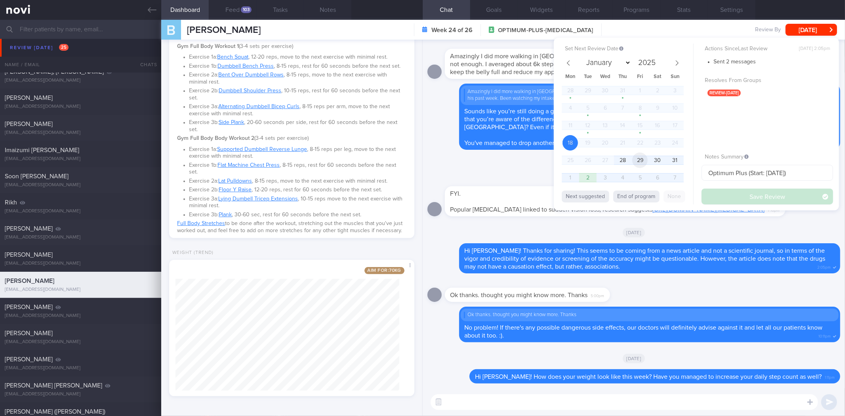
click at [642, 160] on span "29" at bounding box center [639, 159] width 15 height 15
click at [759, 200] on button "Save Review" at bounding box center [766, 197] width 131 height 16
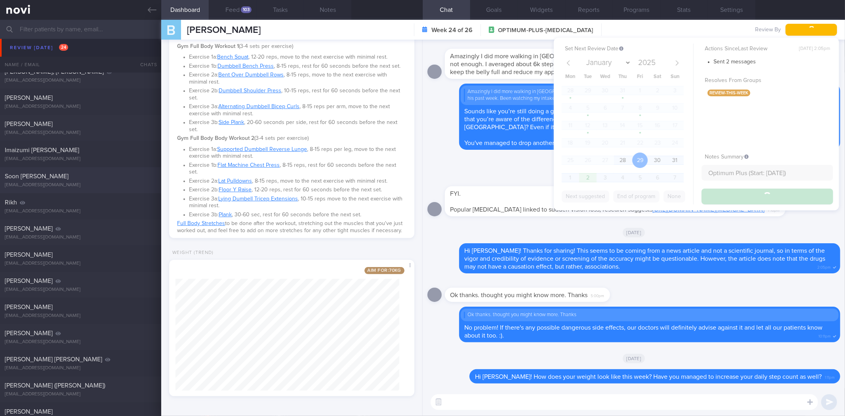
click at [143, 9] on link at bounding box center [80, 10] width 161 height 20
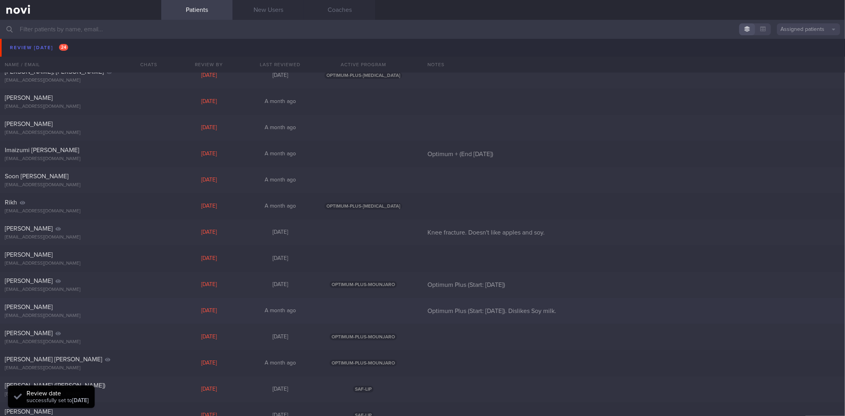
scroll to position [282, 0]
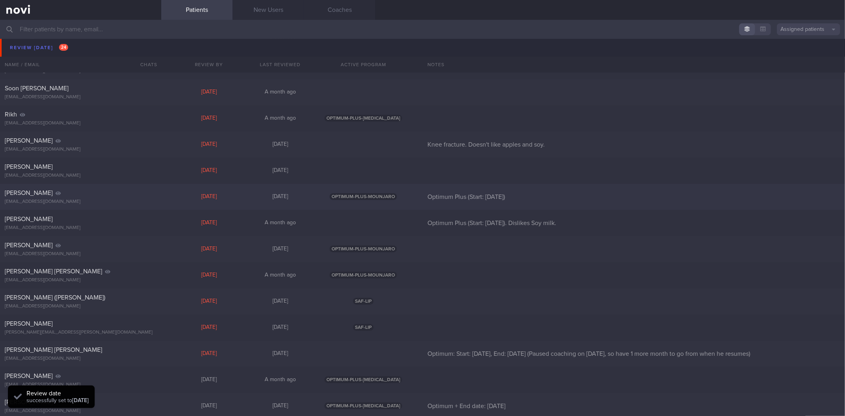
click at [141, 194] on div "Darren Wong" at bounding box center [80, 193] width 150 height 8
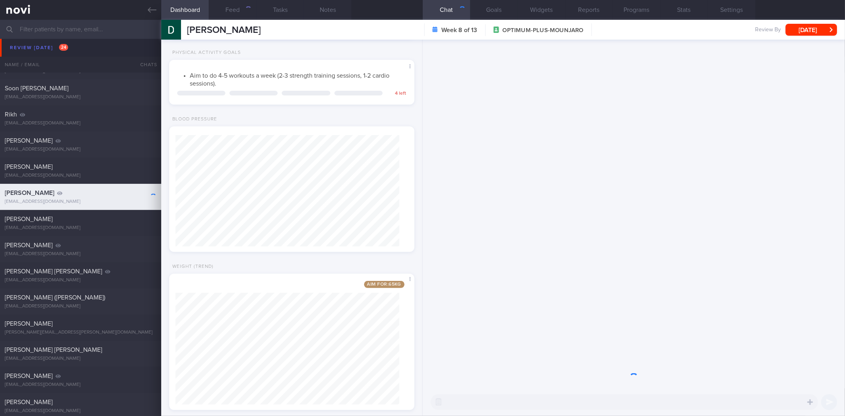
scroll to position [170, 0]
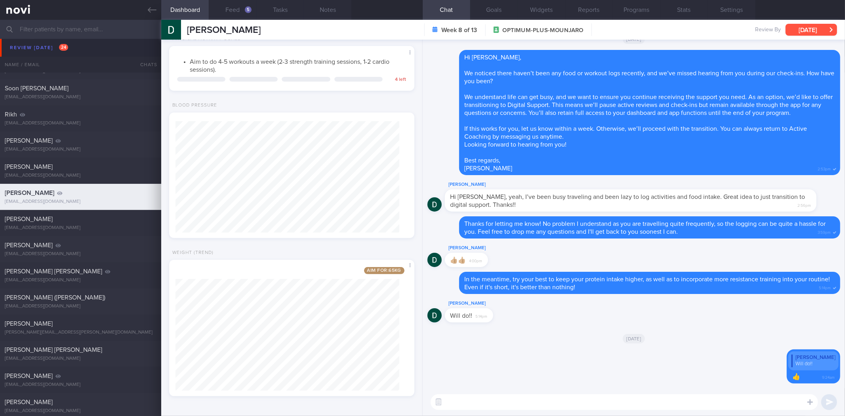
click at [812, 28] on button "Tue, 19 Aug" at bounding box center [810, 30] width 51 height 12
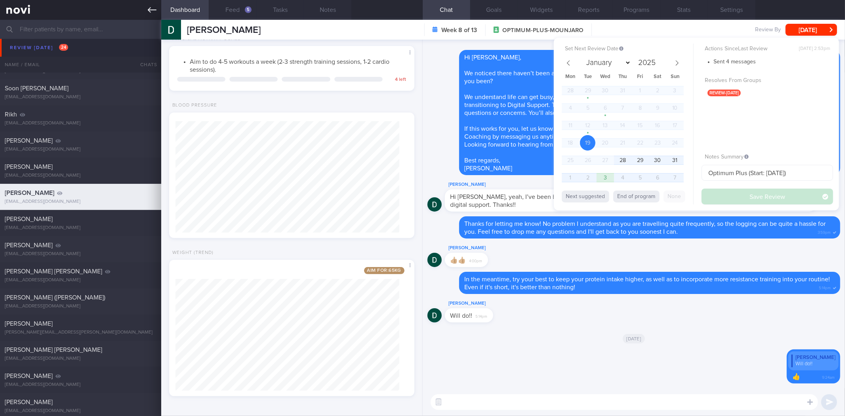
click at [646, 192] on button "End of program" at bounding box center [636, 197] width 46 height 12
click at [712, 193] on button "Save Review" at bounding box center [766, 197] width 131 height 16
select select "9"
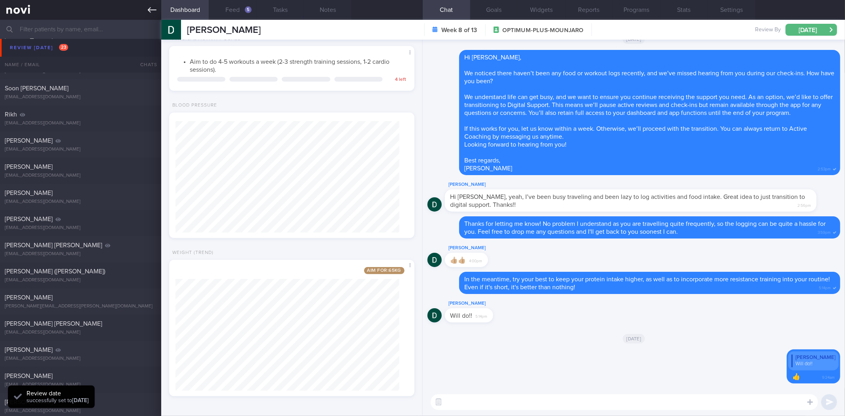
click at [152, 12] on icon at bounding box center [152, 10] width 9 height 9
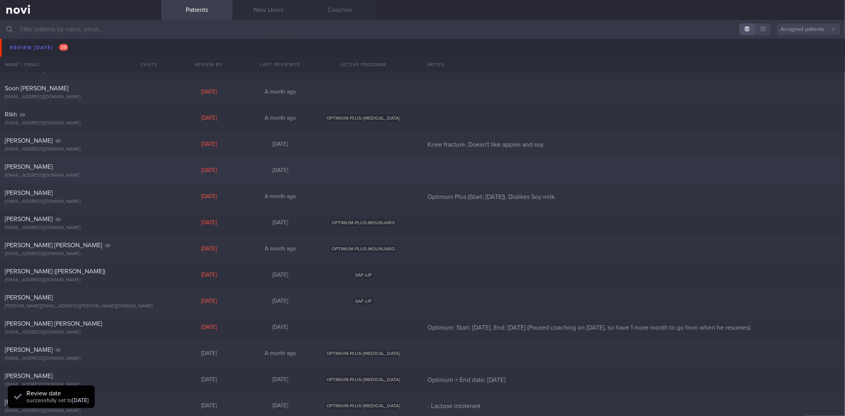
click at [129, 159] on div "Roy Sohini dqp7k7t8zr@privaterelay.appleid.com Mon, 11 Aug 21 days ago" at bounding box center [422, 171] width 845 height 26
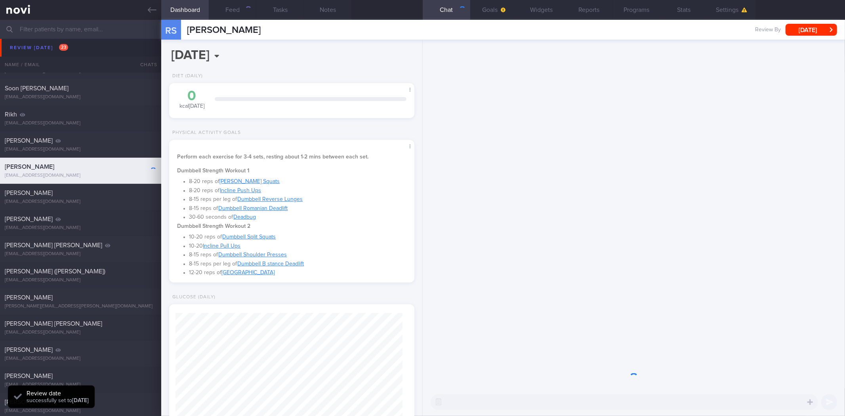
scroll to position [113, 227]
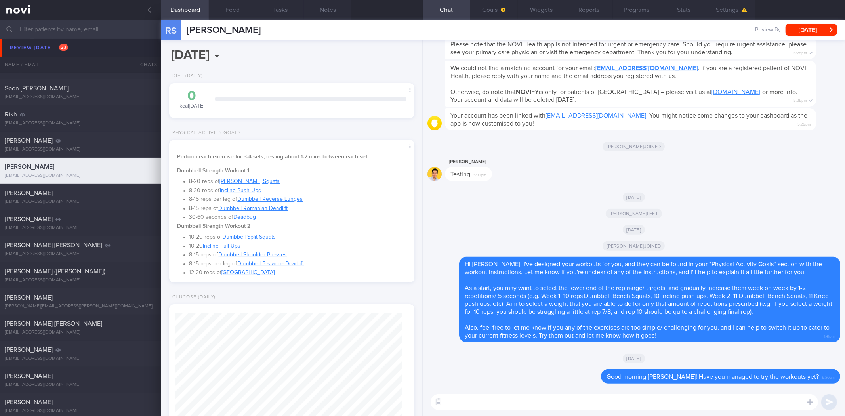
click at [546, 400] on textarea at bounding box center [624, 402] width 387 height 16
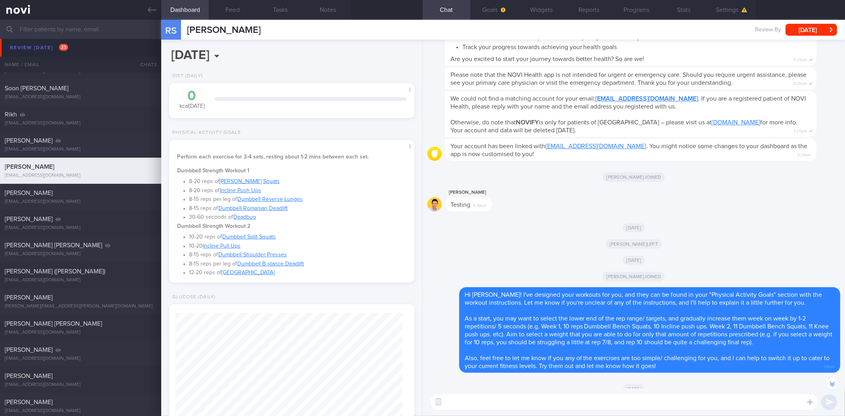
scroll to position [0, 0]
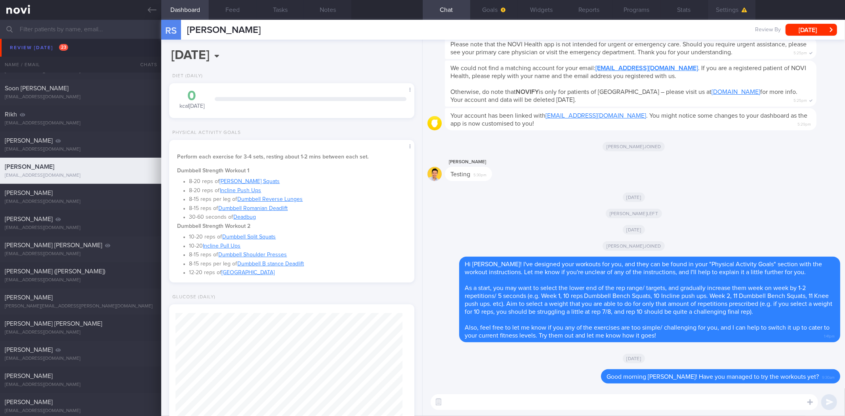
click at [737, 6] on button "Settings" at bounding box center [732, 10] width 48 height 20
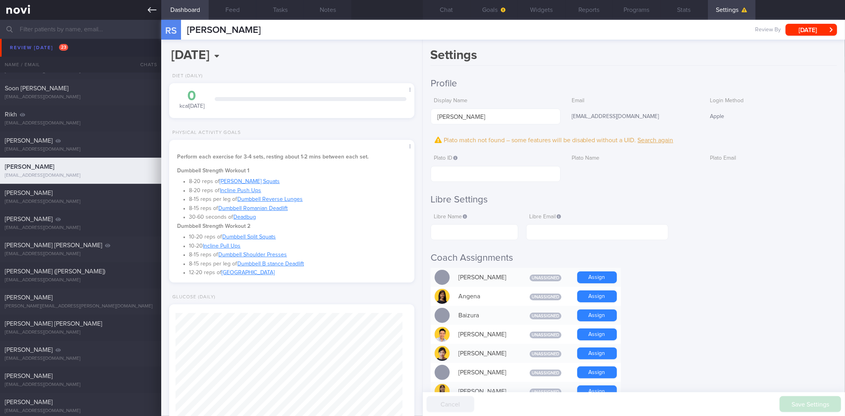
click at [155, 9] on icon at bounding box center [152, 10] width 9 height 9
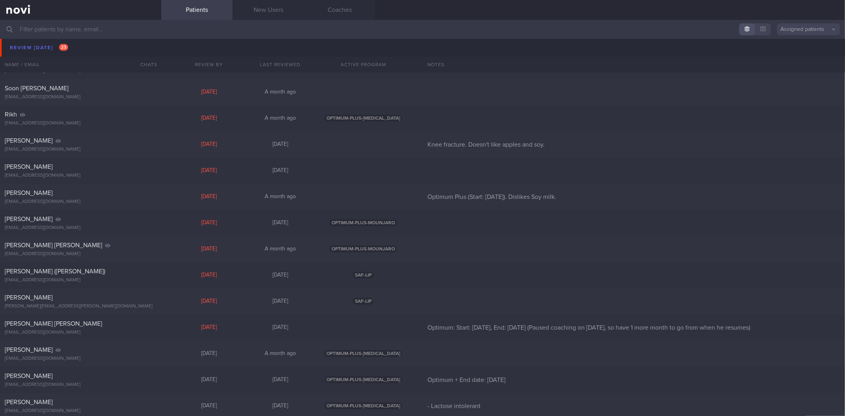
drag, startPoint x: 102, startPoint y: 198, endPoint x: 139, endPoint y: 51, distance: 151.9
click at [102, 198] on div "Christian Mortensen cpmortensen@gmail.com" at bounding box center [80, 197] width 161 height 16
select select "7"
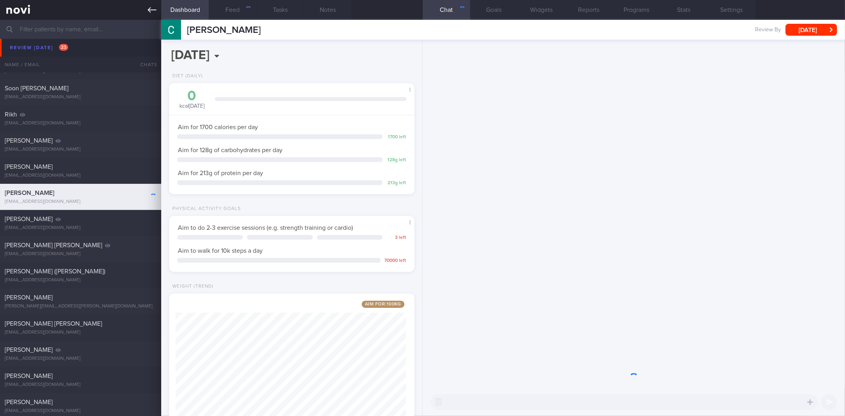
scroll to position [123, 224]
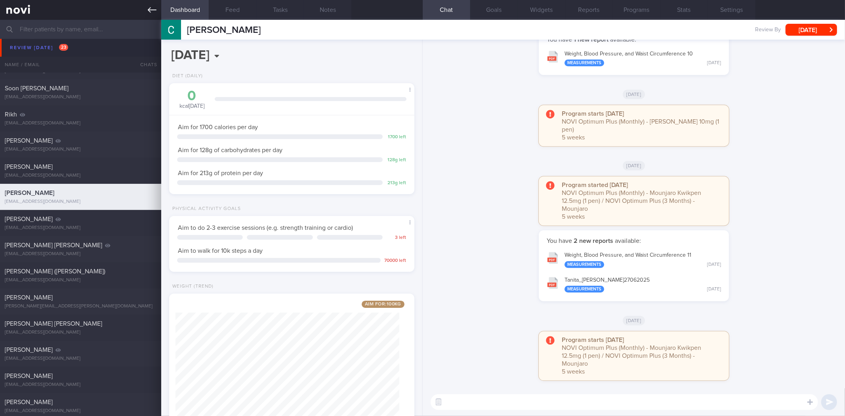
click at [156, 14] on link at bounding box center [80, 10] width 161 height 20
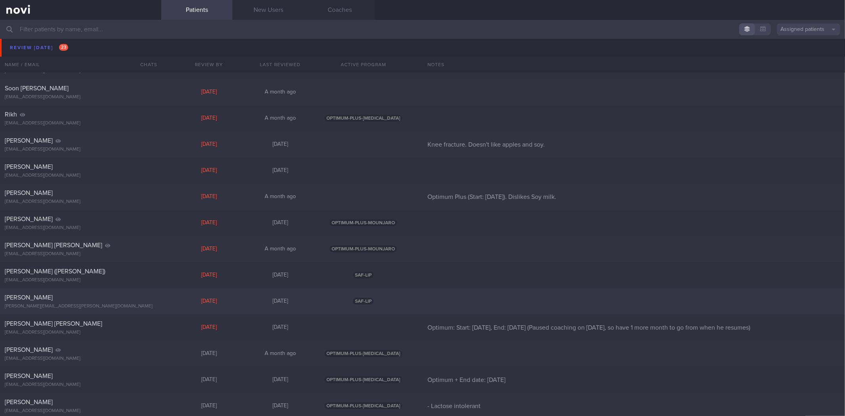
drag, startPoint x: 127, startPoint y: 260, endPoint x: 106, endPoint y: 292, distance: 37.5
click at [110, 286] on div "Review today 23 Name / Email Chats Review By Last Reviewed Active Program Notes…" at bounding box center [422, 99] width 845 height 640
click at [108, 304] on div "[PERSON_NAME][EMAIL_ADDRESS][PERSON_NAME][DOMAIN_NAME]" at bounding box center [81, 306] width 152 height 6
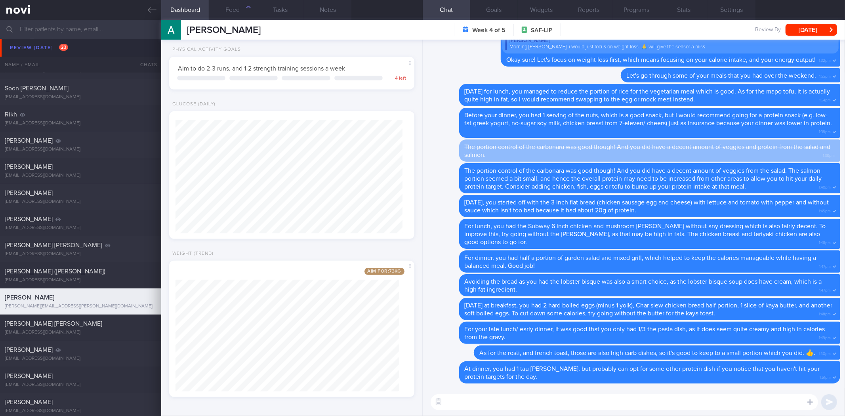
scroll to position [280, 0]
click at [226, 3] on button "Feed" at bounding box center [233, 10] width 48 height 20
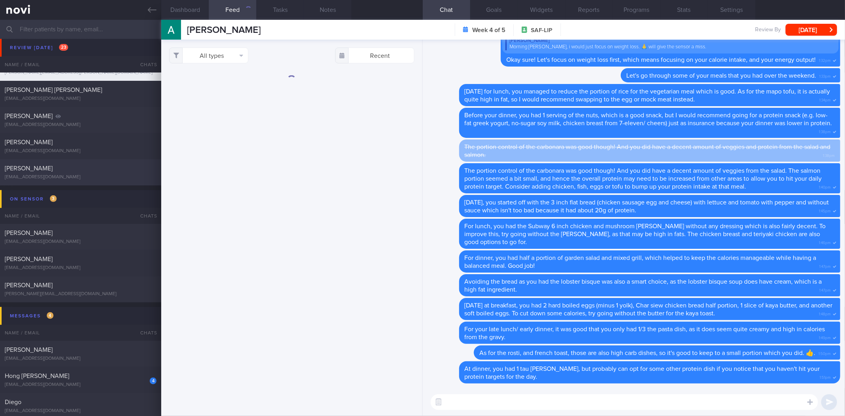
scroll to position [326, 0]
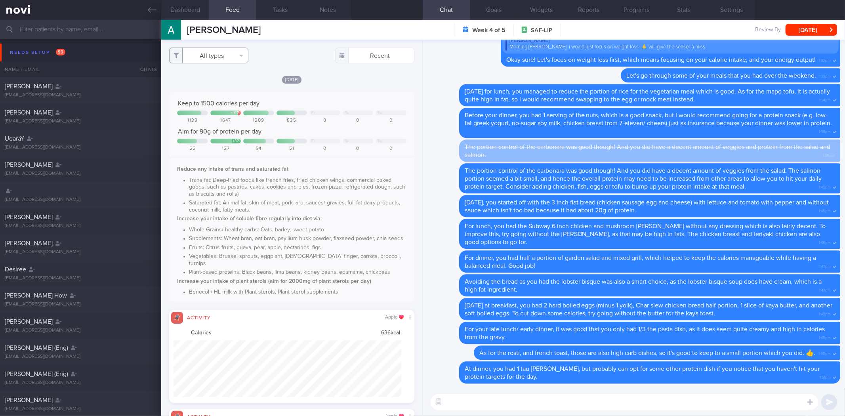
click at [212, 52] on button "All types" at bounding box center [208, 56] width 79 height 16
drag, startPoint x: 210, startPoint y: 81, endPoint x: 209, endPoint y: 97, distance: 15.9
click at [209, 81] on button "Activity" at bounding box center [209, 83] width 78 height 12
checkbox input "false"
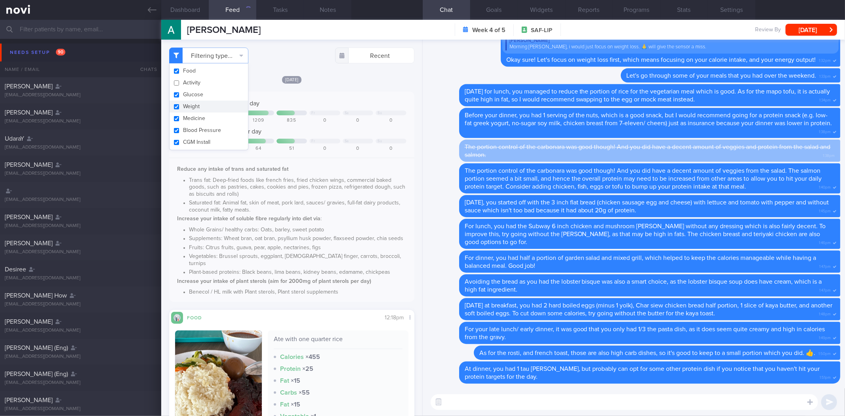
click at [210, 107] on button "Weight" at bounding box center [209, 107] width 78 height 12
checkbox input "false"
click at [350, 86] on div "[DATE] Keep to 1500 calories per day + 147 Fr Sa Su 1139 1647 1209 835 0 0 0 Ai…" at bounding box center [291, 188] width 245 height 227
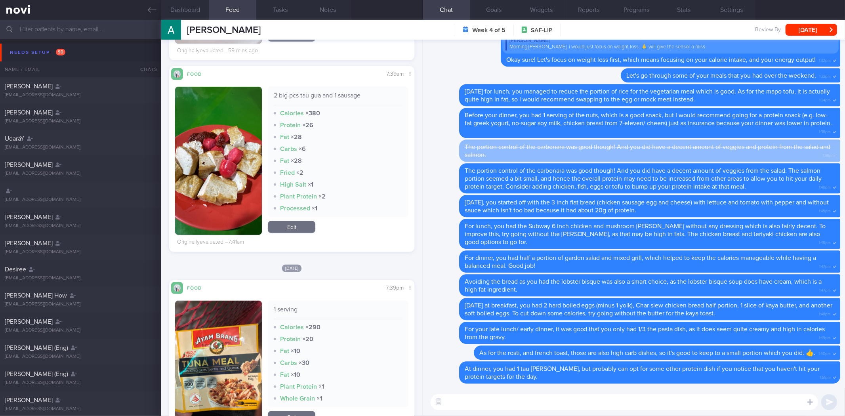
scroll to position [440, 0]
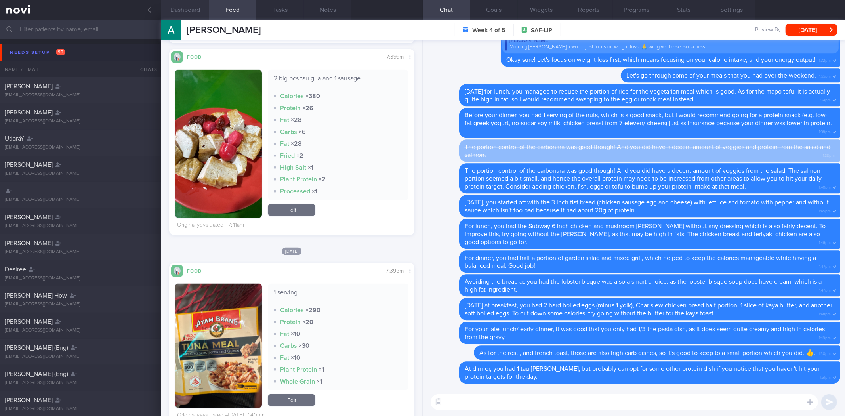
click at [177, 11] on button "Dashboard" at bounding box center [185, 10] width 48 height 20
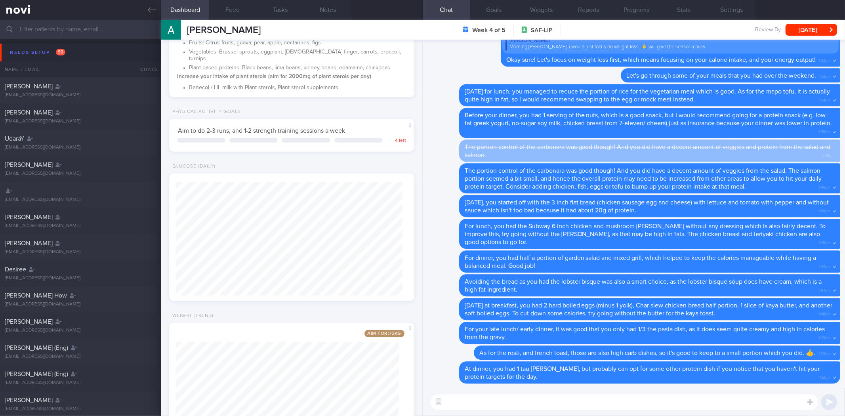
scroll to position [395956, 395855]
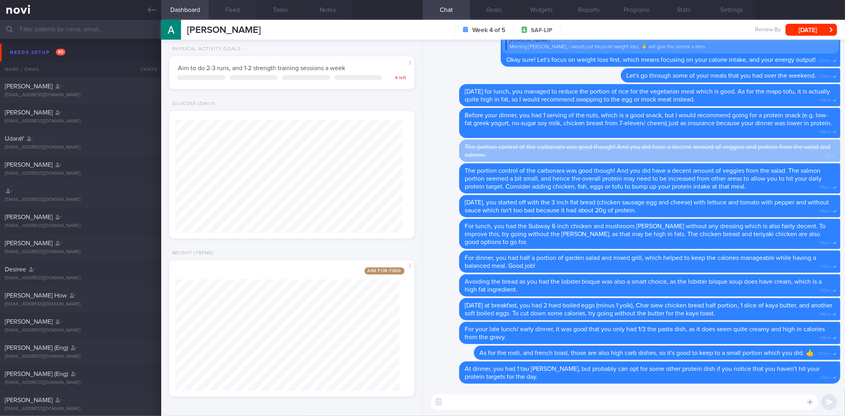
click at [227, 12] on button "Feed" at bounding box center [233, 10] width 48 height 20
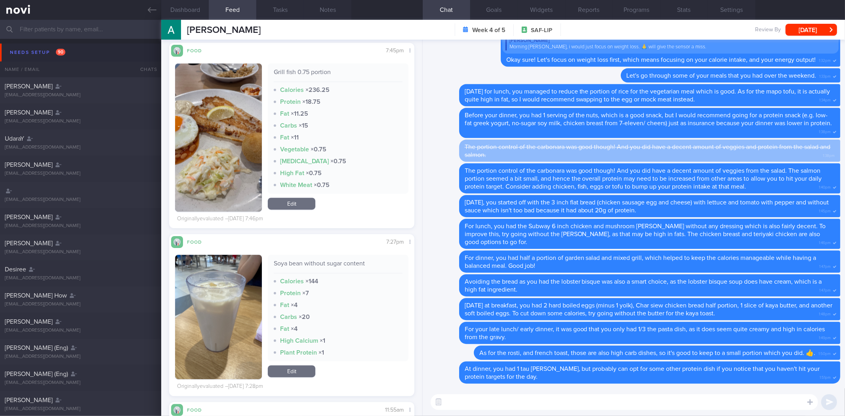
scroll to position [1784, 0]
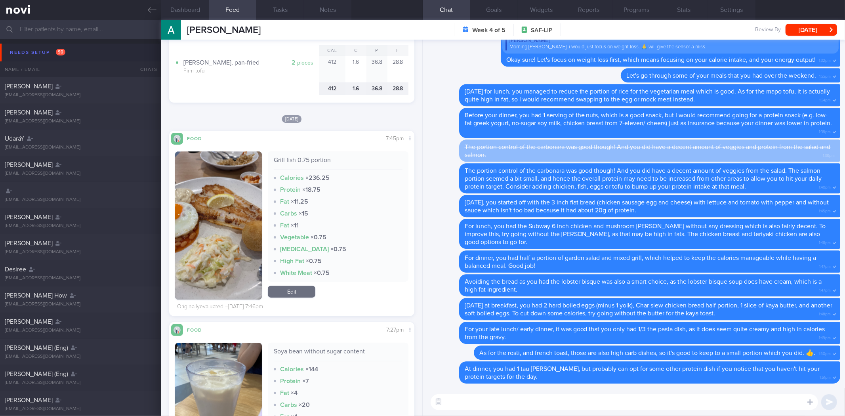
click at [484, 402] on textarea at bounding box center [624, 402] width 387 height 16
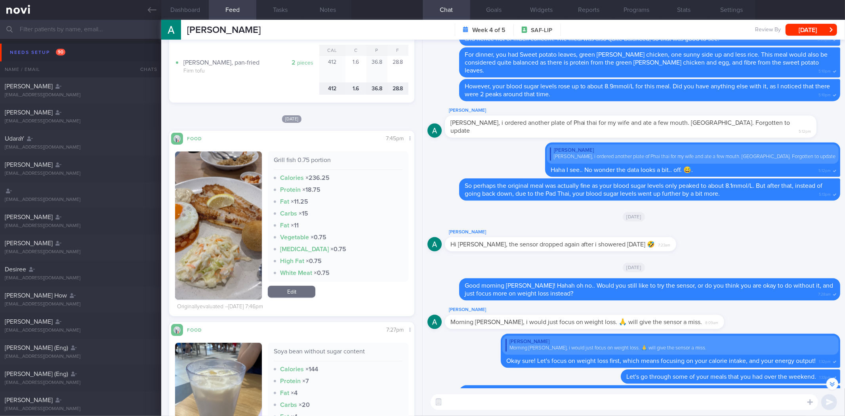
scroll to position [-353, 0]
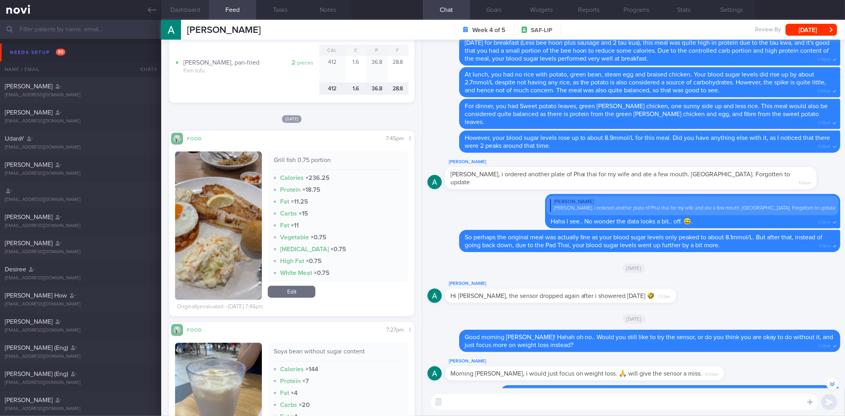
click at [205, 7] on button "Dashboard" at bounding box center [185, 10] width 48 height 20
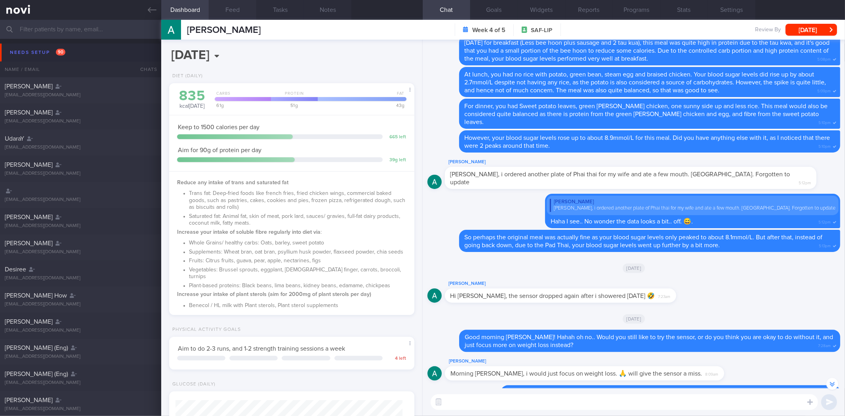
click at [219, 14] on button "Feed" at bounding box center [233, 10] width 48 height 20
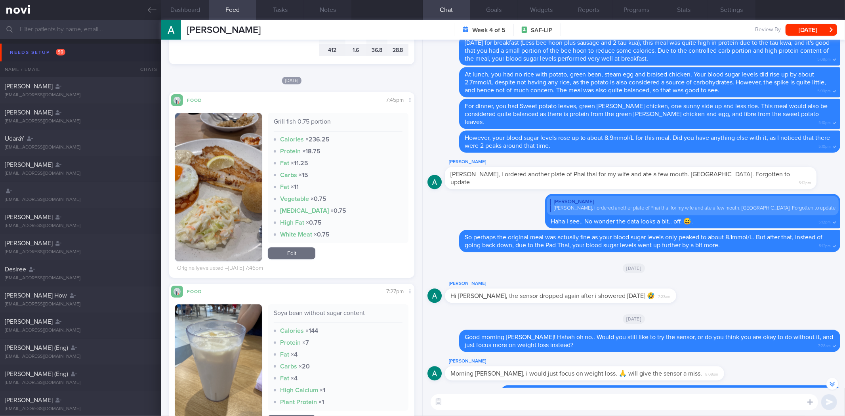
scroll to position [1871, 0]
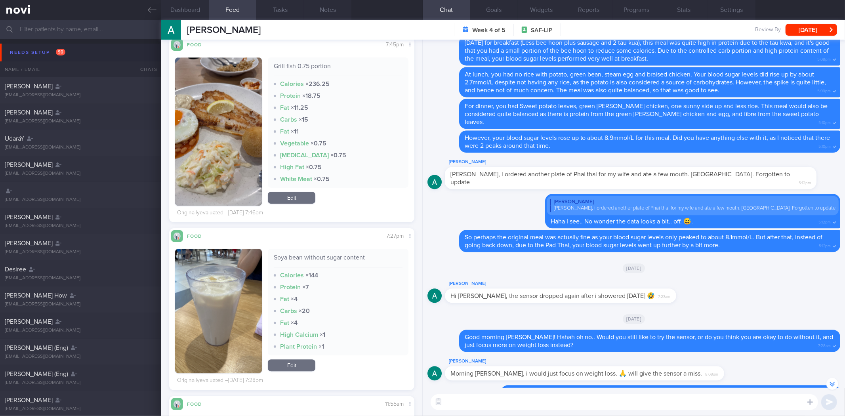
click at [239, 149] on button "button" at bounding box center [218, 131] width 87 height 148
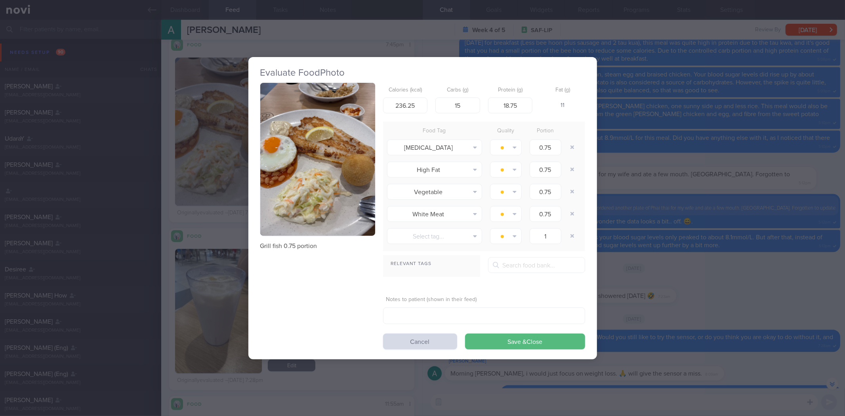
click at [325, 159] on button "button" at bounding box center [317, 159] width 115 height 153
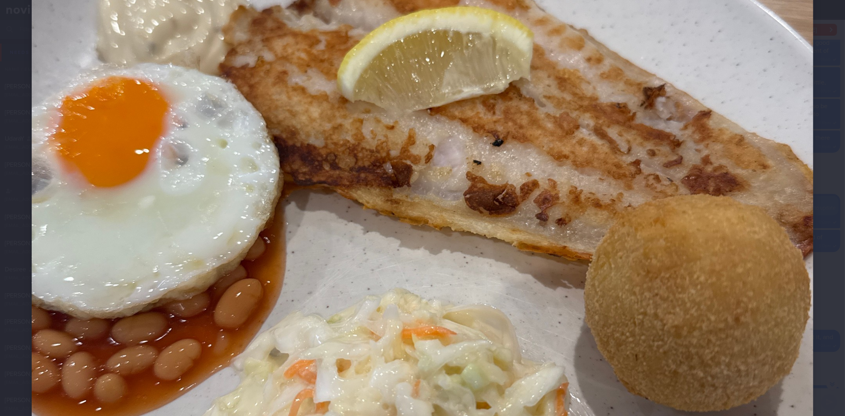
scroll to position [308, 0]
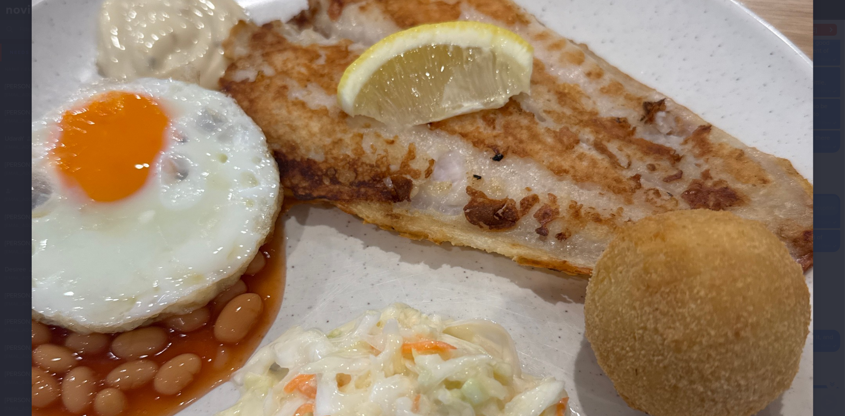
click at [821, 129] on div at bounding box center [422, 244] width 845 height 1105
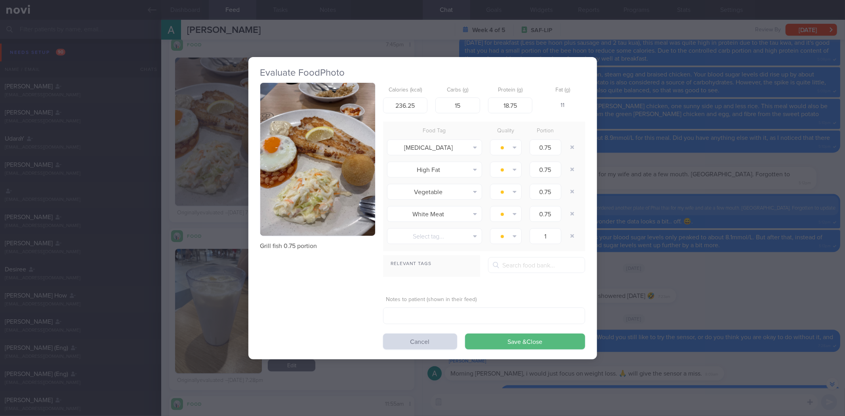
click at [758, 132] on div "Evaluate Food Photo Grill fish 0.75 portion Calories (kcal) 236.25 Carbs (g) 15…" at bounding box center [422, 208] width 845 height 416
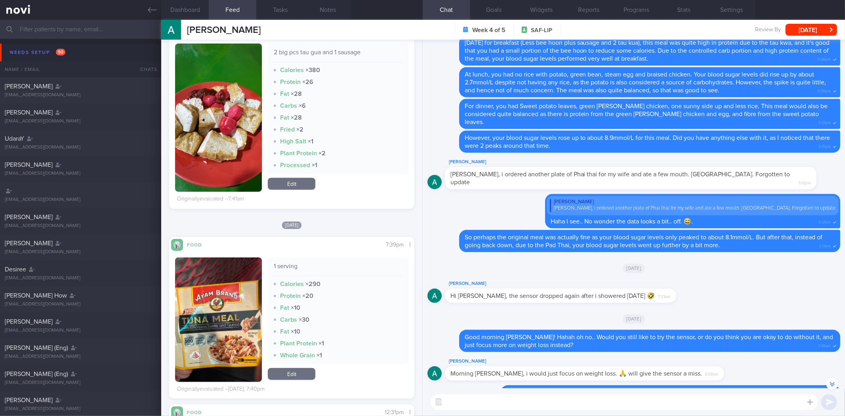
scroll to position [419, 0]
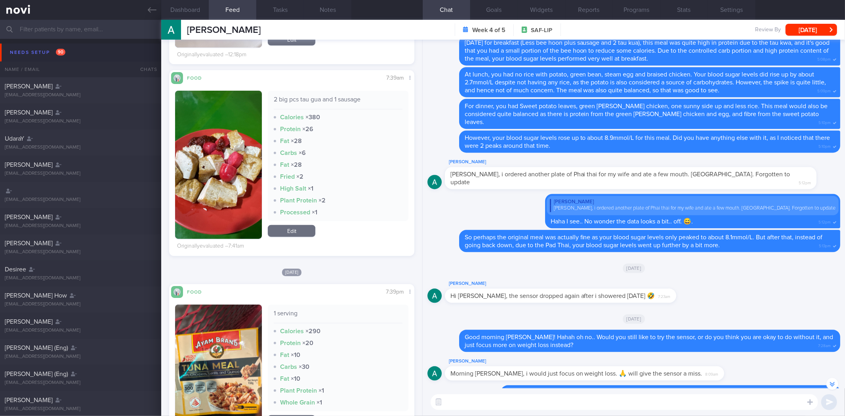
click at [240, 147] on button "button" at bounding box center [218, 165] width 87 height 148
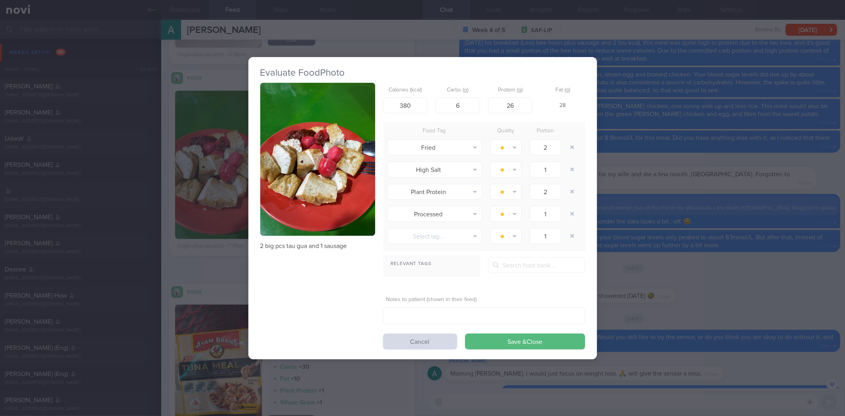
click at [635, 134] on div "Evaluate Food Photo 2 big pcs tau gua and 1 sausage Calories (kcal) 380 Carbs (…" at bounding box center [422, 208] width 845 height 416
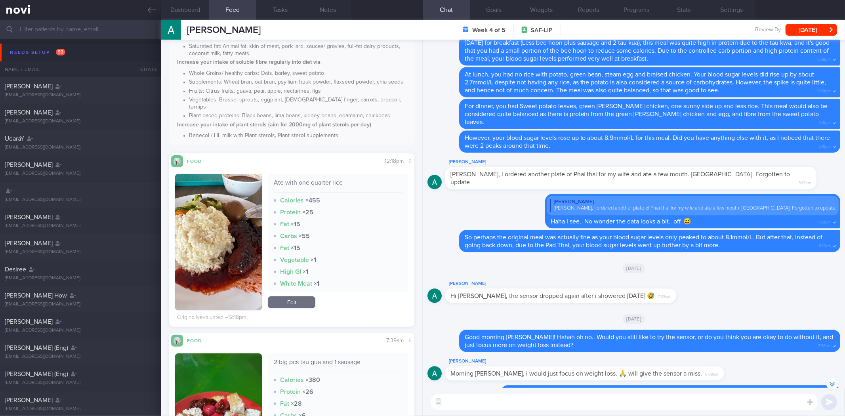
scroll to position [111, 0]
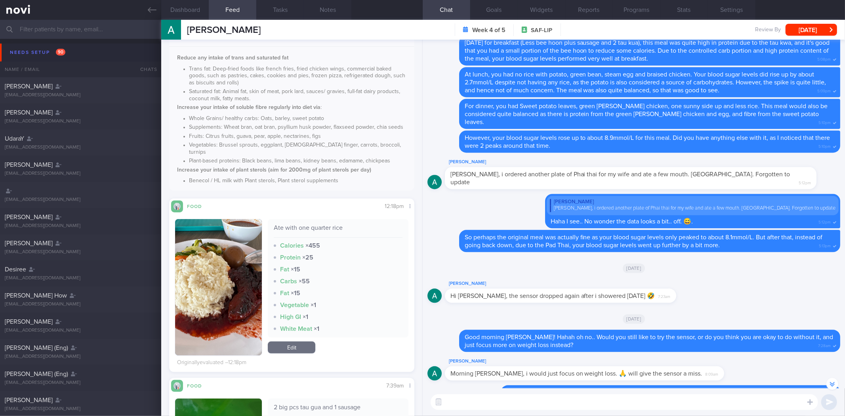
click at [250, 282] on button "button" at bounding box center [218, 287] width 87 height 136
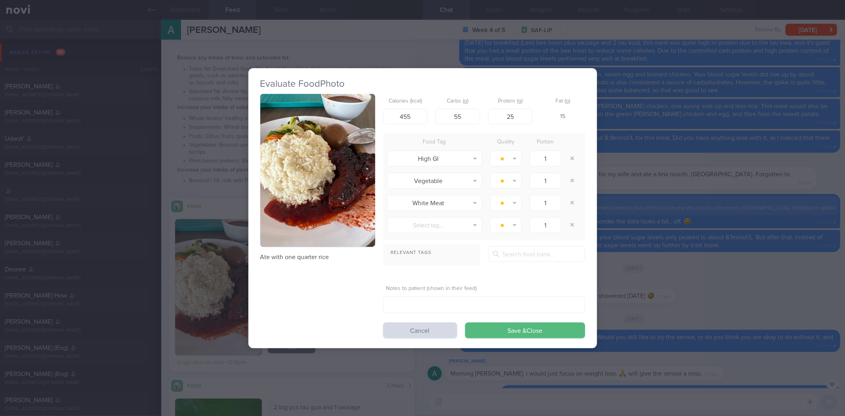
click at [328, 150] on button "button" at bounding box center [317, 170] width 115 height 153
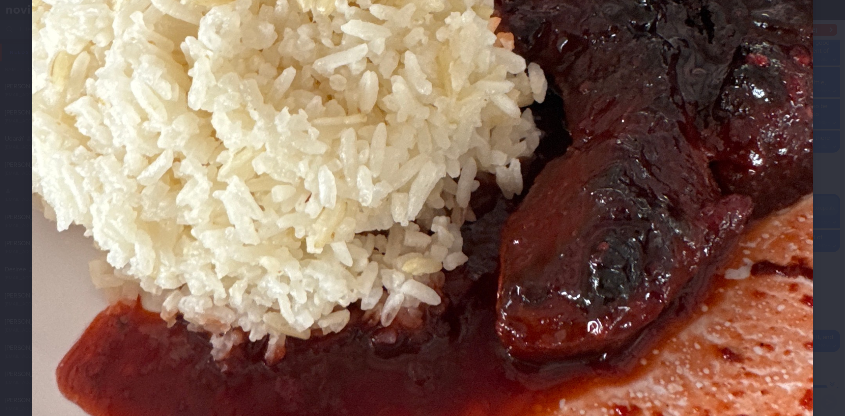
scroll to position [484, 0]
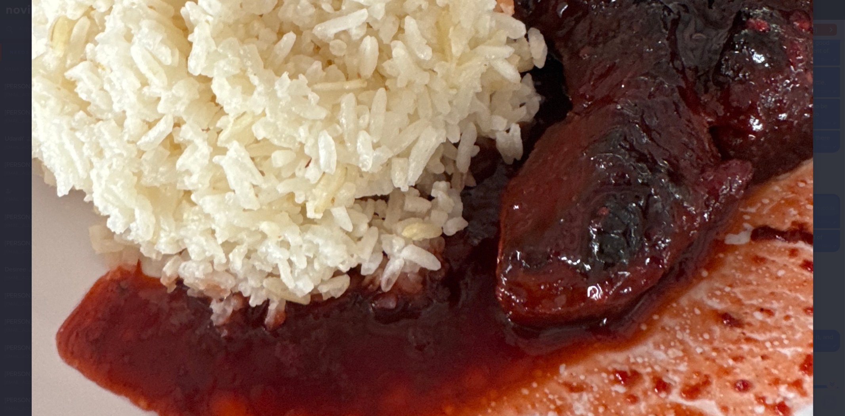
click at [827, 207] on div at bounding box center [422, 68] width 845 height 1105
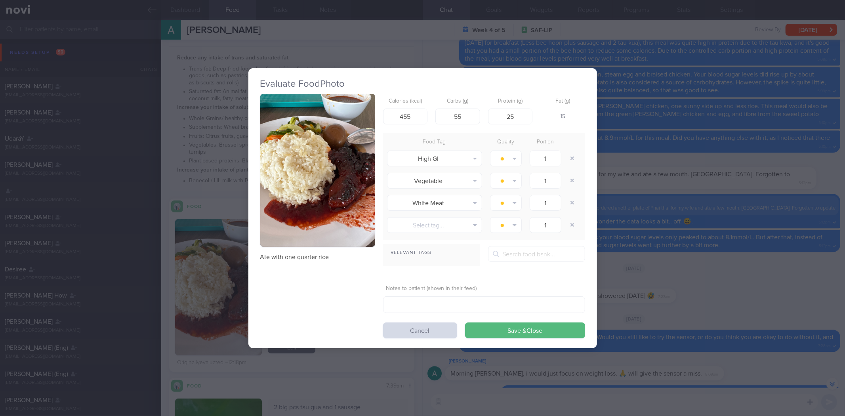
click at [781, 204] on div "Evaluate Food Photo Ate with one quarter rice Calories (kcal) 455 Carbs (g) 55 …" at bounding box center [422, 208] width 845 height 416
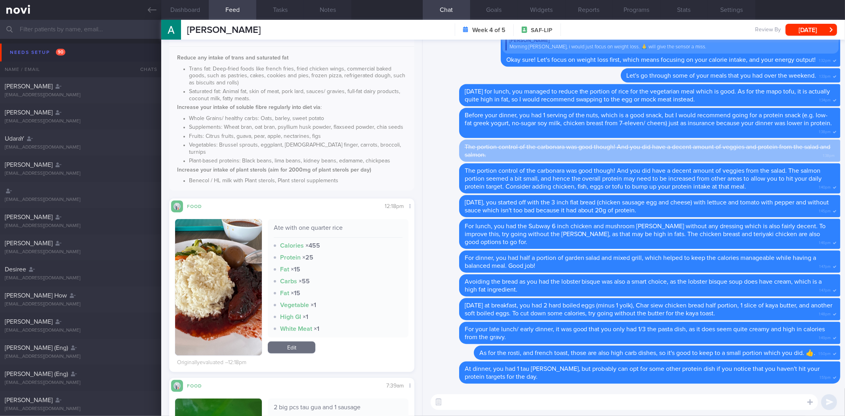
click at [605, 402] on textarea at bounding box center [624, 402] width 387 height 16
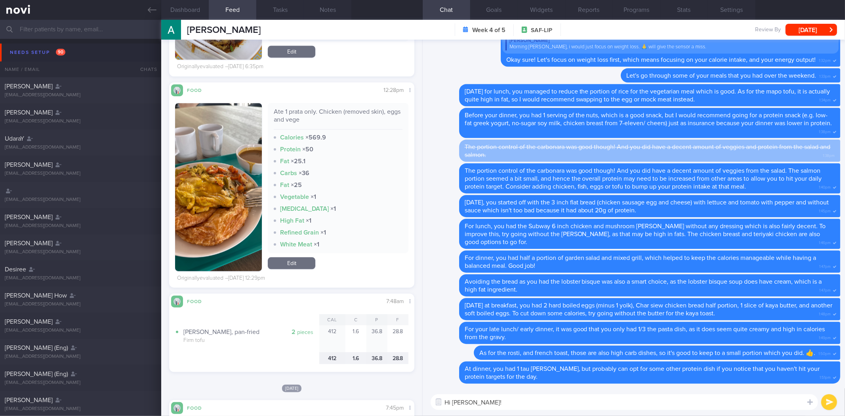
scroll to position [1300, 0]
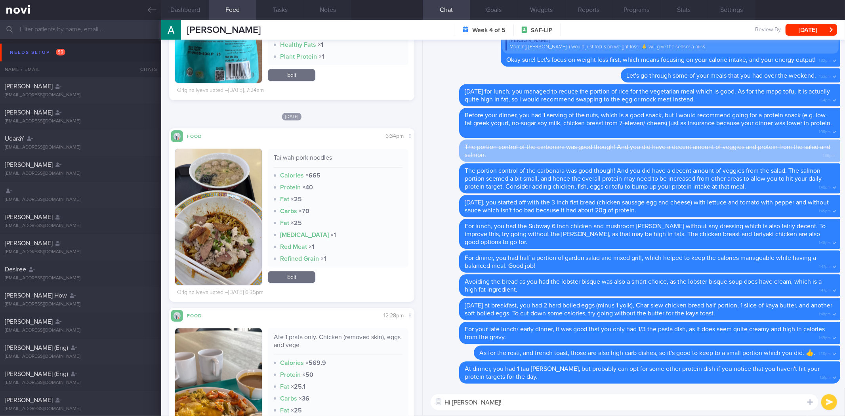
type textarea "Hi [PERSON_NAME]!"
click at [231, 219] on button "button" at bounding box center [218, 217] width 87 height 136
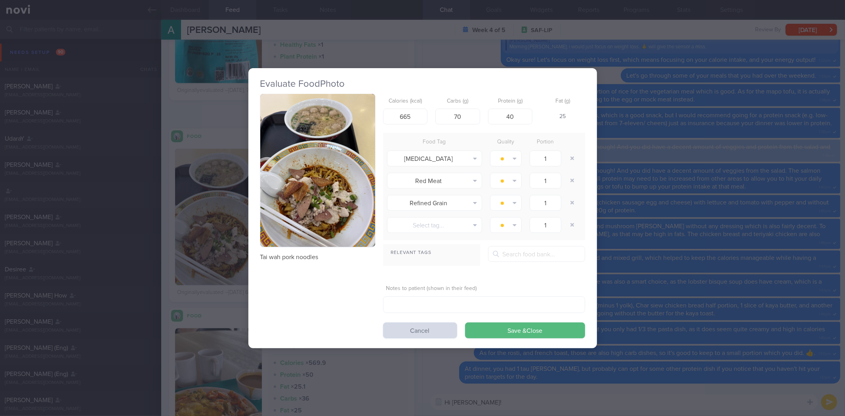
click at [290, 191] on button "button" at bounding box center [317, 170] width 115 height 153
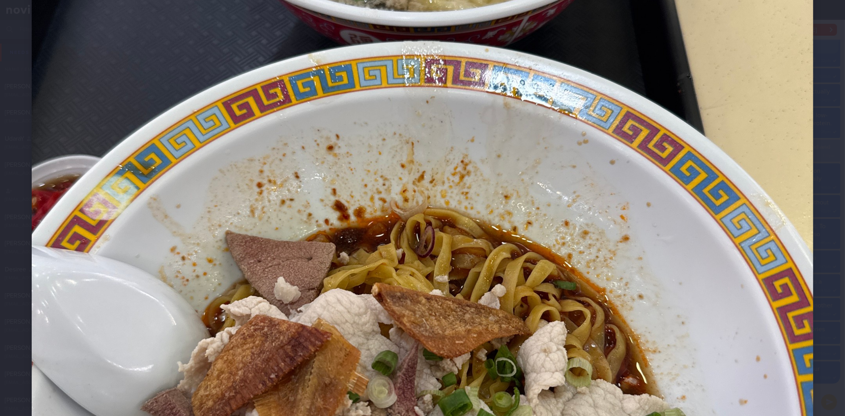
scroll to position [572, 0]
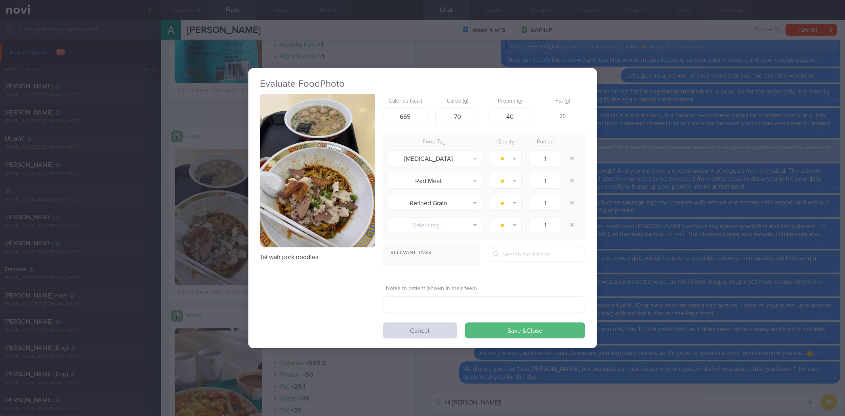
click at [680, 157] on div "Evaluate Food Photo Tai wah pork noodles Calories (kcal) 665 Carbs (g) 70 Prote…" at bounding box center [422, 208] width 845 height 416
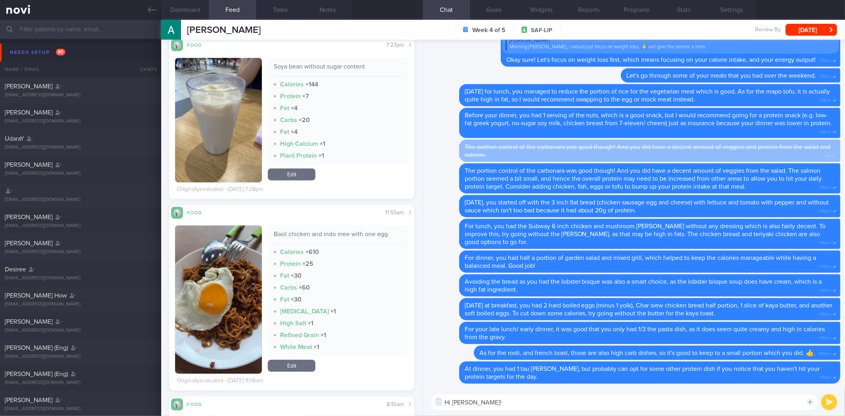
scroll to position [2048, 0]
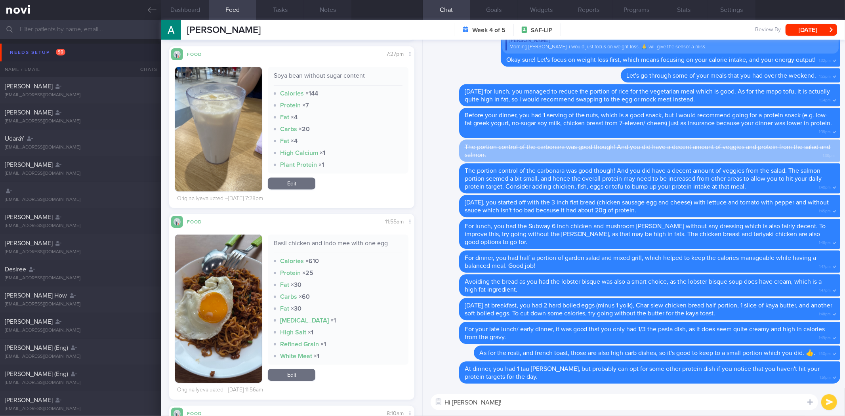
click at [231, 281] on button "button" at bounding box center [218, 308] width 87 height 148
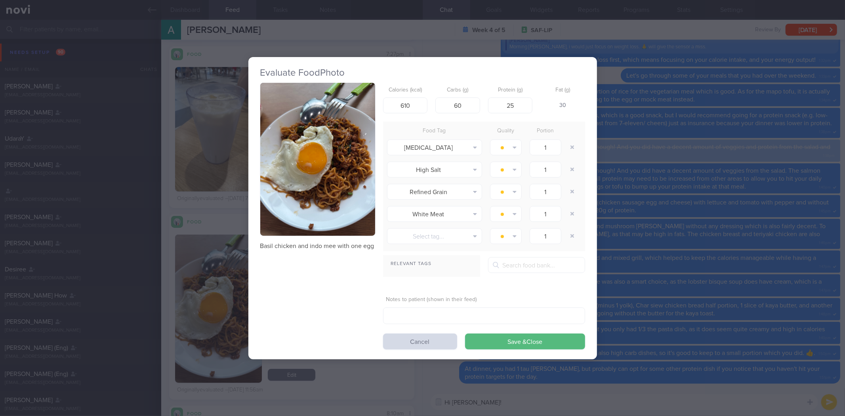
click at [332, 216] on button "button" at bounding box center [317, 159] width 115 height 153
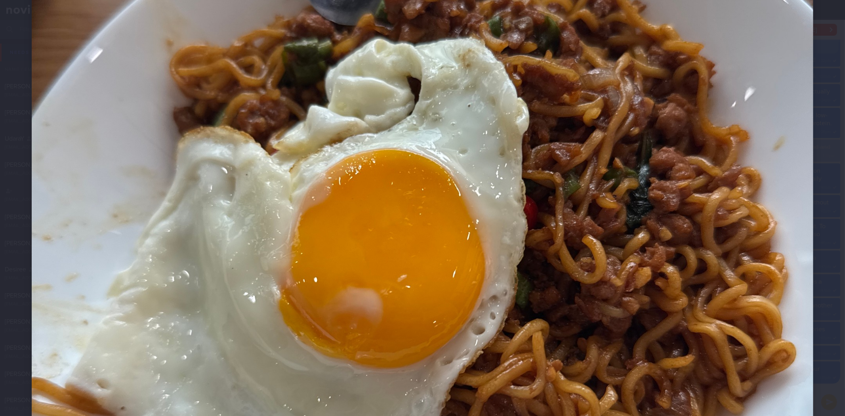
scroll to position [396, 0]
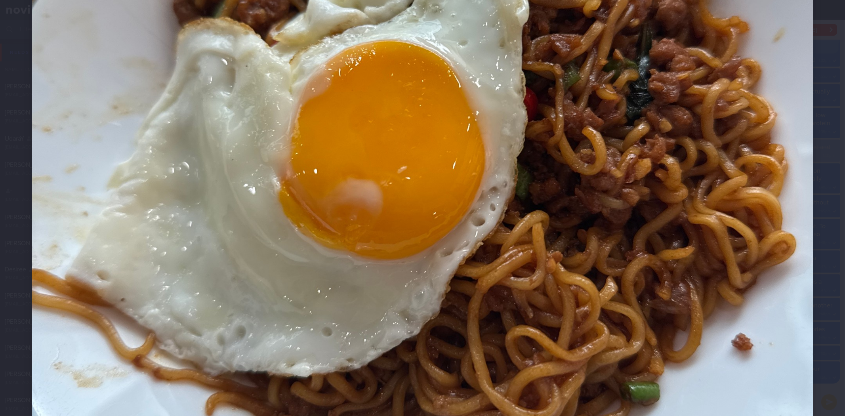
click at [811, 234] on div at bounding box center [422, 156] width 845 height 1105
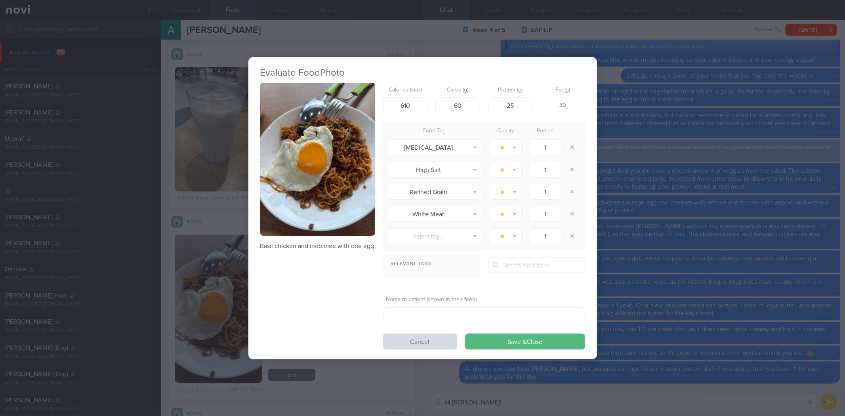
click at [766, 227] on div "Evaluate Food Photo Basil chicken and indo mee with one egg Calories (kcal) 610…" at bounding box center [422, 208] width 845 height 416
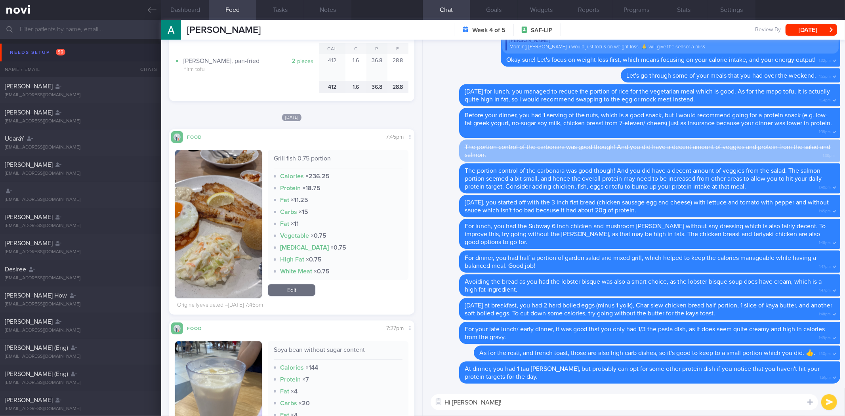
scroll to position [1696, 0]
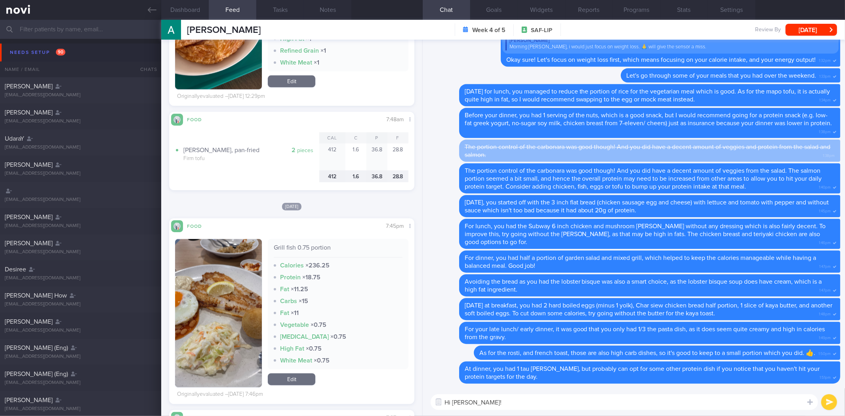
click at [238, 308] on button "button" at bounding box center [218, 313] width 87 height 148
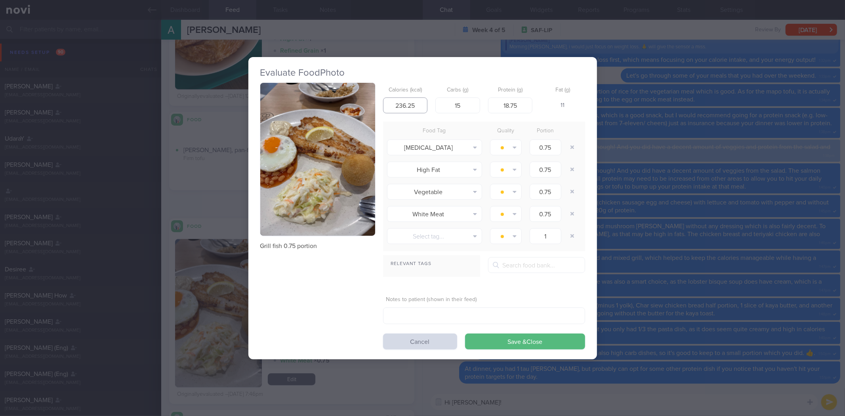
drag, startPoint x: 418, startPoint y: 101, endPoint x: 362, endPoint y: 98, distance: 55.5
click at [362, 98] on div "Grill fish 0.75 portion Calories (kcal) 236.25 Carbs (g) 15 Protein (g) 18.75 F…" at bounding box center [422, 216] width 325 height 267
type input "600"
type input "30"
type input "40"
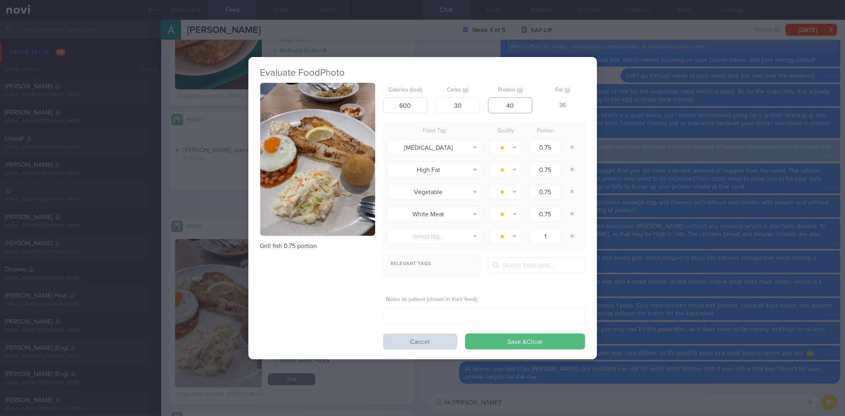
click at [465, 333] on button "Save & Close" at bounding box center [525, 341] width 120 height 16
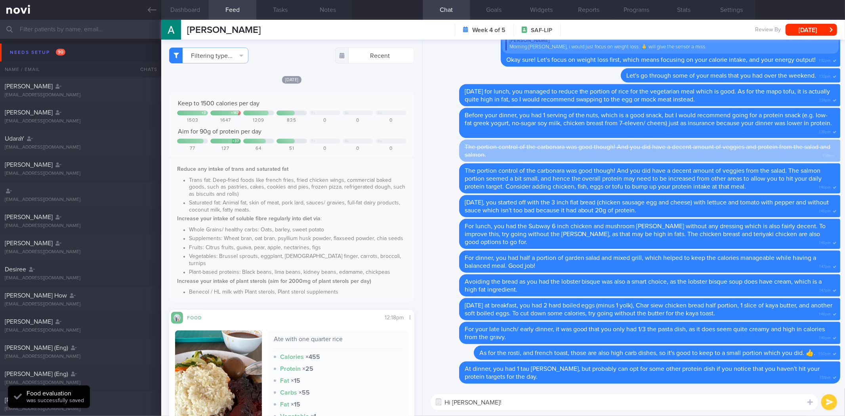
click at [190, 12] on button "Dashboard" at bounding box center [185, 10] width 48 height 20
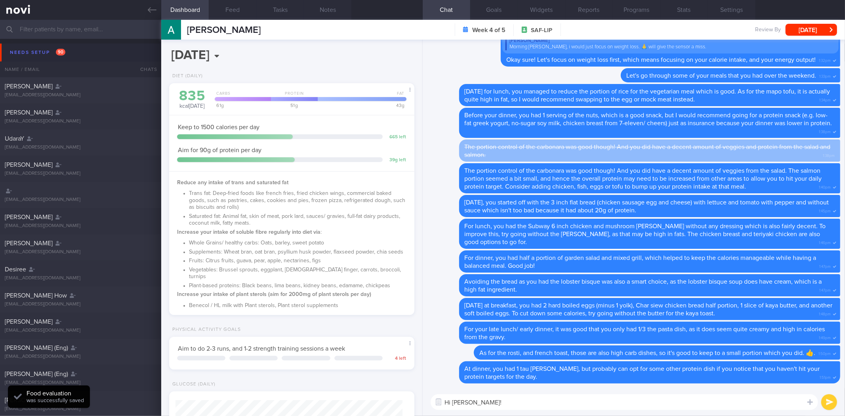
scroll to position [280, 0]
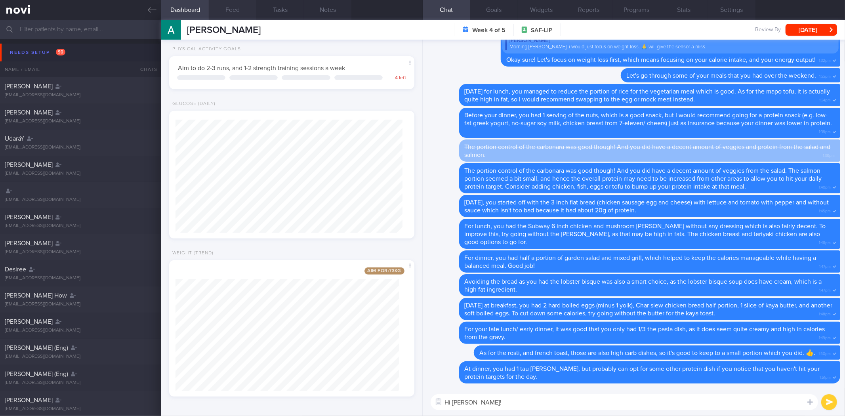
click at [238, 11] on button "Feed" at bounding box center [233, 10] width 48 height 20
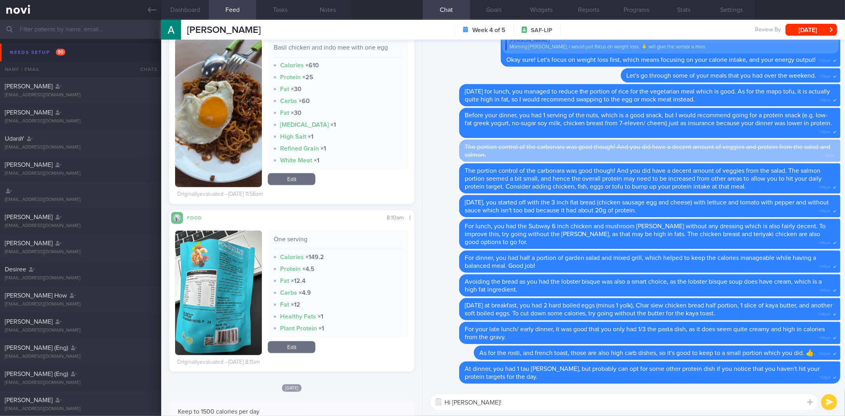
scroll to position [2085, 0]
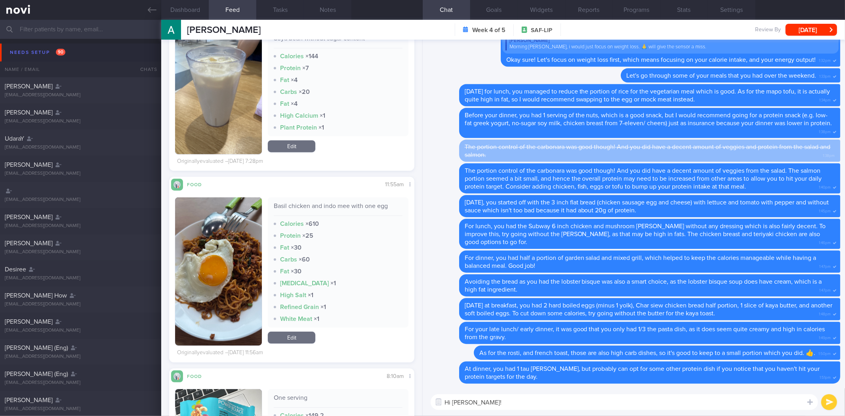
click at [505, 404] on textarea "Hi Aloysius!" at bounding box center [624, 402] width 387 height 16
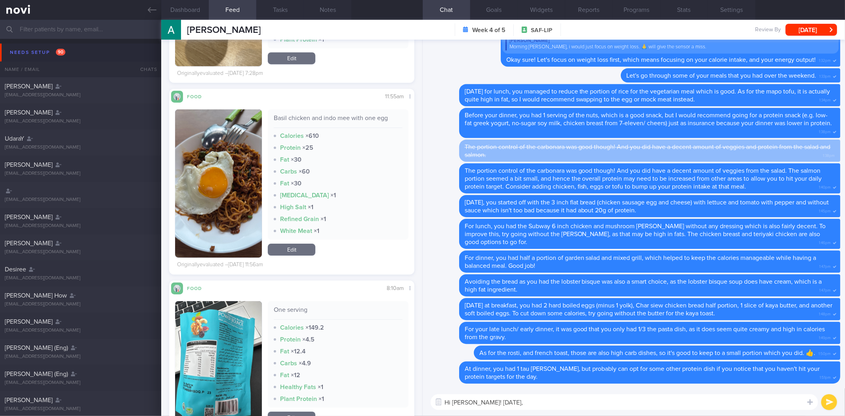
click at [242, 183] on button "button" at bounding box center [218, 183] width 87 height 148
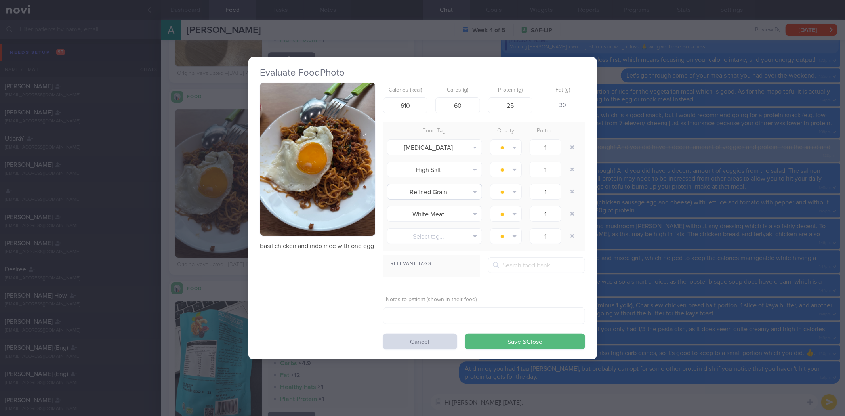
drag, startPoint x: 314, startPoint y: 162, endPoint x: 455, endPoint y: 184, distance: 143.6
click at [315, 161] on button "button" at bounding box center [317, 159] width 115 height 153
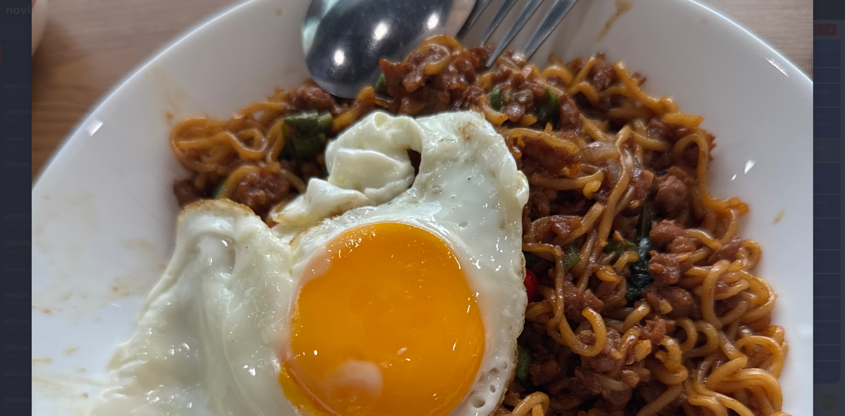
scroll to position [220, 0]
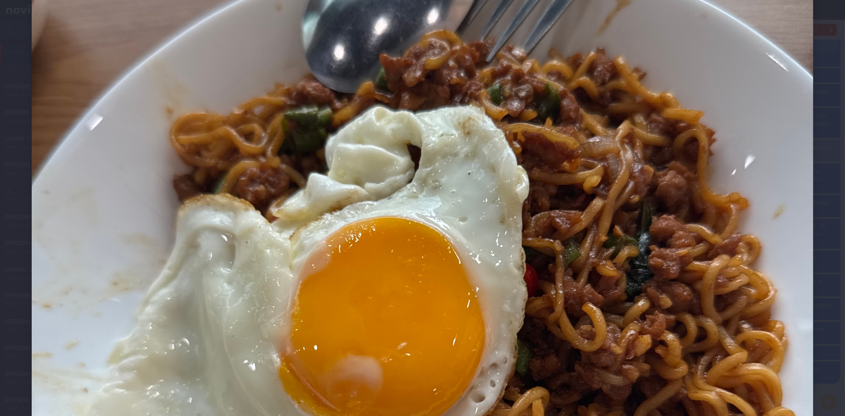
click at [786, 221] on img at bounding box center [422, 333] width 781 height 1042
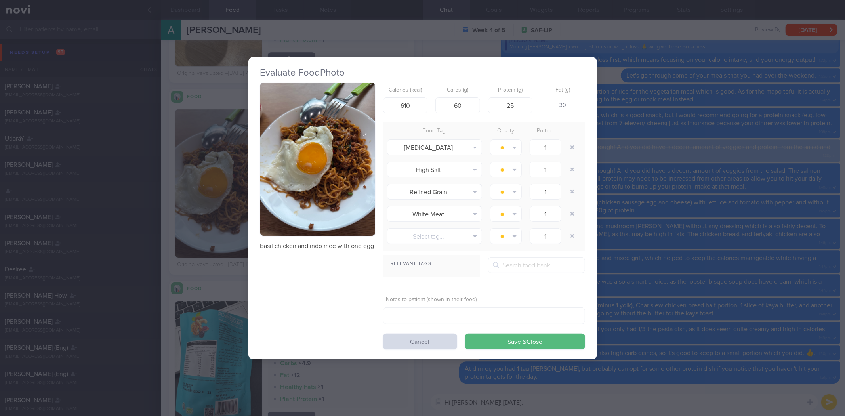
click at [792, 218] on div "Evaluate Food Photo Basil chicken and indo mee with one egg Calories (kcal) 610…" at bounding box center [422, 208] width 845 height 416
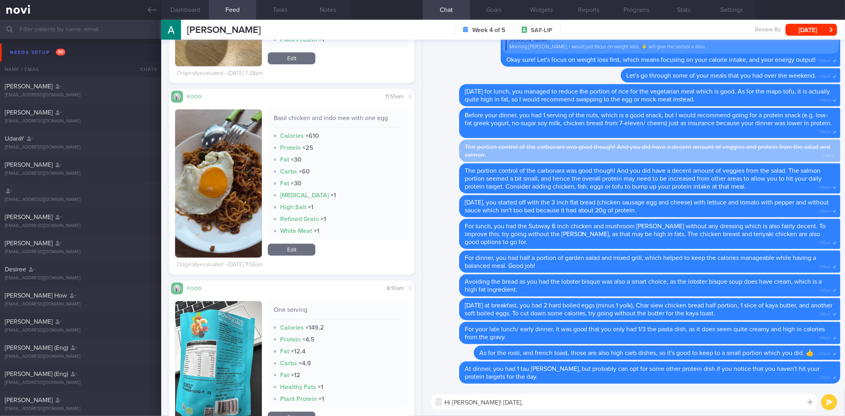
click at [593, 404] on textarea "Hi Aloysius! On Monday," at bounding box center [624, 402] width 387 height 16
type textarea "Hi Aloysius! On Monday at lunch, did you"
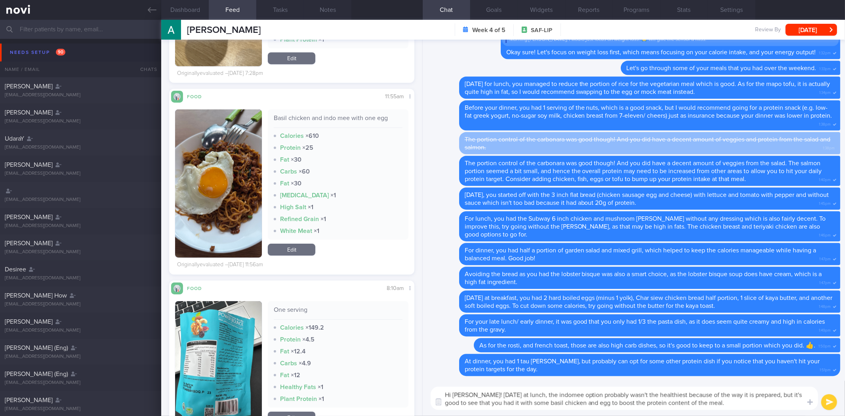
type textarea "Hi [PERSON_NAME]! [DATE] at lunch, the indomee option probably wasn't the healt…"
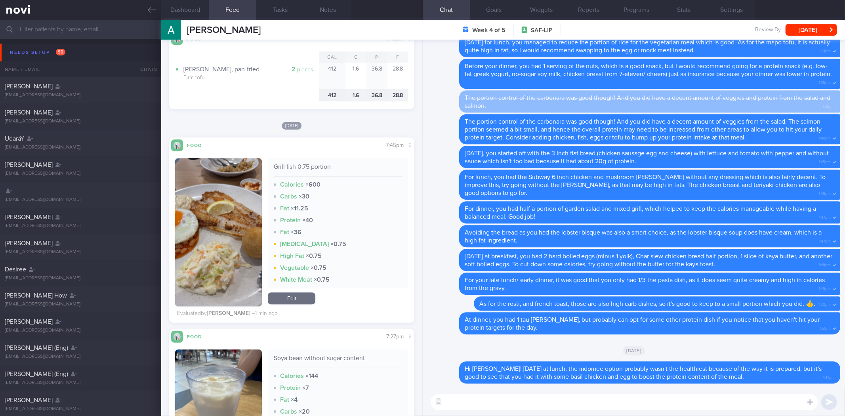
scroll to position [1909, 0]
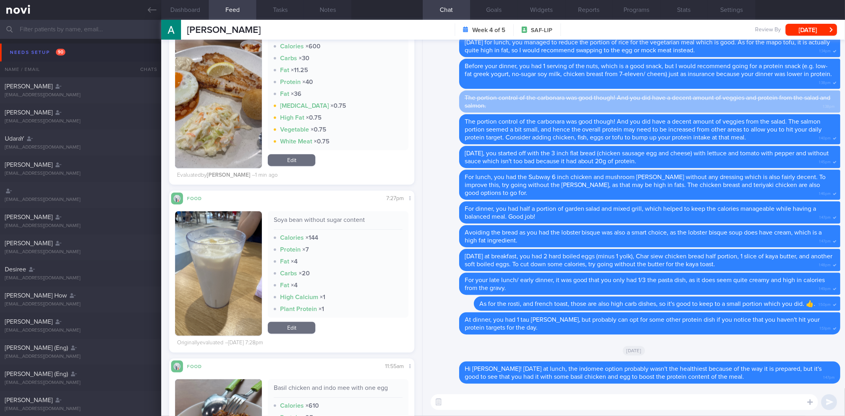
click at [524, 400] on textarea at bounding box center [624, 402] width 387 height 16
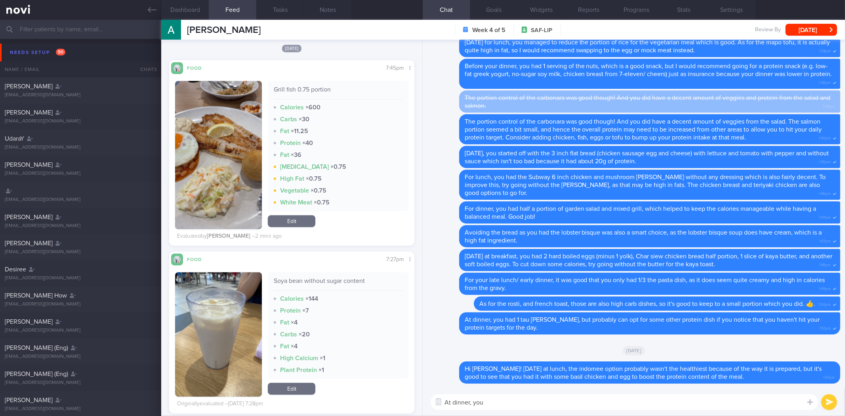
scroll to position [1777, 0]
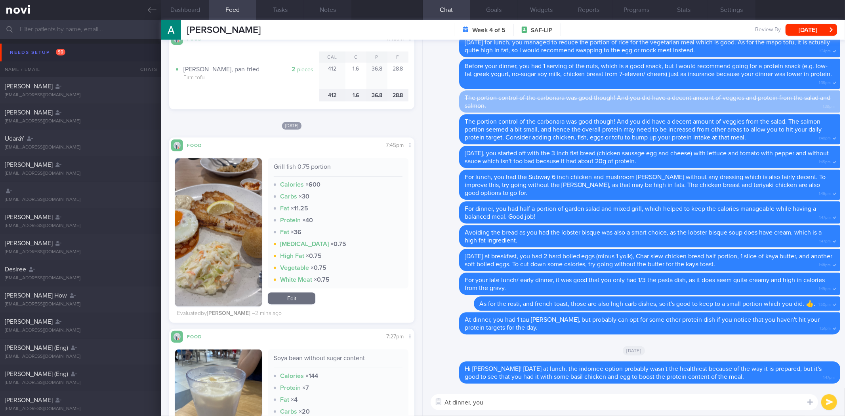
click at [223, 243] on button "button" at bounding box center [218, 232] width 87 height 148
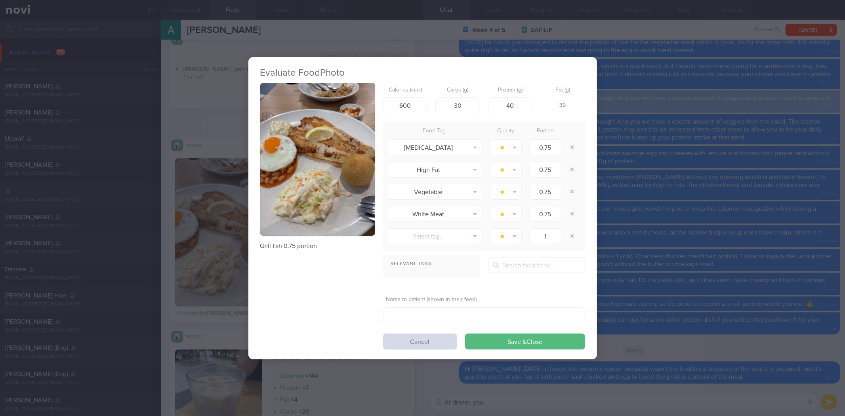
click at [670, 257] on div "Evaluate Food Photo Grill fish 0.75 portion Calories (kcal) 600 Carbs (g) 30 Pr…" at bounding box center [422, 208] width 845 height 416
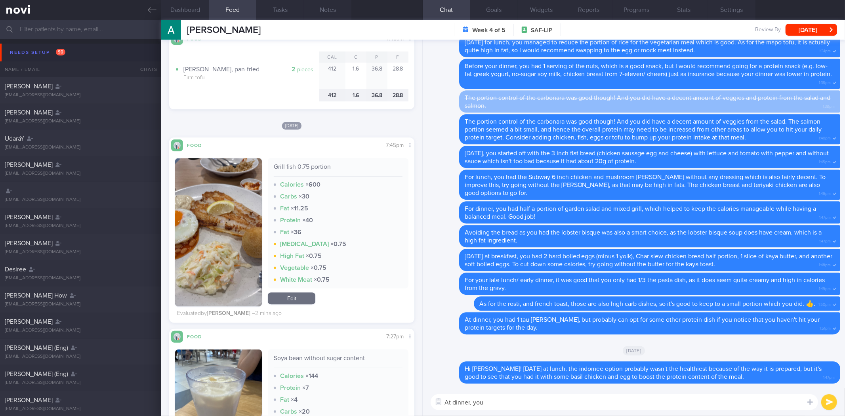
click at [584, 405] on textarea "At dinner, you" at bounding box center [624, 402] width 387 height 16
click at [545, 404] on textarea "At dinner, you also had" at bounding box center [624, 402] width 387 height 16
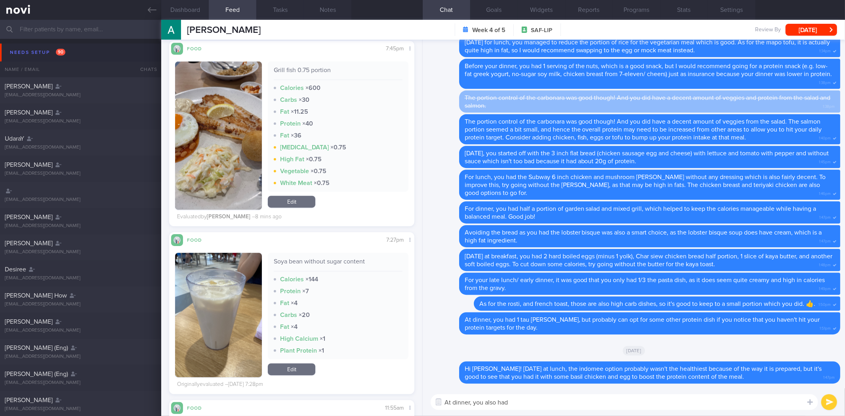
scroll to position [1997, 0]
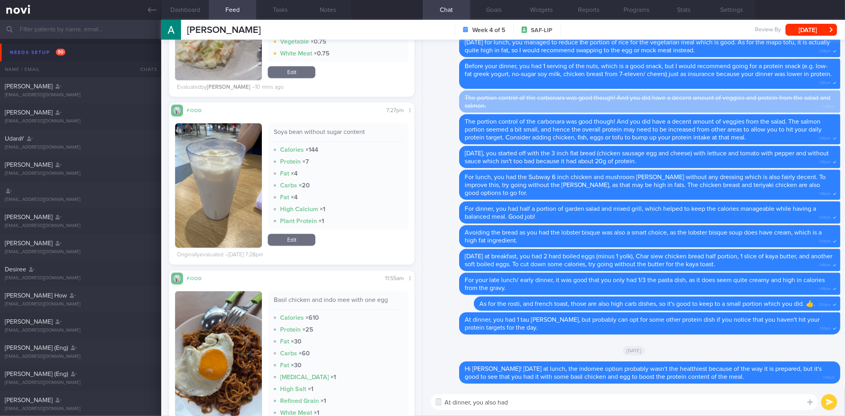
click at [549, 402] on textarea "At dinner, you also had" at bounding box center [624, 402] width 387 height 16
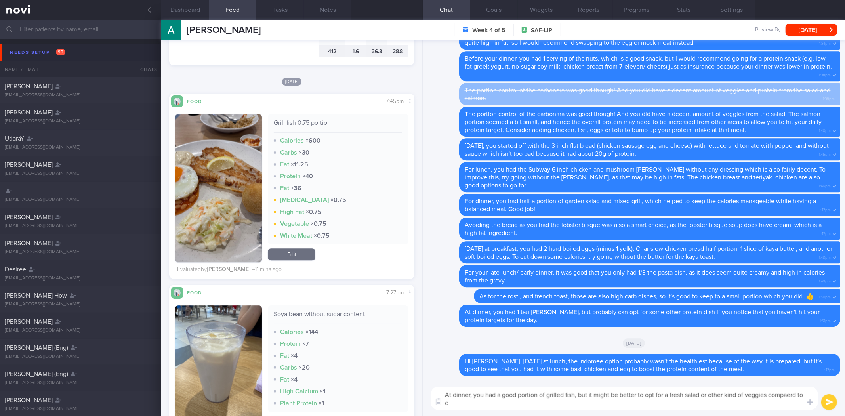
scroll to position [0, 0]
type textarea "At dinner, you had a good portion of grilled fish, but it might be better to op…"
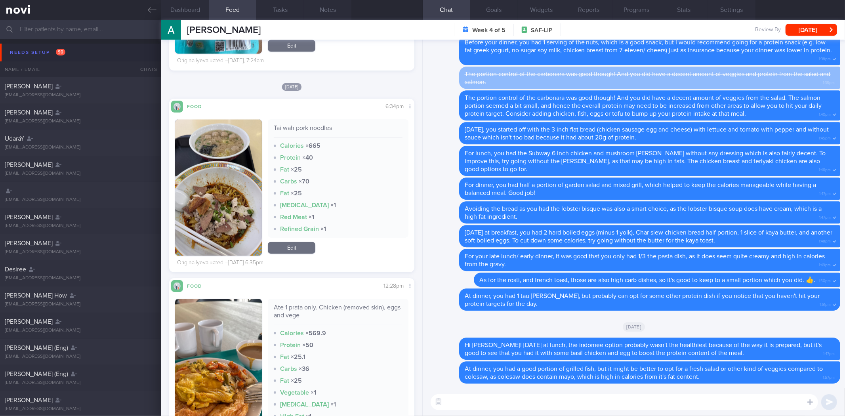
scroll to position [1469, 0]
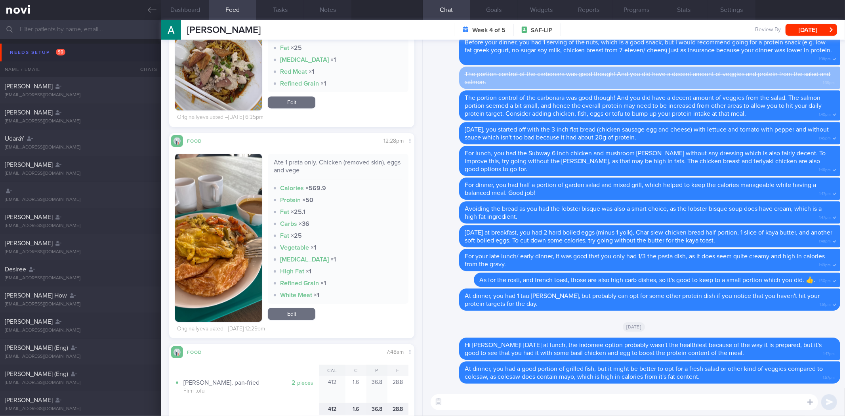
click at [220, 240] on button "button" at bounding box center [218, 238] width 87 height 168
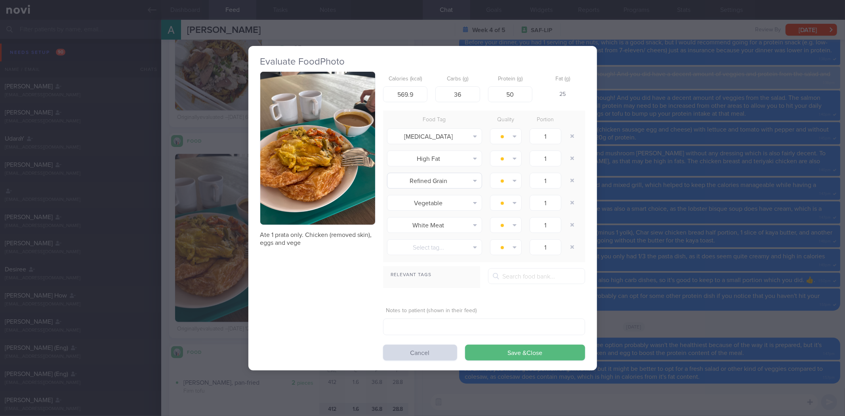
click at [306, 148] on button "button" at bounding box center [317, 148] width 115 height 153
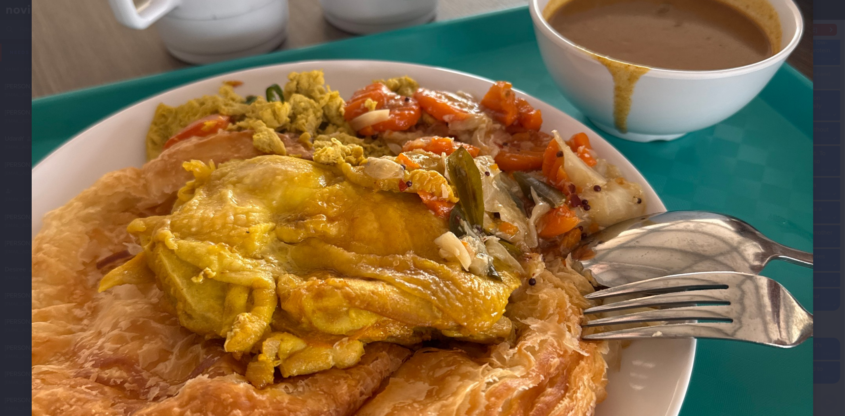
scroll to position [352, 0]
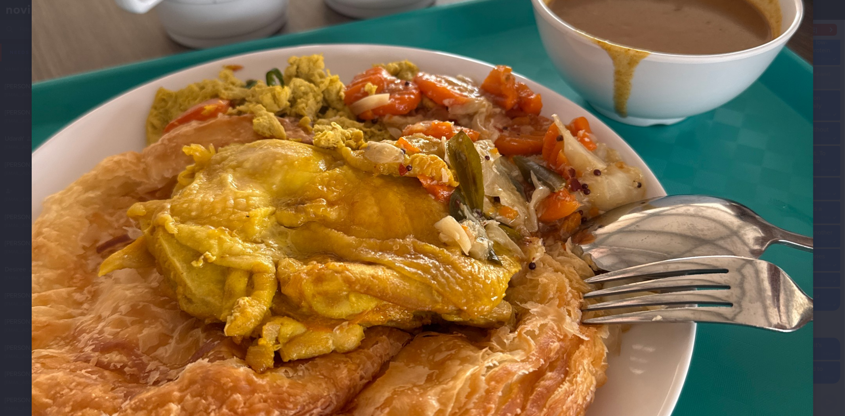
click at [829, 197] on div at bounding box center [422, 200] width 845 height 1105
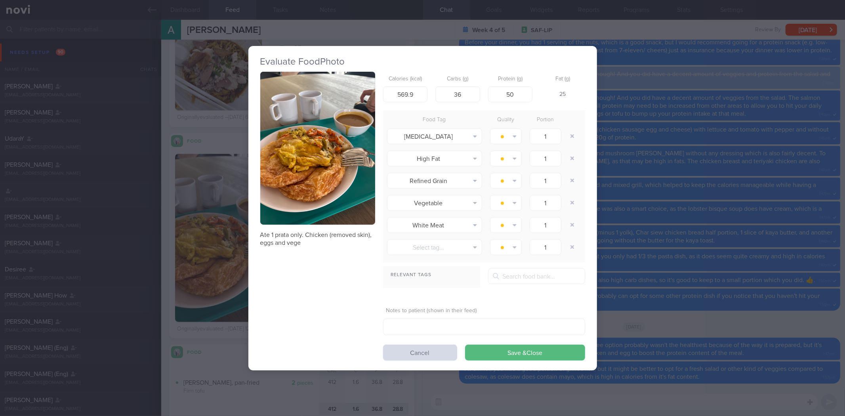
click at [779, 185] on div "Evaluate Food Photo Ate 1 prata only. Chicken (removed skin), eggs and vege Cal…" at bounding box center [422, 208] width 845 height 416
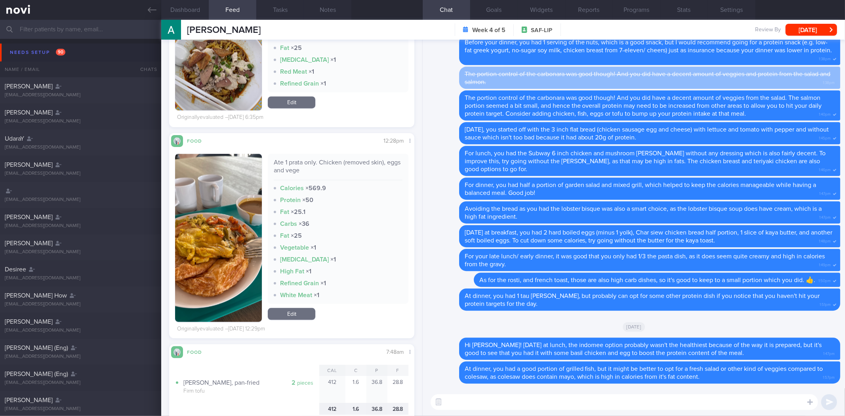
click at [530, 401] on textarea at bounding box center [624, 402] width 387 height 16
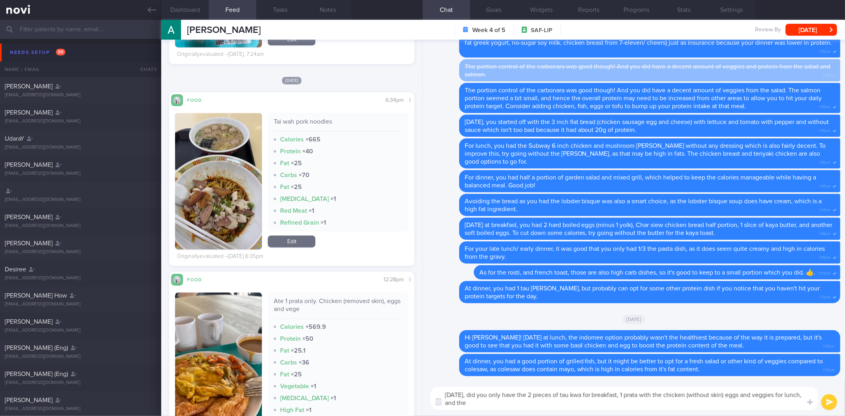
scroll to position [1337, 0]
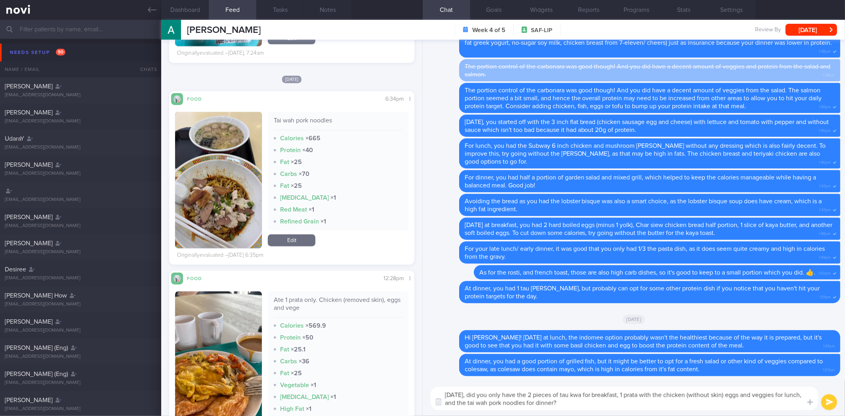
type textarea "On Tuesday, did you only have the 2 pieces of tau kwa for breakfast, 1 prata wi…"
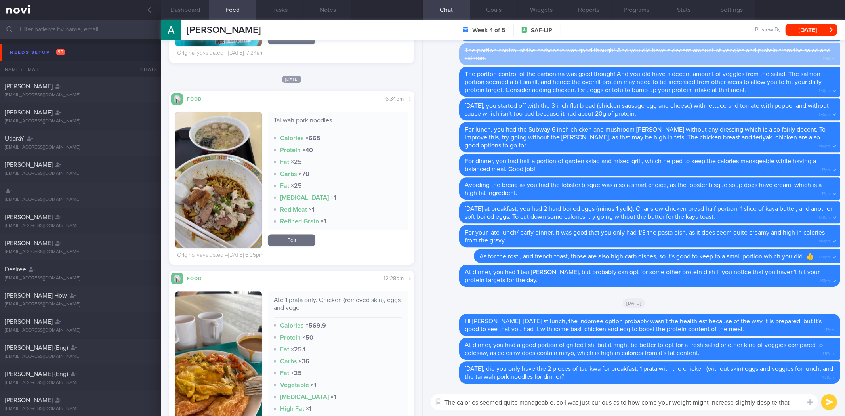
type textarea "The calories seemed quite manageable, so I was just curious as to how come your…"
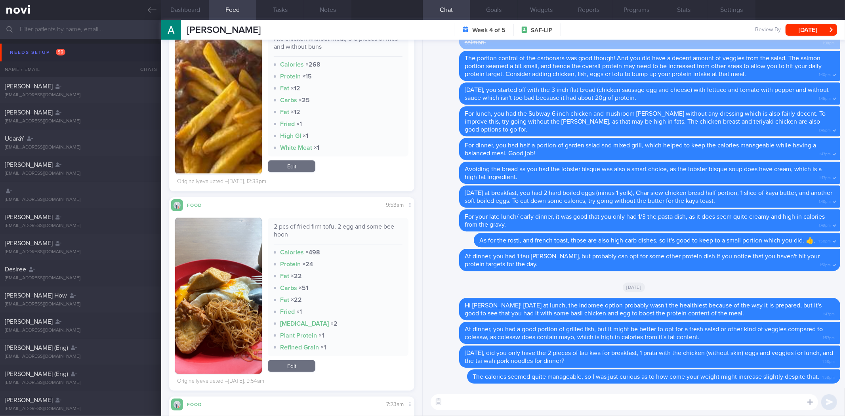
scroll to position [633, 0]
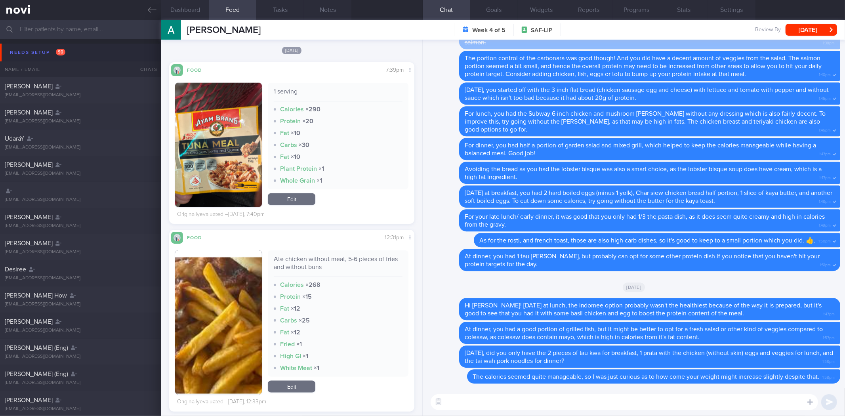
click at [198, 129] on button "button" at bounding box center [218, 145] width 87 height 124
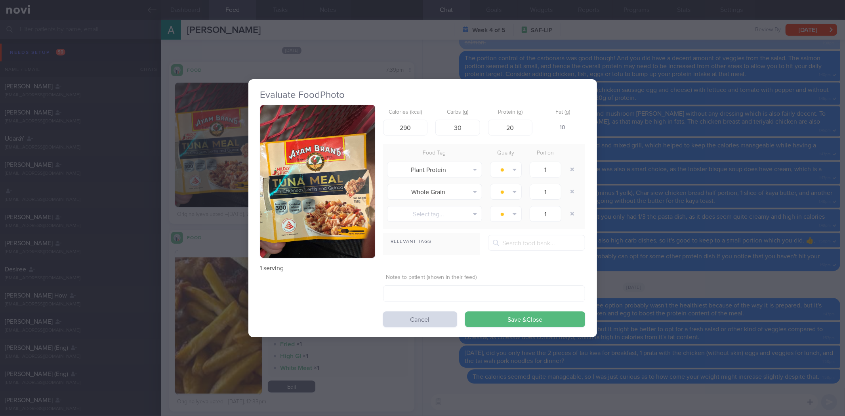
click at [350, 166] on button "button" at bounding box center [317, 181] width 115 height 153
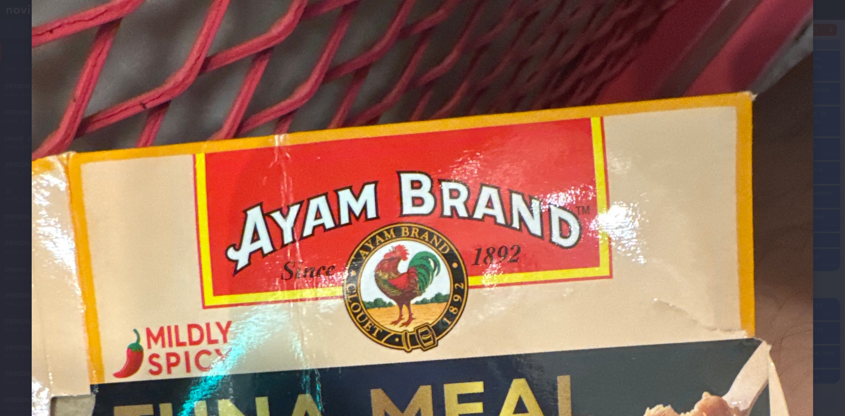
scroll to position [308, 0]
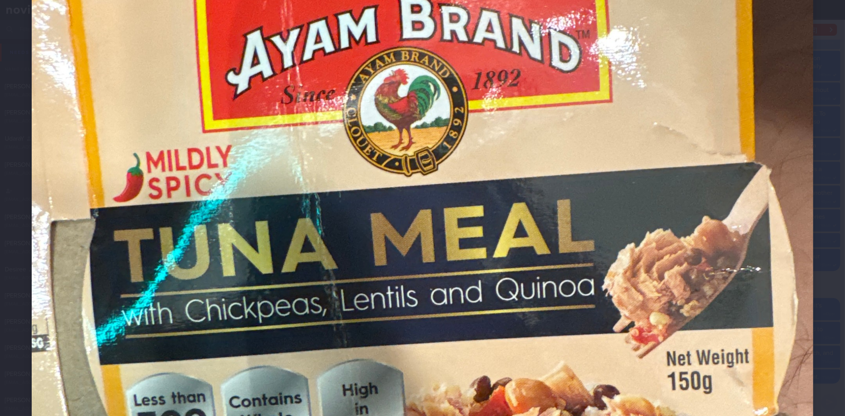
click at [816, 168] on div at bounding box center [422, 244] width 845 height 1105
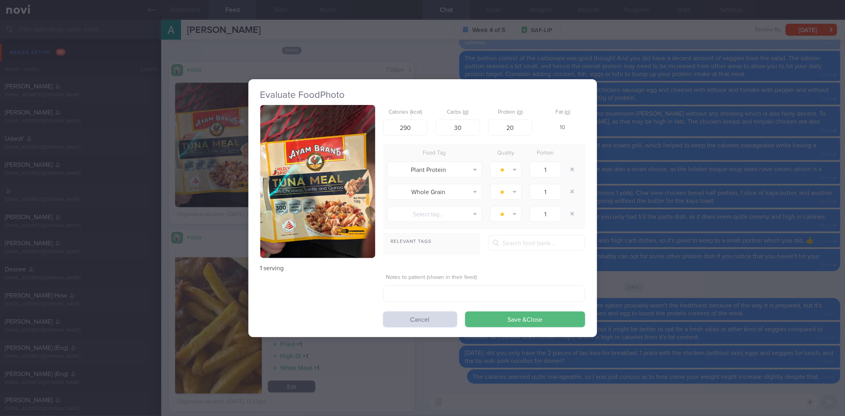
click at [732, 162] on div "Evaluate Food Photo 1 serving Calories (kcal) 290 Carbs (g) 30 Protein (g) 20 F…" at bounding box center [422, 208] width 845 height 416
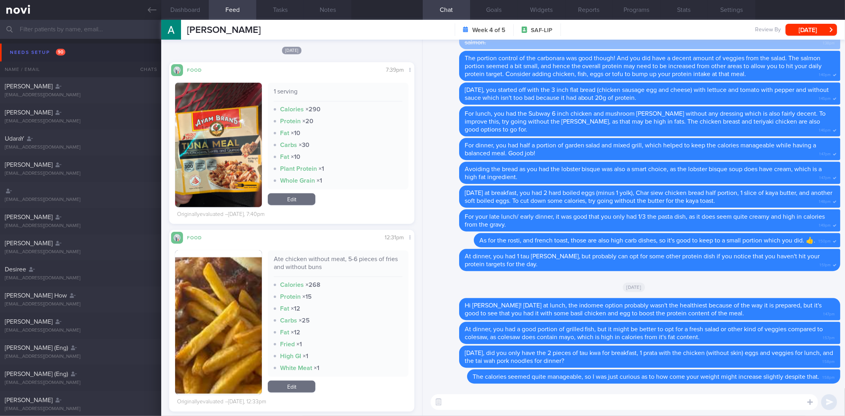
click at [295, 195] on link "Edit" at bounding box center [292, 199] width 48 height 12
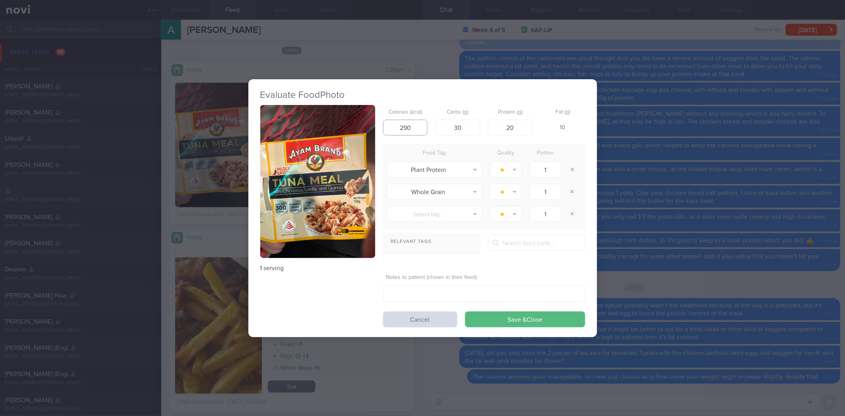
drag, startPoint x: 384, startPoint y: 129, endPoint x: 361, endPoint y: 122, distance: 24.1
click at [365, 125] on div "1 serving Calories (kcal) 290 Carbs (g) 30 Protein (g) 20 Fat (g) 10 Food Tag Q…" at bounding box center [422, 216] width 325 height 222
type input "266"
type input "16.5"
drag, startPoint x: 461, startPoint y: 129, endPoint x: 414, endPoint y: 127, distance: 47.2
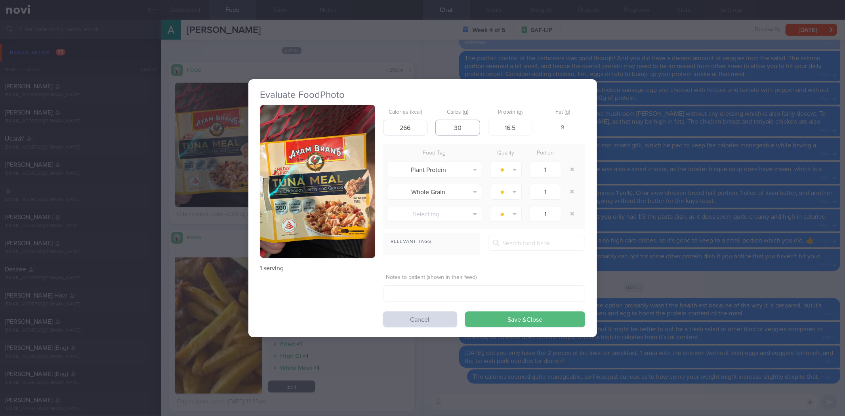
click at [414, 127] on div "Calories (kcal) 266 Carbs (g) 30 Protein (g) 16.5 Fat (g) 9" at bounding box center [484, 120] width 202 height 31
type input "17.7"
click at [465, 311] on button "Save & Close" at bounding box center [525, 319] width 120 height 16
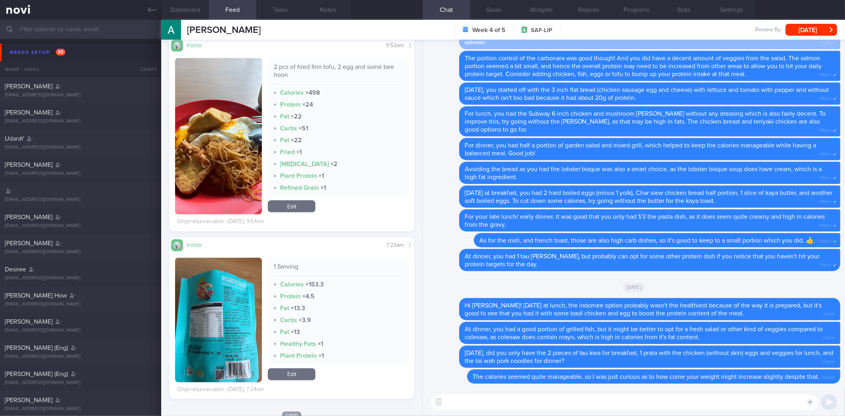
scroll to position [985, 0]
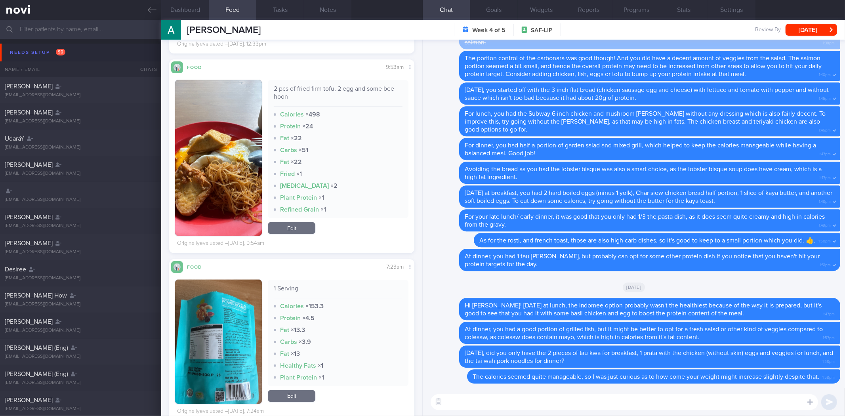
click at [227, 296] on img "button" at bounding box center [218, 342] width 87 height 124
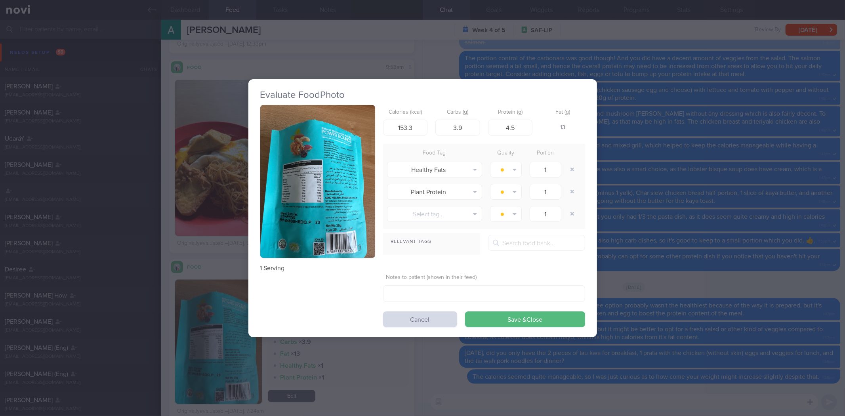
click at [247, 271] on div "Evaluate Food Photo 1 Serving Calories (kcal) 153.3 Carbs (g) 3.9 Protein (g) 4…" at bounding box center [422, 208] width 845 height 416
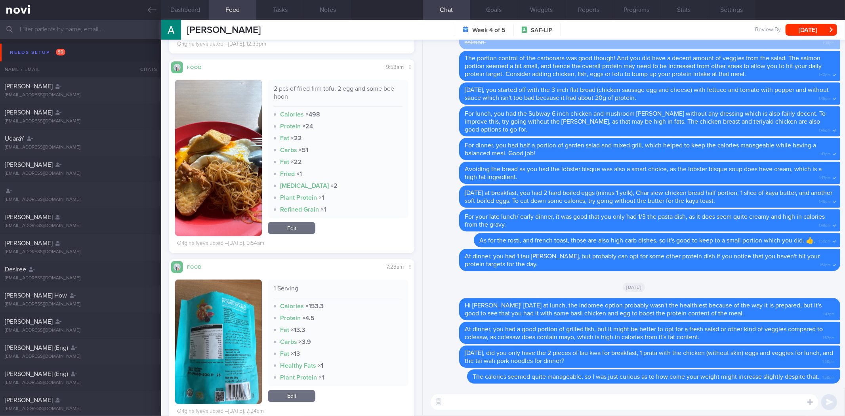
drag, startPoint x: 523, startPoint y: 409, endPoint x: 406, endPoint y: 349, distance: 131.8
click at [522, 409] on textarea at bounding box center [624, 402] width 387 height 16
click at [217, 161] on button "button" at bounding box center [218, 158] width 87 height 156
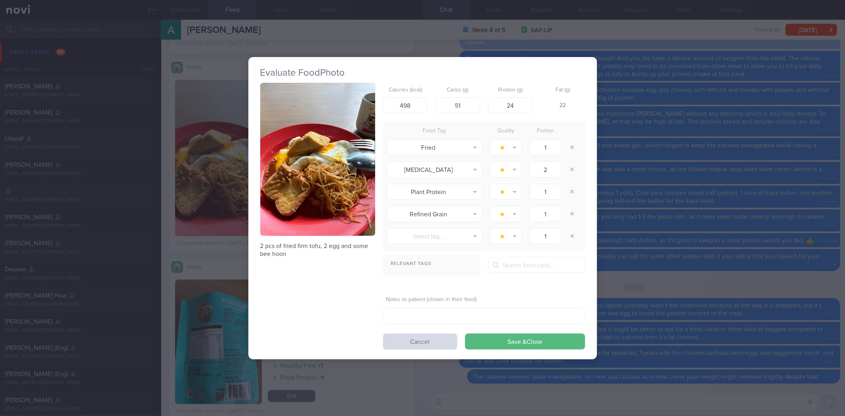
drag, startPoint x: 680, startPoint y: 257, endPoint x: 624, endPoint y: 260, distance: 56.0
click at [679, 258] on div "Evaluate Food Photo 2 pcs of fried firm tofu, 2 egg and some bee hoon Calories …" at bounding box center [422, 208] width 845 height 416
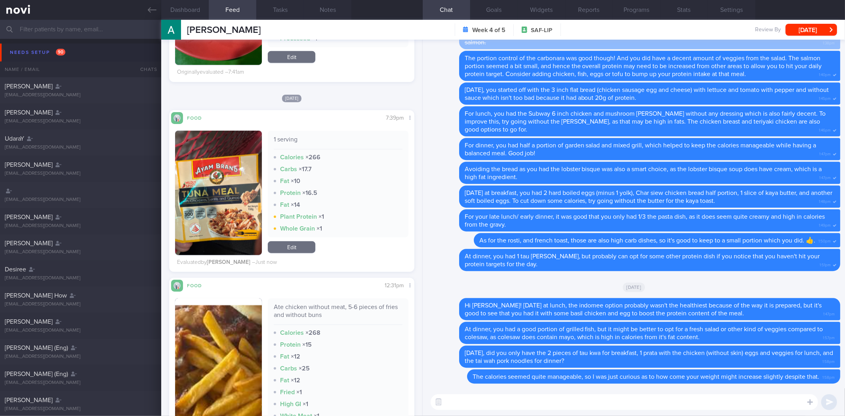
scroll to position [589, 0]
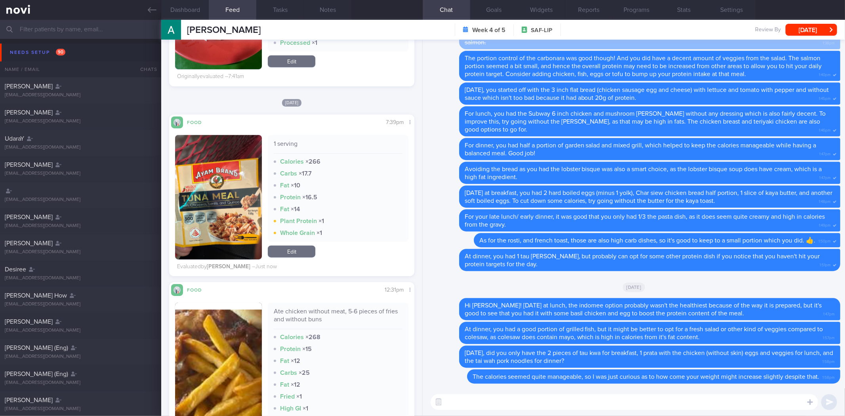
click at [195, 333] on button "button" at bounding box center [218, 375] width 87 height 144
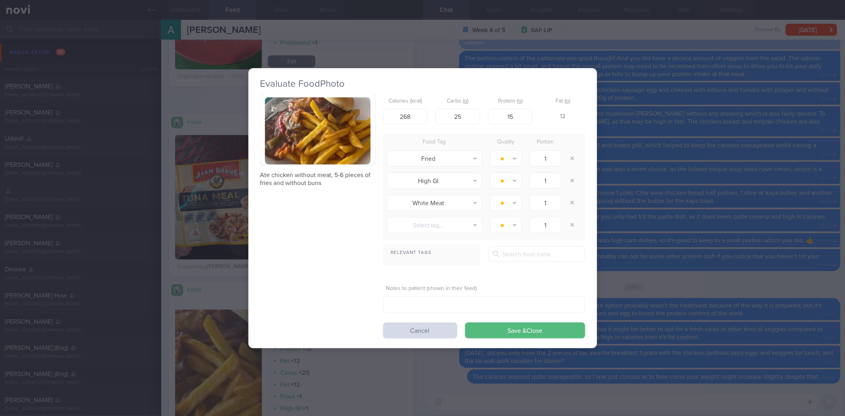
click at [319, 133] on button "button" at bounding box center [317, 129] width 115 height 71
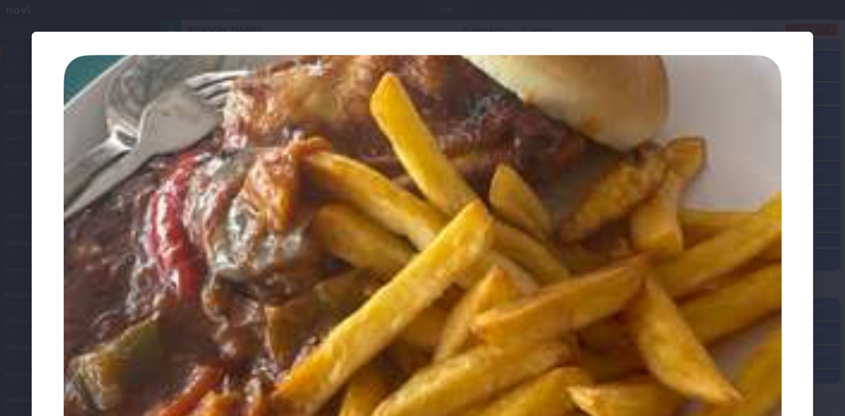
click at [739, 241] on img at bounding box center [422, 274] width 781 height 484
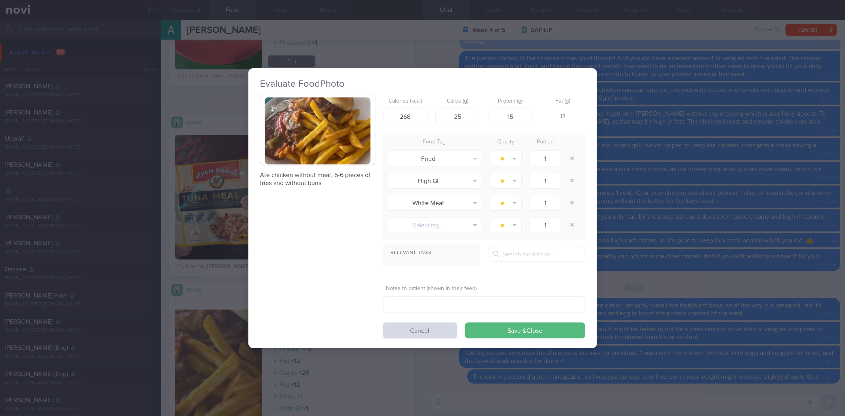
click at [739, 241] on div "Evaluate Food Photo Ate chicken without meat, 5-6 pieces of fries and without b…" at bounding box center [422, 208] width 845 height 416
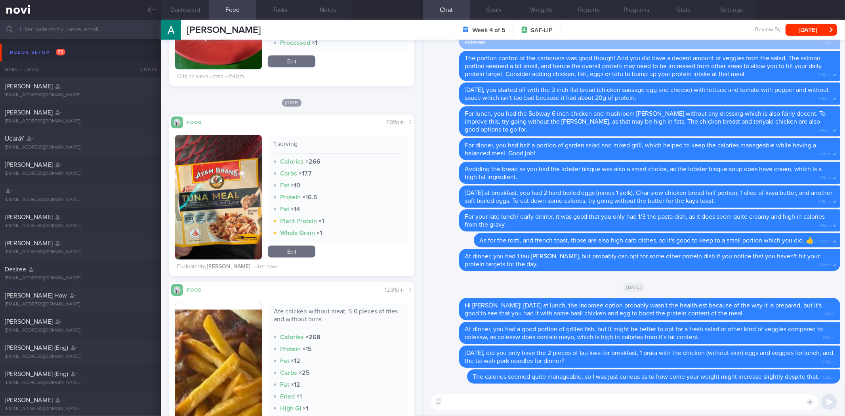
click at [547, 399] on textarea at bounding box center [624, 402] width 387 height 16
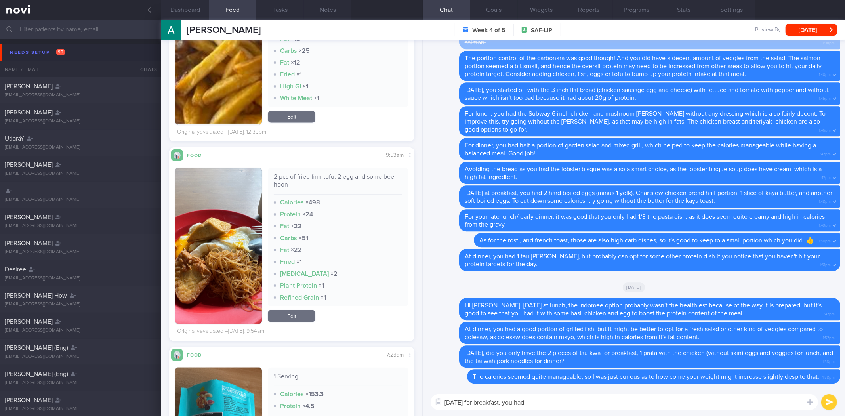
scroll to position [941, 0]
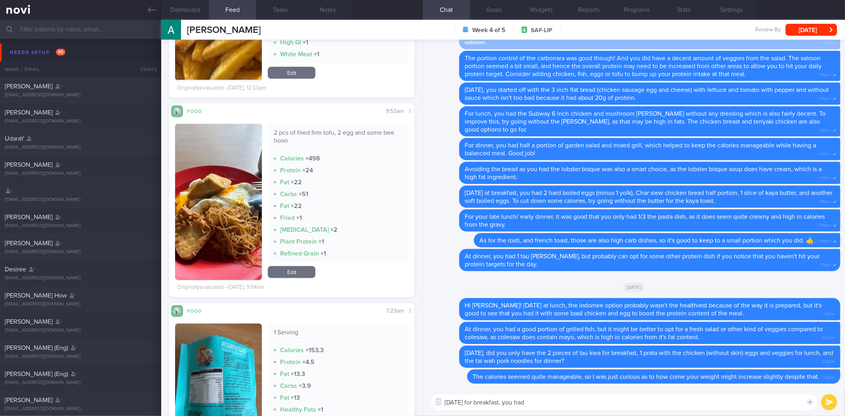
click at [610, 405] on textarea "Yesterday for breakfast, you had" at bounding box center [624, 402] width 387 height 16
click at [338, 140] on div "2 pcs of fried firm tofu, 2 egg and some bee hoon" at bounding box center [338, 140] width 128 height 22
click at [341, 139] on div "2 pcs of fried firm tofu, 2 egg and some bee hoon" at bounding box center [338, 140] width 128 height 22
click at [348, 131] on div "2 pcs of fried firm tofu, 2 egg and some bee hoon" at bounding box center [338, 140] width 128 height 22
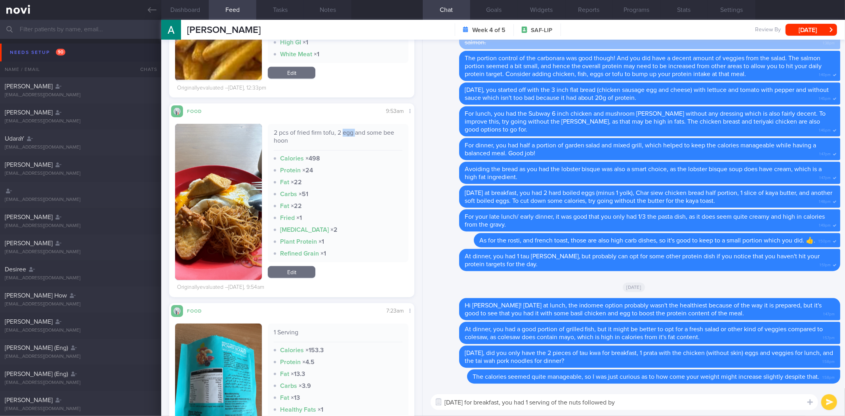
click at [348, 131] on div "2 pcs of fried firm tofu, 2 egg and some bee hoon" at bounding box center [338, 140] width 128 height 22
copy div "2 pcs of fried firm tofu, 2 egg and some bee hoon"
click at [694, 404] on textarea "Yesterday for breakfast, you had 1 serving of the nuts followed by" at bounding box center [624, 402] width 387 height 16
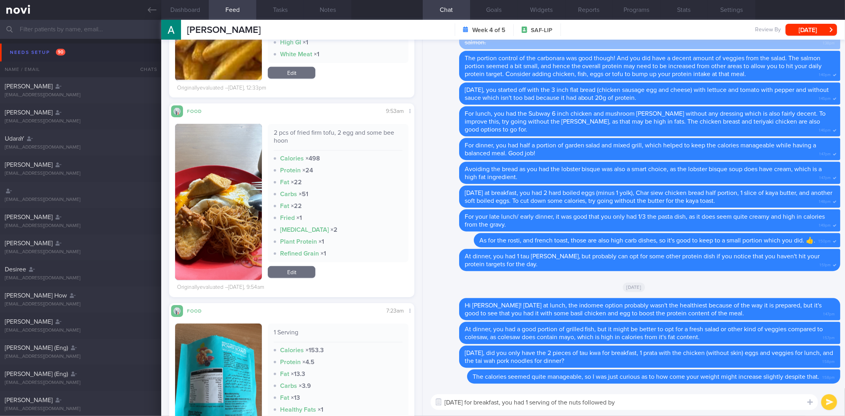
paste textarea "2 pcs of fried firm tofu, 2 egg and some bee hoon"
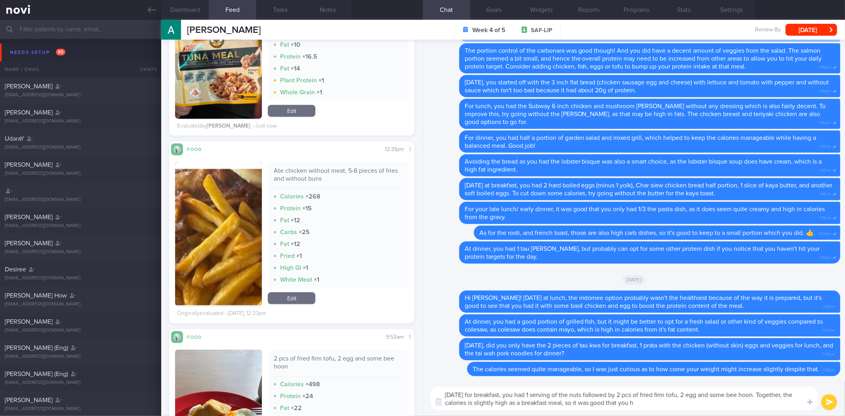
scroll to position [633, 0]
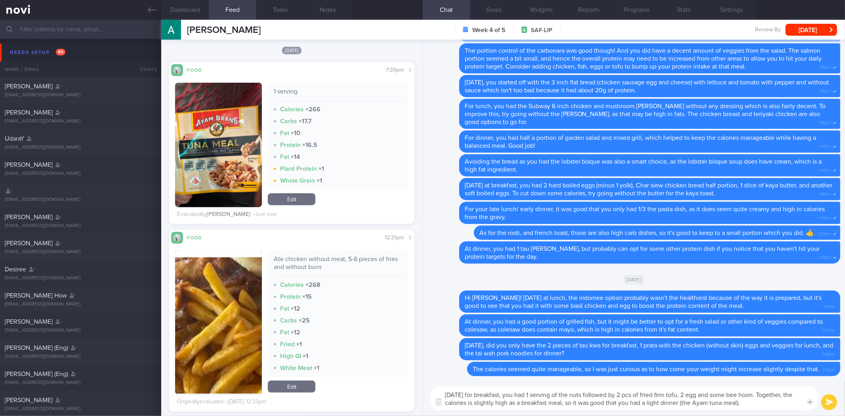
type textarea "Yesterday for breakfast, you had 1 serving of the nuts followed by 2 pcs of fri…"
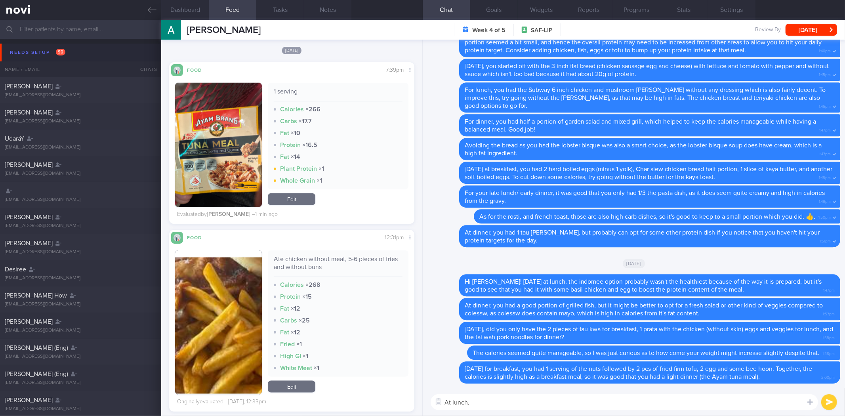
click at [322, 257] on div "Ate chicken without meat, 5-6 pieces of fries and without buns" at bounding box center [338, 266] width 128 height 22
copy div "Ate chicken without meat, 5-6 pieces of fries and without buns"
click at [490, 399] on textarea "At lunch," at bounding box center [624, 402] width 387 height 16
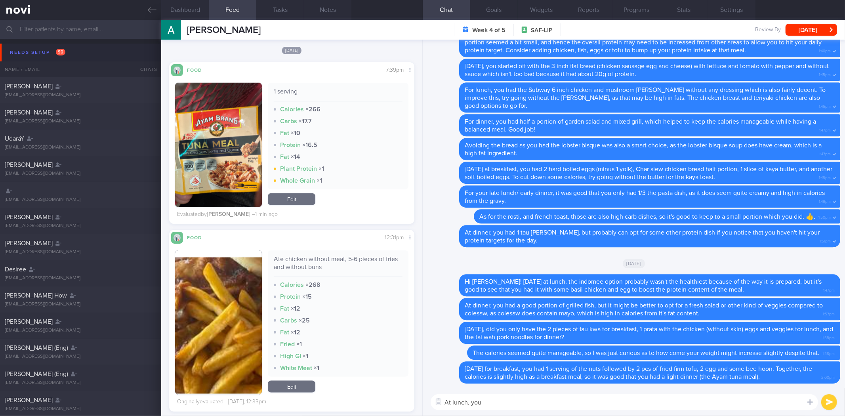
paste textarea "Ate chicken without meat, 5-6 pieces of fries and without buns"
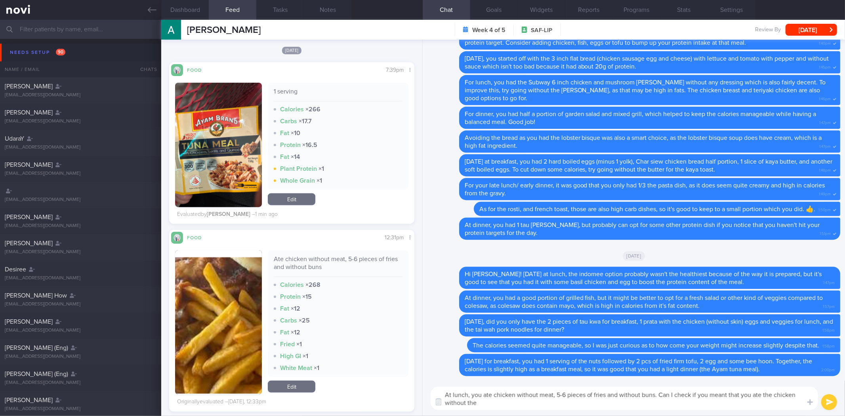
type textarea "At lunch, you ate chicken without meat, 5-6 pieces of fries and without buns. C…"
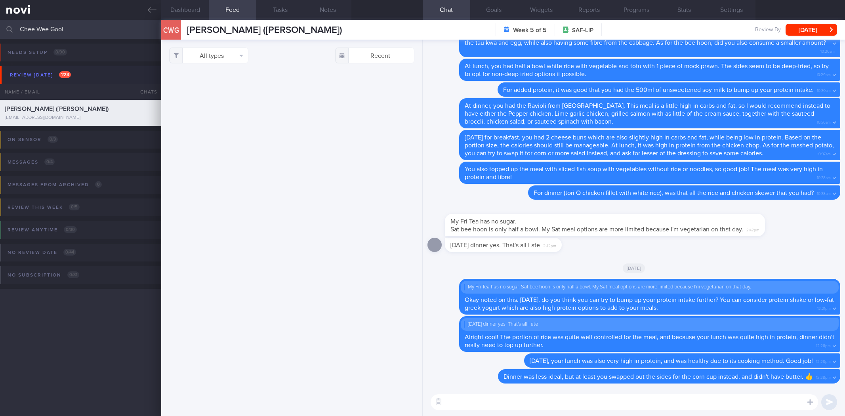
select select "7"
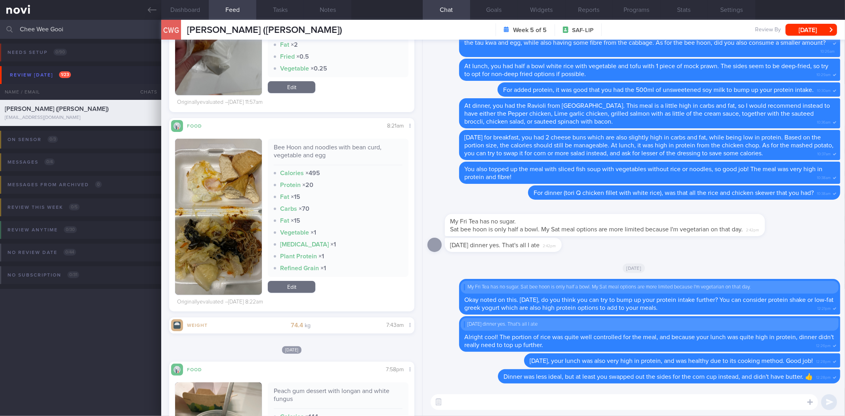
click at [621, 394] on textarea at bounding box center [624, 402] width 387 height 16
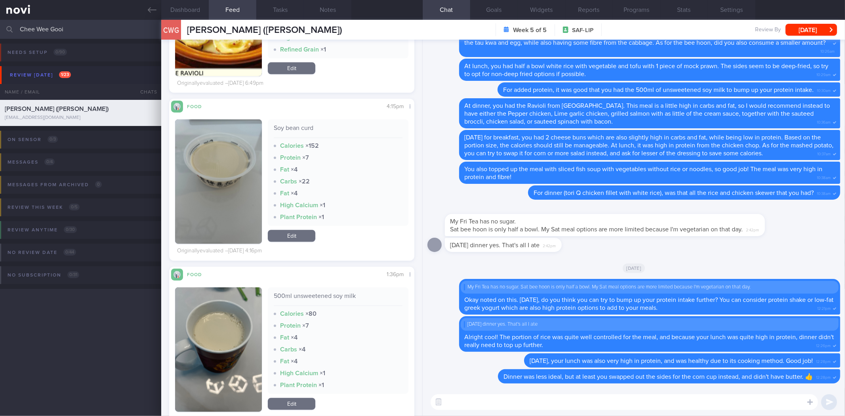
scroll to position [4068, 0]
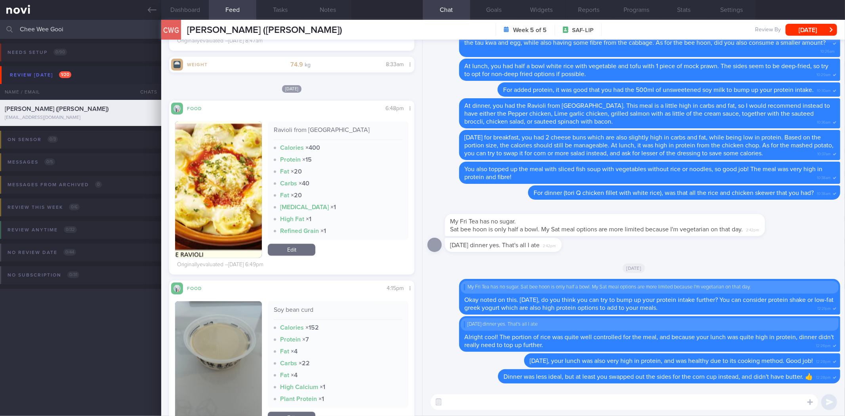
click at [644, 402] on textarea at bounding box center [624, 402] width 387 height 16
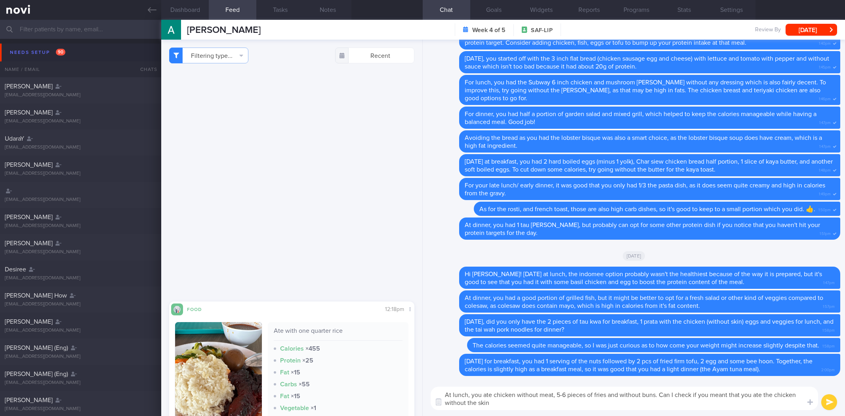
type textarea "At lunch, you ate chicken without meat, 5-6 pieces of fries and without buns. C…"
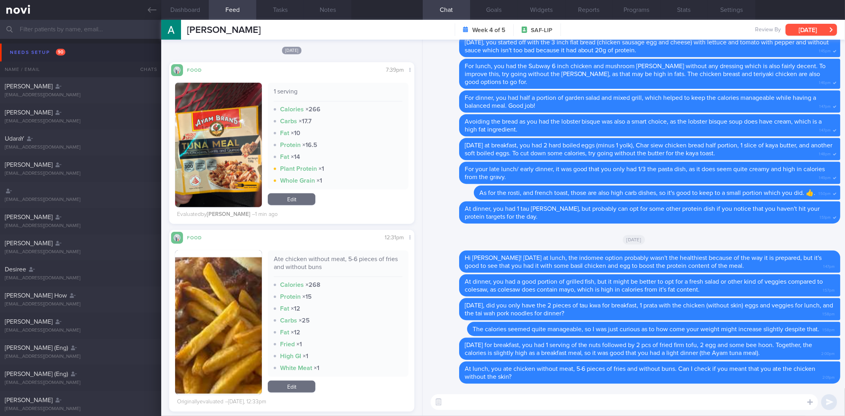
click at [821, 32] on button "[DATE]" at bounding box center [810, 30] width 51 height 12
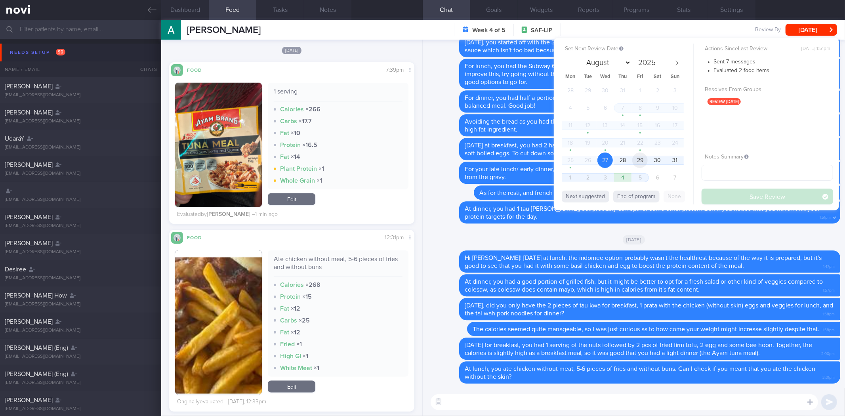
click at [637, 159] on span "29" at bounding box center [639, 159] width 15 height 15
click at [744, 194] on button "Save Review" at bounding box center [766, 197] width 131 height 16
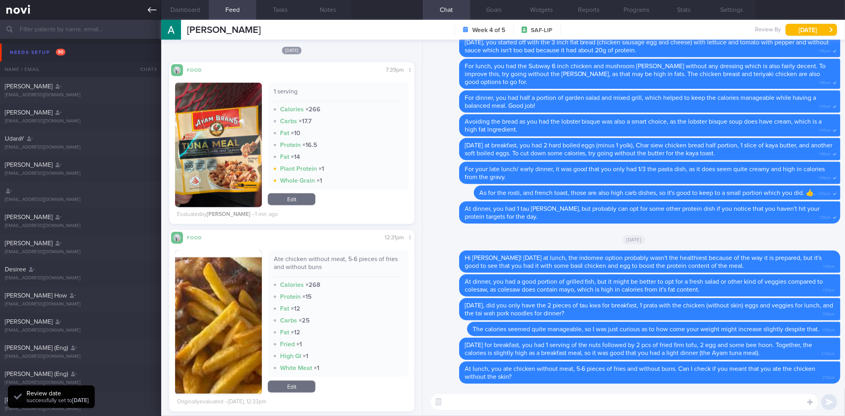
click at [152, 6] on icon at bounding box center [152, 10] width 9 height 9
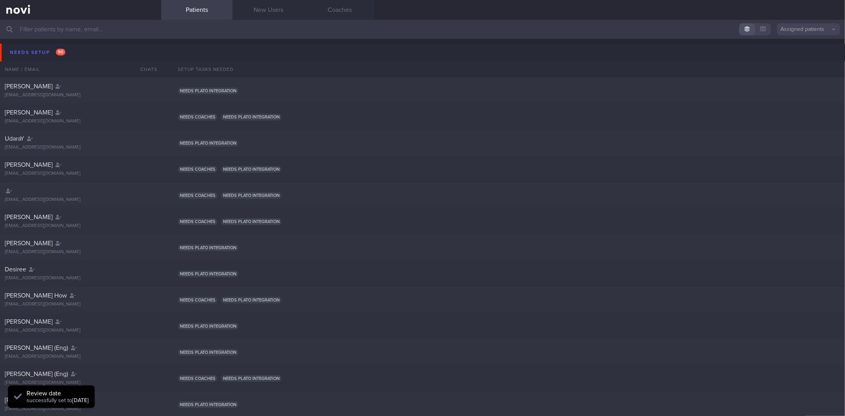
click at [129, 27] on input "text" at bounding box center [422, 29] width 845 height 19
click at [136, 42] on html "You are offline! Some functionality will be unavailable Patients New Users Coac…" at bounding box center [422, 208] width 845 height 416
click at [137, 47] on button "Needs setup 90" at bounding box center [423, 53] width 847 height 18
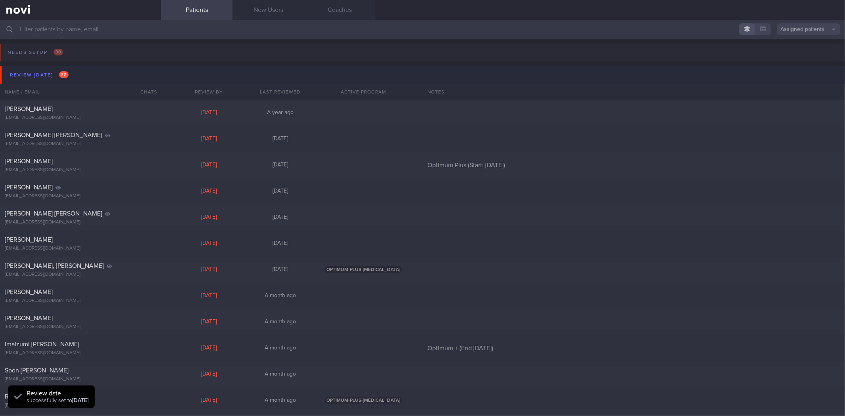
click at [114, 72] on button "Review today 22" at bounding box center [423, 75] width 847 height 18
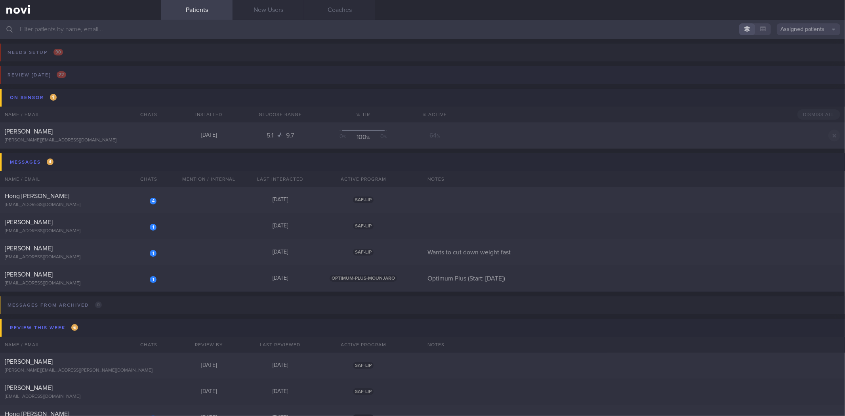
click at [76, 73] on button "Review today 22" at bounding box center [421, 77] width 847 height 23
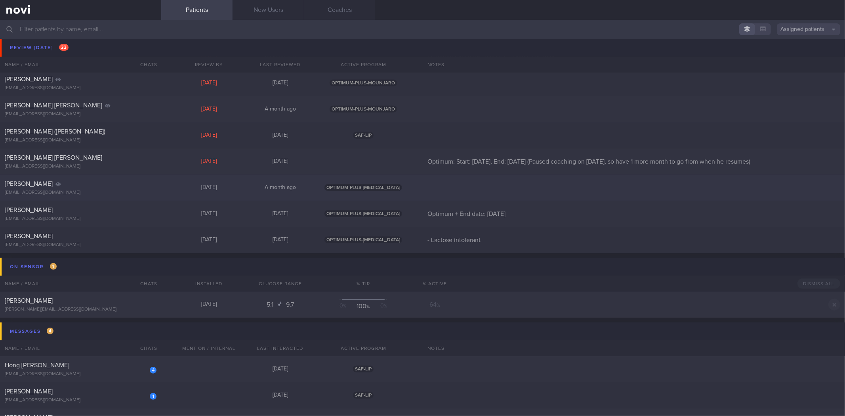
scroll to position [396, 0]
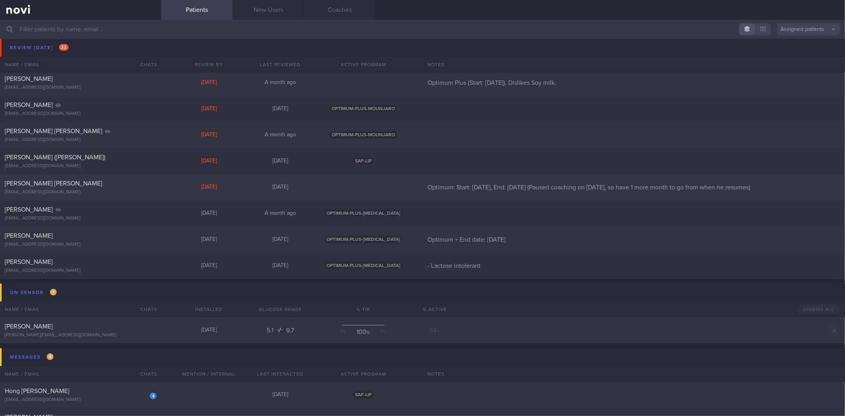
click at [109, 189] on div "Navjot Pawera Singh navjotpawera@gmail.com" at bounding box center [80, 187] width 161 height 16
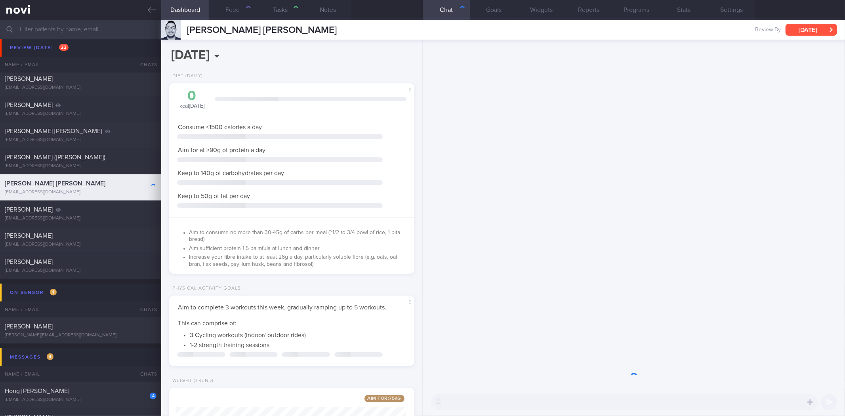
click at [807, 29] on button "Wed, 27 Aug" at bounding box center [810, 30] width 51 height 12
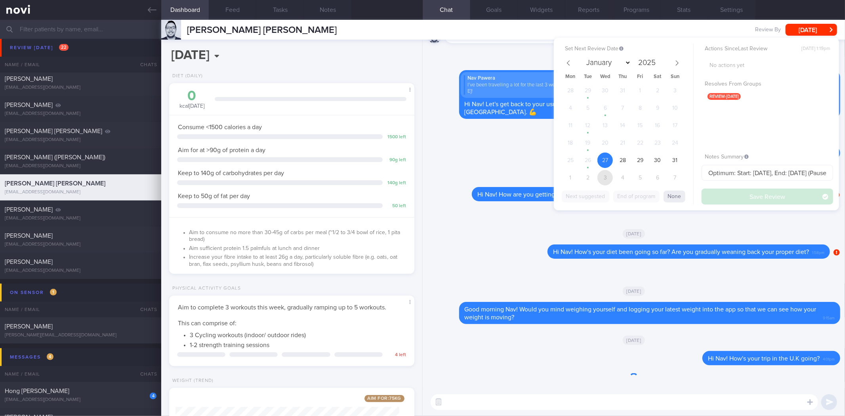
click at [603, 175] on span "3" at bounding box center [604, 177] width 15 height 15
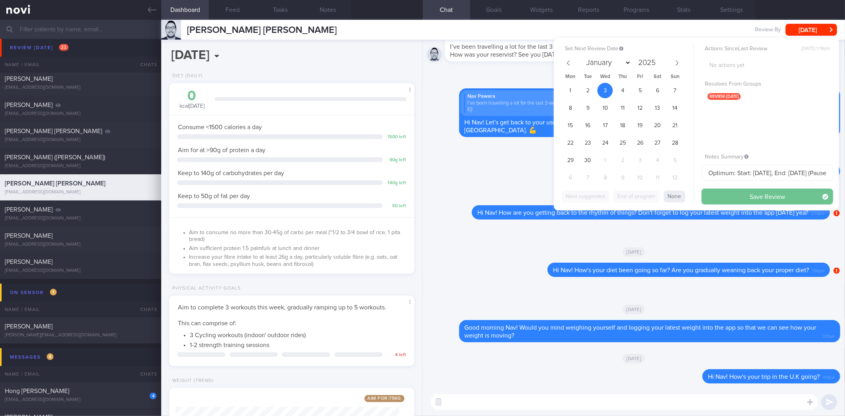
select select "8"
click at [742, 187] on div "Actions Since Last Review Tue, 26 Aug, 1:19pm No actions yet Resolves From Grou…" at bounding box center [766, 124] width 131 height 161
click at [728, 194] on button "Save Review" at bounding box center [766, 197] width 131 height 16
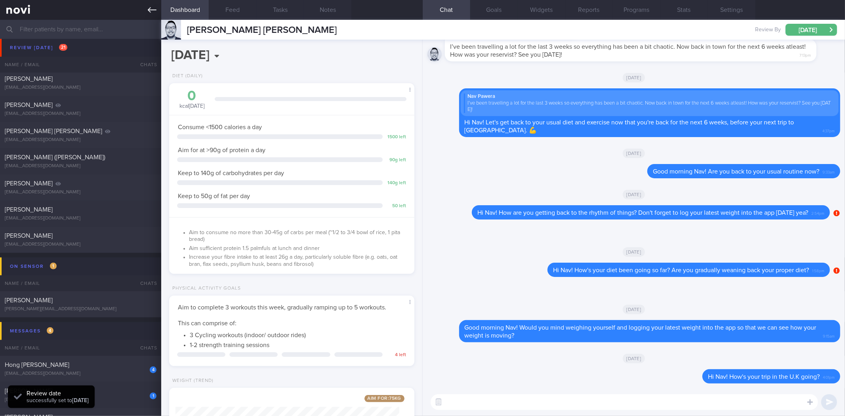
click at [151, 4] on link at bounding box center [80, 10] width 161 height 20
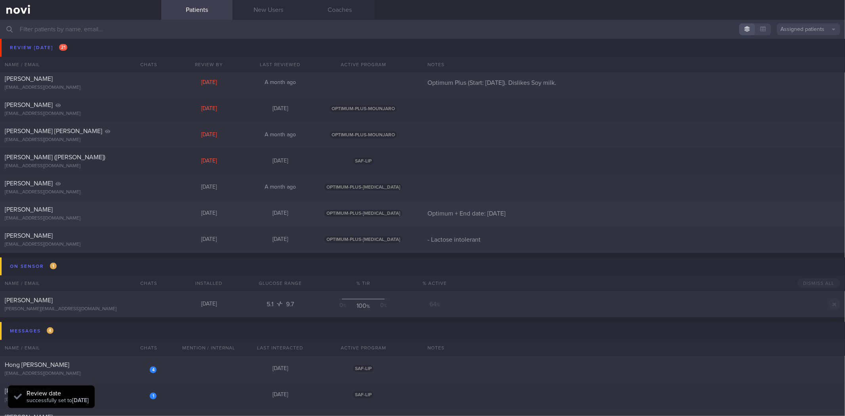
click at [139, 202] on div "Roy Tay roythegreat@gmail.com Today 3 days ago OPTIMUM-PLUS-RYBELSUS Optimum + …" at bounding box center [422, 213] width 845 height 26
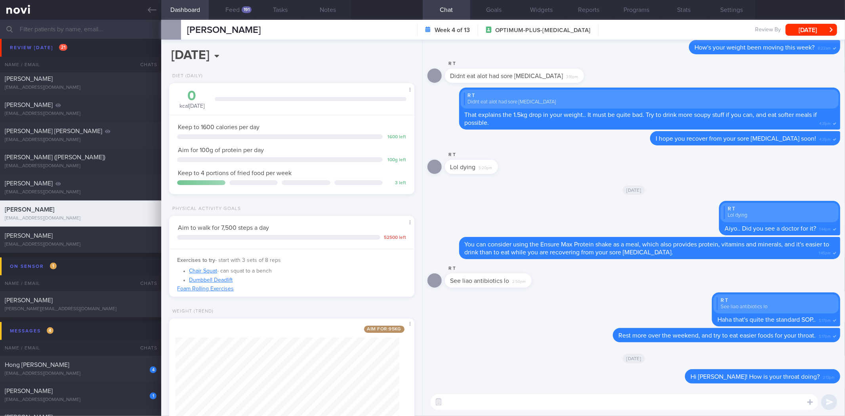
scroll to position [58, 0]
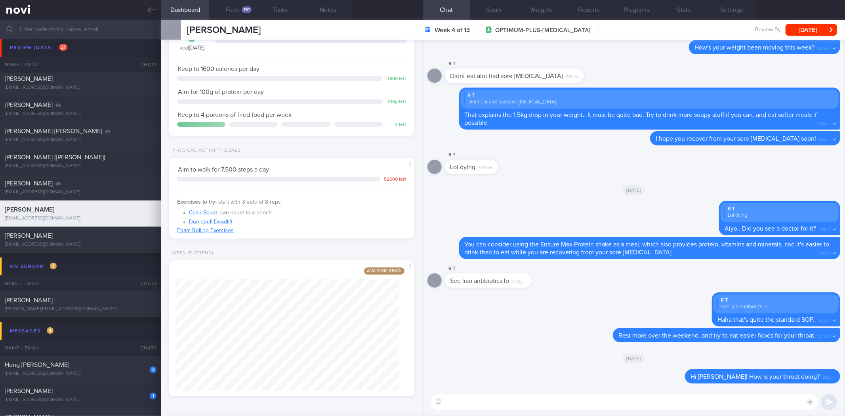
click at [587, 404] on textarea at bounding box center [624, 402] width 387 height 16
click at [822, 27] on button "[DATE]" at bounding box center [810, 30] width 51 height 12
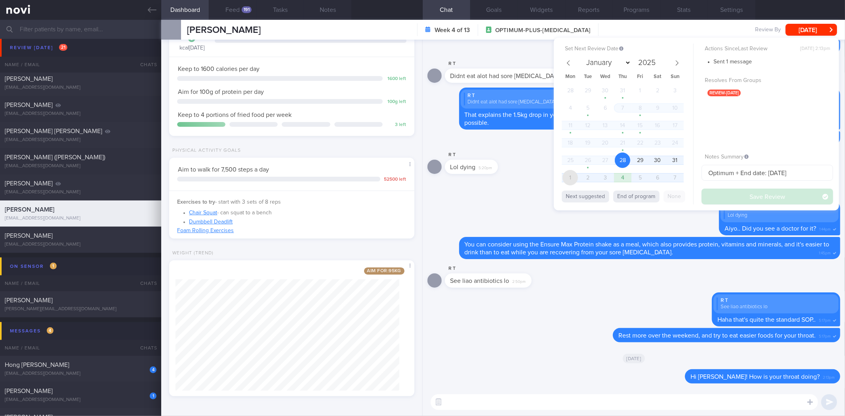
drag, startPoint x: 575, startPoint y: 180, endPoint x: 726, endPoint y: 199, distance: 151.7
click at [575, 180] on span "1" at bounding box center [569, 177] width 15 height 15
select select "8"
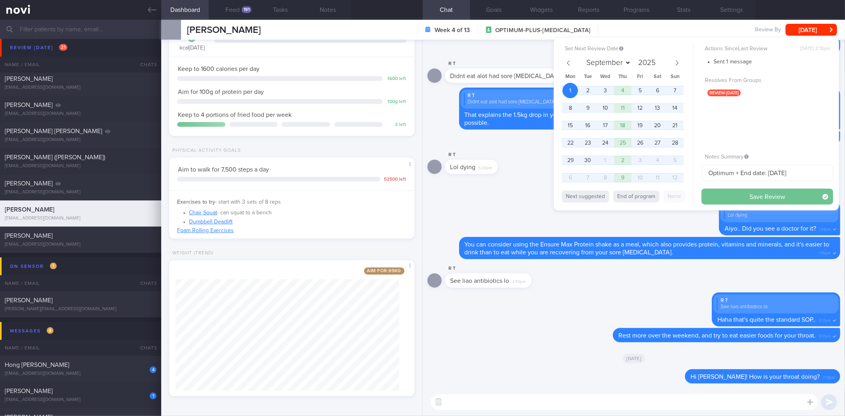
click at [730, 197] on button "Save Review" at bounding box center [766, 197] width 131 height 16
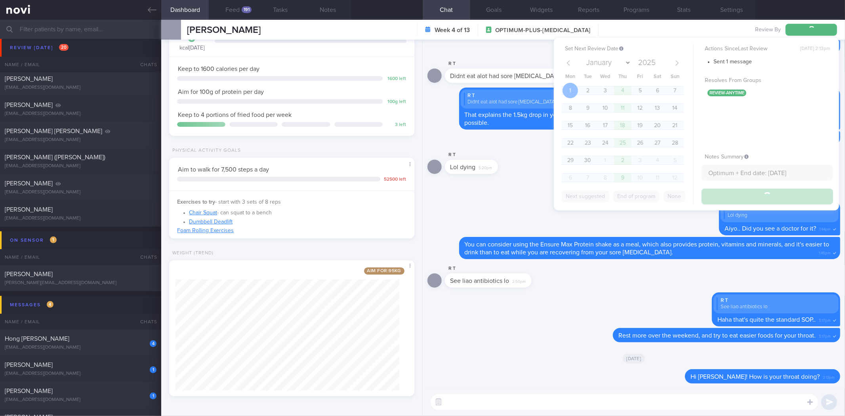
click at [616, 402] on textarea at bounding box center [624, 402] width 387 height 16
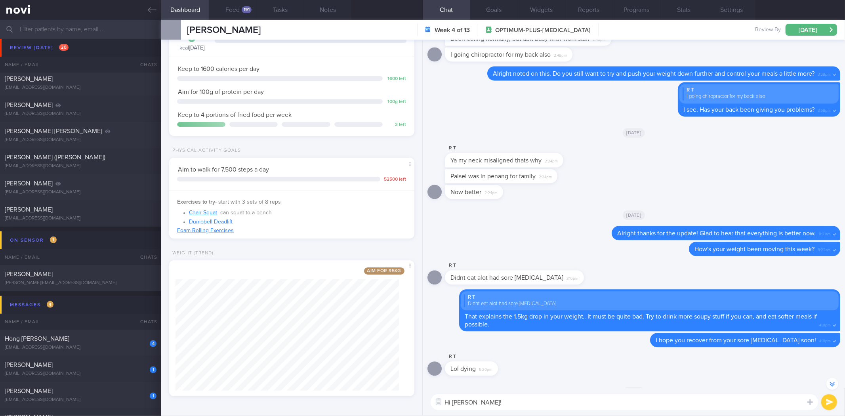
scroll to position [0, 0]
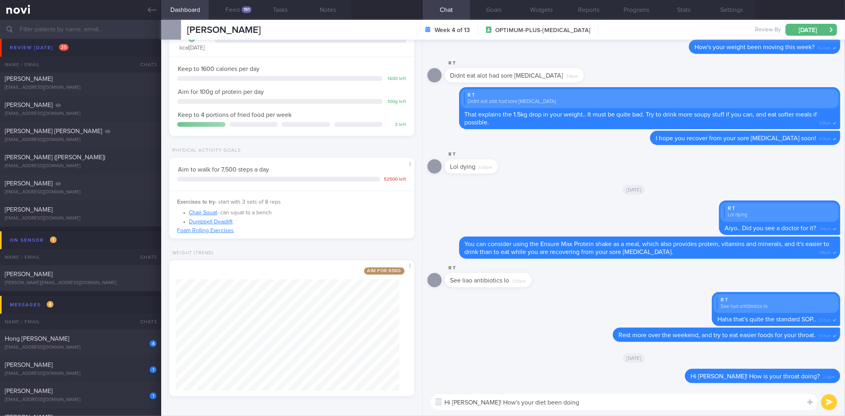
type textarea "Hi Roy! How's your diet been doing?"
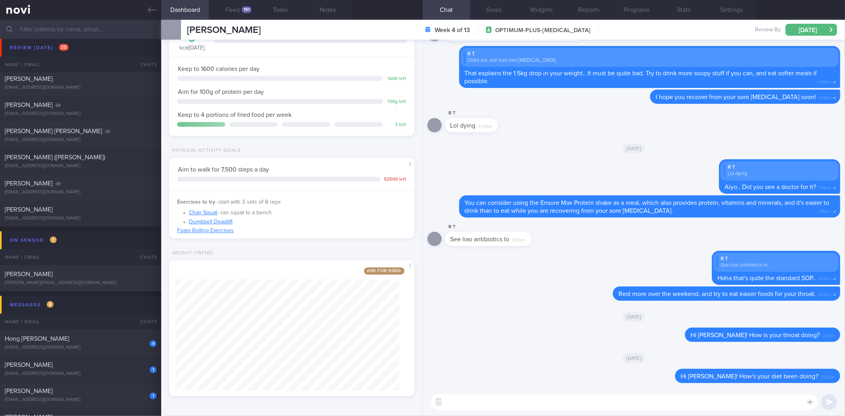
scroll to position [0, 0]
click at [156, 14] on link at bounding box center [80, 10] width 161 height 20
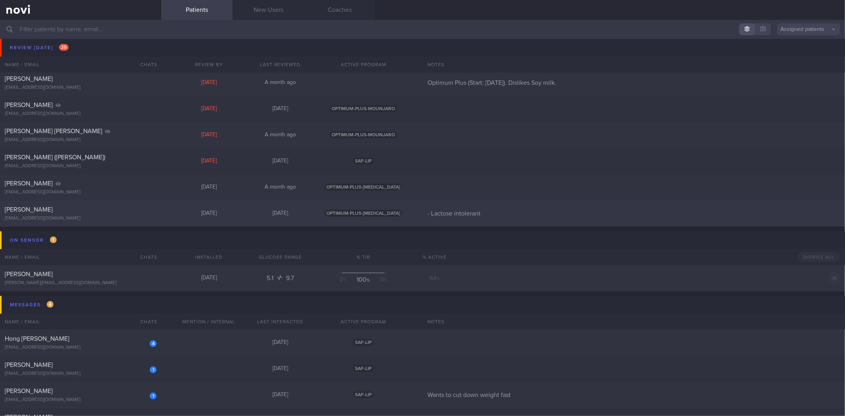
click at [118, 215] on div "[EMAIL_ADDRESS][DOMAIN_NAME]" at bounding box center [81, 218] width 152 height 6
select select "7"
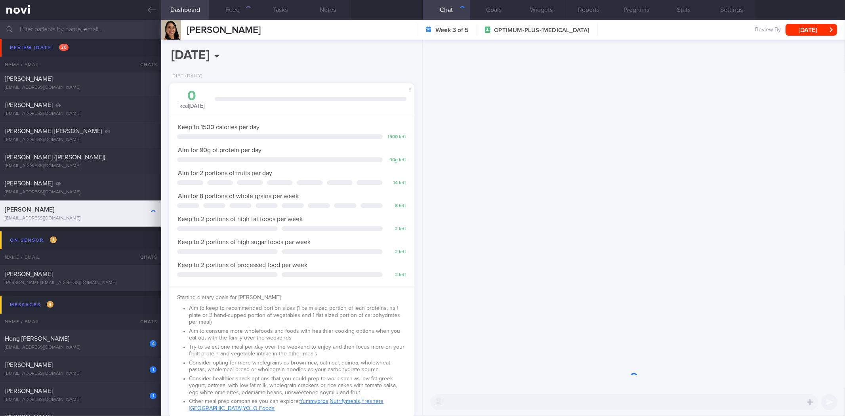
scroll to position [123, 224]
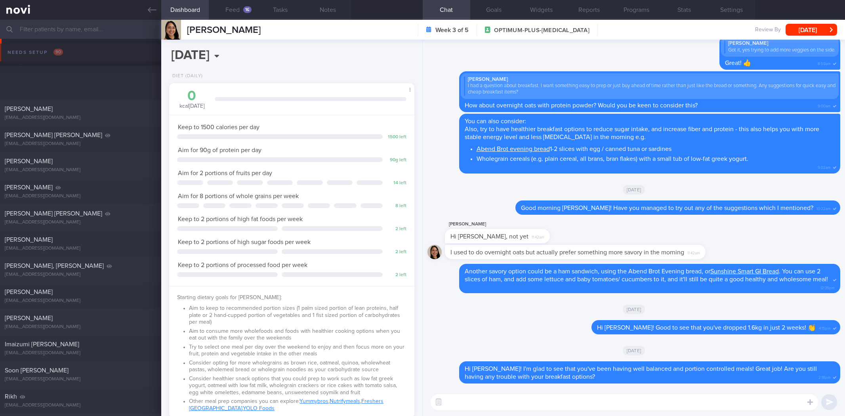
select select "7"
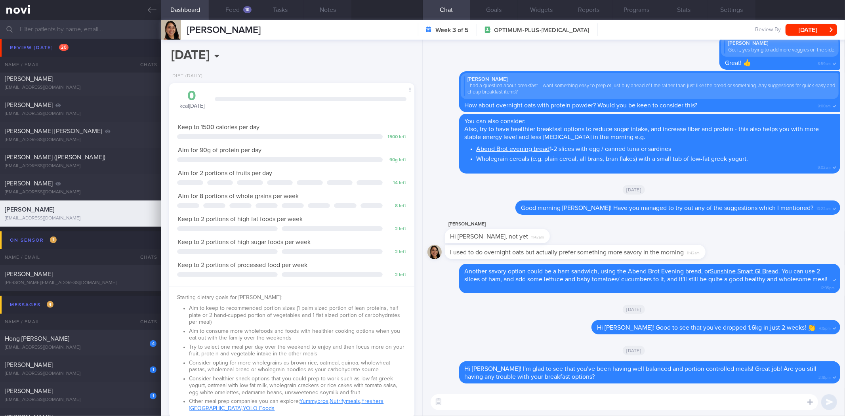
click at [556, 404] on textarea at bounding box center [624, 402] width 387 height 16
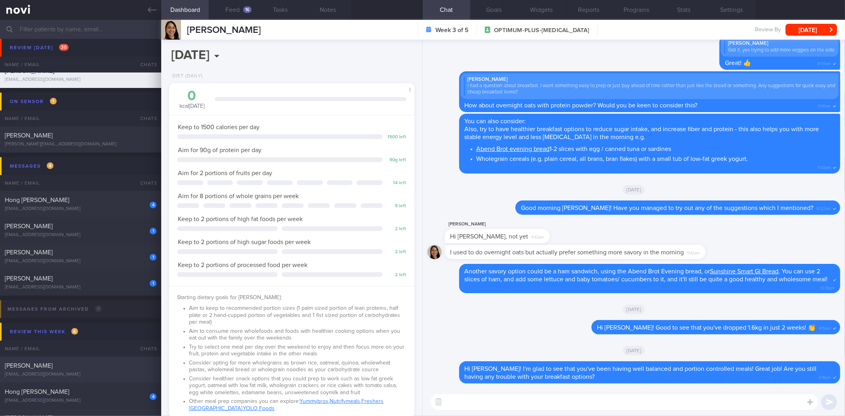
scroll to position [484, 0]
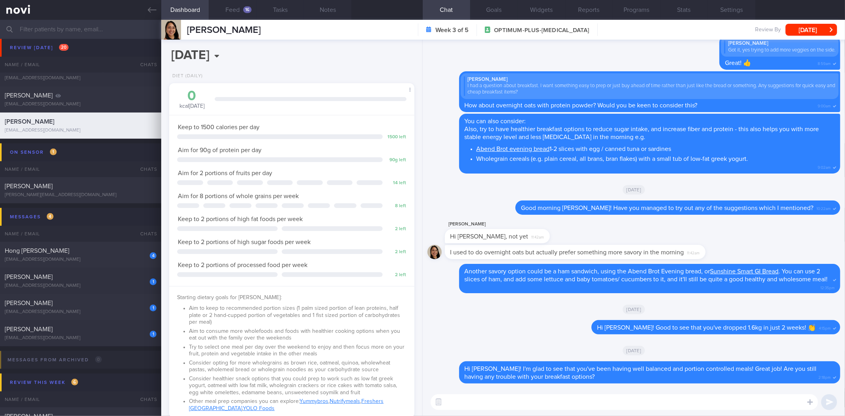
click at [503, 398] on textarea at bounding box center [624, 402] width 387 height 16
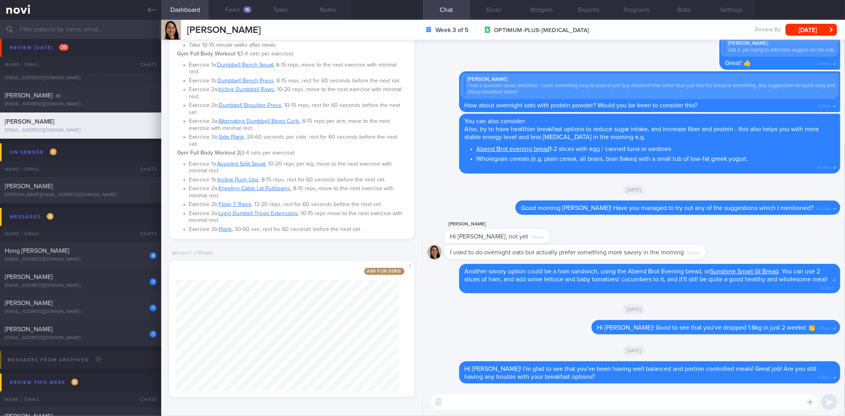
scroll to position [514, 0]
click at [219, 3] on button "Feed 16" at bounding box center [233, 10] width 48 height 20
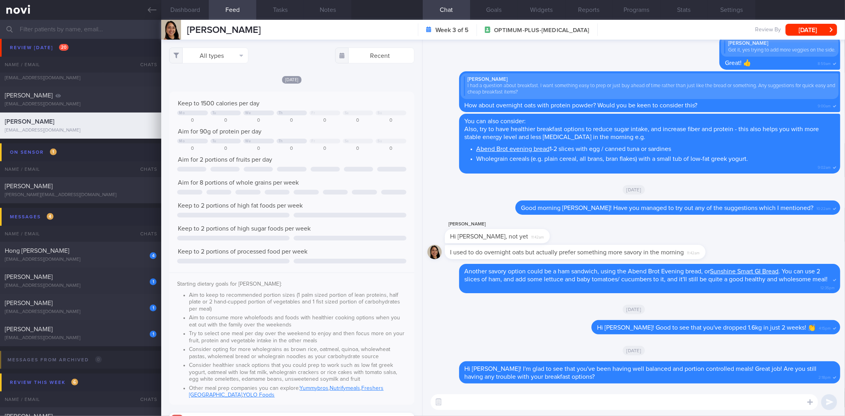
click at [218, 65] on div "All types Food Activity Glucose Weight Medicine Blood Pressure CGM Install Rece…" at bounding box center [291, 228] width 261 height 376
click at [212, 53] on button "All types" at bounding box center [208, 56] width 79 height 16
click at [216, 86] on button "Activity" at bounding box center [209, 83] width 78 height 12
checkbox input "false"
click at [220, 104] on button "Weight" at bounding box center [209, 107] width 78 height 12
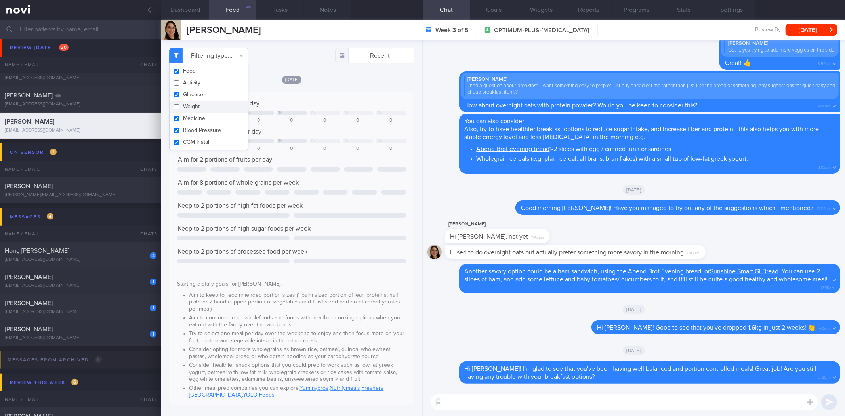
checkbox input "false"
click at [344, 88] on div "Tue, 26 Aug Keep to 1500 calories per day Mo Tu We Th Fr Sa Su 0 0 0 0 0 0 0 Ai…" at bounding box center [291, 240] width 245 height 330
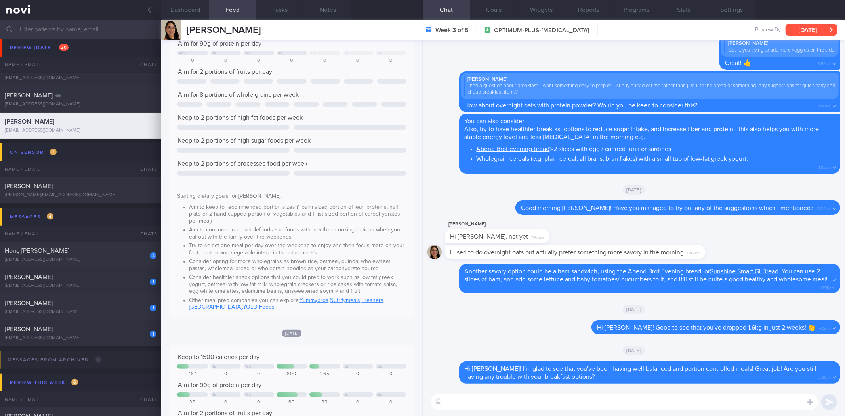
click at [810, 29] on button "[DATE]" at bounding box center [810, 30] width 51 height 12
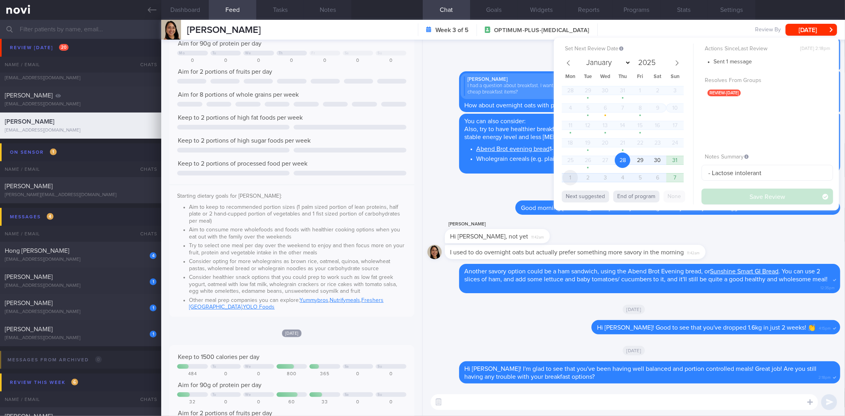
click at [576, 178] on span "1" at bounding box center [569, 177] width 15 height 15
select select "8"
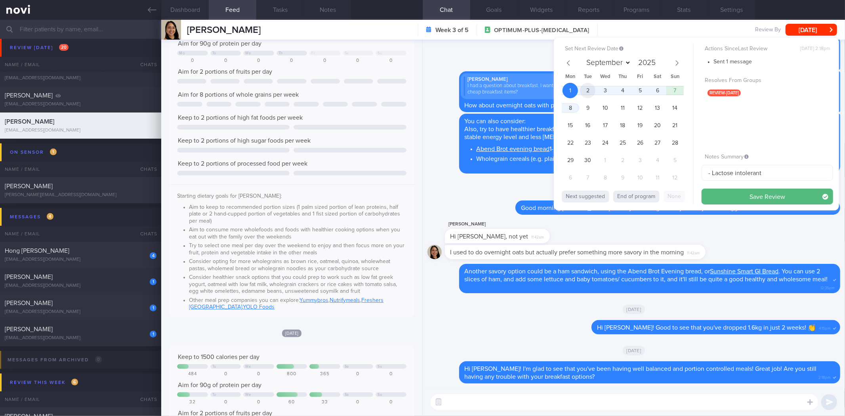
drag, startPoint x: 719, startPoint y: 191, endPoint x: 585, endPoint y: 90, distance: 168.1
click at [585, 90] on div "Set Next Review Date 1 Sep 2025 January February March April May June July Augu…" at bounding box center [696, 124] width 285 height 173
click at [585, 89] on span "2" at bounding box center [587, 90] width 15 height 15
click at [724, 196] on button "Save Review" at bounding box center [766, 197] width 131 height 16
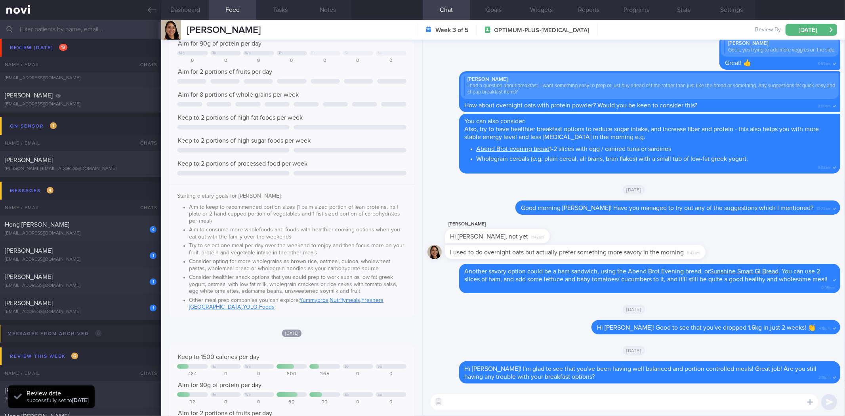
click at [609, 398] on textarea at bounding box center [624, 402] width 387 height 16
click at [553, 400] on textarea at bounding box center [624, 402] width 387 height 16
click at [149, 12] on icon at bounding box center [152, 10] width 9 height 9
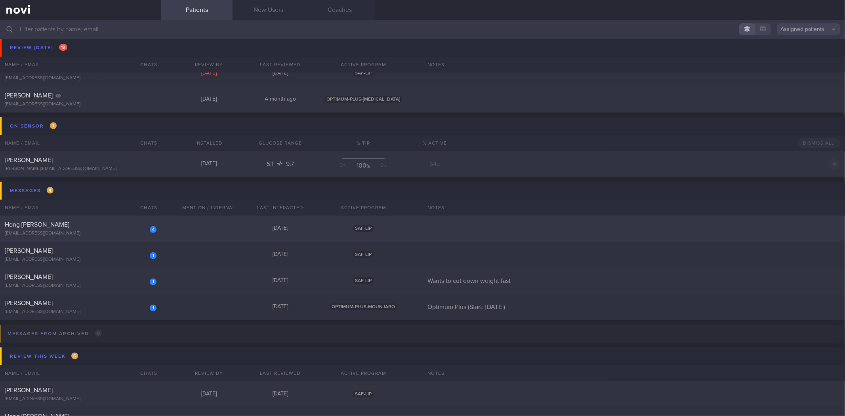
click at [116, 227] on div "Hong [PERSON_NAME]" at bounding box center [80, 225] width 150 height 8
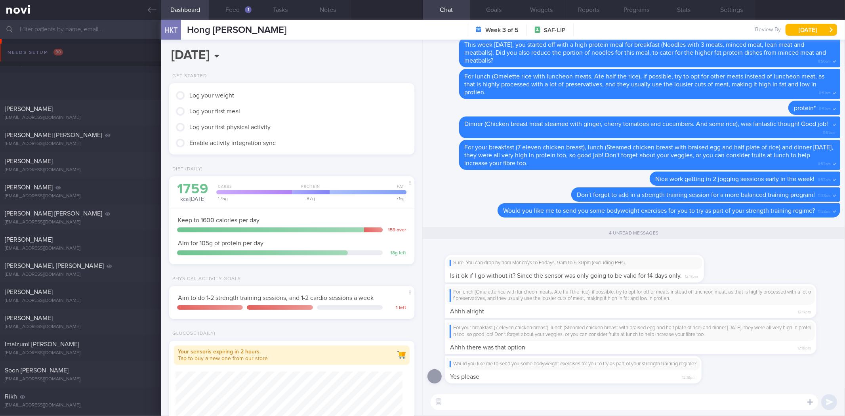
scroll to position [123, 224]
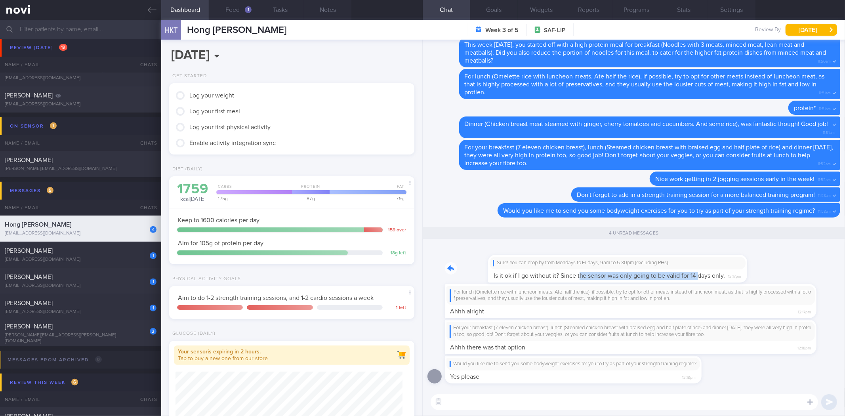
drag, startPoint x: 535, startPoint y: 270, endPoint x: 656, endPoint y: 274, distance: 121.3
click at [656, 274] on div "Sure! You can drop by from Mondays to Fridays, 9am to 5.30pm (excluding PHs). I…" at bounding box center [586, 263] width 283 height 37
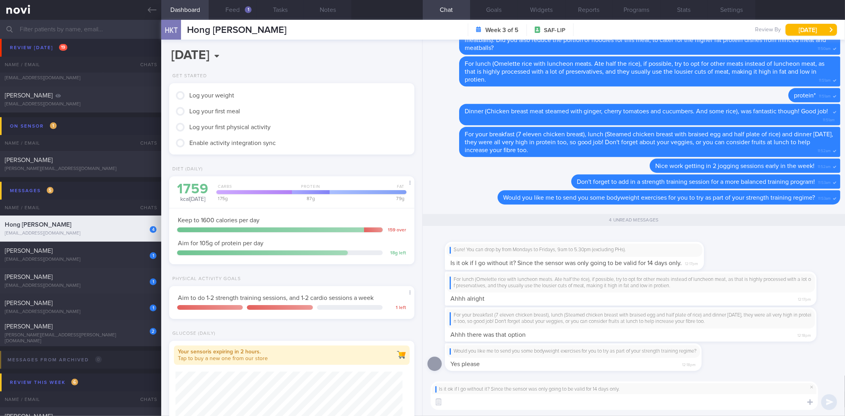
click at [580, 403] on textarea at bounding box center [624, 402] width 387 height 16
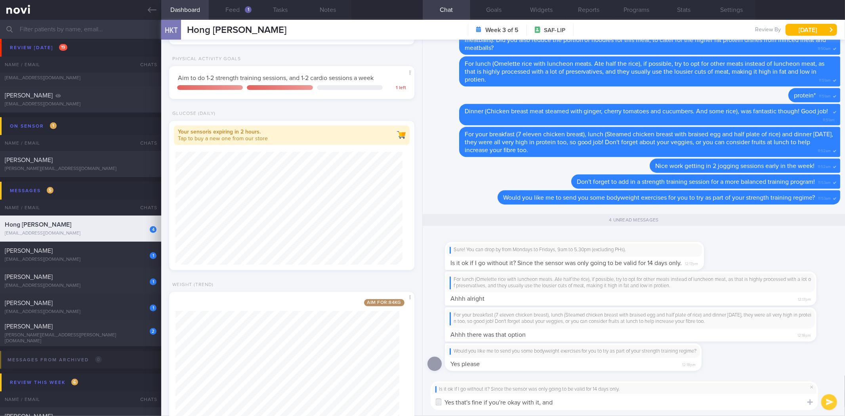
scroll to position [252, 0]
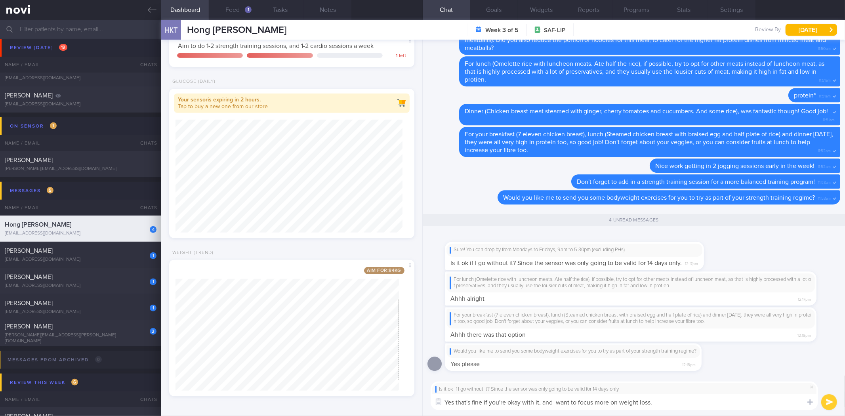
type textarea "Yes that's fine if you're okay with it, and want to focus more on weight loss."
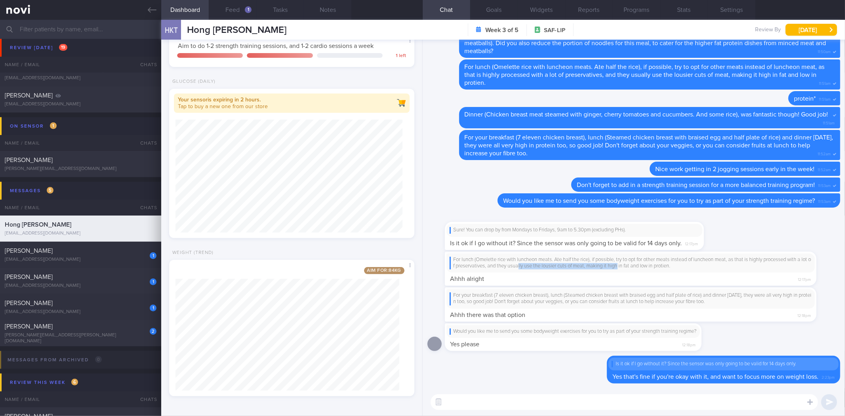
drag, startPoint x: 533, startPoint y: 266, endPoint x: 683, endPoint y: 259, distance: 150.7
click at [683, 259] on div "For lunch (Omelette rice with luncheon meats. Ate half the rice), if possible, …" at bounding box center [631, 263] width 362 height 13
click at [587, 261] on div "For lunch (Omelette rice with luncheon meats. Ate half the rice), if possible, …" at bounding box center [631, 263] width 362 height 13
drag, startPoint x: 537, startPoint y: 269, endPoint x: 688, endPoint y: 267, distance: 151.7
click at [688, 267] on div "For lunch (Omelette rice with luncheon meats. Ate half the rice), if possible, …" at bounding box center [642, 269] width 395 height 34
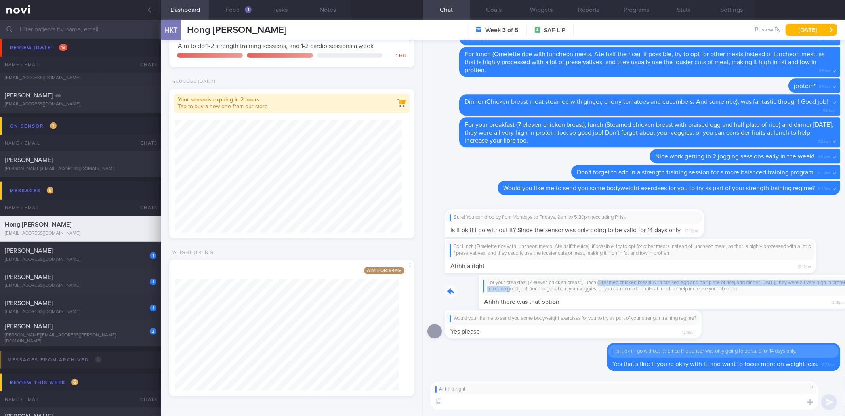
drag, startPoint x: 492, startPoint y: 295, endPoint x: 566, endPoint y: 286, distance: 73.8
click at [566, 286] on div "For your breakfast (7 eleven chicken breast), lunch (Steamed chicken breast wit…" at bounding box center [642, 291] width 395 height 34
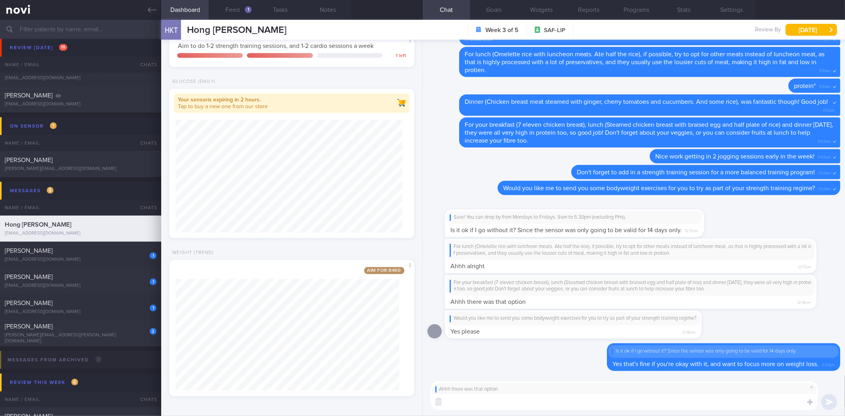
click at [541, 398] on textarea at bounding box center [624, 402] width 387 height 16
type textarea "Haha yeap don't forget about fibre too. They are a low-key nutrient that most d…"
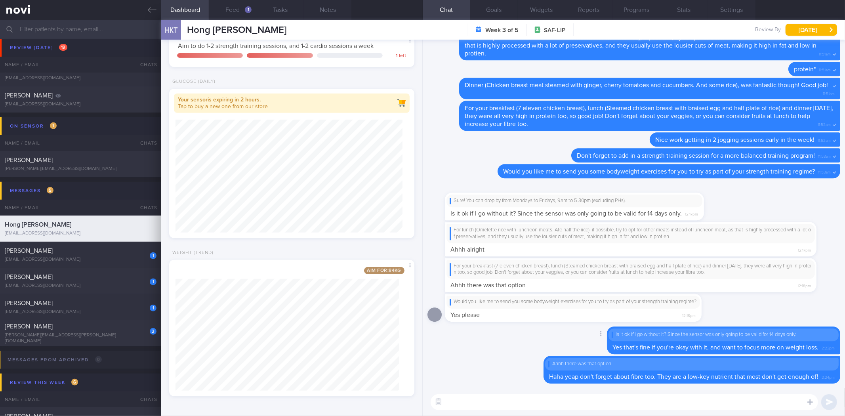
drag, startPoint x: 535, startPoint y: 311, endPoint x: 677, endPoint y: 336, distance: 143.9
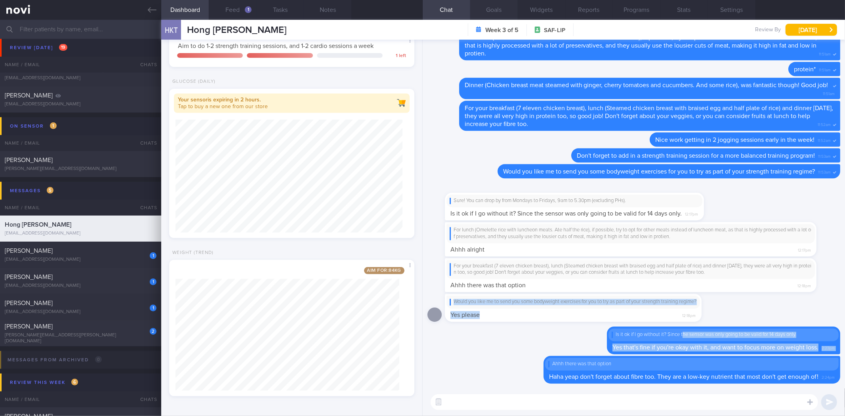
click at [501, 10] on button "Goals" at bounding box center [494, 10] width 48 height 20
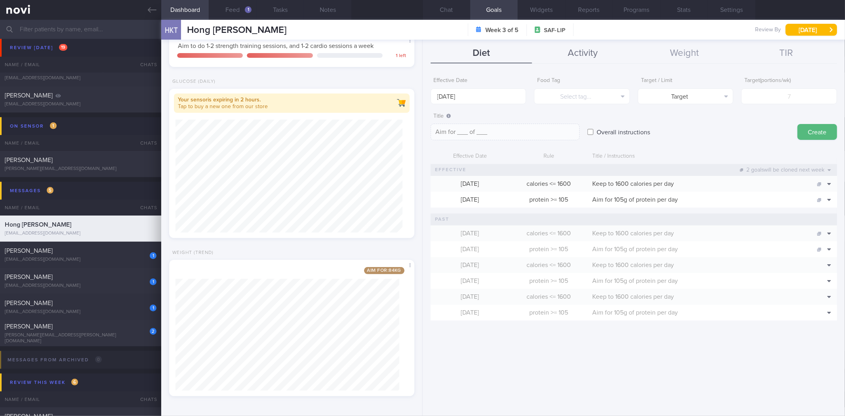
click at [581, 51] on button "Activity" at bounding box center [583, 54] width 102 height 20
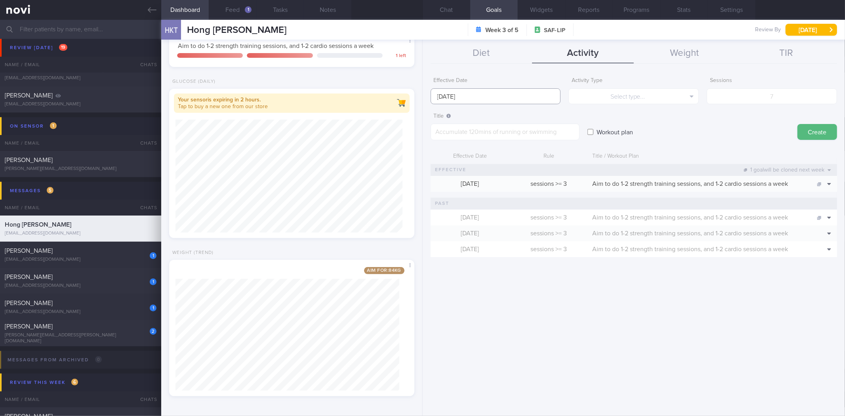
click at [498, 96] on input "[DATE]" at bounding box center [496, 96] width 130 height 16
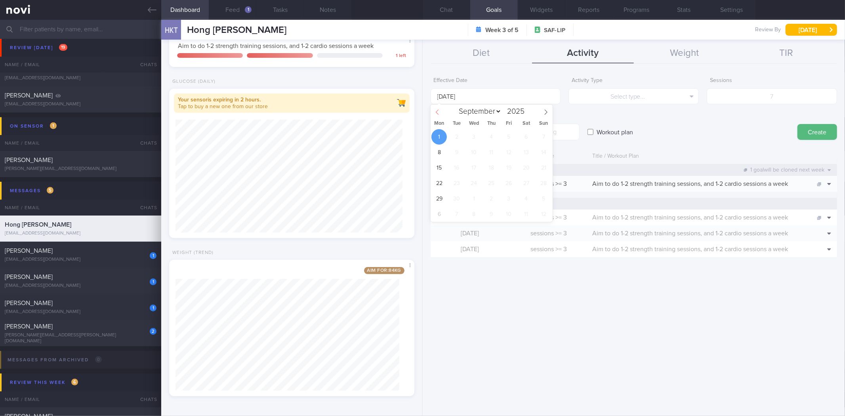
click at [436, 109] on span at bounding box center [437, 111] width 13 height 13
select select "7"
click at [445, 195] on span "25" at bounding box center [438, 198] width 15 height 15
type input "[DATE]"
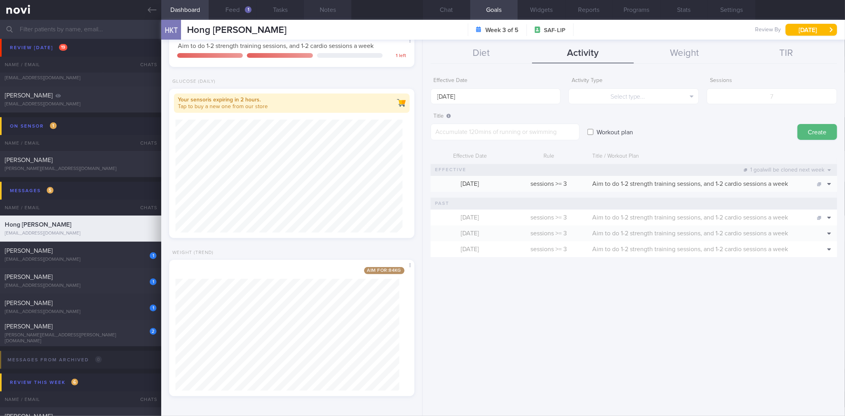
click at [341, 17] on button "Notes" at bounding box center [328, 10] width 48 height 20
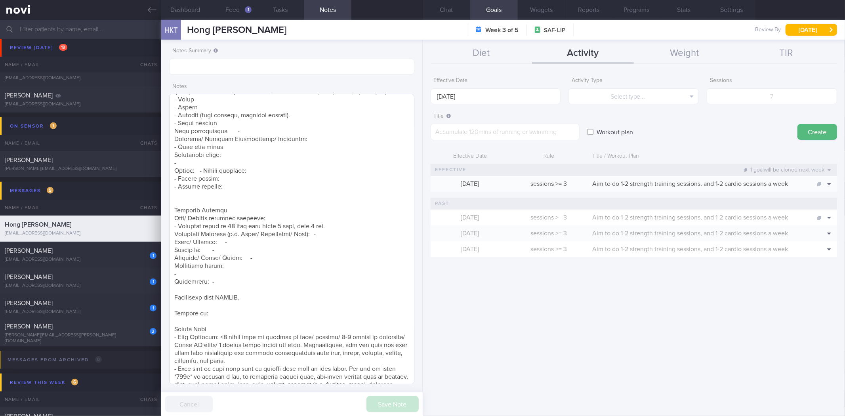
scroll to position [484, 0]
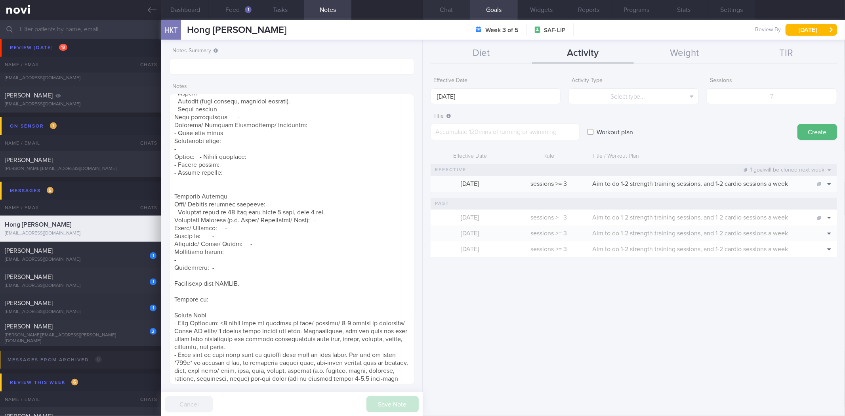
click at [450, 14] on button "Chat" at bounding box center [447, 10] width 48 height 20
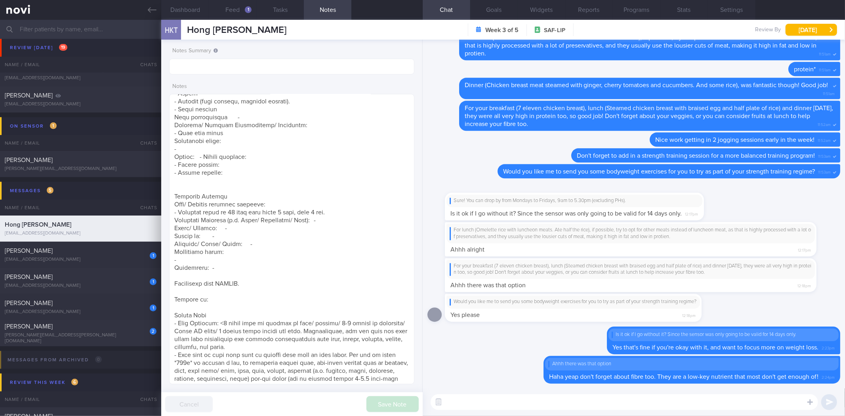
click at [539, 405] on textarea at bounding box center [624, 402] width 387 height 16
type textarea "Do you have access to a fitness corner nearby your house which has a dip bar, o…"
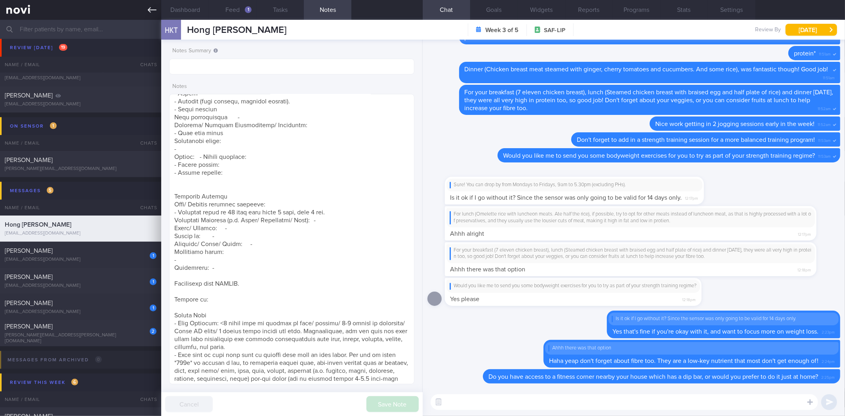
click at [149, 10] on icon at bounding box center [152, 10] width 9 height 6
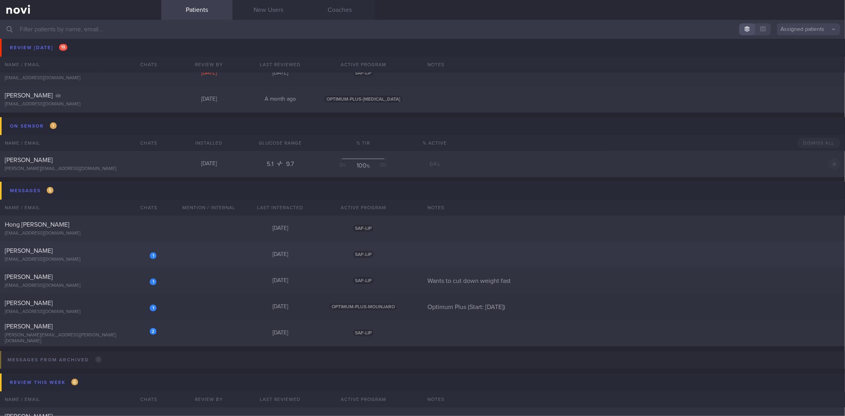
click at [135, 254] on div "[PERSON_NAME]" at bounding box center [80, 251] width 150 height 8
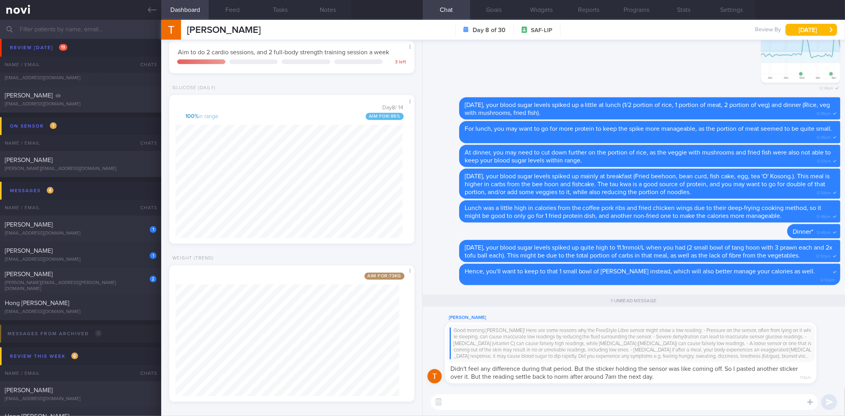
scroll to position [379, 0]
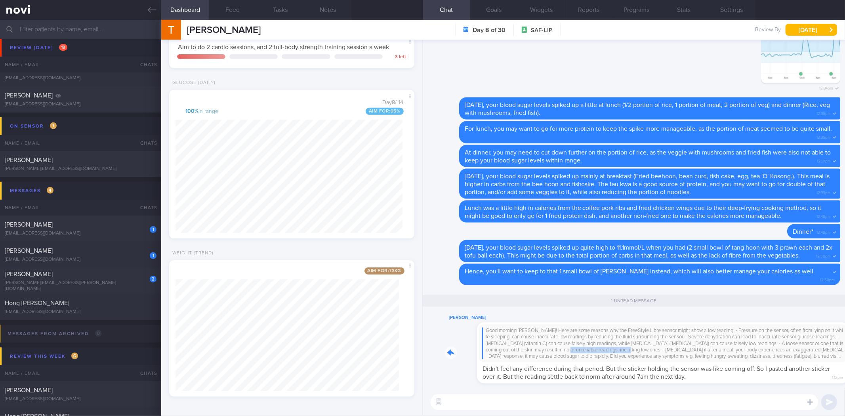
drag, startPoint x: 579, startPoint y: 353, endPoint x: 619, endPoint y: 353, distance: 39.2
click at [619, 353] on div "[PERSON_NAME] Good morning [PERSON_NAME]! Here are some reasons why the FreeSty…" at bounding box center [642, 348] width 395 height 71
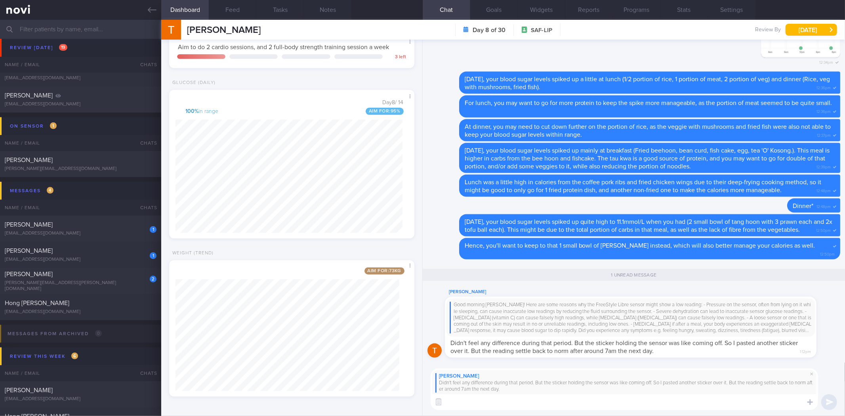
click at [528, 406] on textarea at bounding box center [624, 402] width 387 height 16
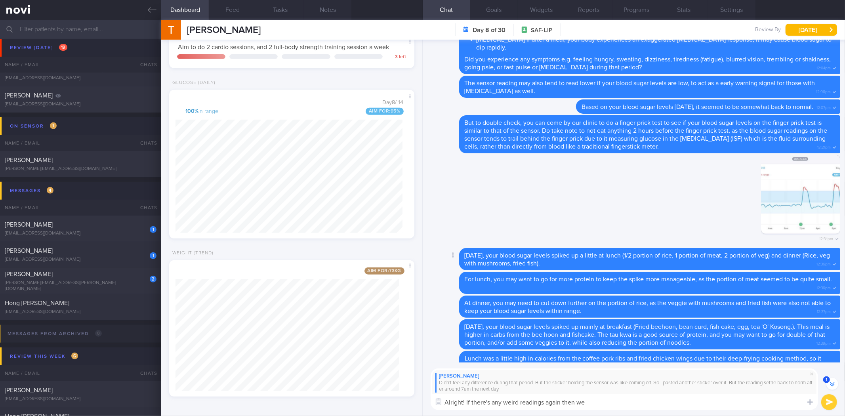
scroll to position [-396, 0]
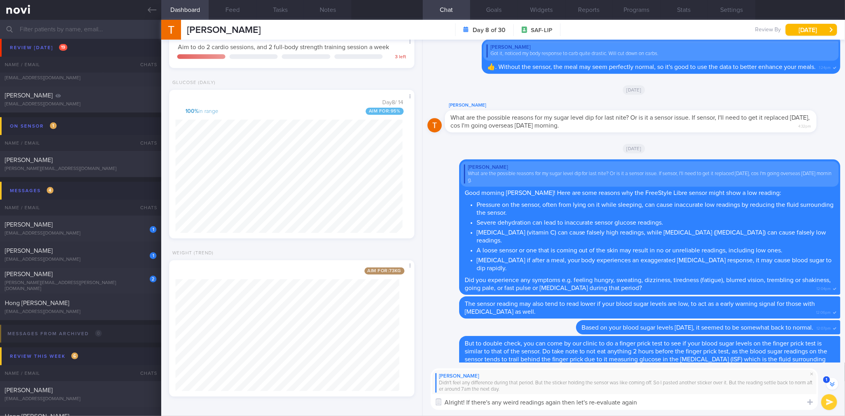
type textarea "Alright! If there's any weird readings again then let's re-evaluate again."
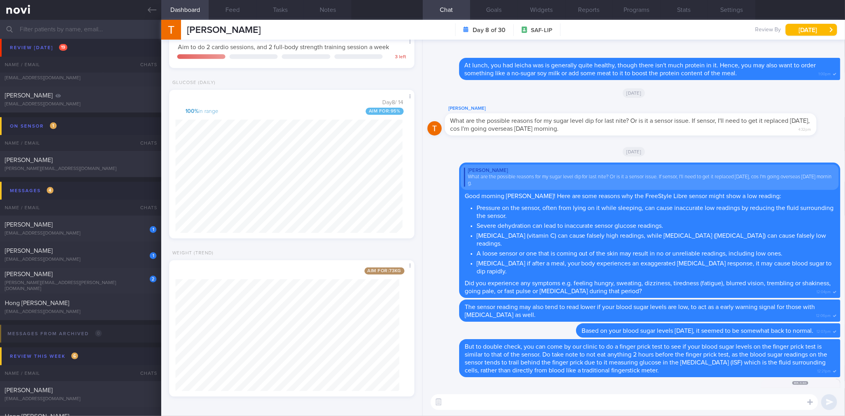
scroll to position [0, 0]
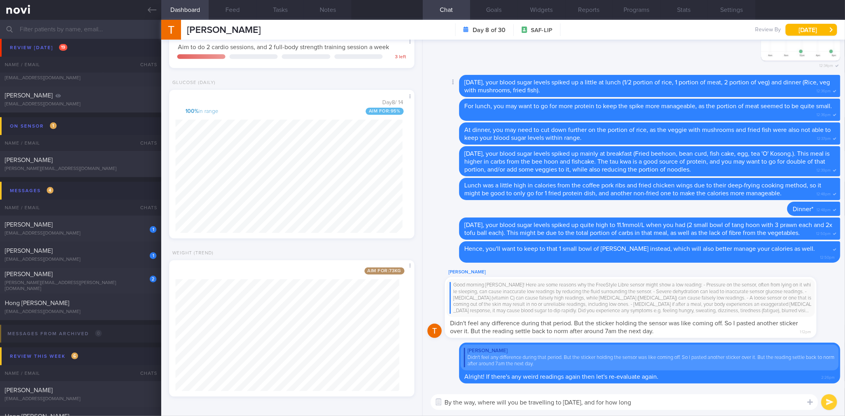
type textarea "By the way, where will you be travelling to [DATE], and for how long?"
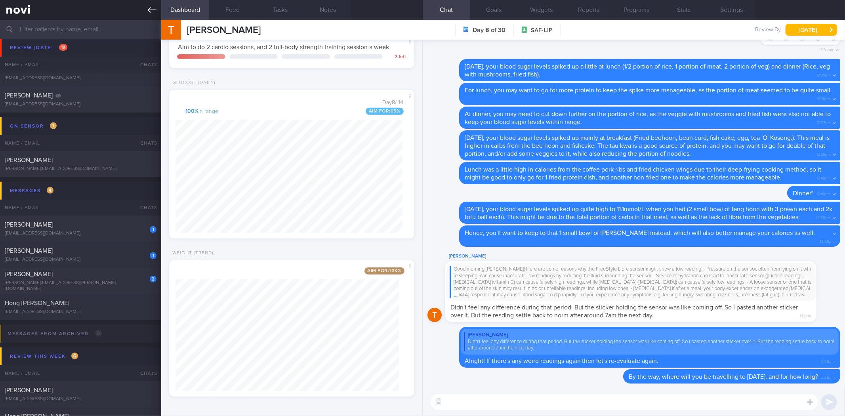
click at [155, 12] on icon at bounding box center [152, 10] width 9 height 9
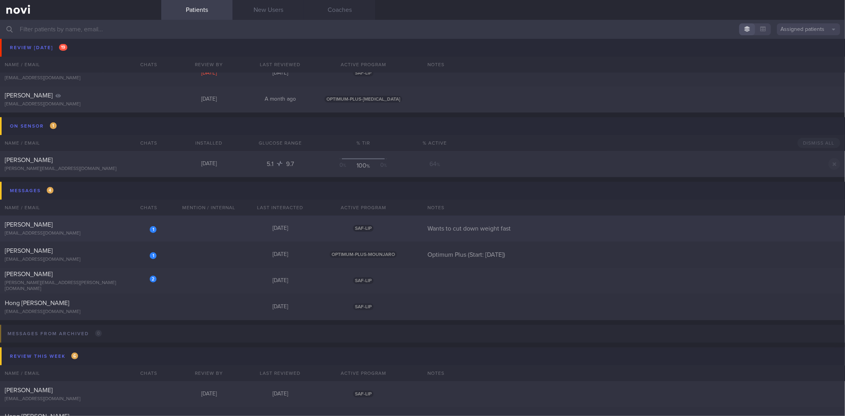
click at [90, 227] on div "[PERSON_NAME]" at bounding box center [80, 225] width 150 height 8
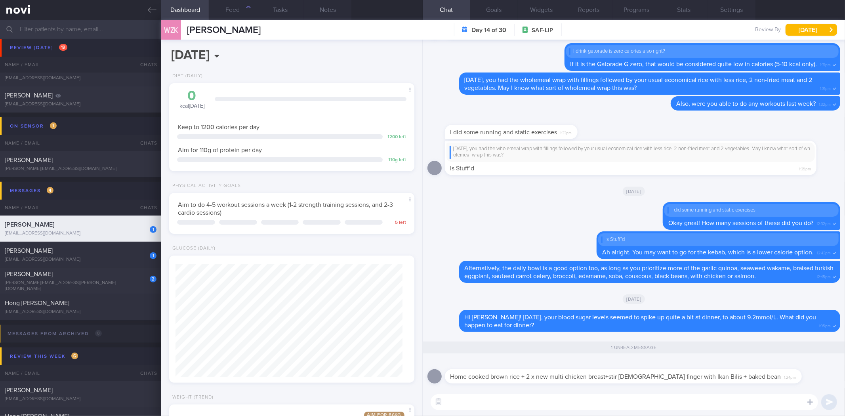
scroll to position [123, 224]
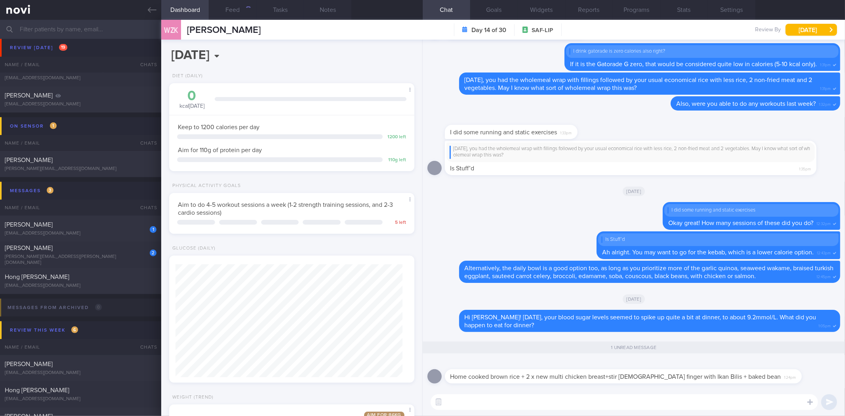
click at [556, 399] on textarea at bounding box center [624, 402] width 387 height 16
click at [540, 404] on textarea at bounding box center [624, 402] width 387 height 16
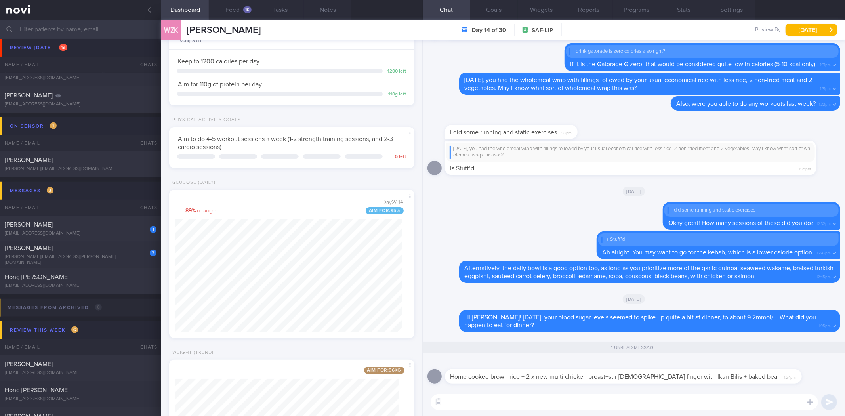
scroll to position [166, 0]
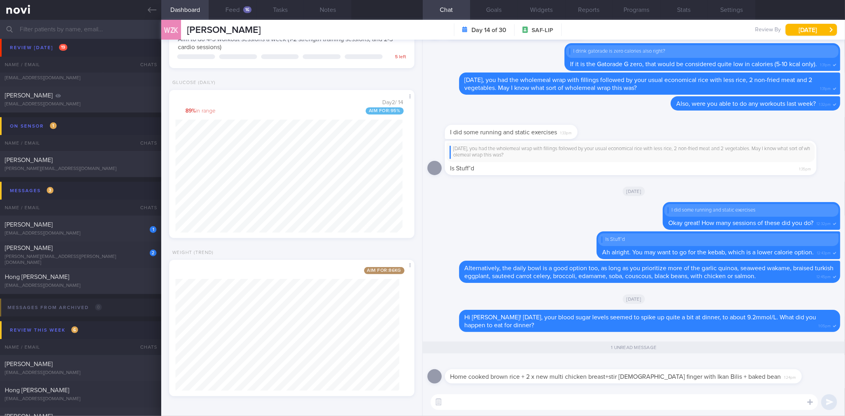
click at [599, 401] on textarea at bounding box center [624, 402] width 387 height 16
drag, startPoint x: 664, startPoint y: 381, endPoint x: 755, endPoint y: 374, distance: 90.6
click at [763, 372] on div "Home cooked brown rice + 2 x new multi chicken breast+stir [DEMOGRAPHIC_DATA] f…" at bounding box center [635, 372] width 381 height 24
click at [719, 395] on textarea at bounding box center [624, 402] width 387 height 16
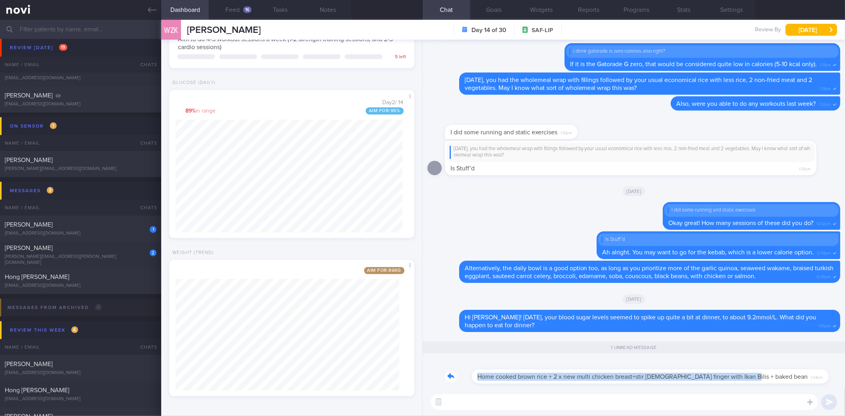
drag, startPoint x: 716, startPoint y: 382, endPoint x: 758, endPoint y: 375, distance: 42.1
click at [758, 375] on div "Home cooked brown rice + 2 x new multi chicken breast+stir [DEMOGRAPHIC_DATA] f…" at bounding box center [635, 372] width 381 height 24
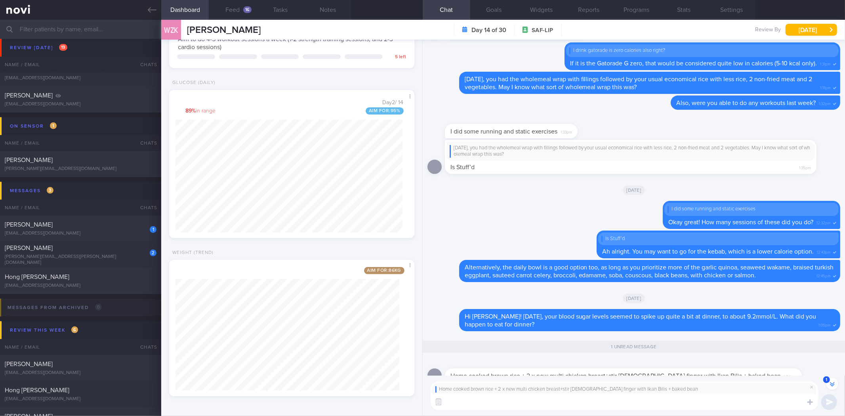
click at [729, 406] on textarea at bounding box center [624, 402] width 387 height 16
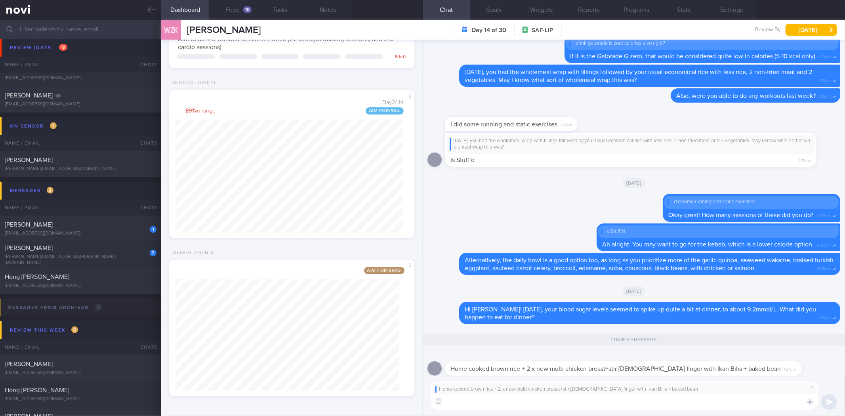
scroll to position [0, 0]
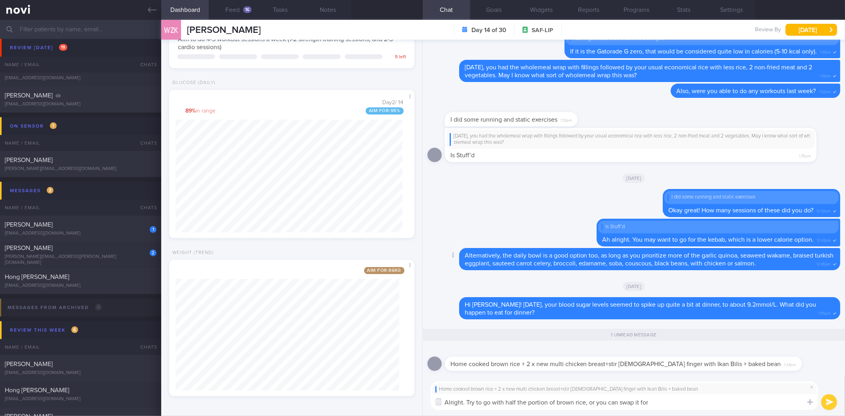
type textarea "Alright. Try to go with half the portion of brown rice, or you can swap it for"
